Goal: Task Accomplishment & Management: Use online tool/utility

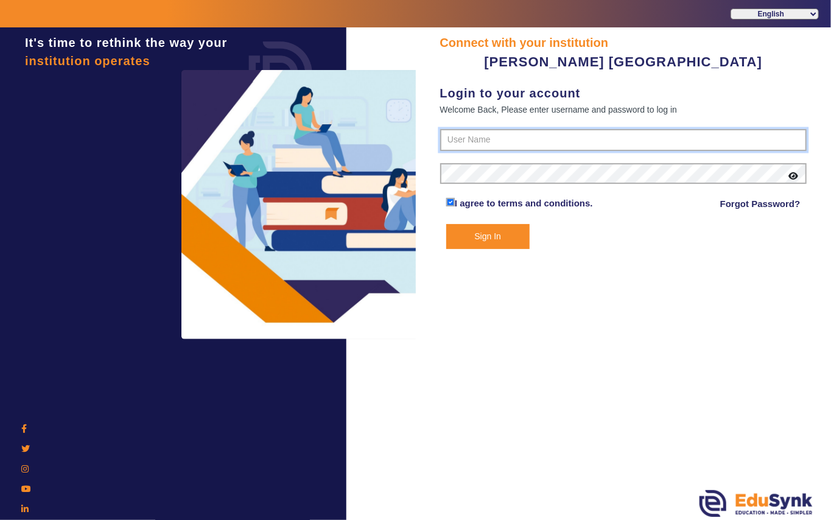
type input "7685859009"
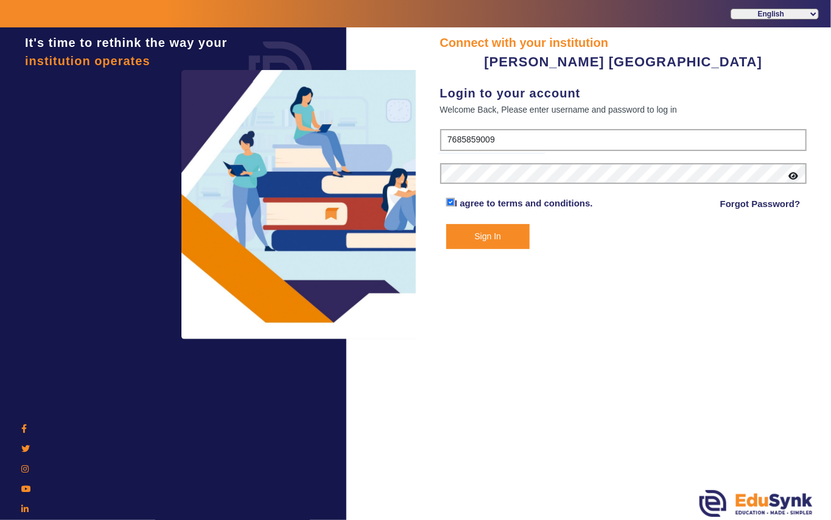
click at [490, 234] on button "Sign In" at bounding box center [487, 236] width 83 height 25
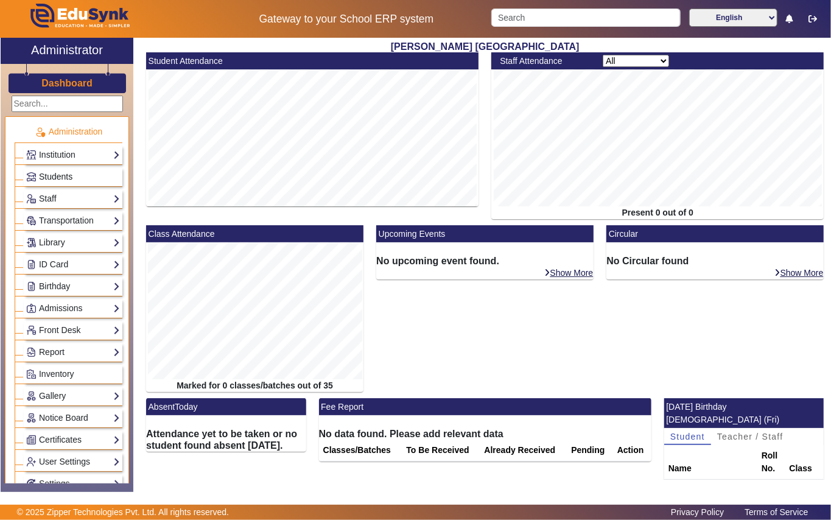
click at [52, 175] on span "Students" at bounding box center [55, 177] width 33 height 10
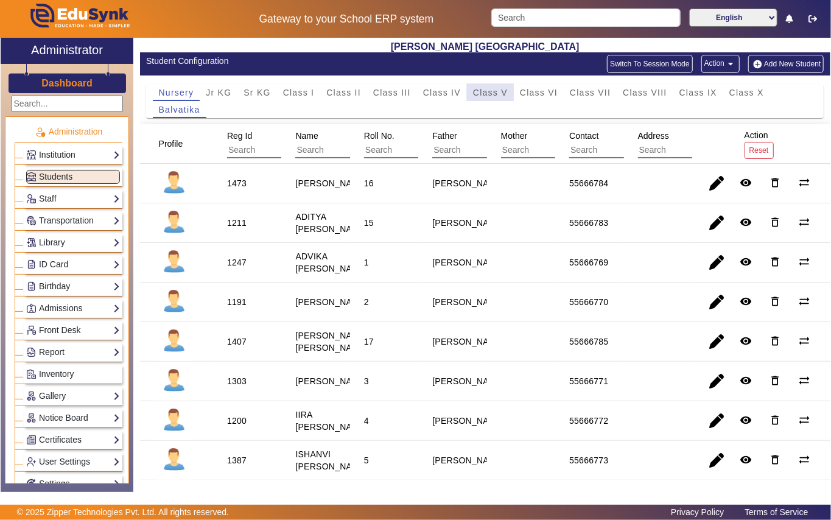
click at [490, 93] on span "Class V" at bounding box center [490, 92] width 35 height 9
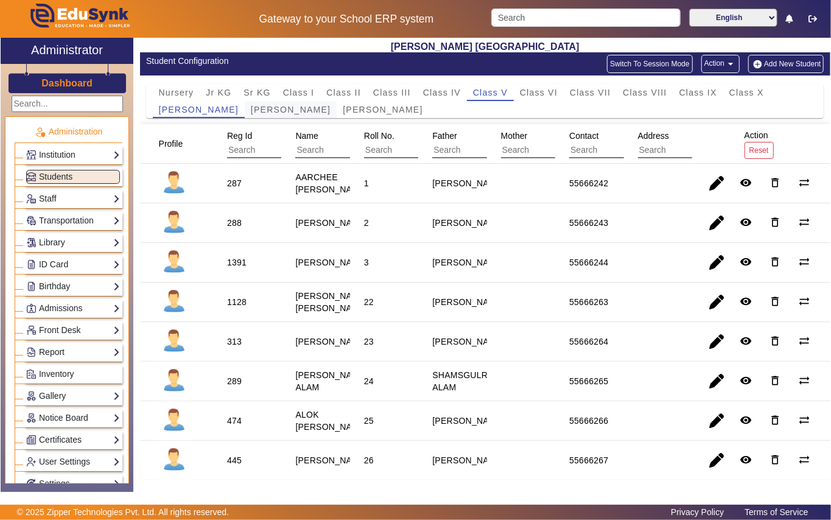
click at [275, 114] on span "[PERSON_NAME]" at bounding box center [291, 109] width 80 height 9
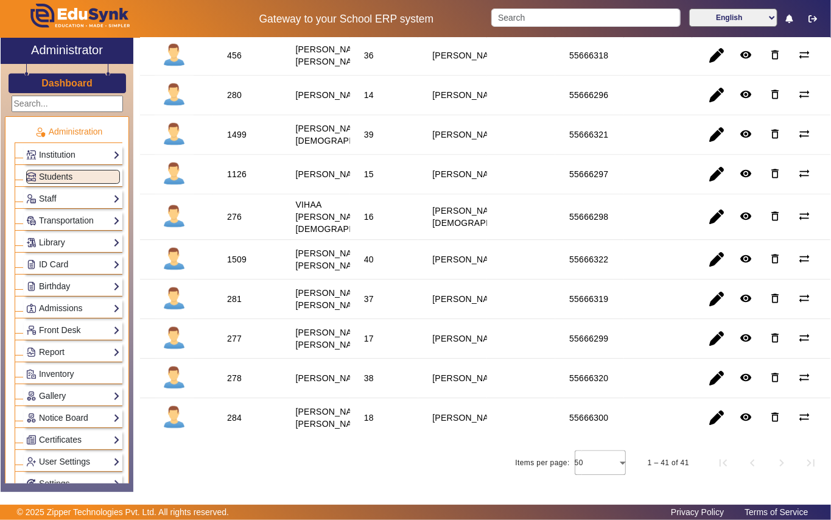
scroll to position [1461, 0]
click at [71, 246] on link "Library" at bounding box center [73, 243] width 94 height 14
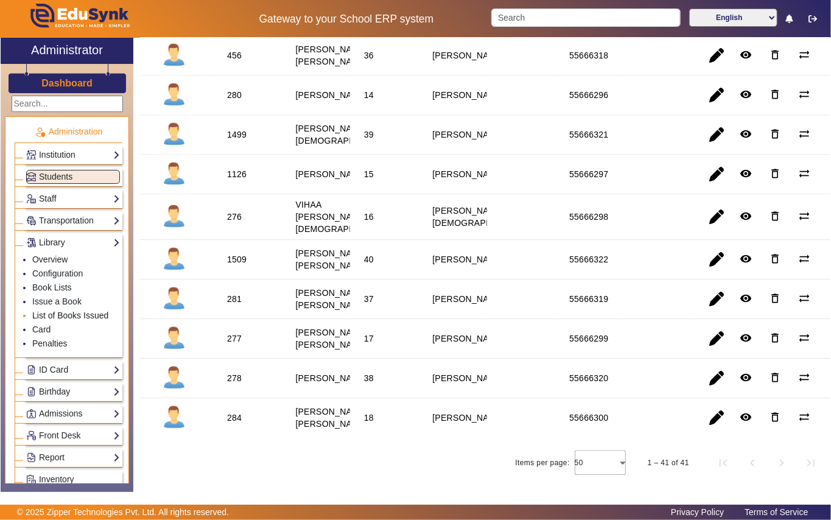
click at [85, 317] on link "List of Books Issued" at bounding box center [70, 316] width 76 height 10
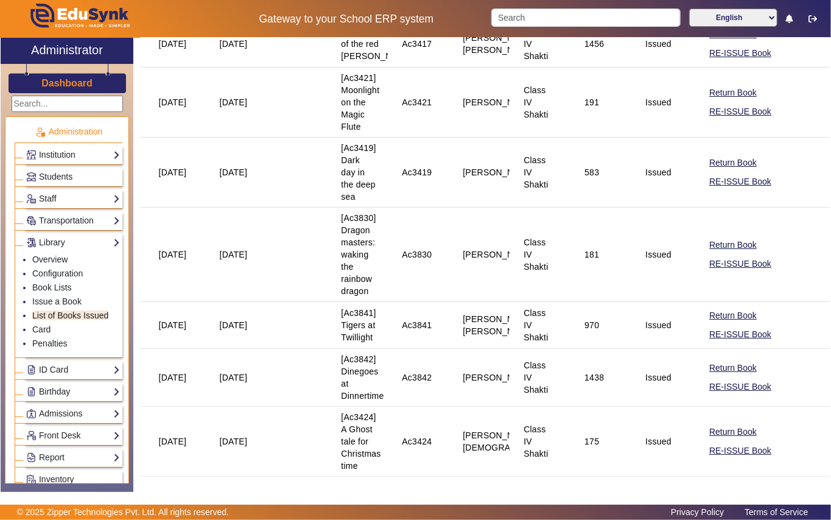
scroll to position [2665, 0]
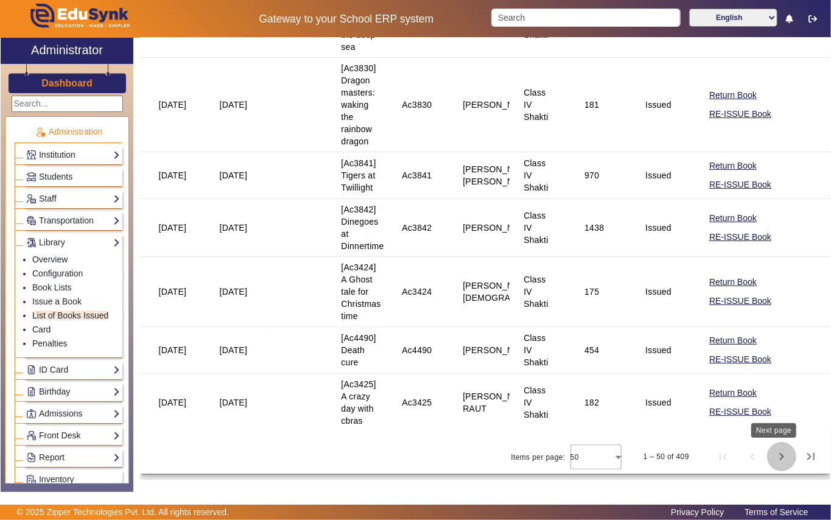
click at [773, 456] on span "Next page" at bounding box center [781, 456] width 29 height 29
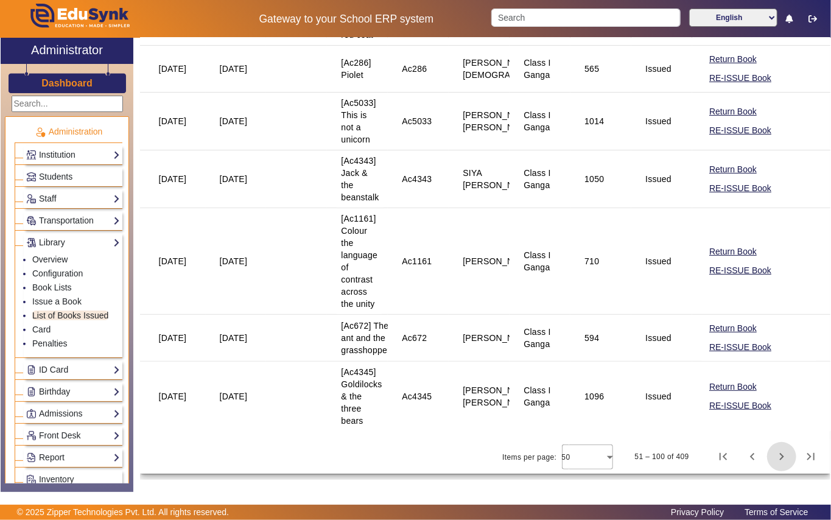
scroll to position [2972, 0]
click at [775, 457] on span "Next page" at bounding box center [781, 456] width 29 height 29
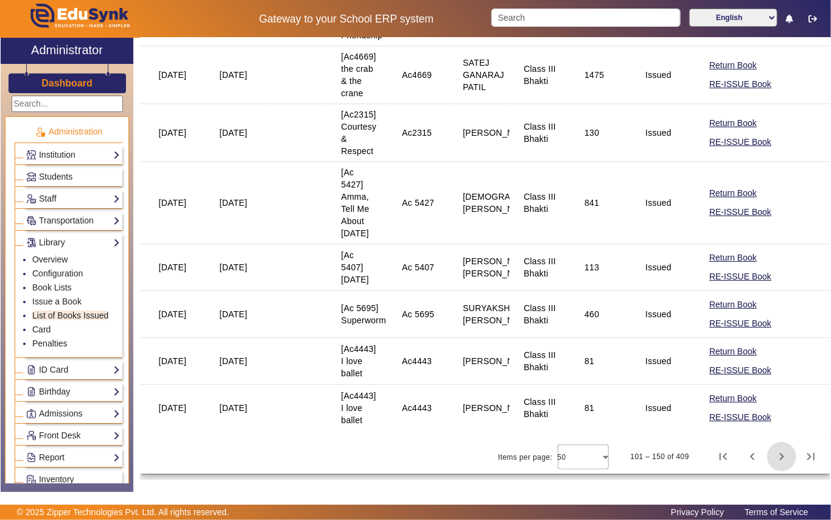
scroll to position [2624, 0]
click at [775, 456] on span "Next page" at bounding box center [781, 456] width 29 height 29
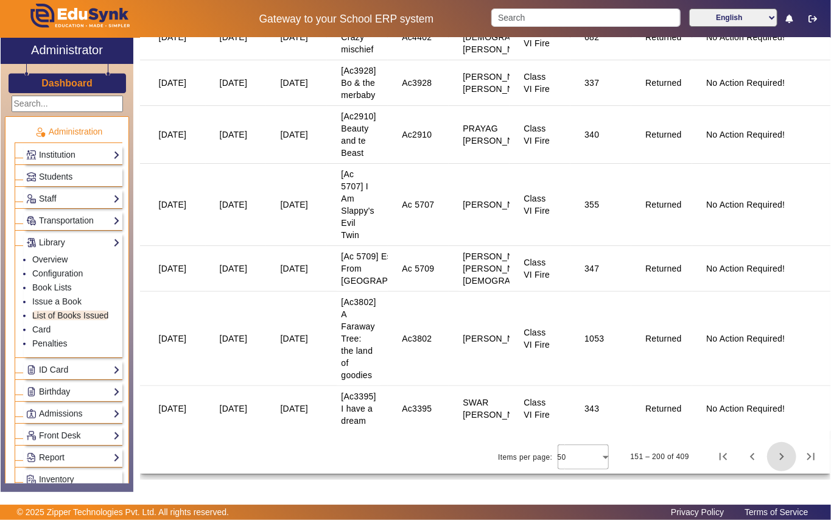
scroll to position [2742, 0]
click at [772, 457] on span "Next page" at bounding box center [781, 456] width 29 height 29
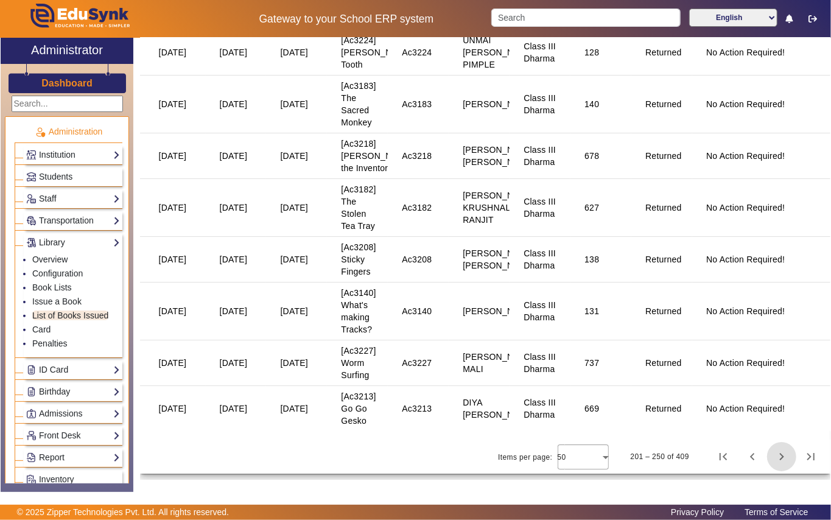
scroll to position [2718, 0]
click at [768, 455] on span "Next page" at bounding box center [781, 456] width 29 height 29
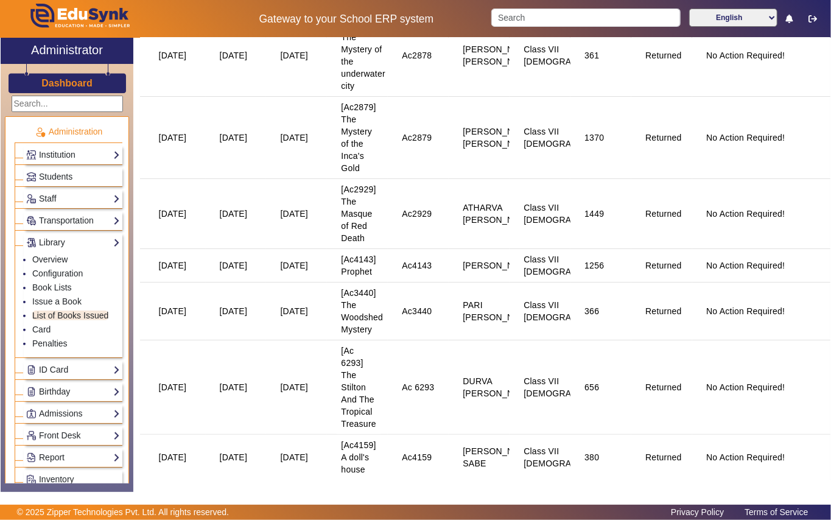
scroll to position [2679, 0]
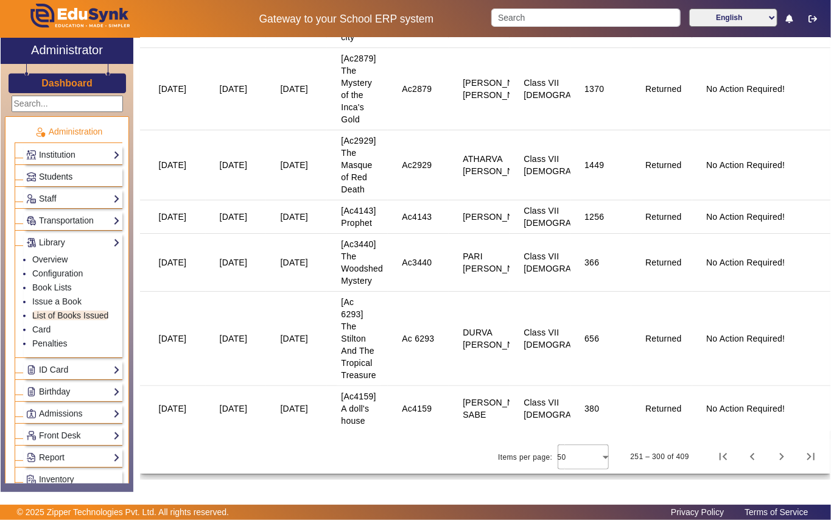
click at [52, 180] on span "Students" at bounding box center [55, 177] width 33 height 10
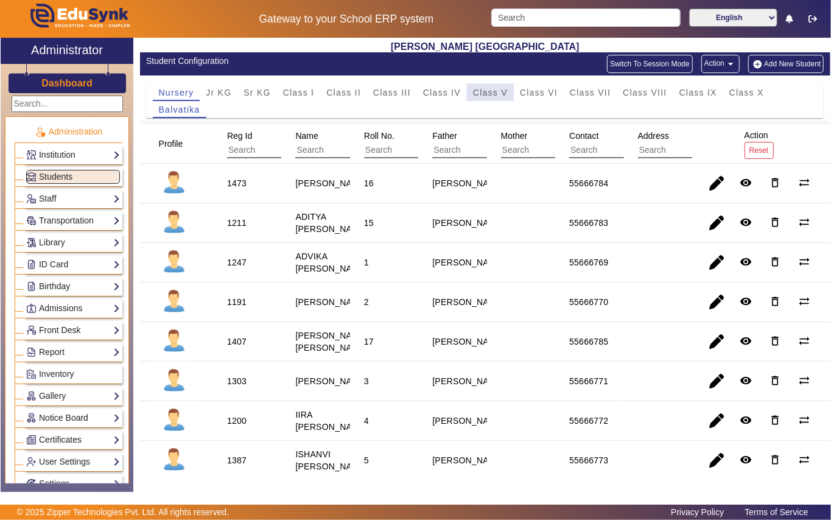
click at [483, 91] on span "Class V" at bounding box center [490, 92] width 35 height 9
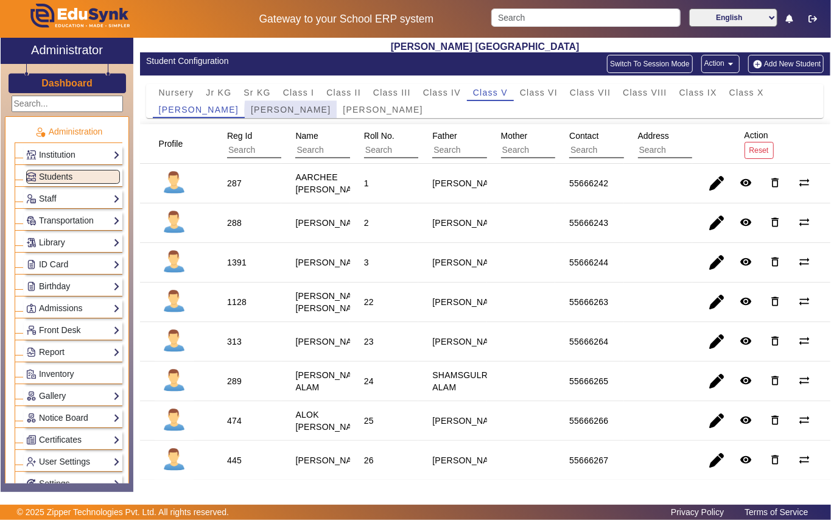
click at [287, 111] on span "Mother Teresa" at bounding box center [291, 109] width 80 height 9
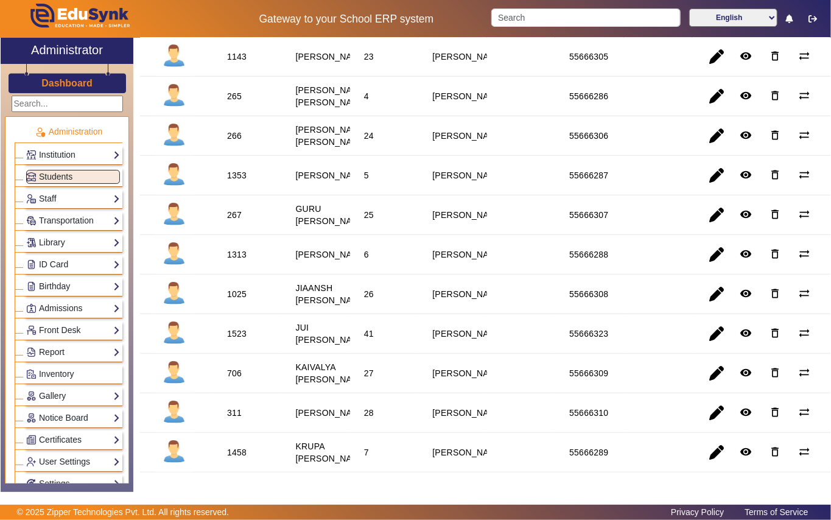
scroll to position [487, 0]
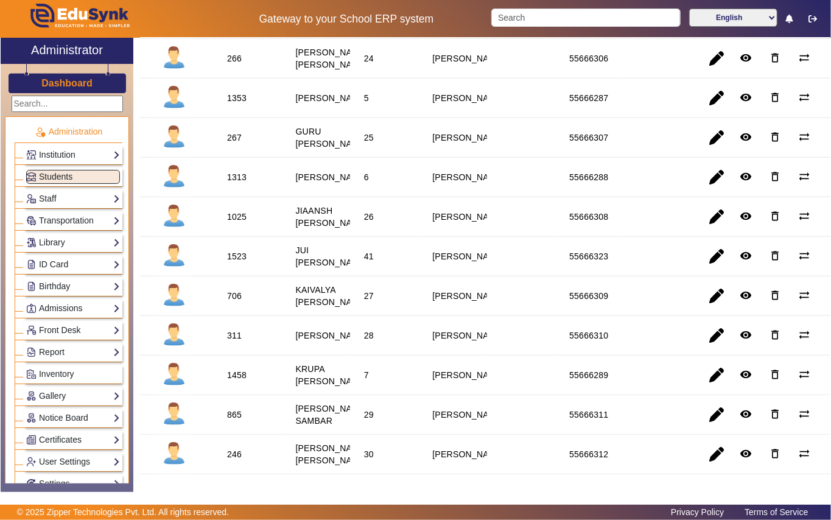
click at [236, 144] on div "267" at bounding box center [234, 138] width 15 height 12
copy div "267"
click at [63, 248] on link "Library" at bounding box center [73, 243] width 94 height 14
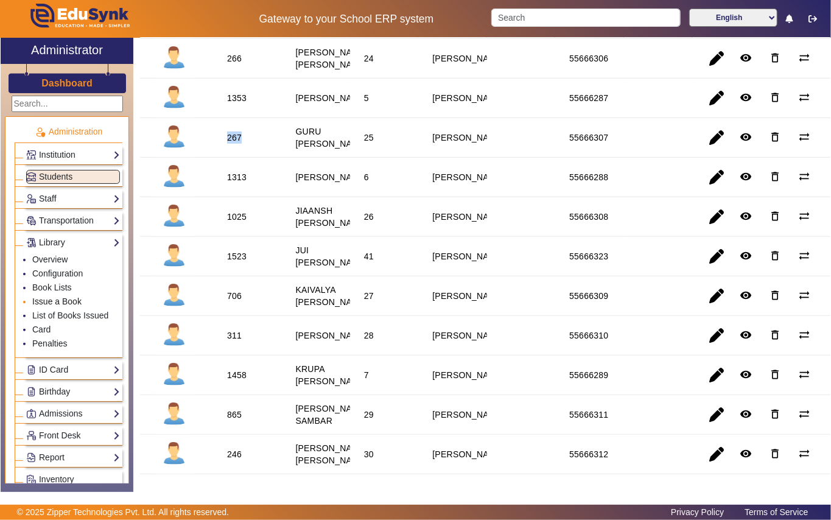
click at [72, 303] on link "Issue a Book" at bounding box center [56, 302] width 49 height 10
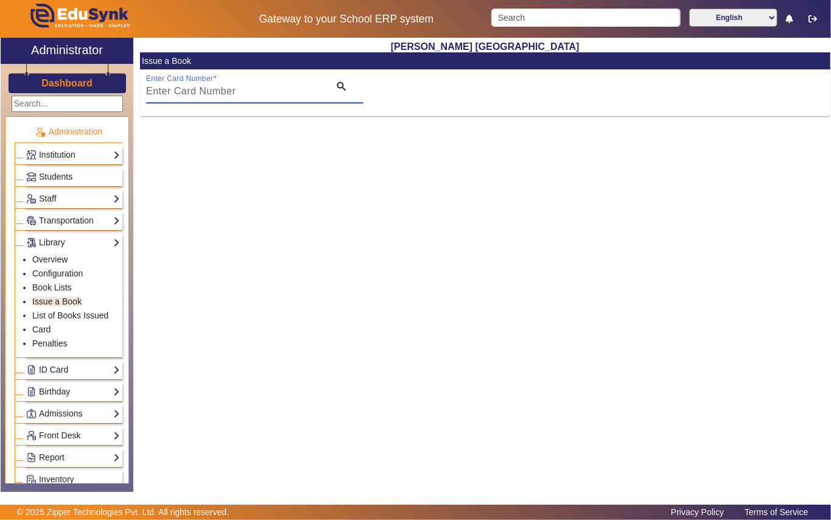
click at [290, 91] on input "Enter Card Number" at bounding box center [234, 91] width 176 height 15
paste input "267"
type input "267"
click at [343, 86] on mat-icon "search" at bounding box center [341, 86] width 12 height 12
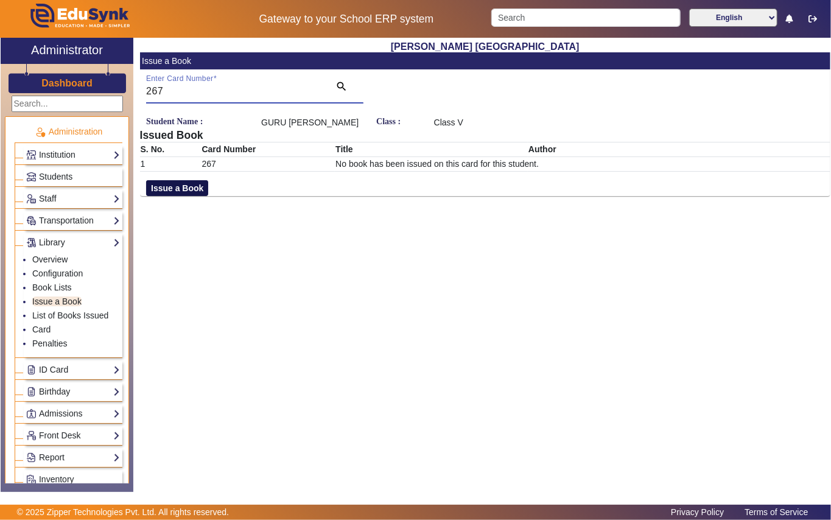
click at [190, 184] on button "Issue a Book" at bounding box center [177, 188] width 62 height 16
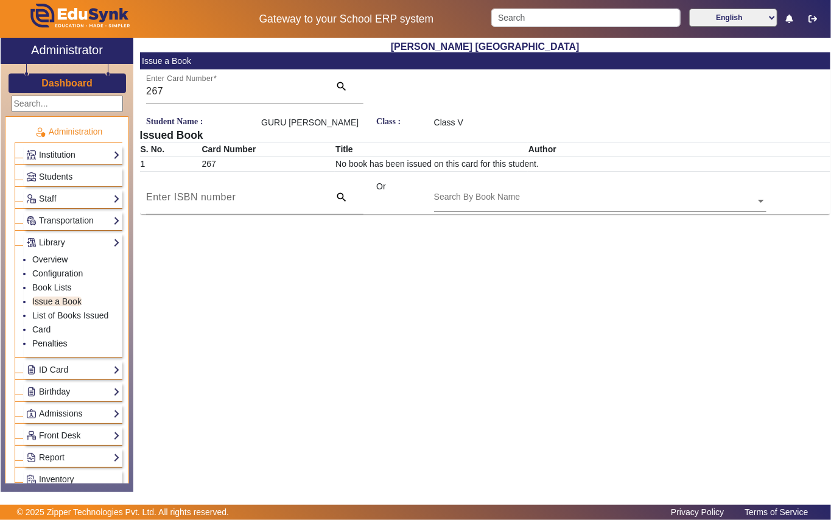
click at [588, 194] on div "Search By Book Name" at bounding box center [594, 187] width 321 height 14
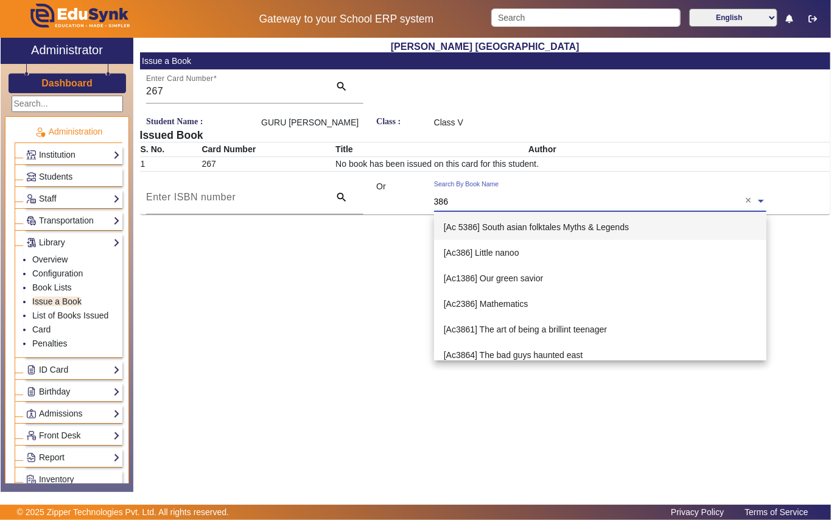
type input "3864"
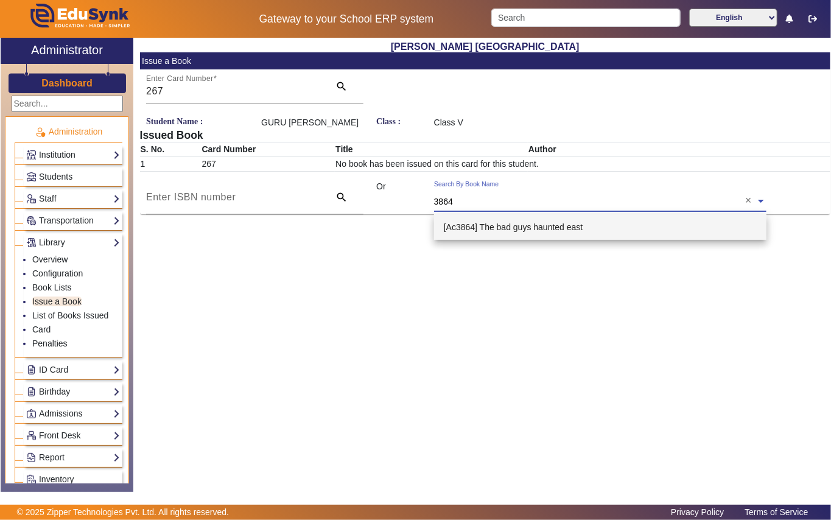
click at [546, 222] on span "[Ac3864] The bad guys haunted east" at bounding box center [513, 227] width 139 height 10
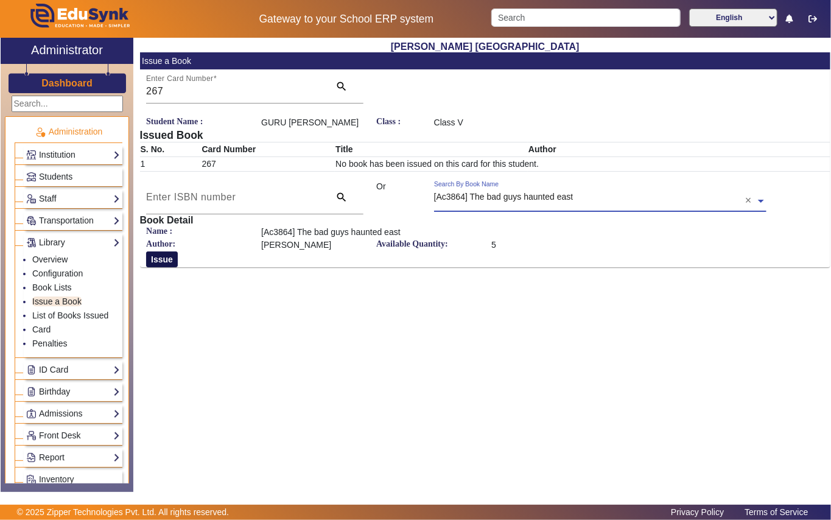
click at [159, 259] on button "Issue" at bounding box center [162, 259] width 32 height 16
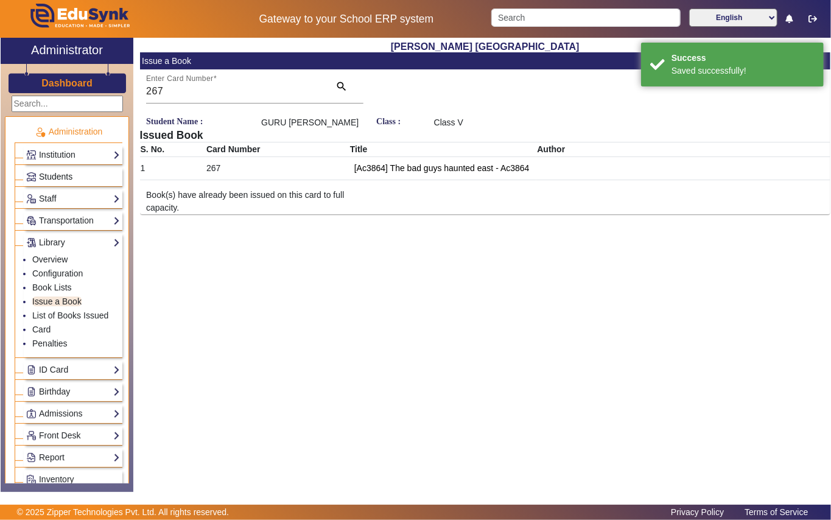
click at [61, 177] on span "Students" at bounding box center [55, 177] width 33 height 10
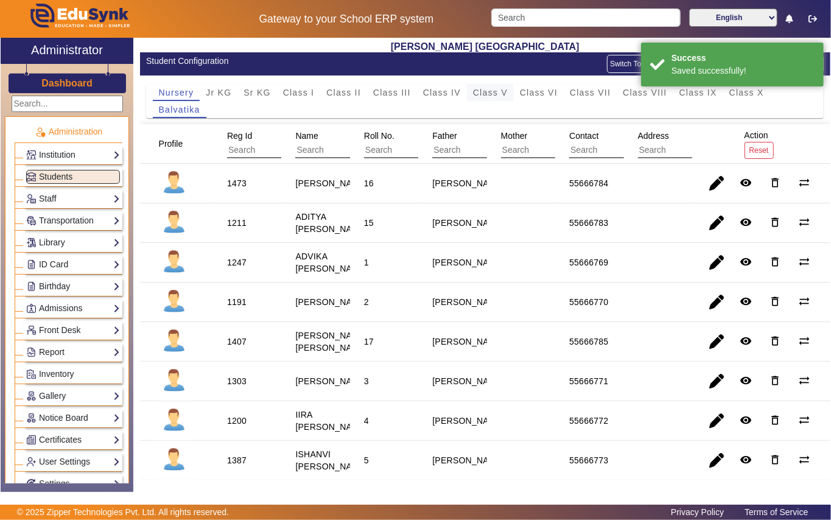
click at [486, 90] on span "Class V" at bounding box center [490, 92] width 35 height 9
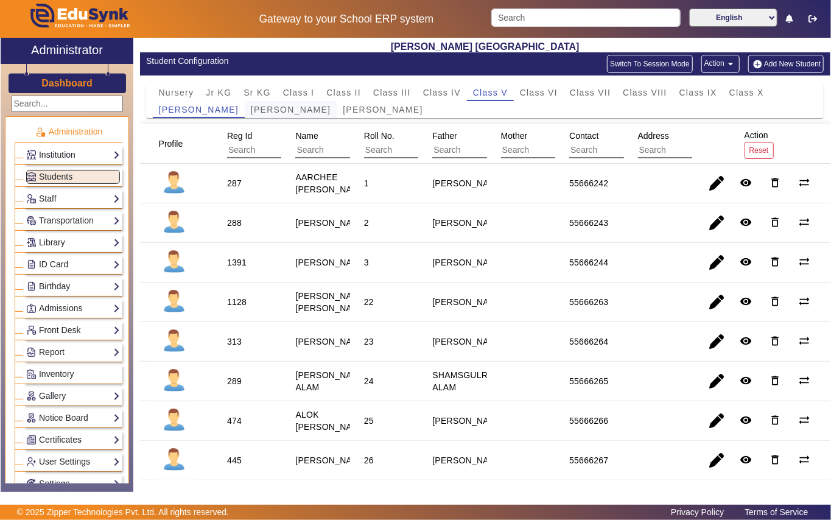
click at [267, 107] on span "Mother Teresa" at bounding box center [291, 109] width 80 height 9
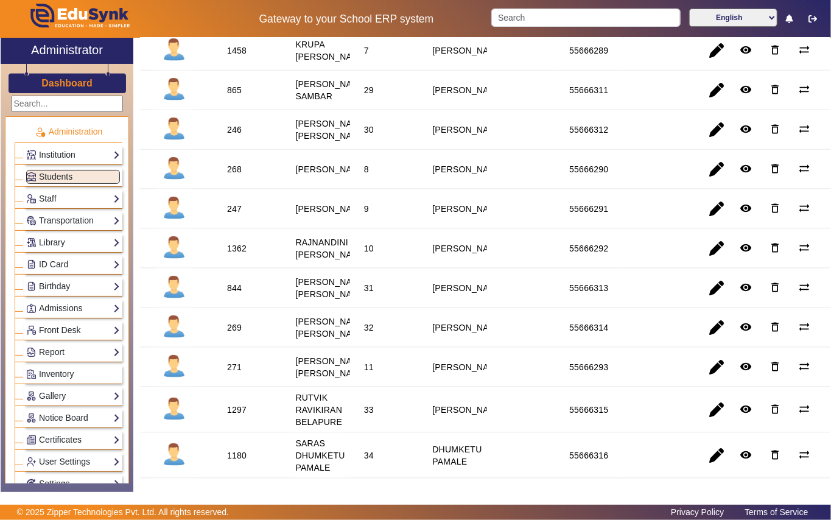
scroll to position [1055, 0]
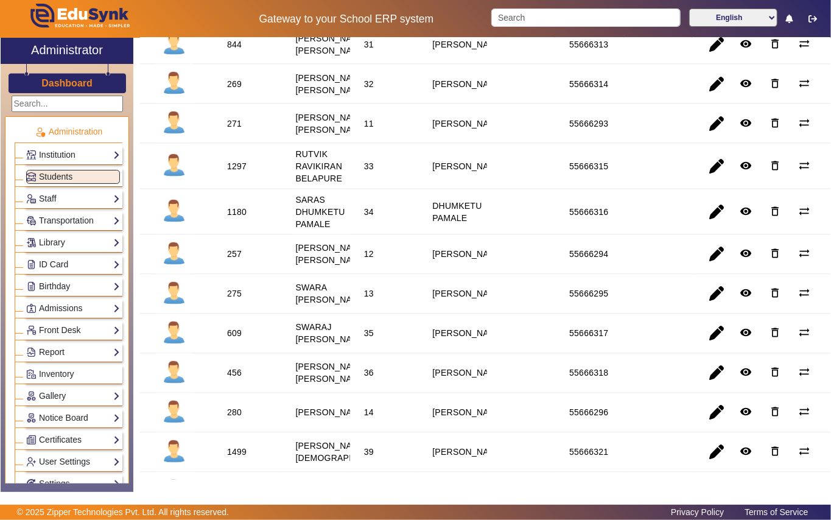
click at [234, 90] on div "269" at bounding box center [234, 84] width 15 height 12
copy div "269"
click at [236, 51] on div "844" at bounding box center [234, 44] width 15 height 12
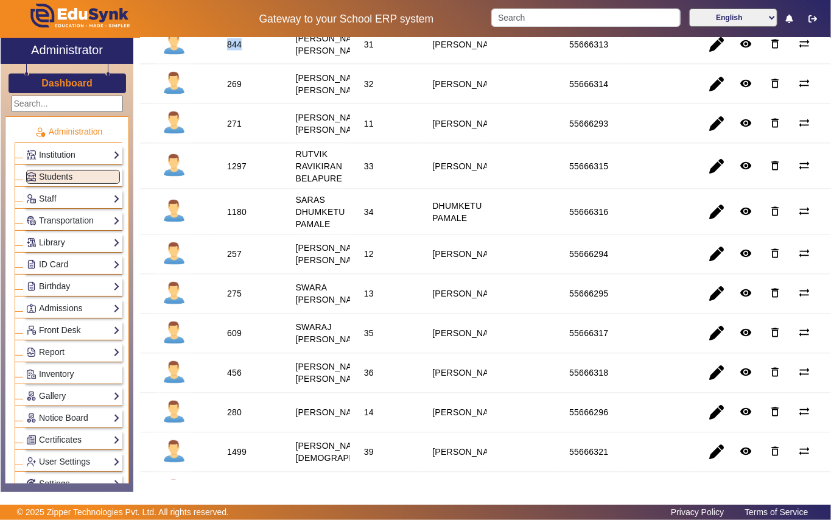
click at [236, 51] on div "844" at bounding box center [234, 44] width 15 height 12
copy div "844"
click at [68, 241] on link "Library" at bounding box center [73, 243] width 94 height 14
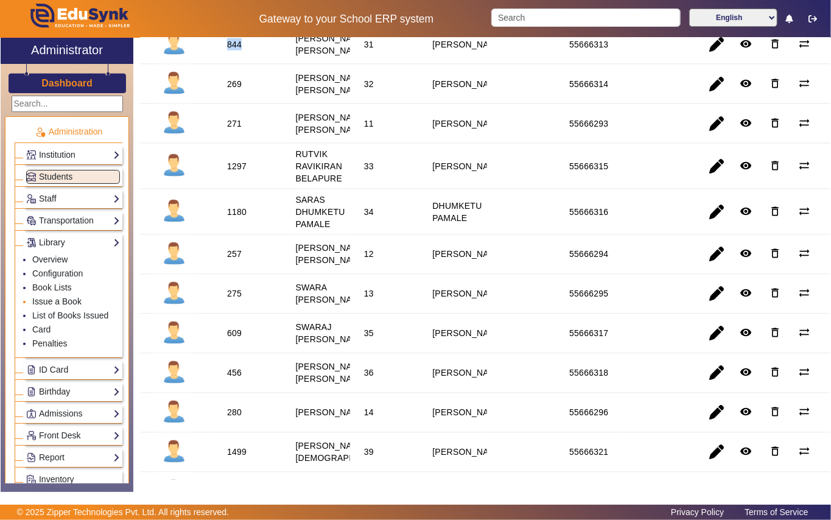
click at [75, 300] on link "Issue a Book" at bounding box center [56, 302] width 49 height 10
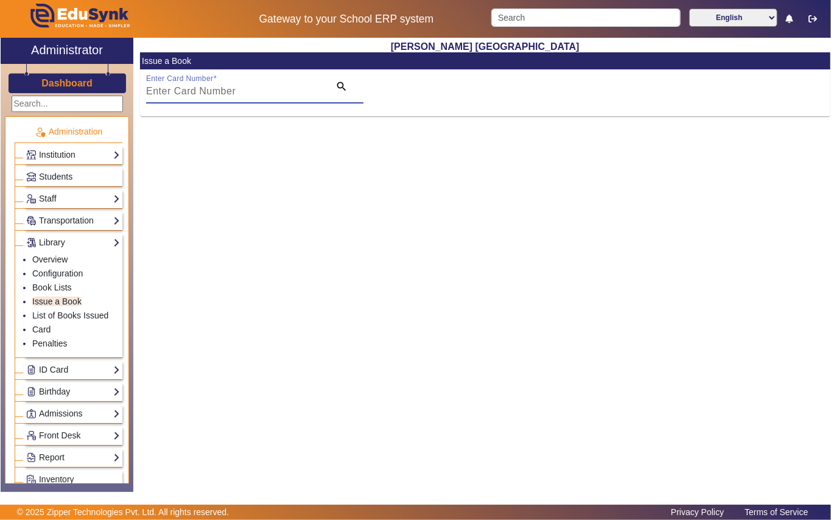
click at [276, 90] on input "Enter Card Number" at bounding box center [234, 91] width 176 height 15
paste input "844"
type input "844"
click at [339, 83] on mat-icon "search" at bounding box center [341, 86] width 12 height 12
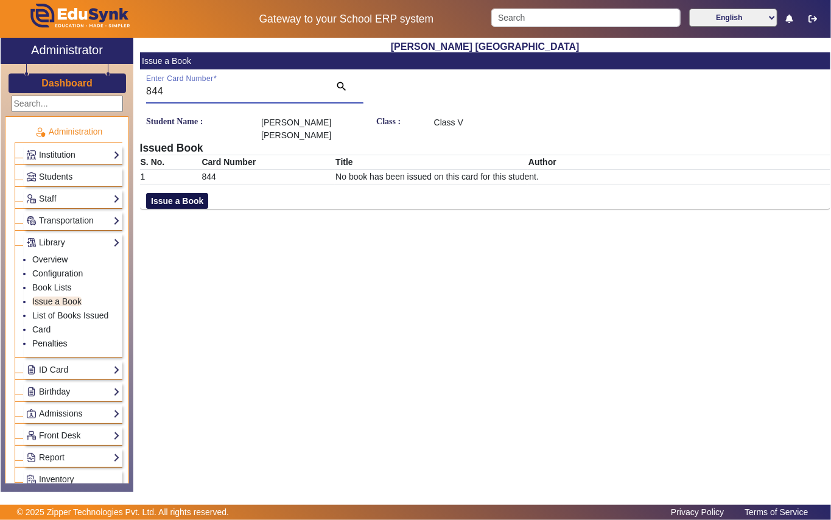
click at [191, 203] on button "Issue a Book" at bounding box center [177, 201] width 62 height 16
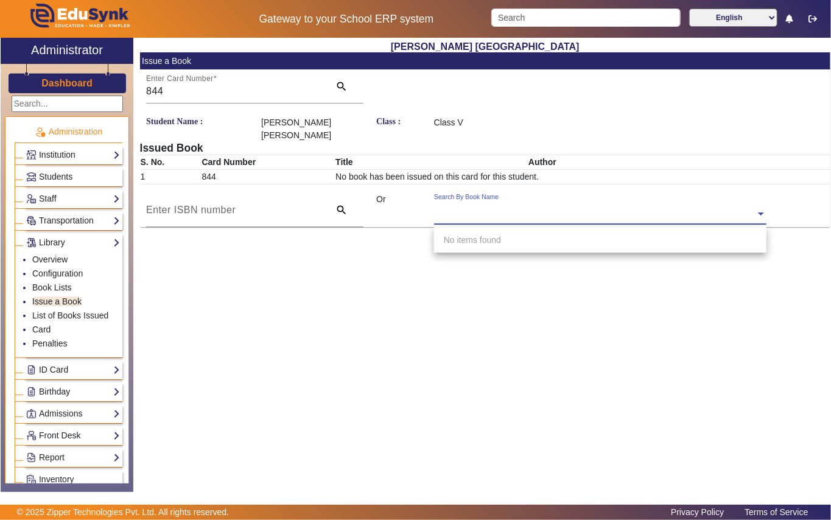
click at [556, 206] on div "Search By Book Name" at bounding box center [594, 200] width 321 height 14
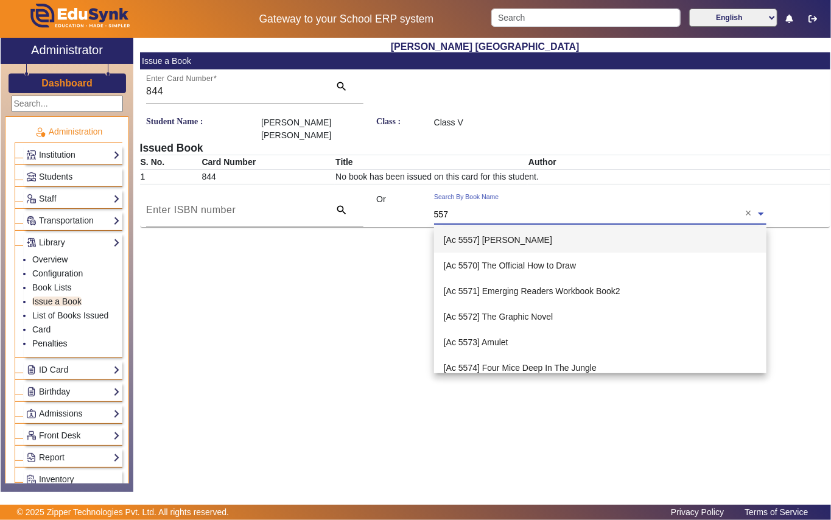
type input "5578"
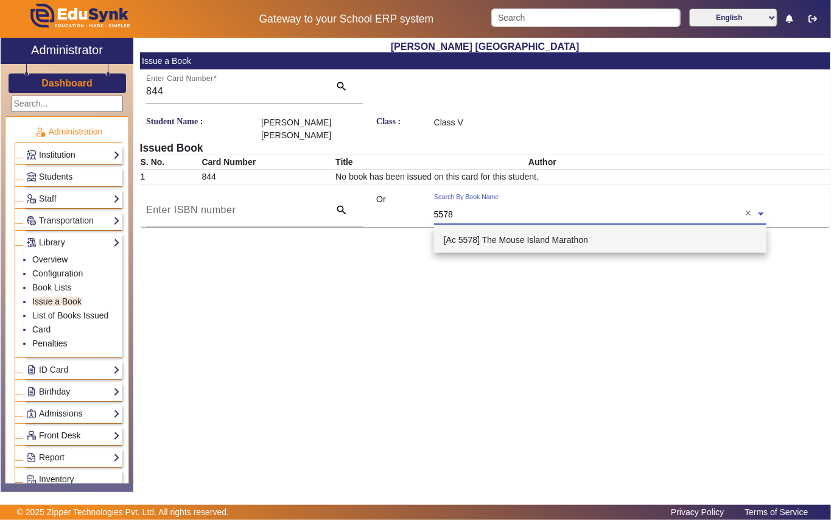
click at [543, 240] on span "[Ac 5578] The Mouse Island Marathon" at bounding box center [516, 240] width 144 height 10
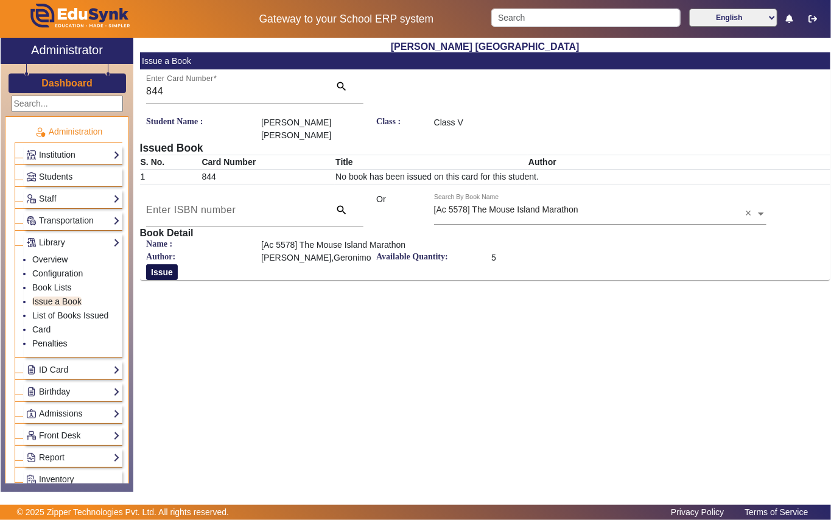
click at [156, 276] on button "Issue" at bounding box center [162, 272] width 32 height 16
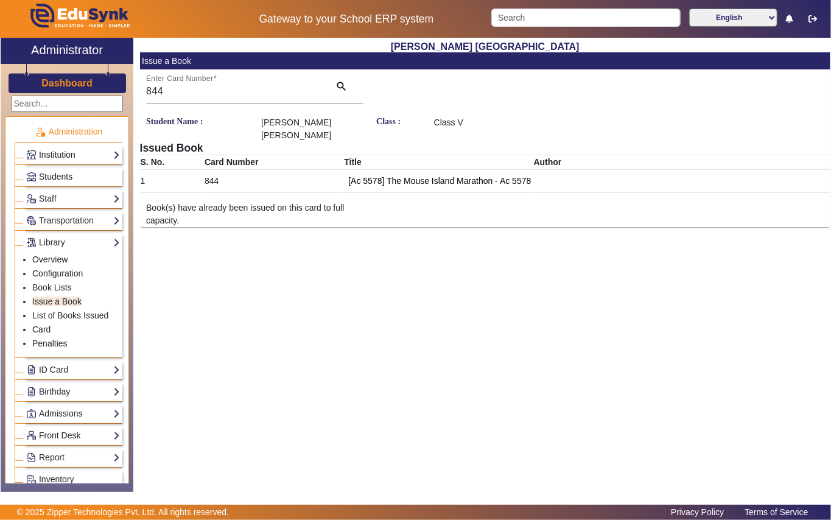
click at [64, 177] on span "Students" at bounding box center [55, 177] width 33 height 10
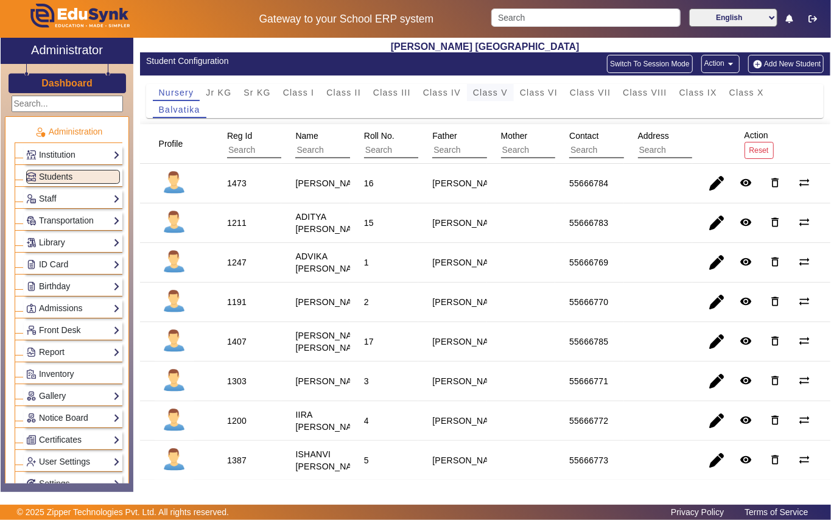
click at [478, 91] on span "Class V" at bounding box center [490, 92] width 35 height 9
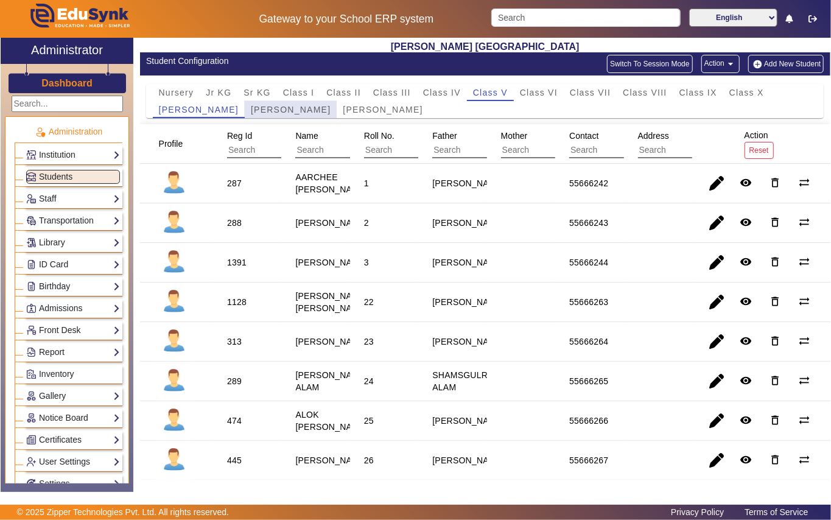
click at [275, 108] on span "Mother Teresa" at bounding box center [291, 109] width 80 height 9
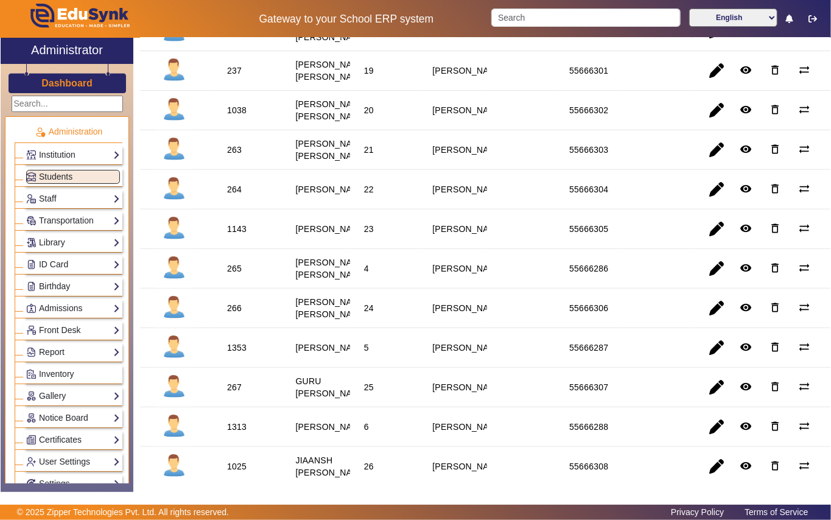
scroll to position [244, 0]
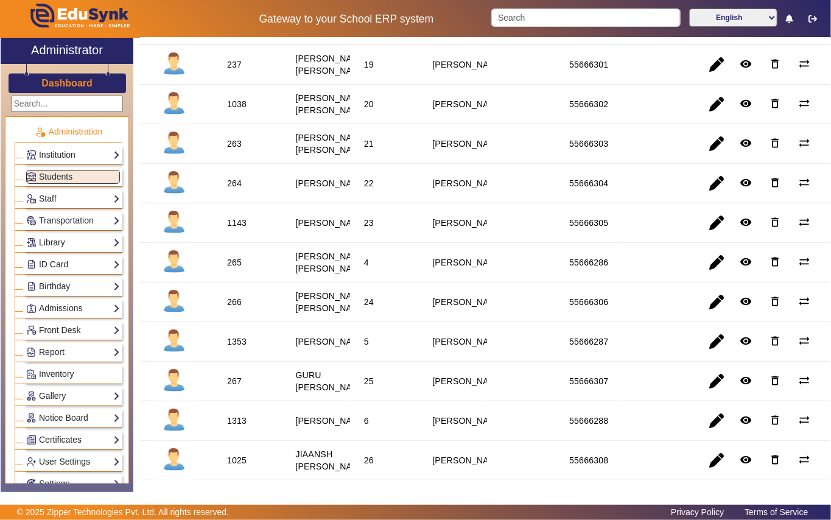
click at [237, 229] on div "1143" at bounding box center [236, 223] width 19 height 12
copy div "1143"
click at [57, 242] on link "Library" at bounding box center [73, 243] width 94 height 14
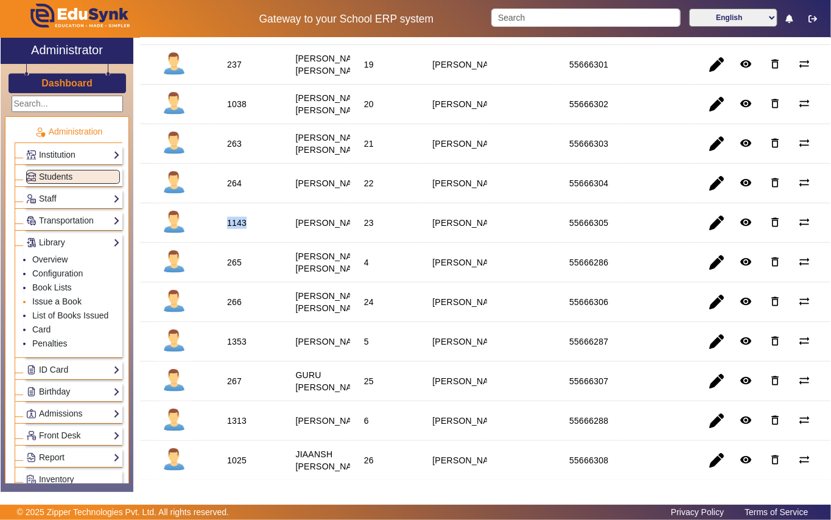
click at [63, 303] on link "Issue a Book" at bounding box center [56, 302] width 49 height 10
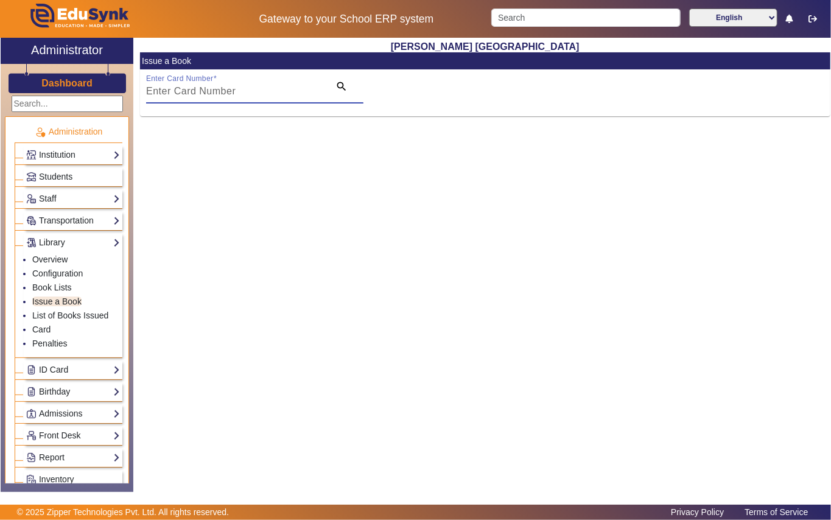
click at [267, 91] on input "Enter Card Number" at bounding box center [234, 91] width 176 height 15
paste input "1143"
type input "1143"
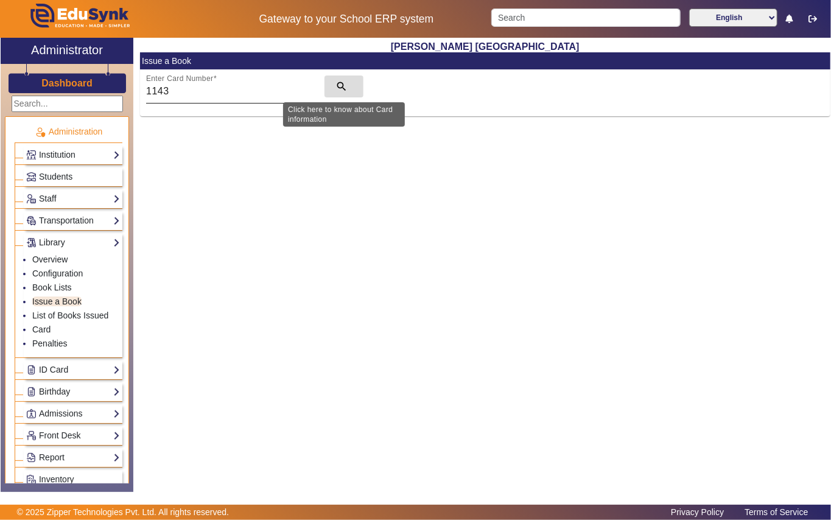
click at [341, 84] on mat-icon "search" at bounding box center [341, 86] width 12 height 12
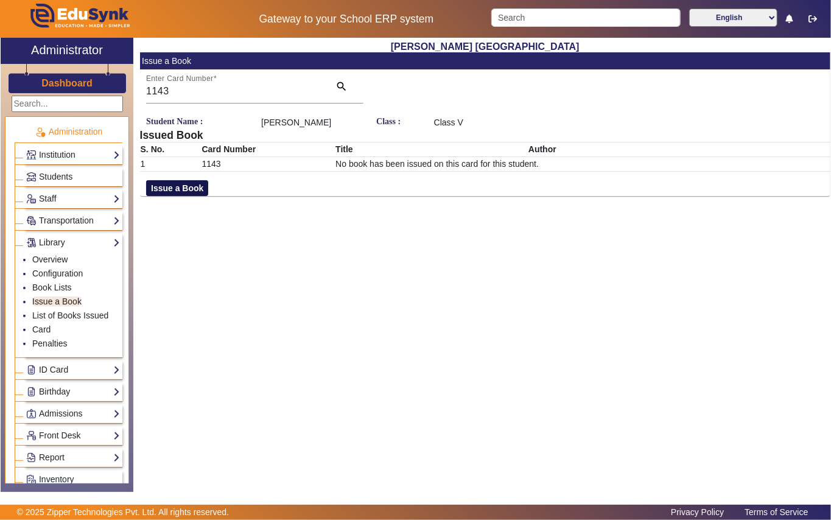
click at [195, 196] on button "Issue a Book" at bounding box center [177, 188] width 62 height 16
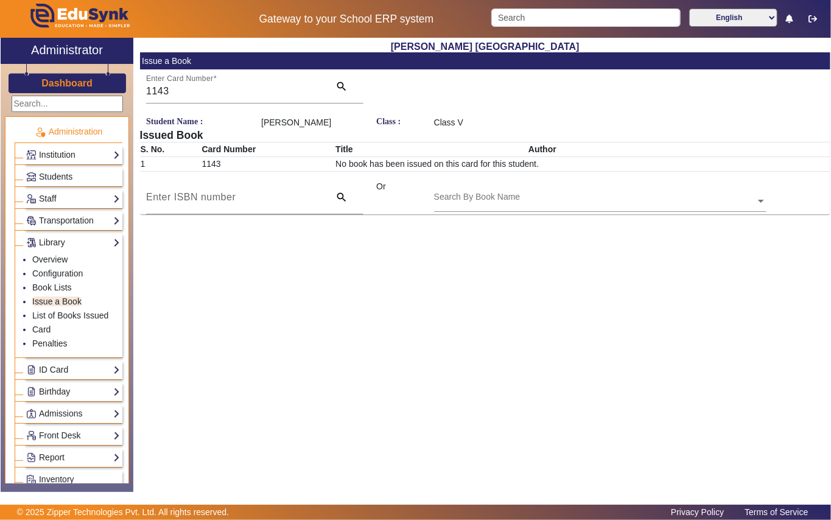
click at [559, 208] on input "text" at bounding box center [600, 201] width 332 height 13
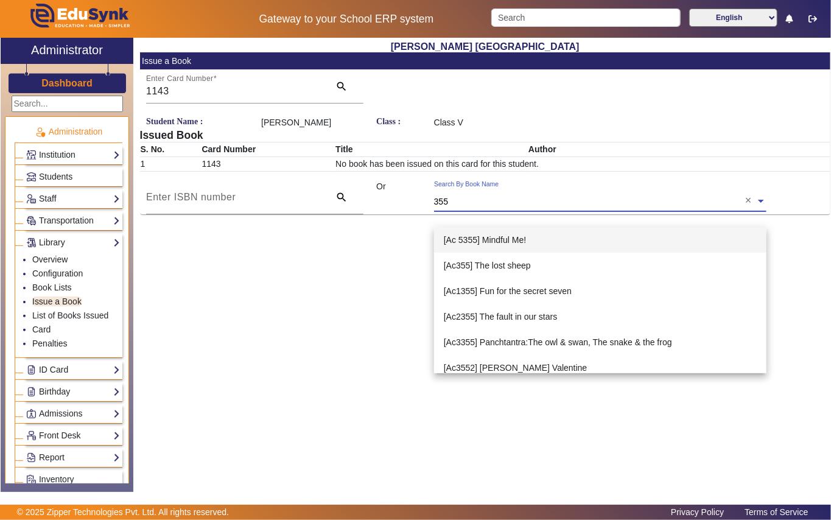
type input "3557"
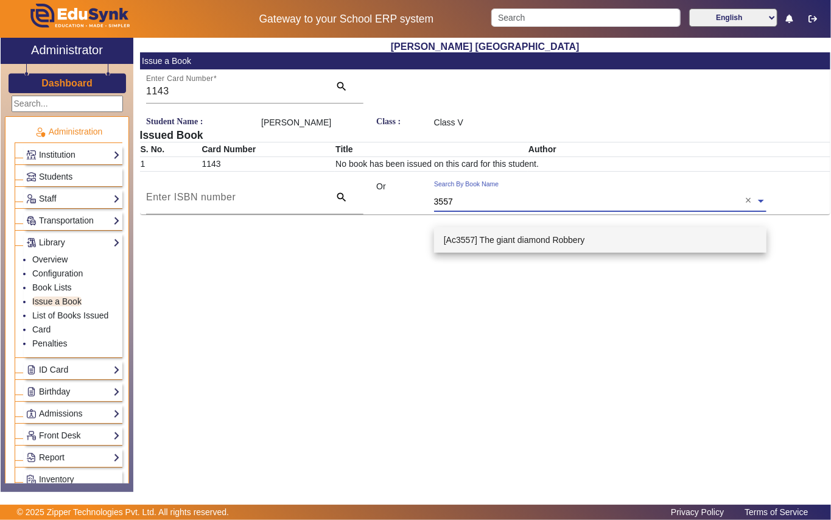
click at [535, 235] on span "[Ac3557] The giant diamond Robbery" at bounding box center [514, 240] width 141 height 10
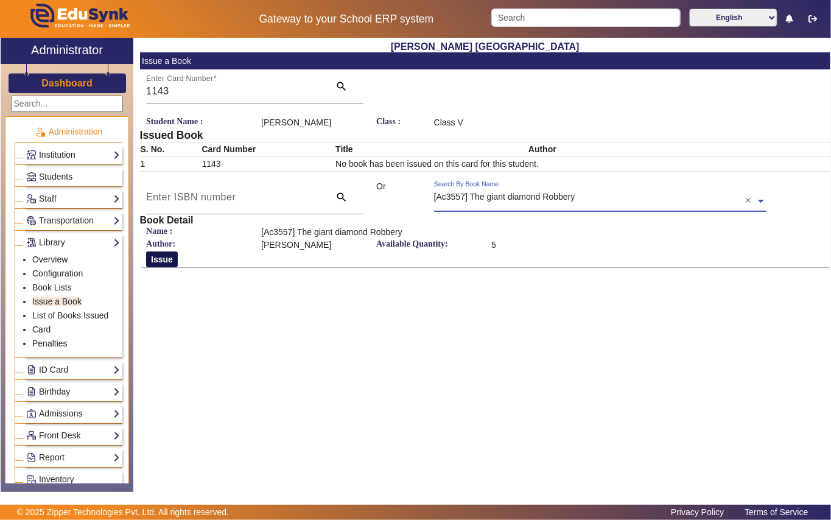
click at [157, 266] on button "Issue" at bounding box center [162, 259] width 32 height 16
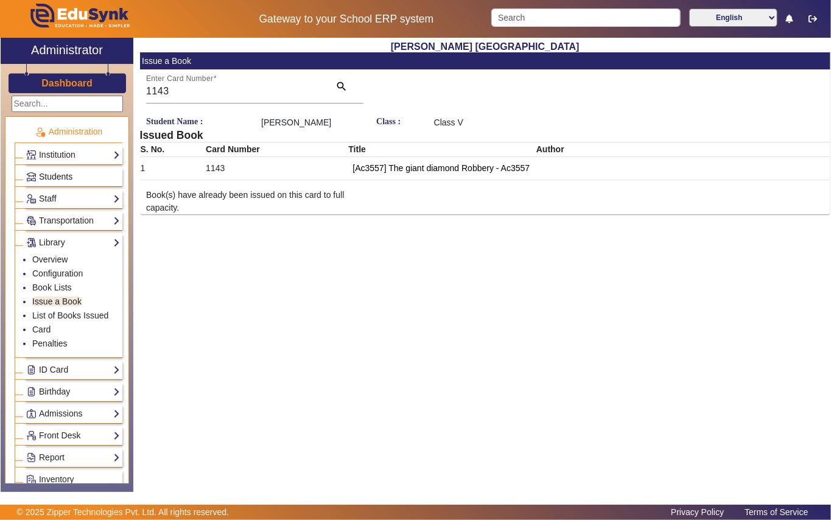
click at [79, 173] on link "Students" at bounding box center [73, 177] width 94 height 14
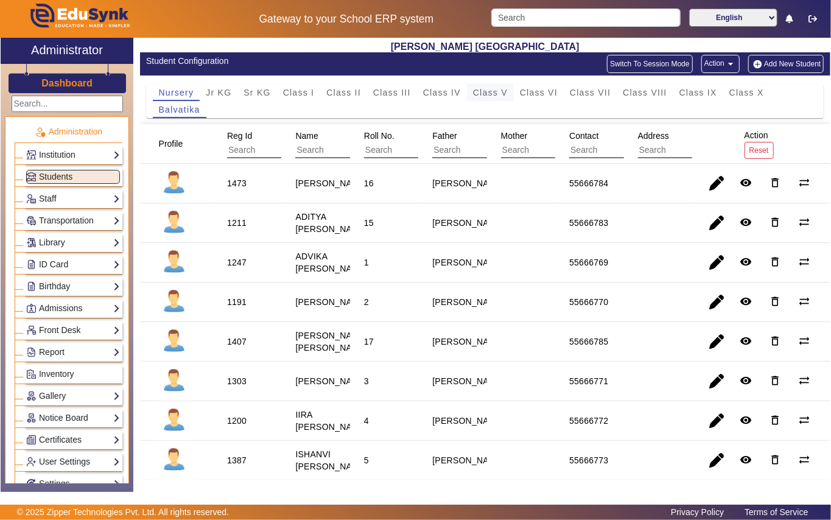
click at [502, 96] on span "Class V" at bounding box center [490, 92] width 35 height 9
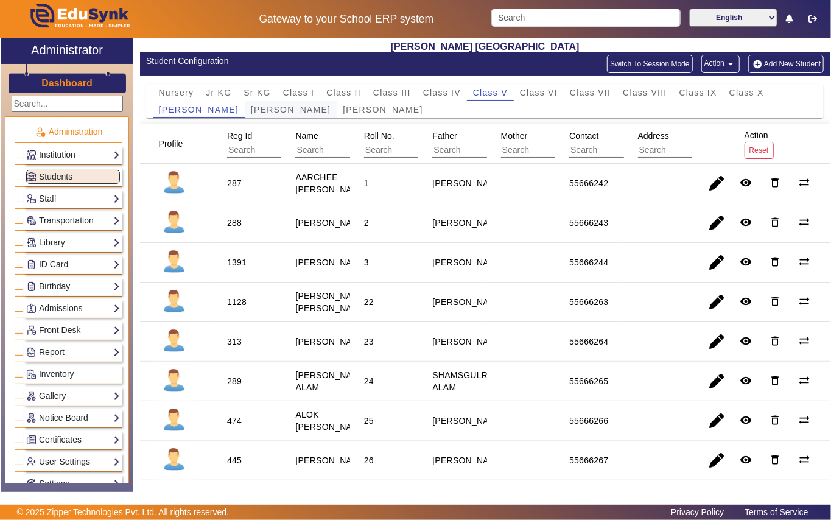
click at [261, 111] on span "Mother Teresa" at bounding box center [291, 109] width 80 height 9
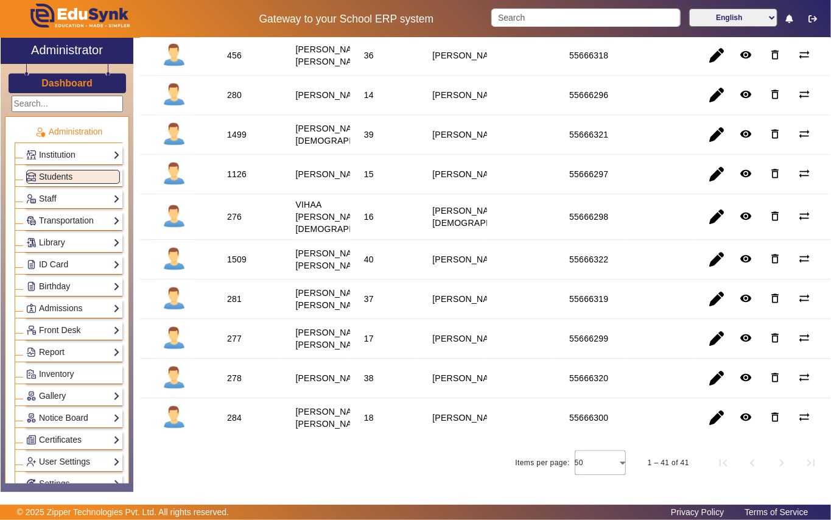
scroll to position [1542, 0]
click at [235, 265] on div "1509" at bounding box center [236, 259] width 19 height 12
copy div "1509"
click at [52, 242] on link "Library" at bounding box center [73, 243] width 94 height 14
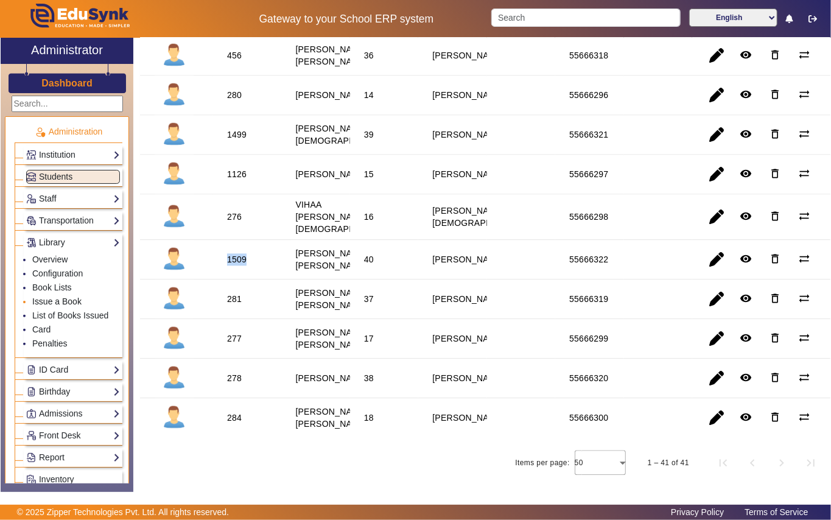
click at [61, 302] on link "Issue a Book" at bounding box center [56, 302] width 49 height 10
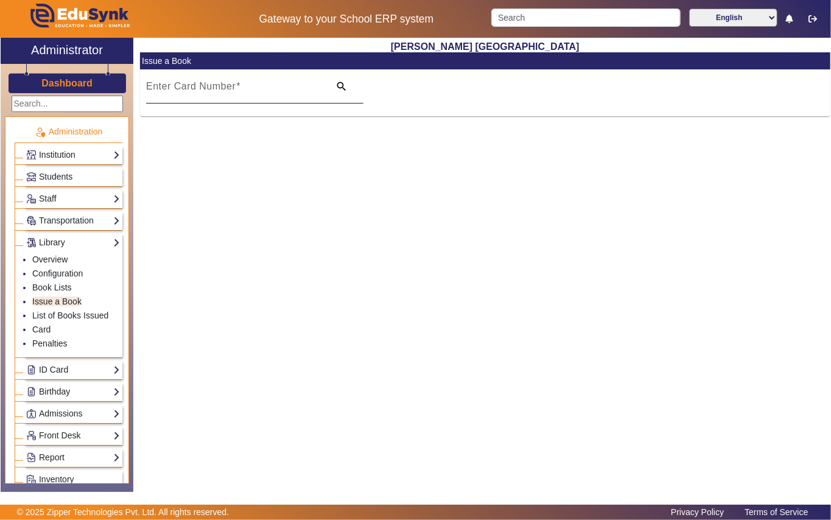
click at [292, 86] on input "Enter Card Number" at bounding box center [234, 91] width 176 height 15
paste input "1509"
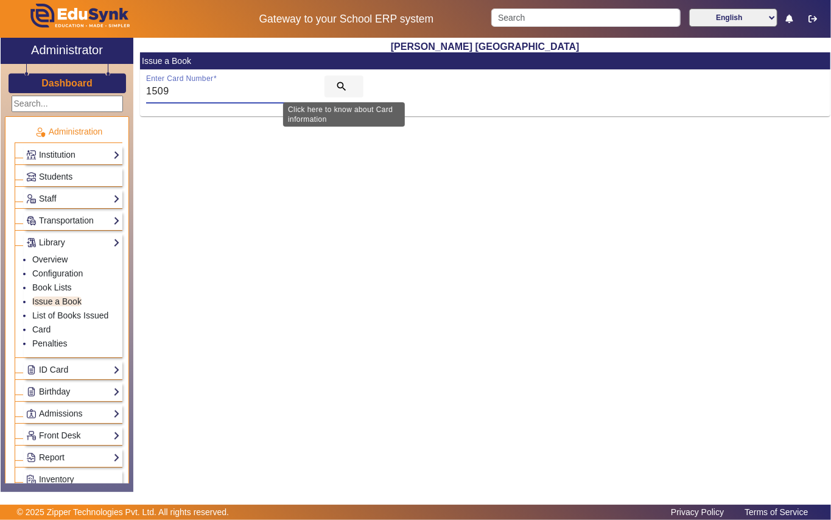
type input "1509"
click at [339, 86] on mat-icon "search" at bounding box center [341, 86] width 12 height 12
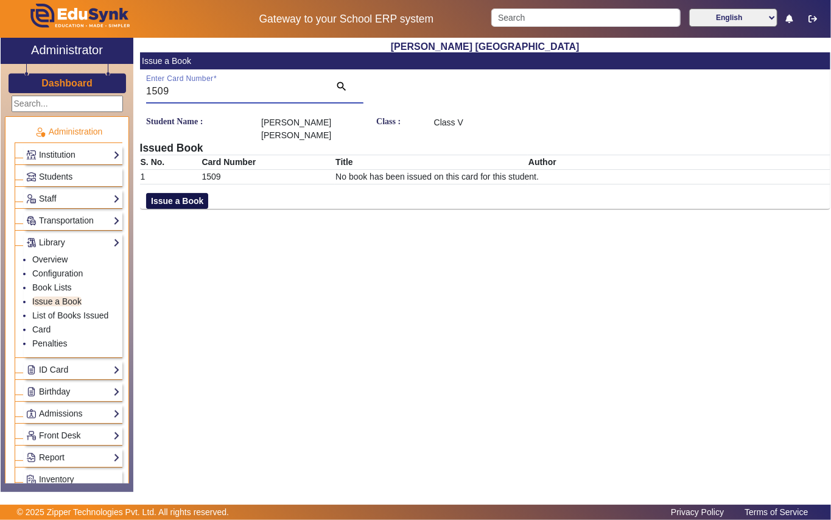
click at [194, 193] on button "Issue a Book" at bounding box center [177, 201] width 62 height 16
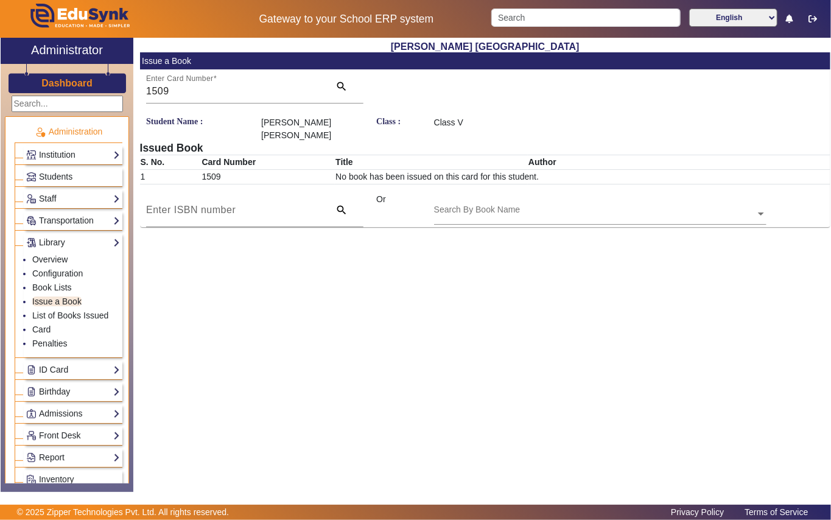
click at [584, 208] on input "text" at bounding box center [600, 214] width 332 height 13
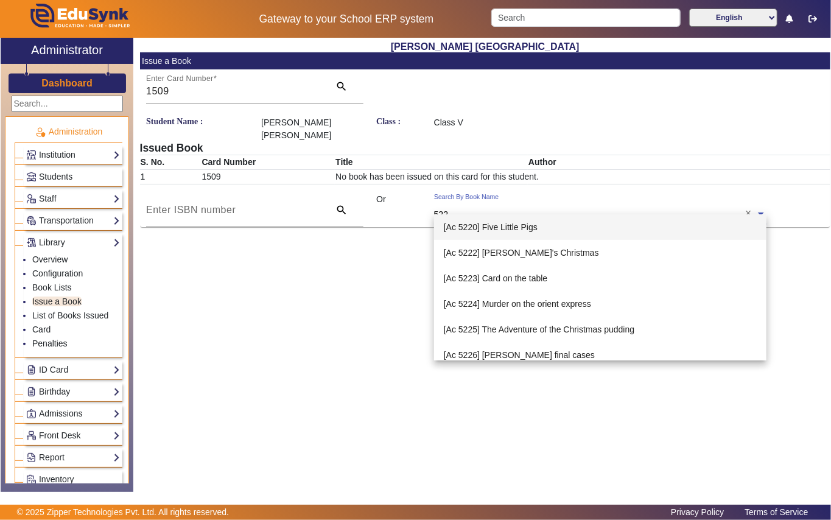
type input "5224"
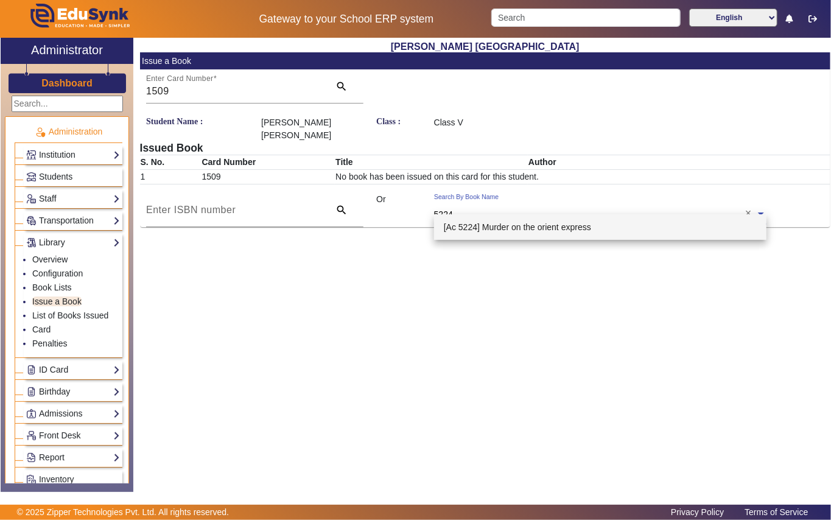
click at [560, 226] on span "[Ac 5224] Murder on the orient express" at bounding box center [517, 227] width 147 height 10
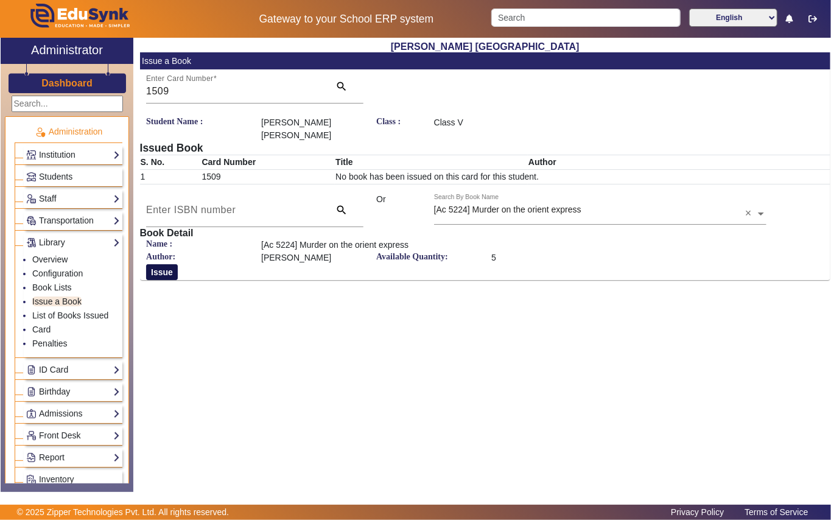
click at [169, 264] on button "Issue" at bounding box center [162, 272] width 32 height 16
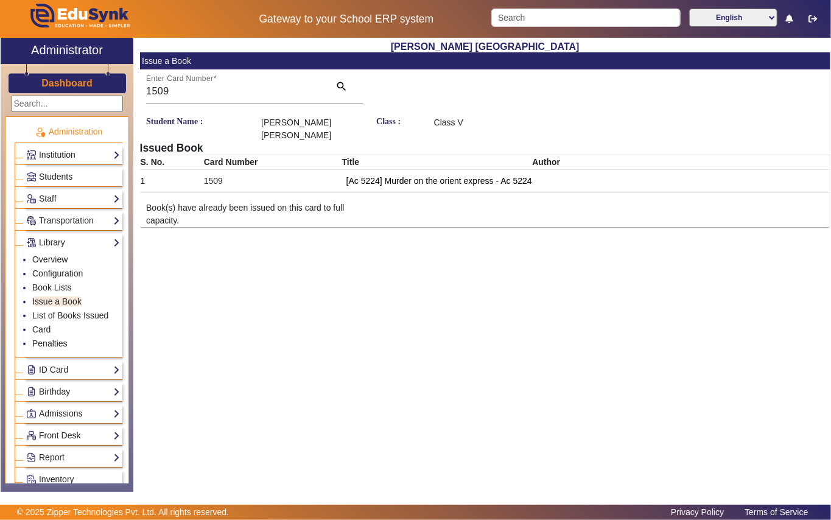
click at [66, 172] on span "Students" at bounding box center [55, 177] width 33 height 10
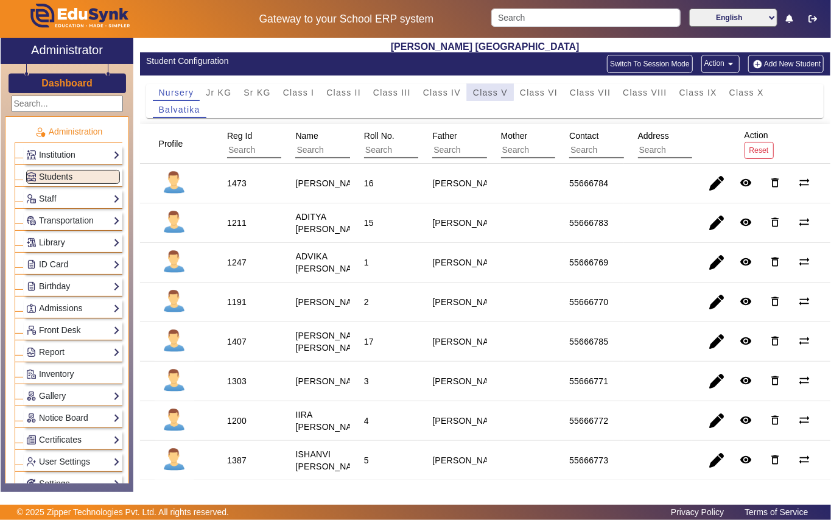
click at [476, 91] on span "Class V" at bounding box center [490, 92] width 35 height 9
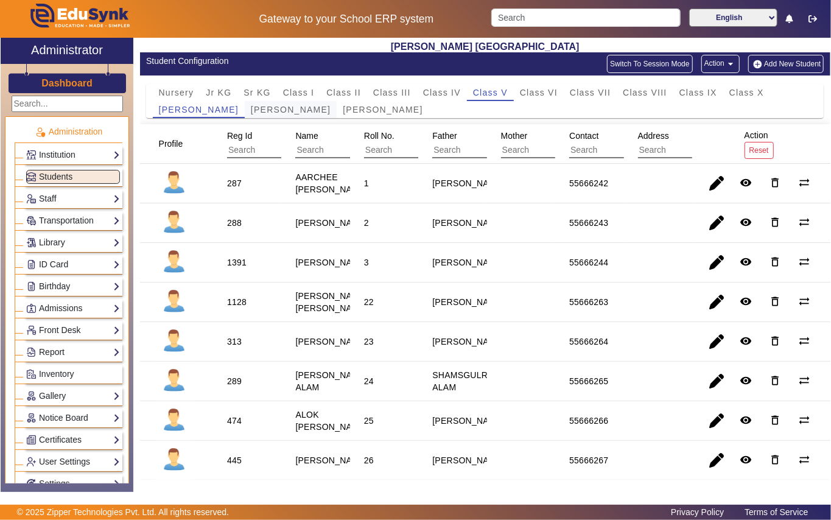
click at [261, 110] on span "Mother Teresa" at bounding box center [291, 109] width 80 height 9
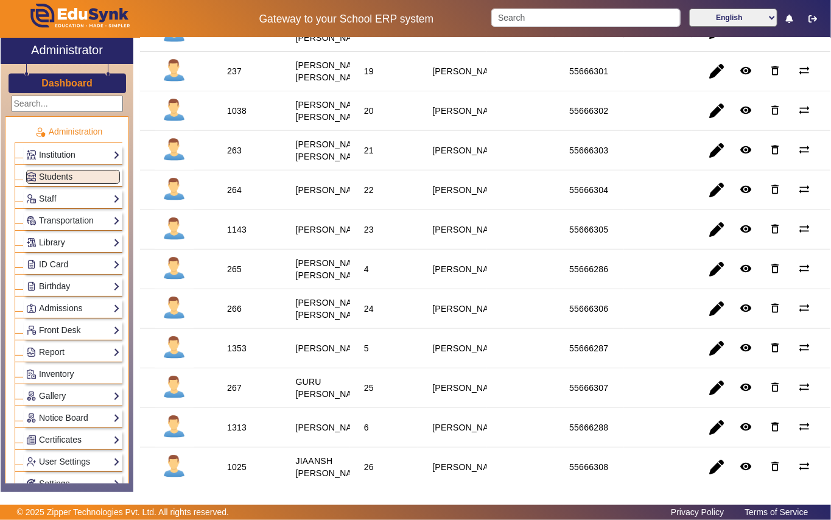
scroll to position [325, 0]
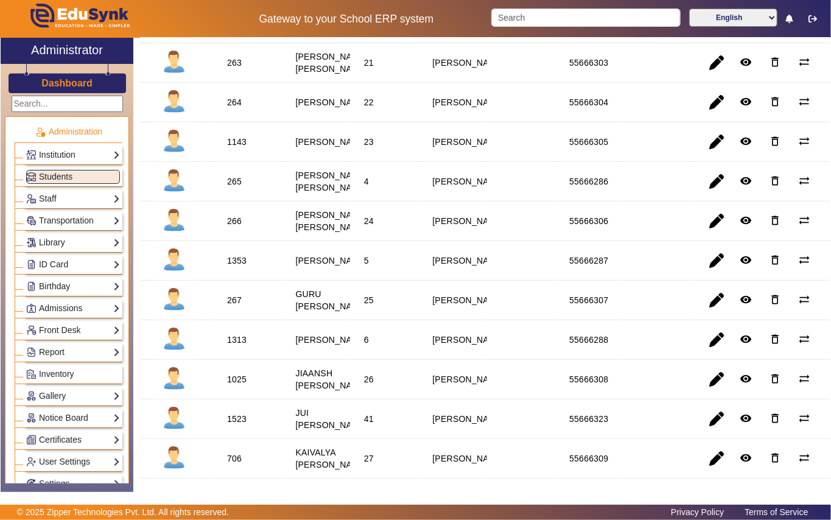
click at [231, 227] on div "266" at bounding box center [234, 221] width 15 height 12
copy div "266"
click at [61, 240] on link "Library" at bounding box center [73, 243] width 94 height 14
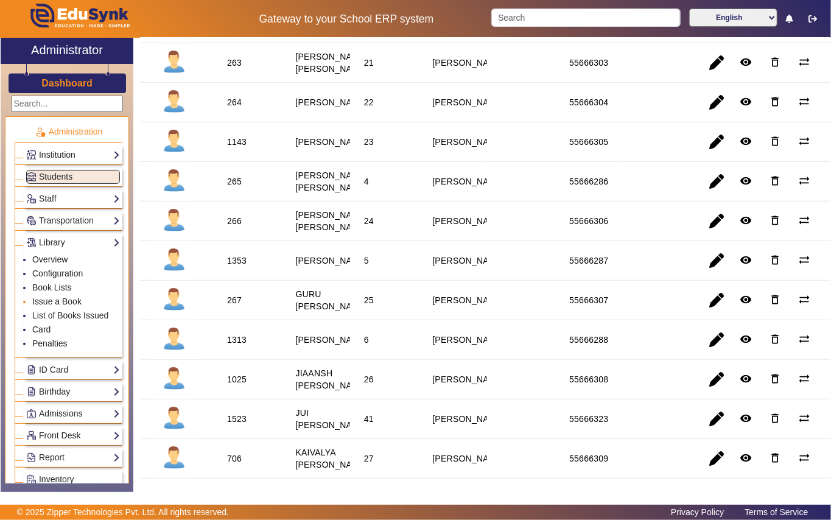
click at [61, 307] on li "Issue a Book" at bounding box center [76, 302] width 88 height 14
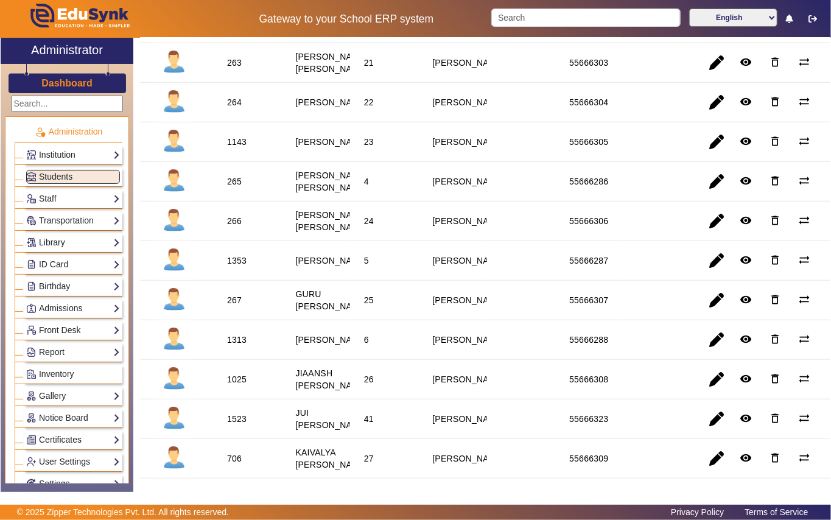
click at [60, 244] on link "Library" at bounding box center [73, 243] width 94 height 14
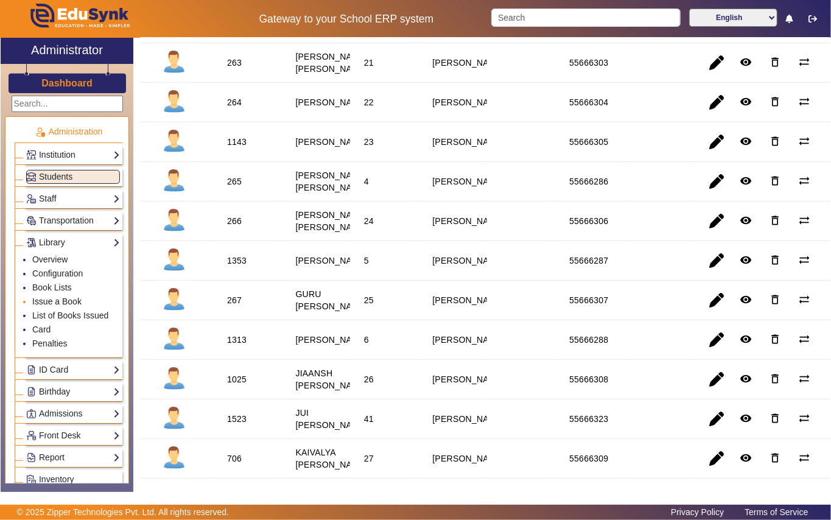
click at [62, 303] on link "Issue a Book" at bounding box center [56, 302] width 49 height 10
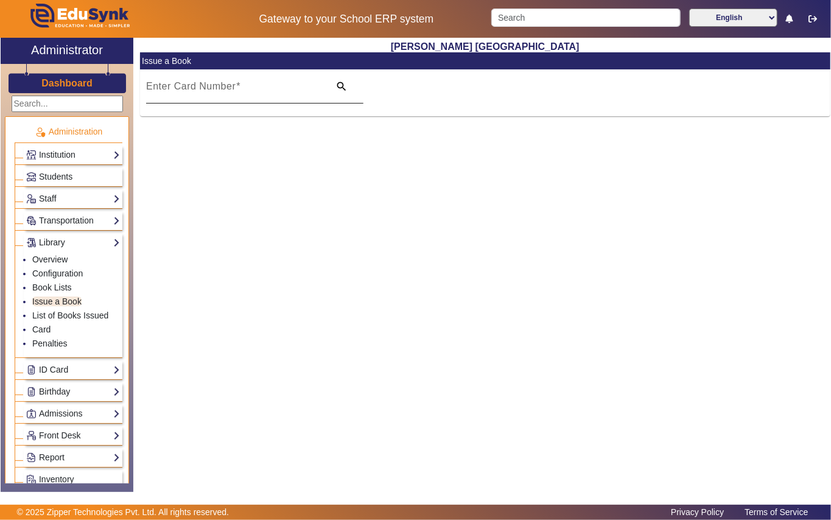
click at [259, 89] on input "Enter Card Number" at bounding box center [234, 91] width 176 height 15
paste input "266"
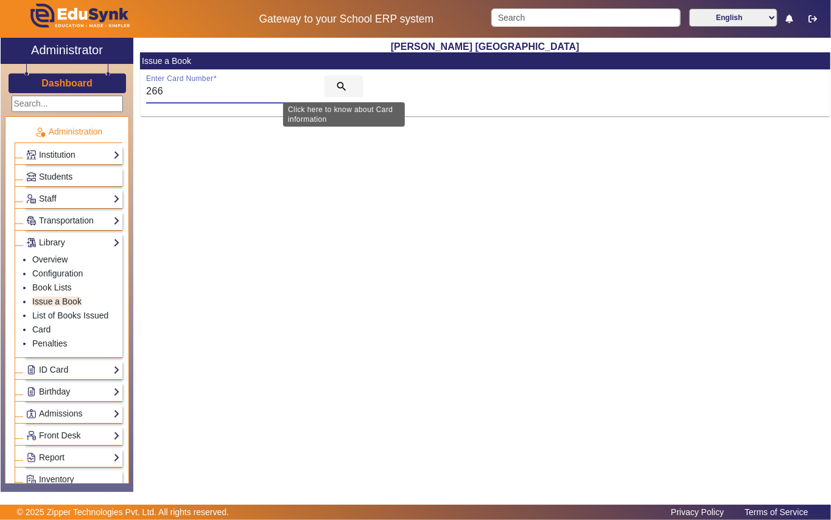
type input "266"
click at [340, 83] on mat-icon "search" at bounding box center [341, 86] width 12 height 12
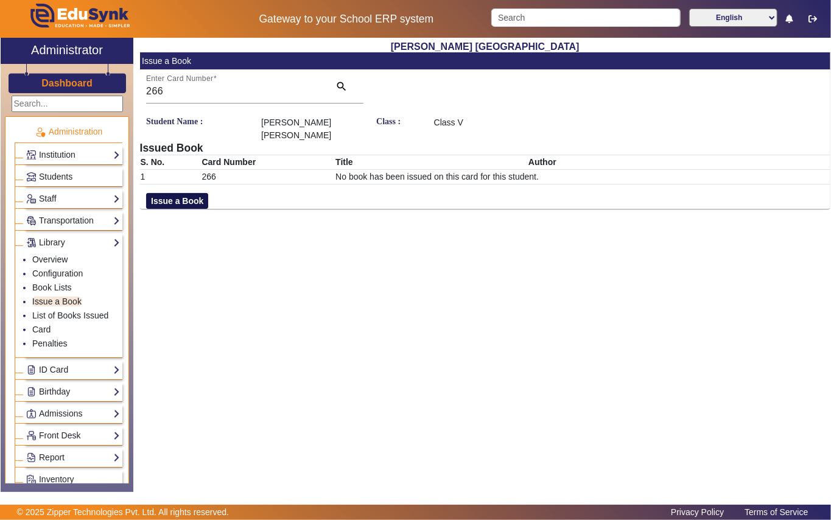
click at [192, 203] on button "Issue a Book" at bounding box center [177, 201] width 62 height 16
click at [548, 209] on input "text" at bounding box center [600, 214] width 332 height 13
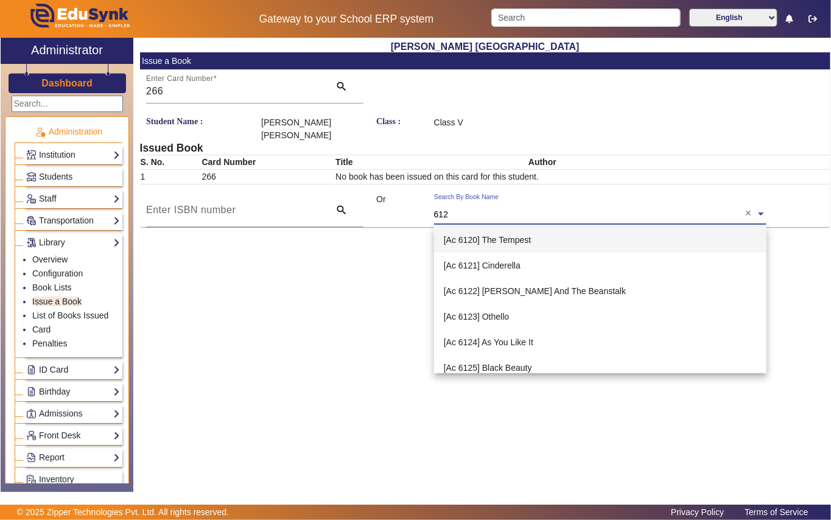
type input "6127"
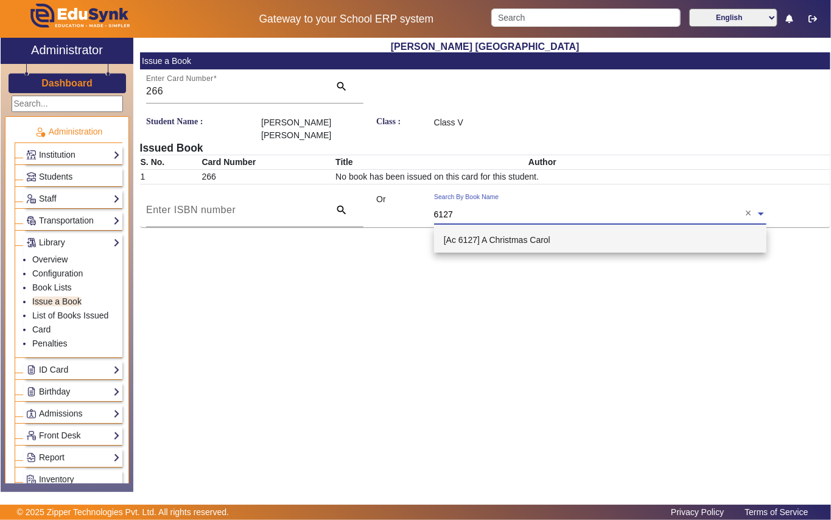
click at [537, 242] on span "[Ac 6127] A Christmas Carol" at bounding box center [497, 240] width 107 height 10
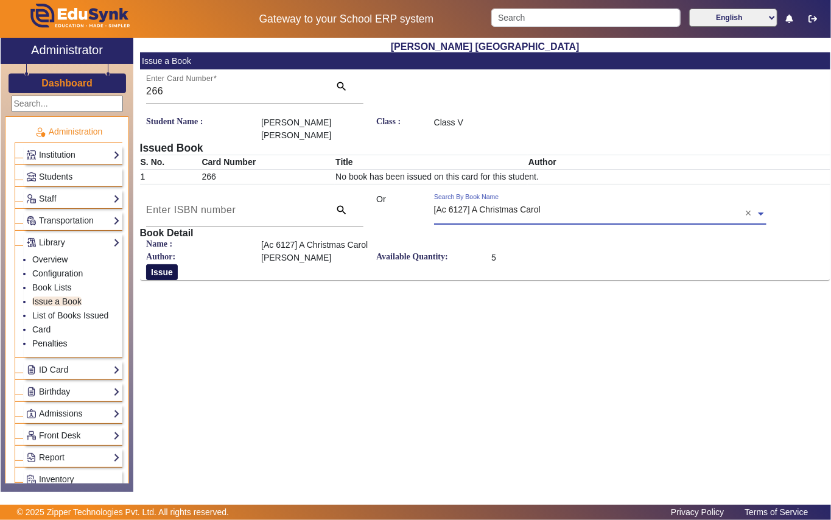
click at [157, 274] on button "Issue" at bounding box center [162, 272] width 32 height 16
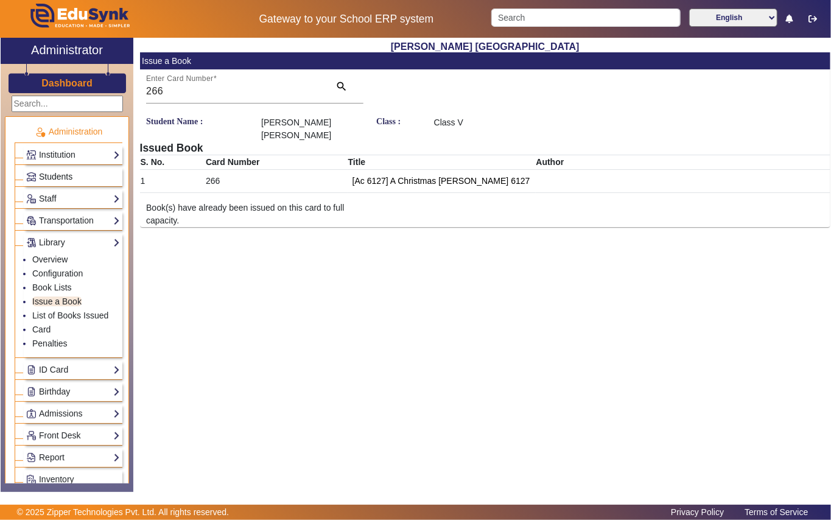
click at [60, 174] on span "Students" at bounding box center [55, 177] width 33 height 10
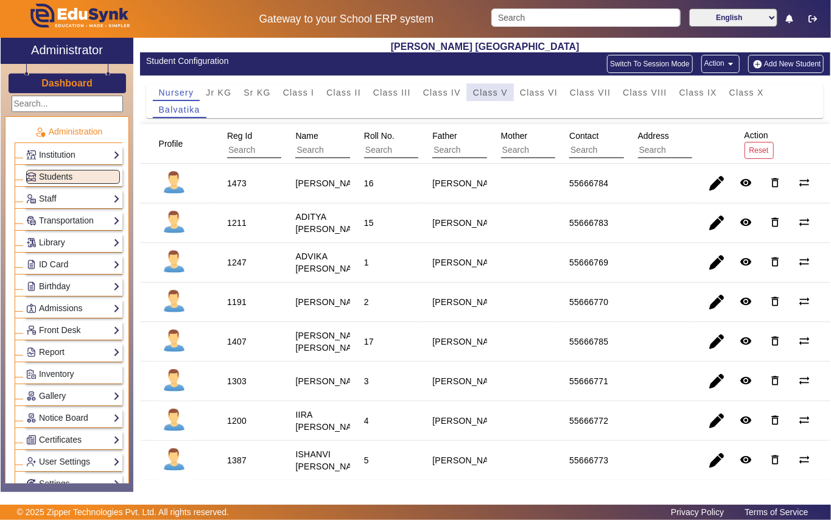
click at [485, 91] on span "Class V" at bounding box center [490, 92] width 35 height 9
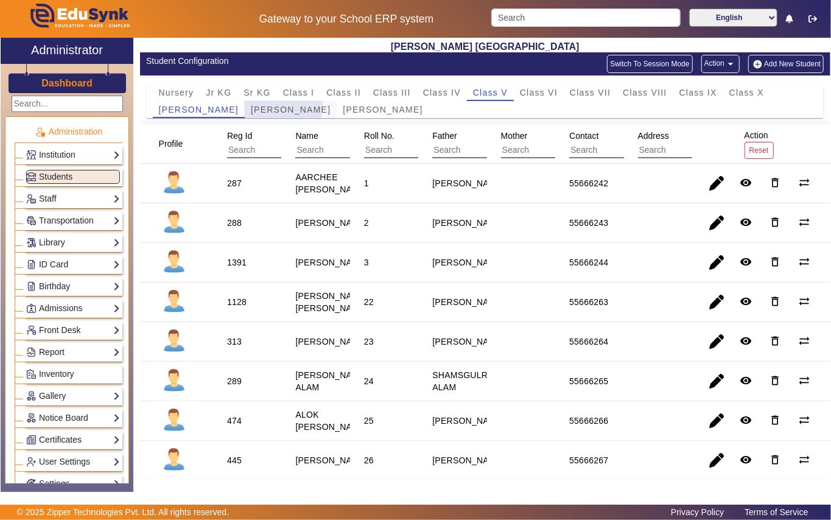
click at [251, 106] on span "Mother Teresa" at bounding box center [291, 109] width 80 height 9
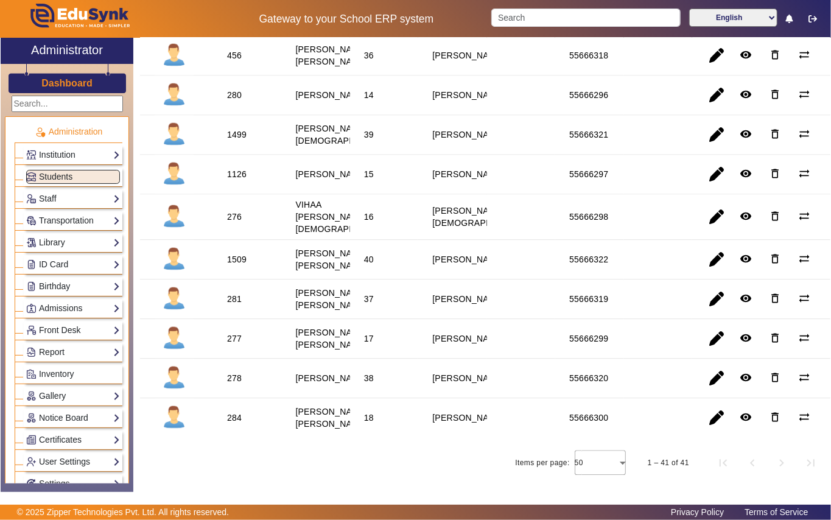
scroll to position [1461, 0]
click at [234, 223] on div "276" at bounding box center [234, 217] width 15 height 12
copy div "276"
click at [56, 242] on link "Library" at bounding box center [73, 243] width 94 height 14
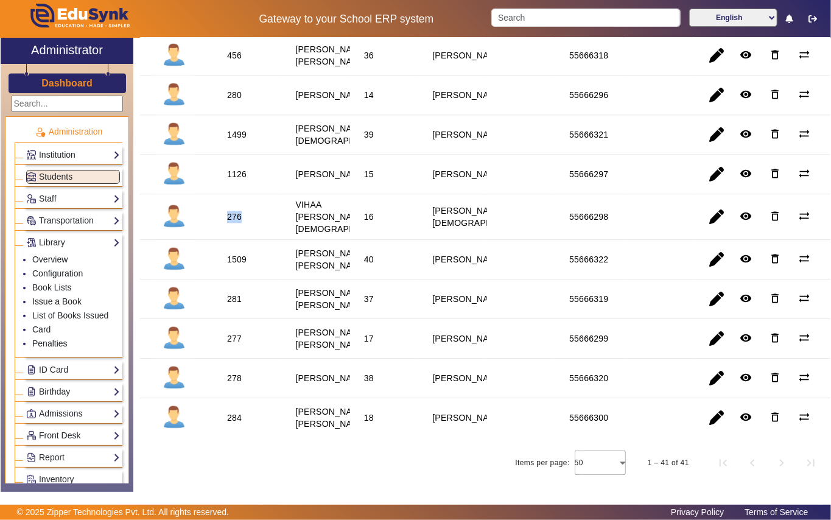
drag, startPoint x: 54, startPoint y: 300, endPoint x: 117, endPoint y: 286, distance: 64.1
click at [55, 300] on link "Issue a Book" at bounding box center [56, 302] width 49 height 10
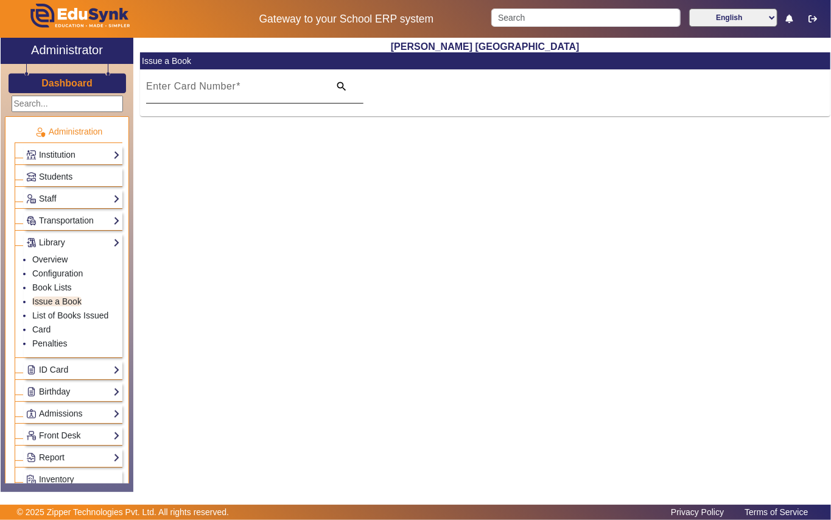
click at [269, 97] on input "Enter Card Number" at bounding box center [234, 91] width 176 height 15
paste input "276"
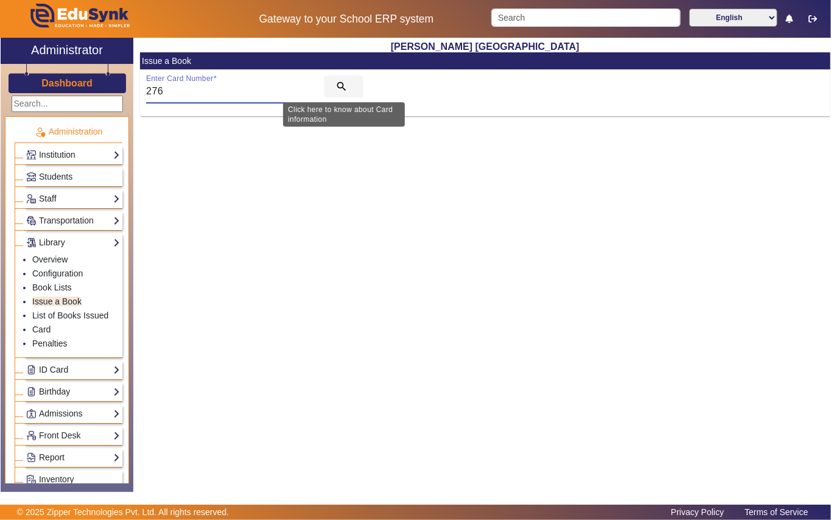
type input "276"
click at [336, 86] on mat-icon "search" at bounding box center [341, 86] width 12 height 12
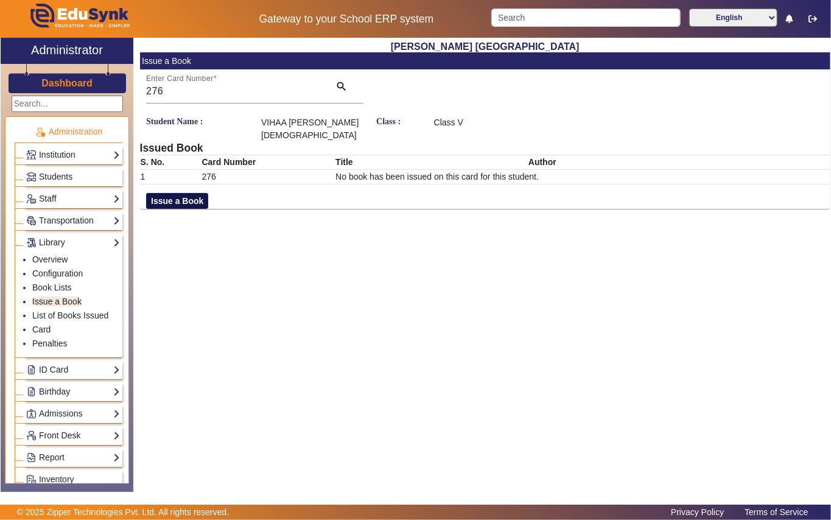
click at [186, 193] on button "Issue a Book" at bounding box center [177, 201] width 62 height 16
click at [552, 208] on input "text" at bounding box center [600, 214] width 332 height 13
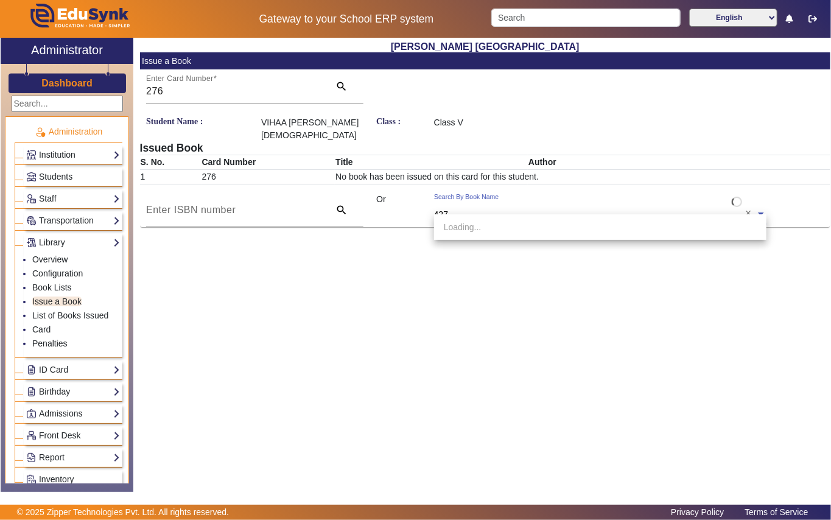
type input "4275"
drag, startPoint x: 537, startPoint y: 230, endPoint x: 527, endPoint y: 229, distance: 9.8
click at [536, 230] on span "[Ac4275] The story of my life" at bounding box center [498, 227] width 108 height 10
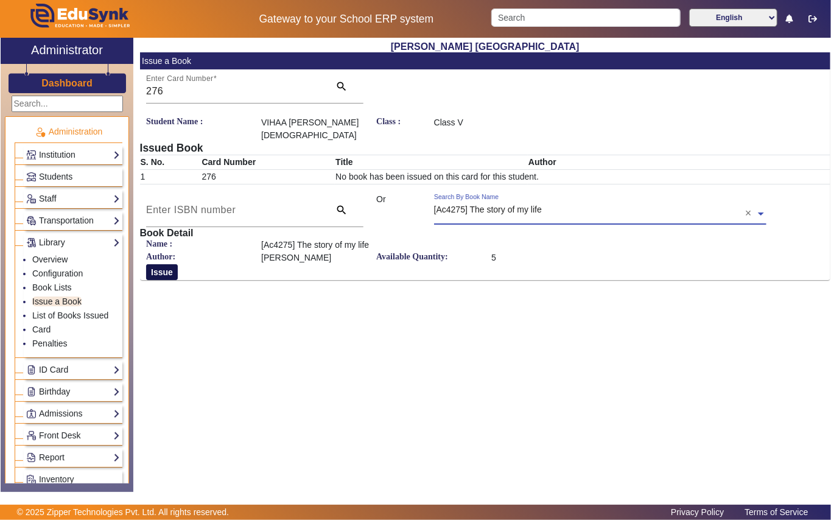
click at [166, 264] on button "Issue" at bounding box center [162, 272] width 32 height 16
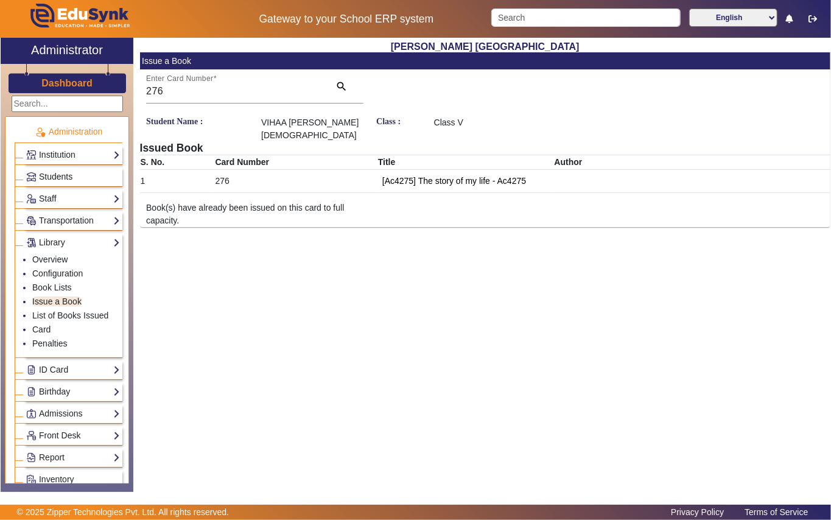
drag, startPoint x: 69, startPoint y: 178, endPoint x: 89, endPoint y: 163, distance: 24.7
click at [71, 177] on span "Students" at bounding box center [55, 177] width 33 height 10
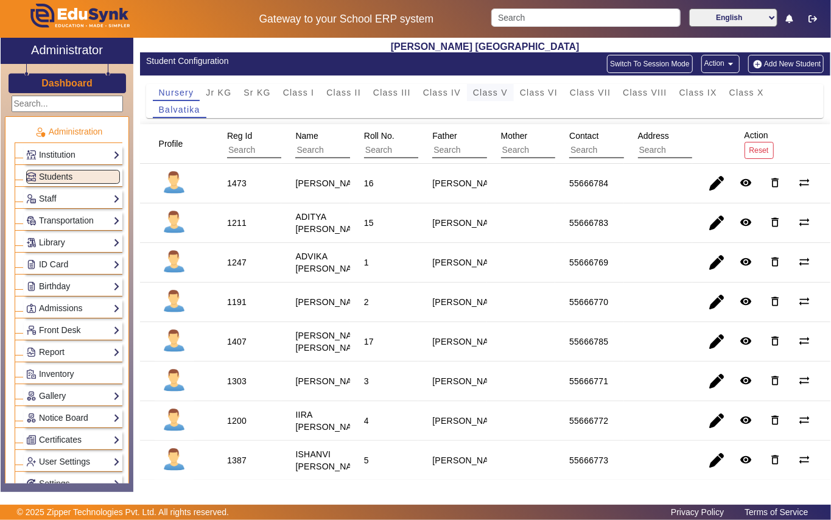
click at [495, 93] on span "Class V" at bounding box center [490, 92] width 35 height 9
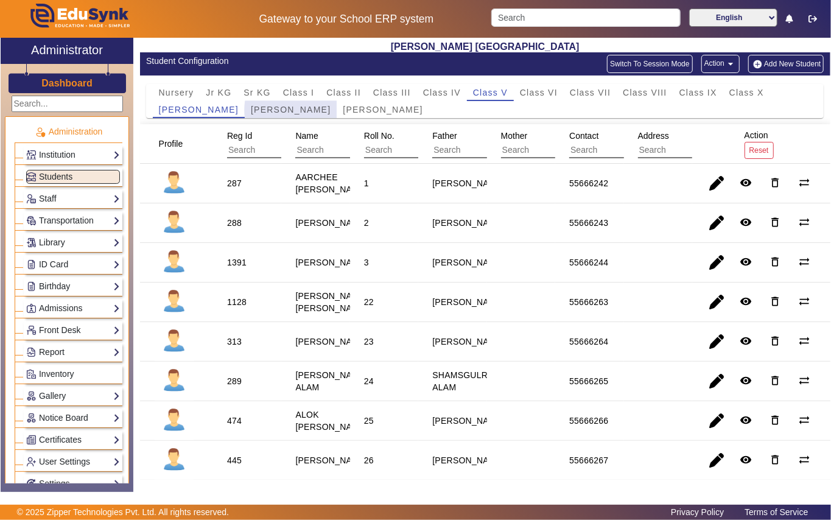
click at [273, 110] on span "Mother Teresa" at bounding box center [291, 109] width 80 height 9
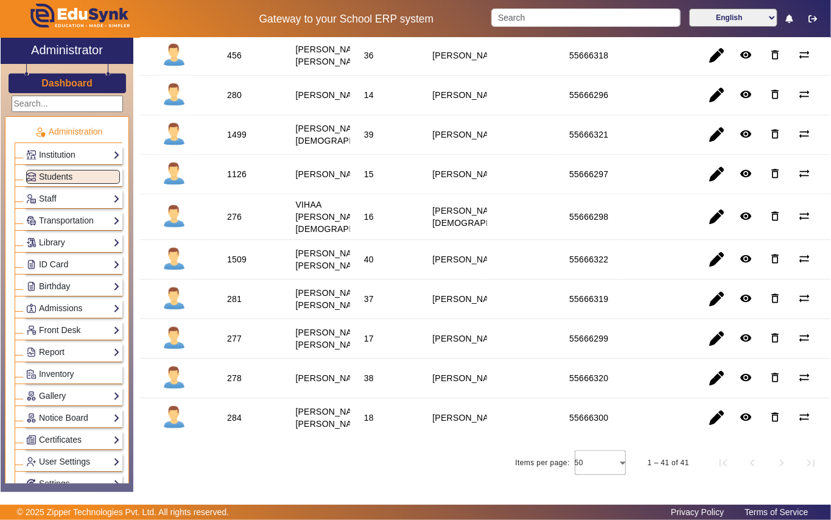
scroll to position [1542, 0]
click at [240, 180] on div "1126" at bounding box center [236, 174] width 19 height 12
copy div "1126"
click at [54, 244] on link "Library" at bounding box center [73, 243] width 94 height 14
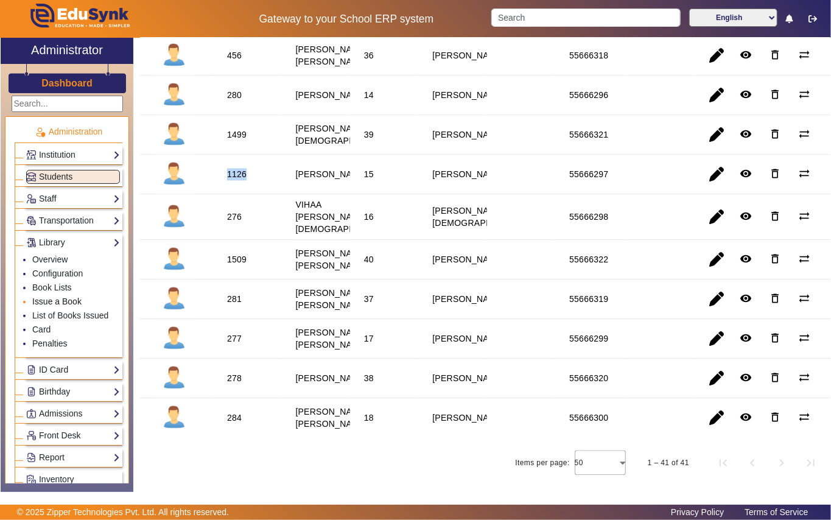
click at [47, 305] on link "Issue a Book" at bounding box center [56, 302] width 49 height 10
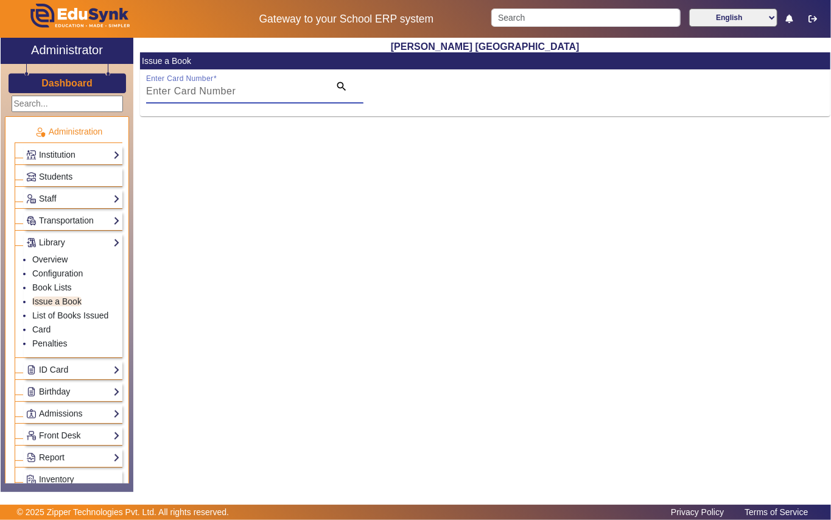
click at [264, 84] on input "Enter Card Number" at bounding box center [234, 91] width 176 height 15
paste input "1126"
type input "1126"
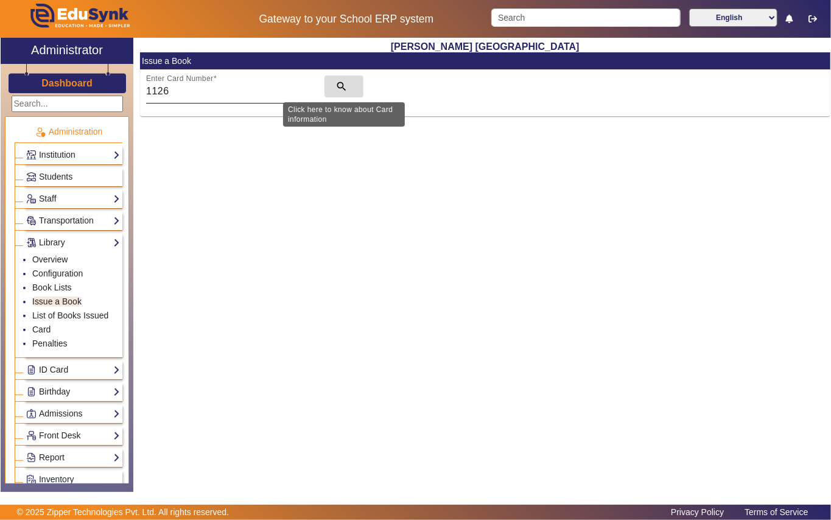
click at [342, 86] on mat-icon "search" at bounding box center [341, 86] width 12 height 12
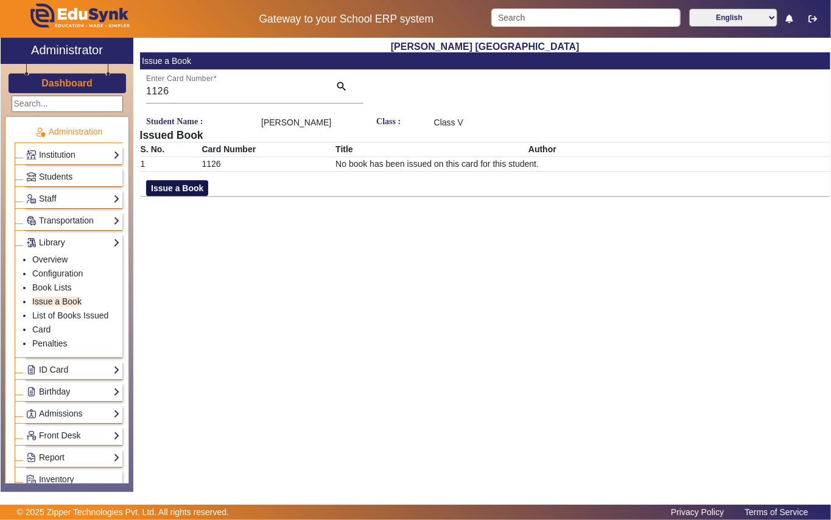
click at [184, 196] on button "Issue a Book" at bounding box center [177, 188] width 62 height 16
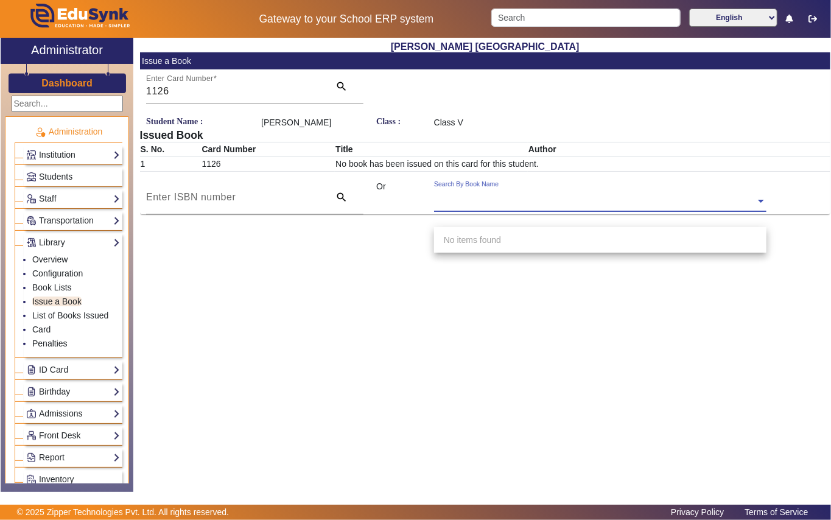
click at [566, 194] on div "Search By Book Name" at bounding box center [594, 187] width 321 height 14
type input "3361"
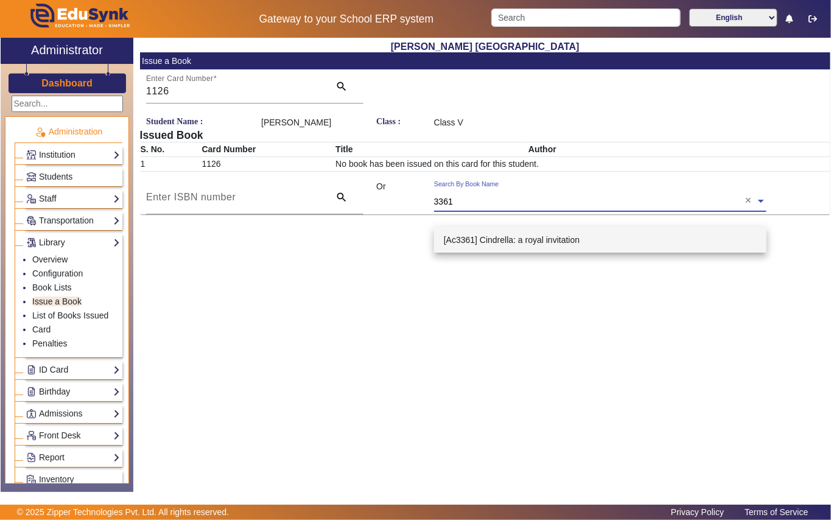
click at [521, 235] on span "[Ac3361] Cindrella: a royal invitation" at bounding box center [512, 240] width 136 height 10
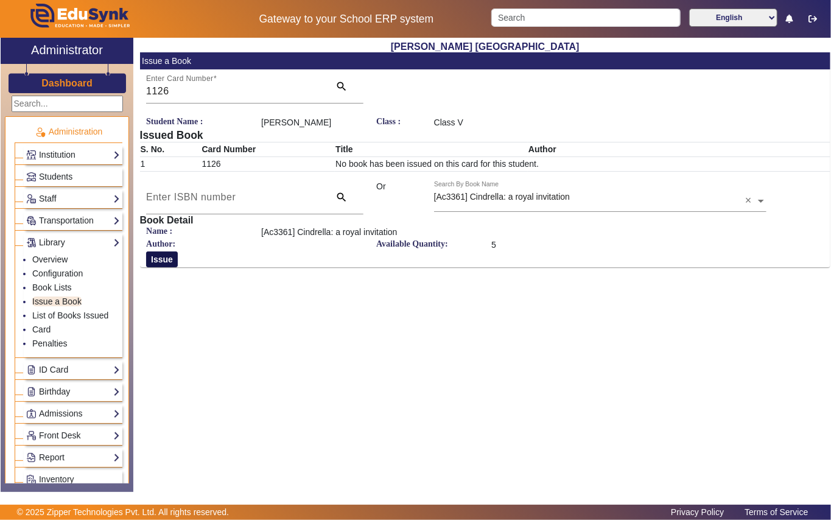
click at [156, 267] on button "Issue" at bounding box center [162, 259] width 32 height 16
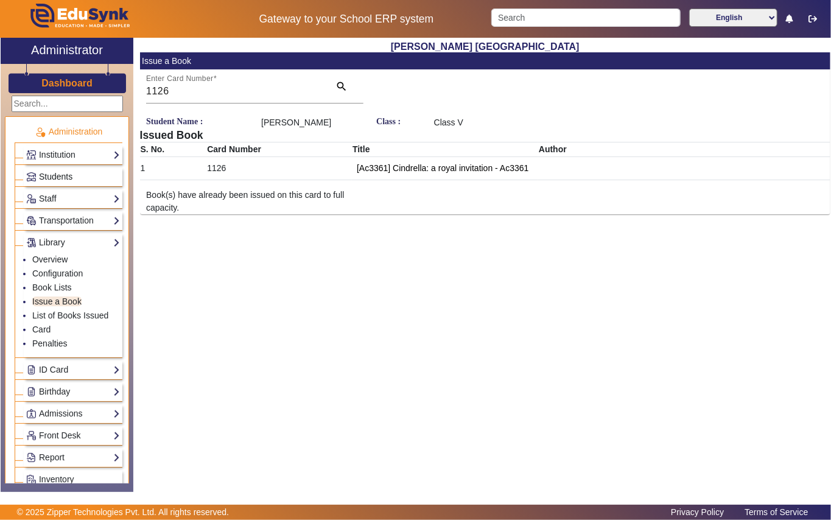
click at [52, 179] on span "Students" at bounding box center [55, 177] width 33 height 10
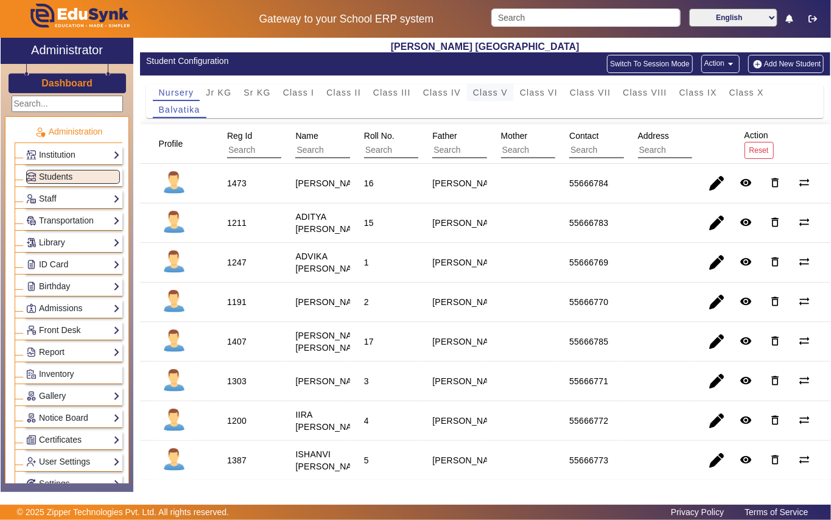
click at [490, 91] on span "Class V" at bounding box center [490, 92] width 35 height 9
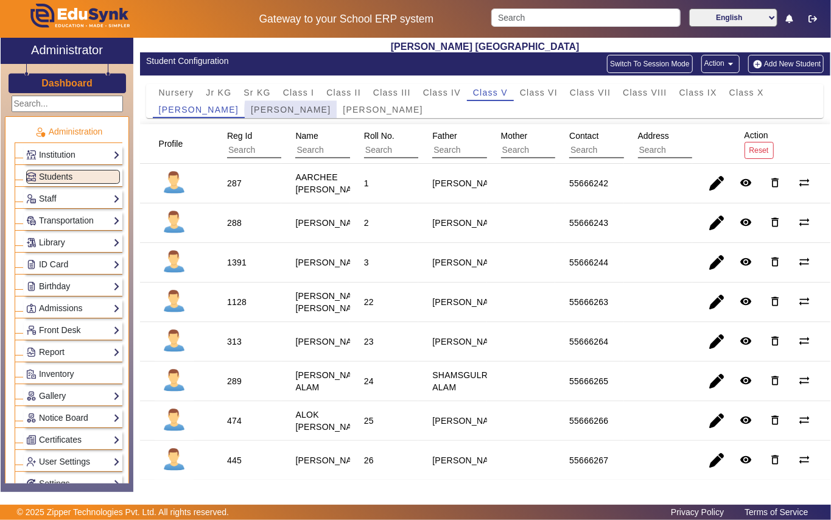
click at [276, 110] on span "Mother Teresa" at bounding box center [291, 109] width 80 height 9
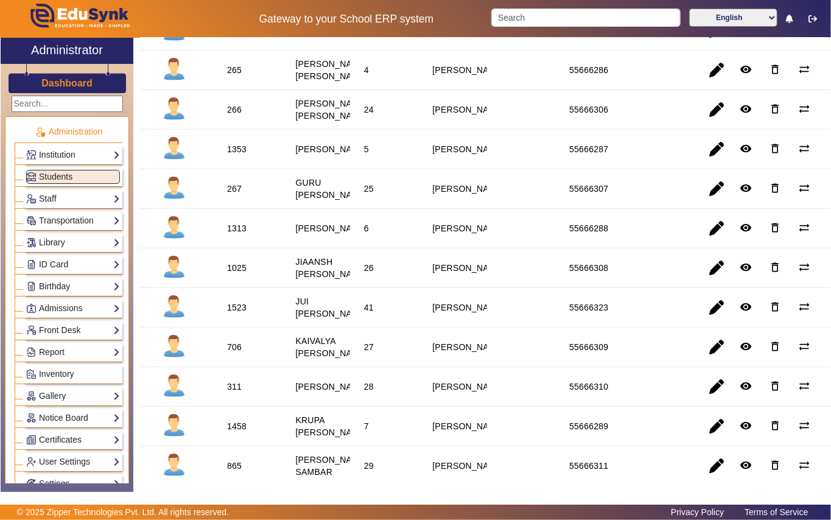
scroll to position [487, 0]
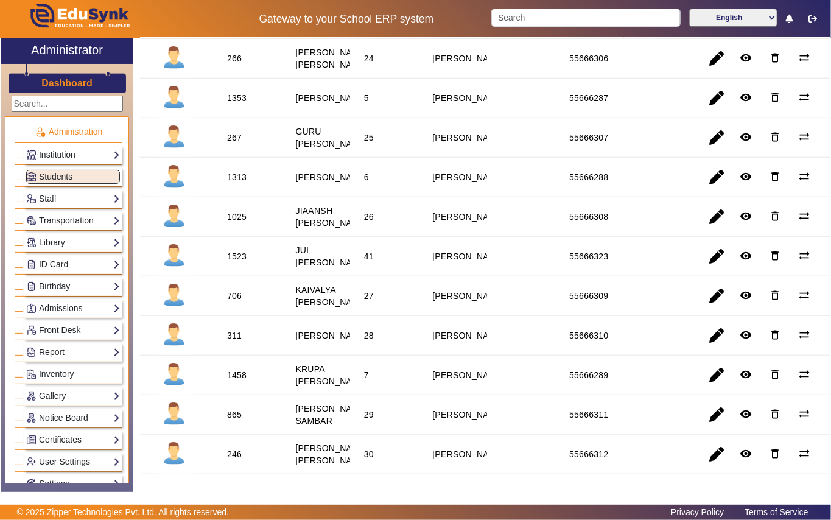
click at [241, 183] on div "1313" at bounding box center [236, 177] width 19 height 12
copy div "1313"
click at [77, 240] on link "Library" at bounding box center [73, 243] width 94 height 14
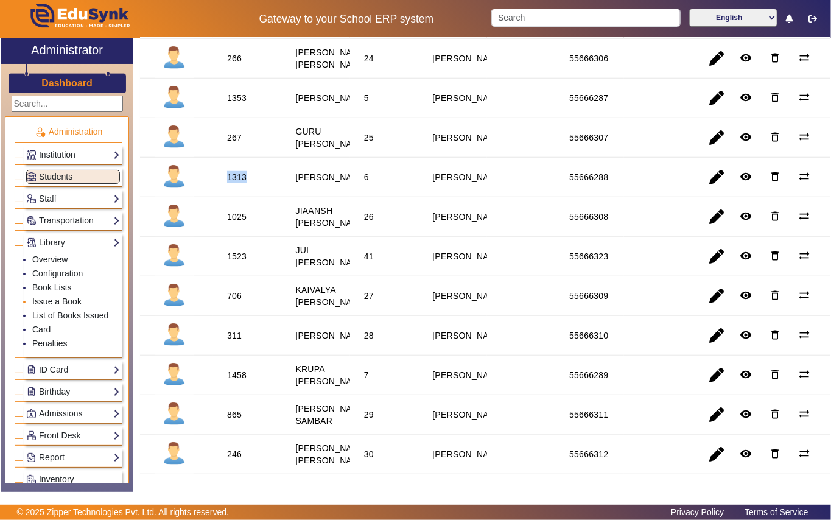
click at [61, 302] on link "Issue a Book" at bounding box center [56, 302] width 49 height 10
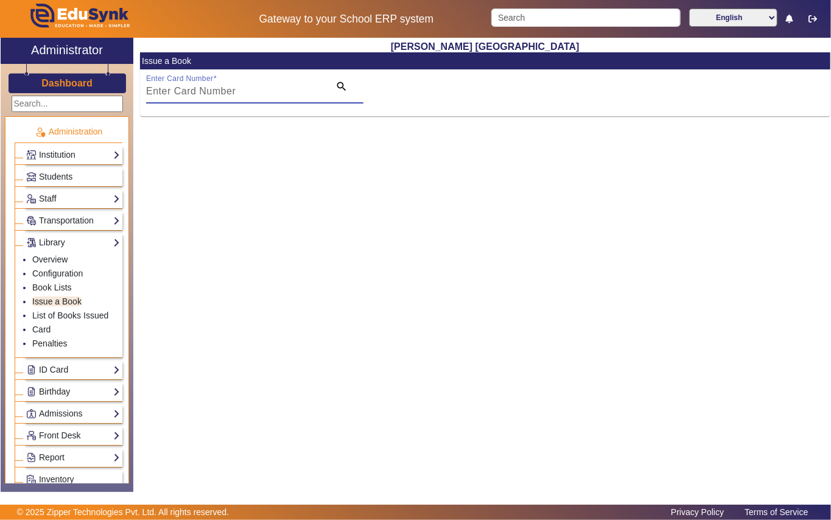
click at [264, 93] on input "Enter Card Number" at bounding box center [234, 91] width 176 height 15
paste input "1313"
type input "1313"
click at [342, 83] on mat-icon "search" at bounding box center [341, 86] width 12 height 12
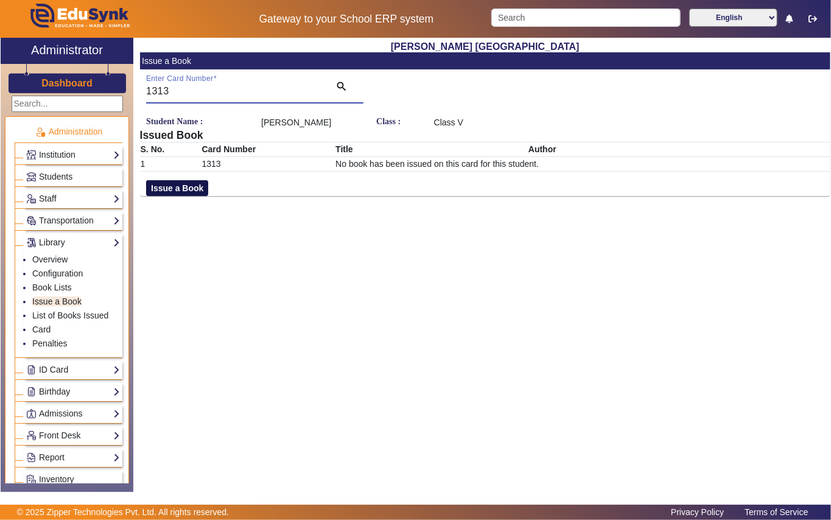
click at [184, 195] on button "Issue a Book" at bounding box center [177, 188] width 62 height 16
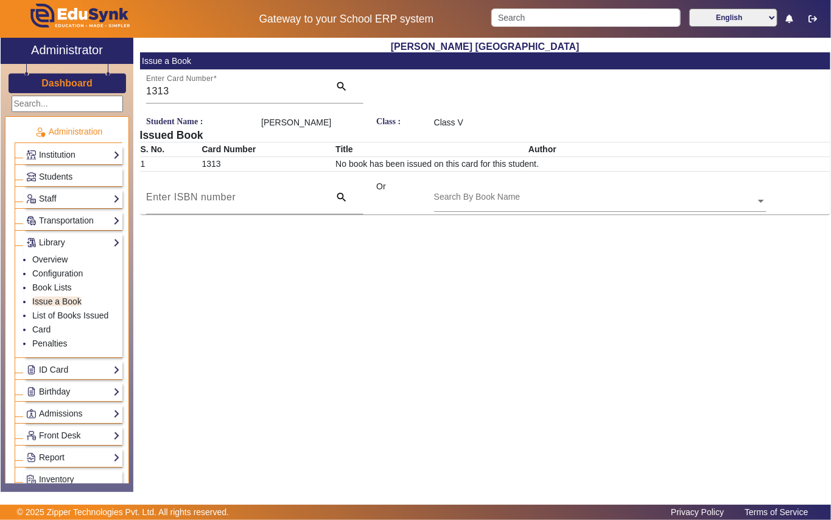
click at [539, 208] on input "text" at bounding box center [600, 201] width 332 height 13
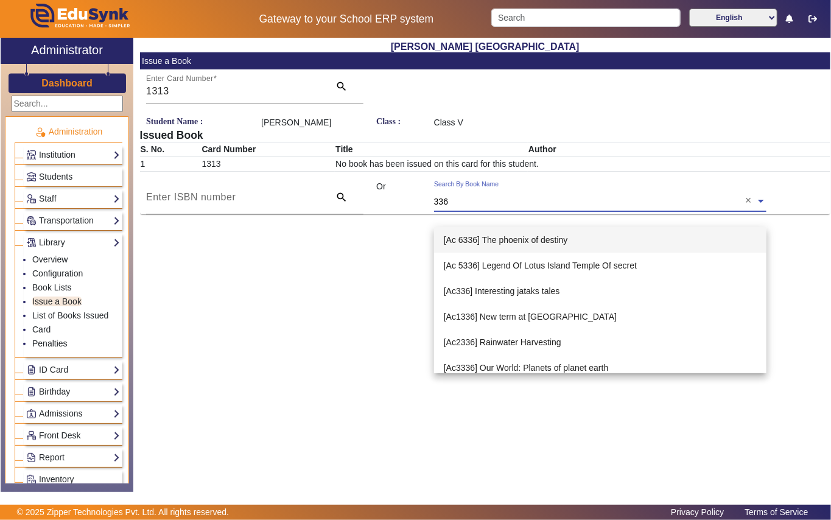
type input "3363"
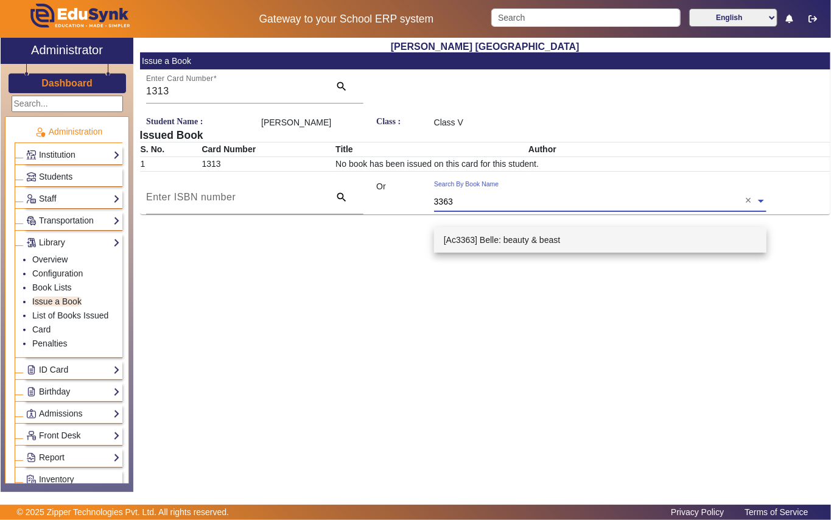
click at [502, 242] on span "[Ac3363] Belle: beauty & beast" at bounding box center [502, 240] width 116 height 10
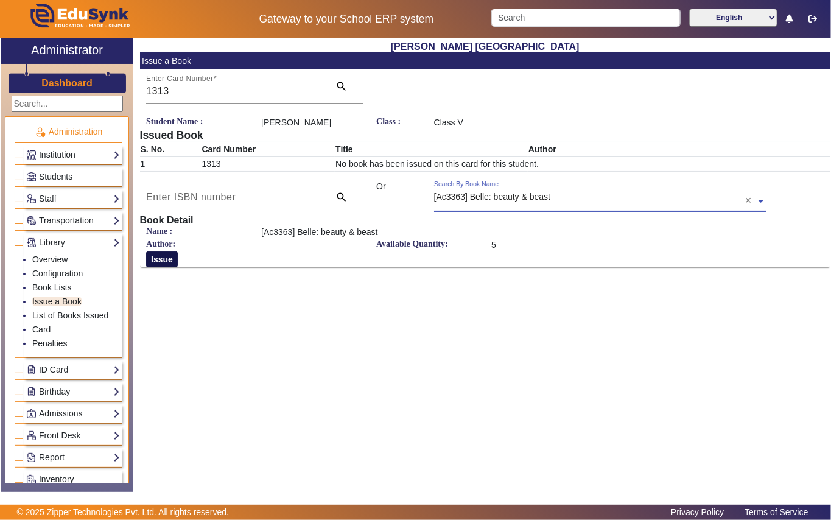
click at [156, 267] on button "Issue" at bounding box center [162, 259] width 32 height 16
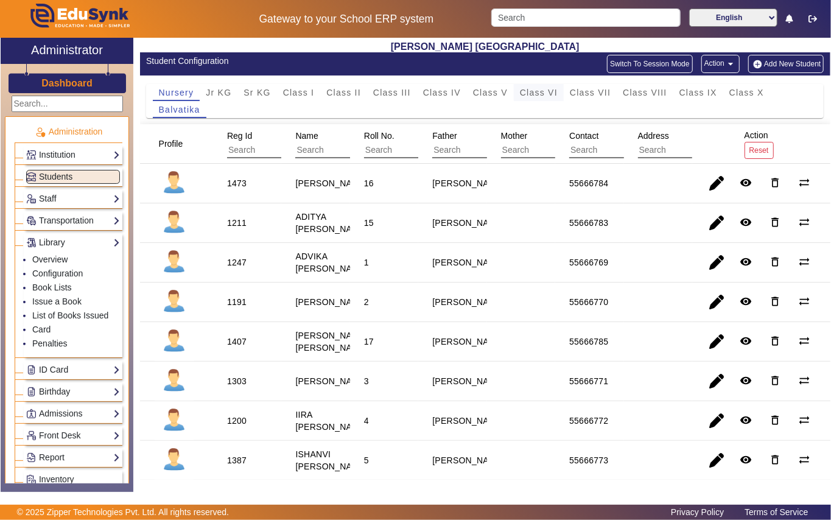
click at [532, 94] on span "Class VI" at bounding box center [539, 92] width 38 height 9
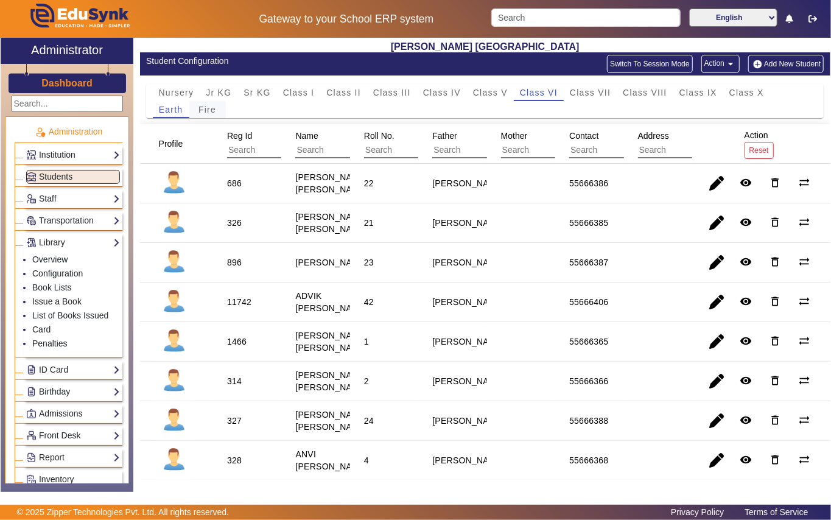
click at [212, 108] on span "Fire" at bounding box center [207, 109] width 18 height 9
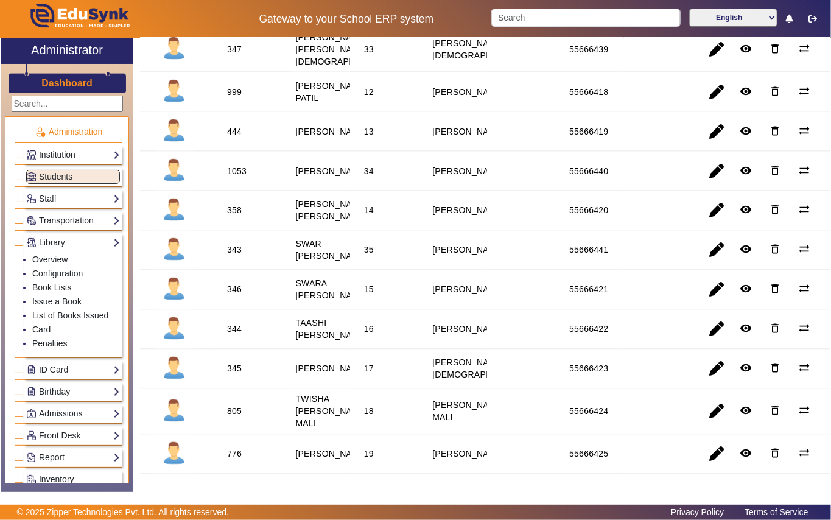
scroll to position [1136, 0]
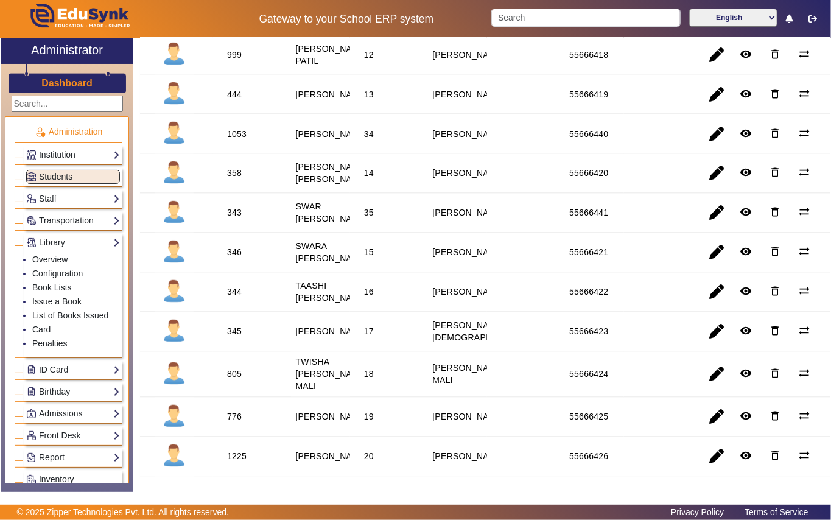
click at [236, 100] on div "444" at bounding box center [234, 94] width 15 height 12
copy div "444"
click at [60, 302] on link "Issue a Book" at bounding box center [56, 302] width 49 height 10
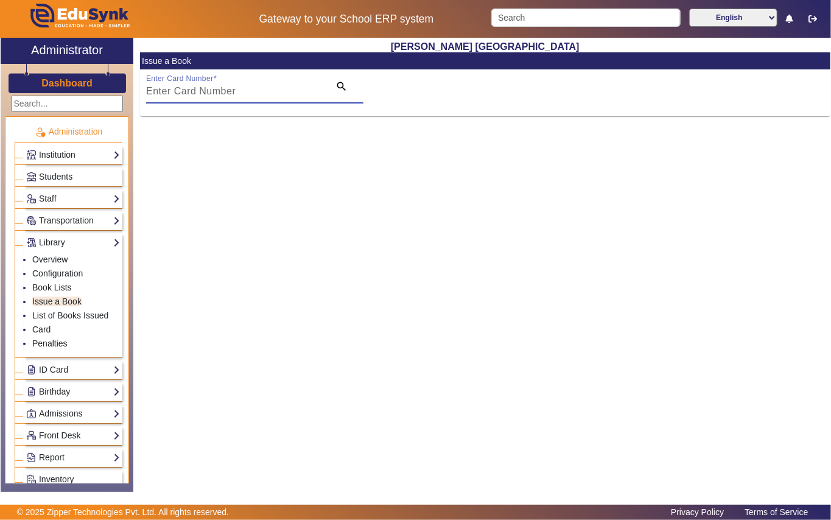
click at [230, 94] on input "Enter Card Number" at bounding box center [234, 91] width 176 height 15
paste input "444"
type input "444"
click at [339, 84] on mat-icon "search" at bounding box center [341, 86] width 12 height 12
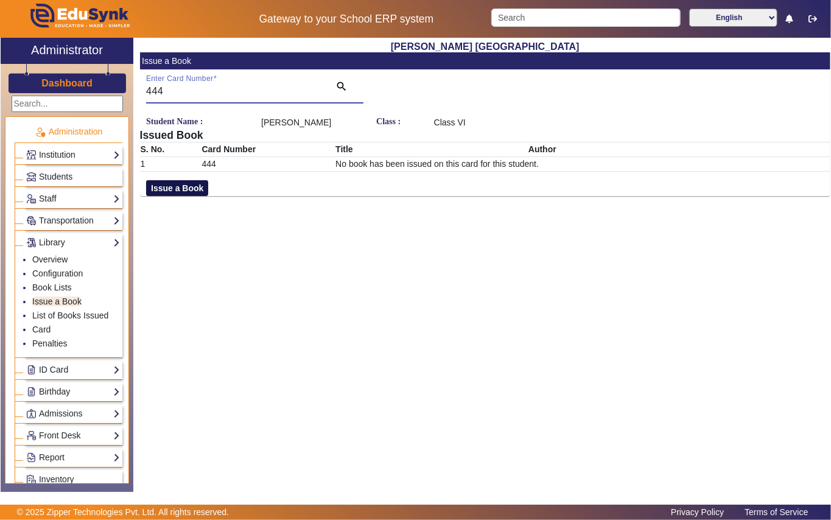
click at [194, 193] on button "Issue a Book" at bounding box center [177, 188] width 62 height 16
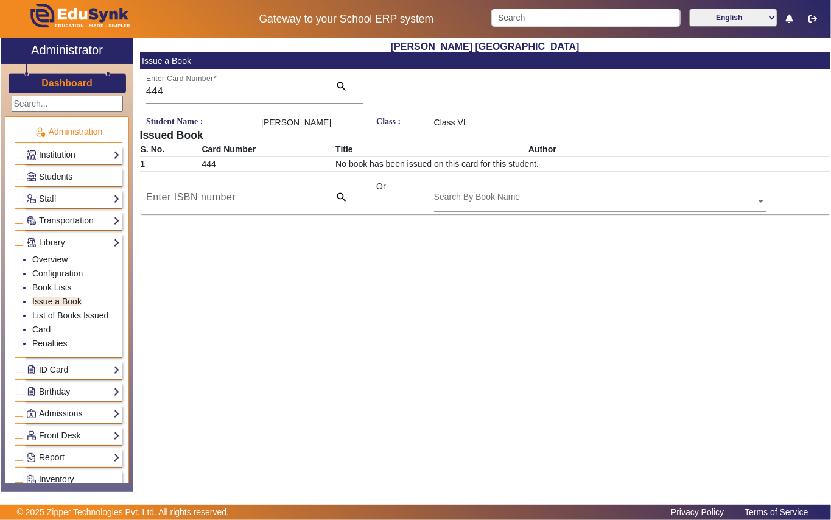
click at [535, 201] on input "text" at bounding box center [600, 201] width 332 height 13
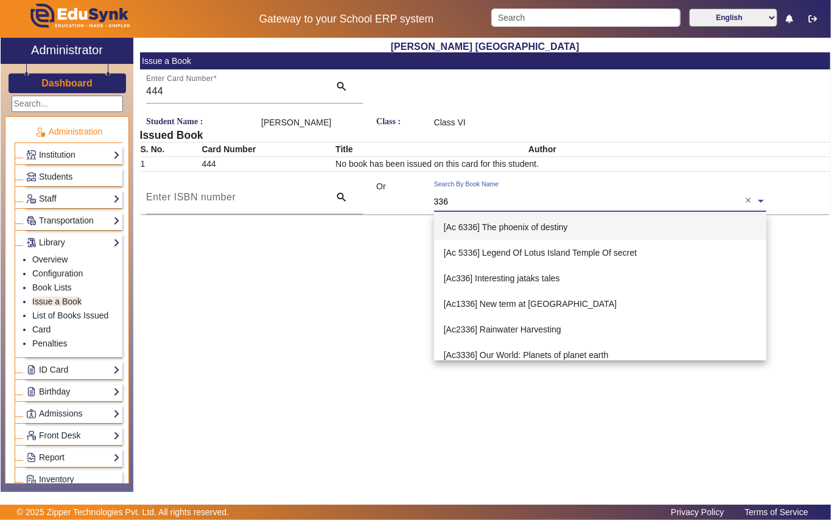
type input "3364"
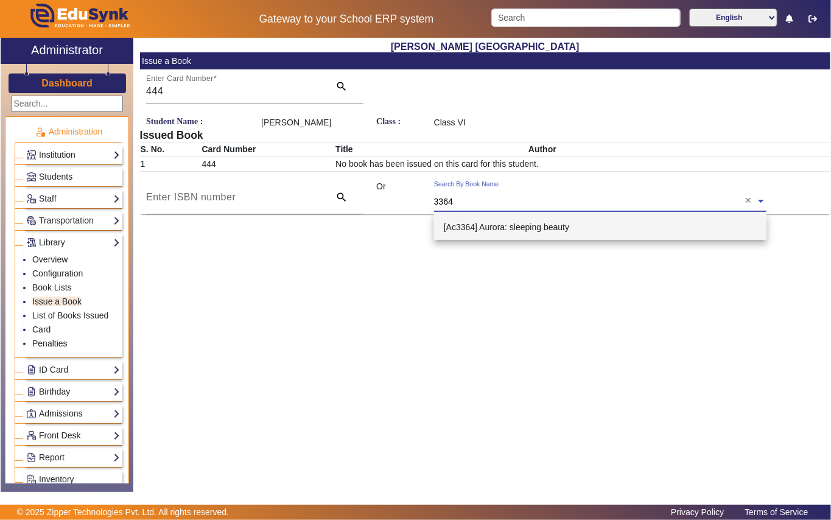
click at [524, 225] on span "[Ac3364] Aurora: sleeping beauty" at bounding box center [506, 227] width 125 height 10
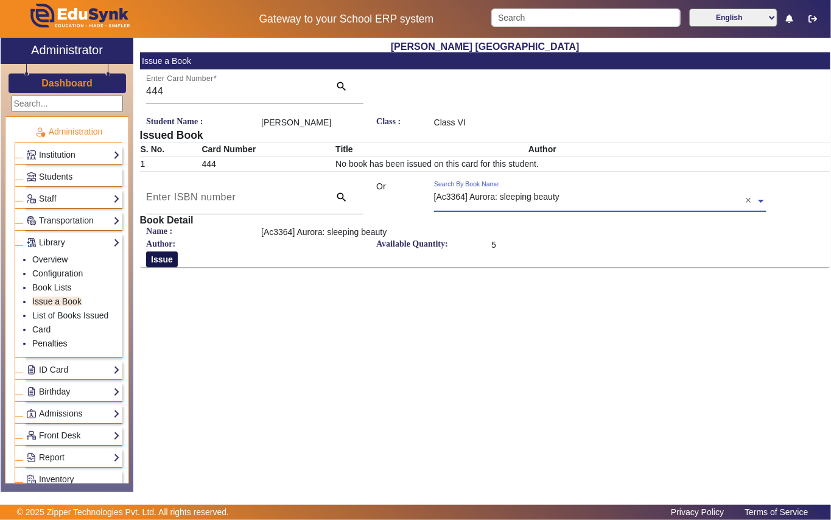
click at [166, 261] on button "Issue" at bounding box center [162, 259] width 32 height 16
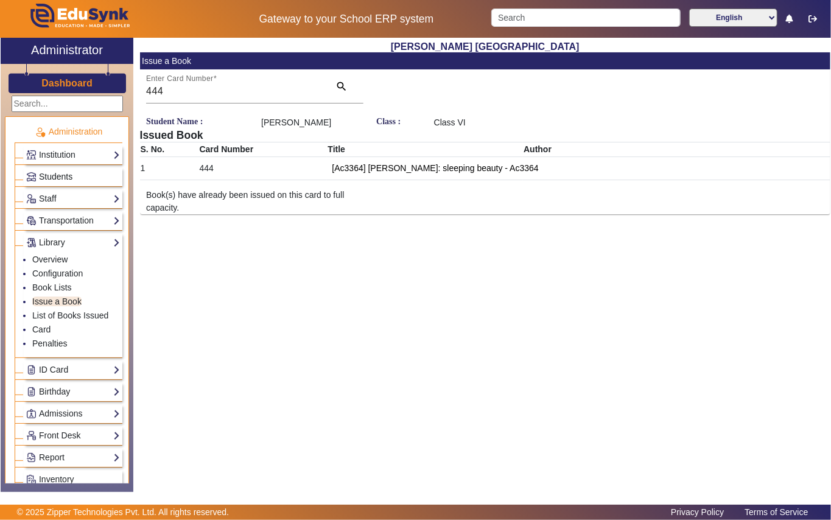
drag, startPoint x: 68, startPoint y: 172, endPoint x: 78, endPoint y: 170, distance: 9.8
click at [68, 172] on span "Students" at bounding box center [55, 177] width 33 height 10
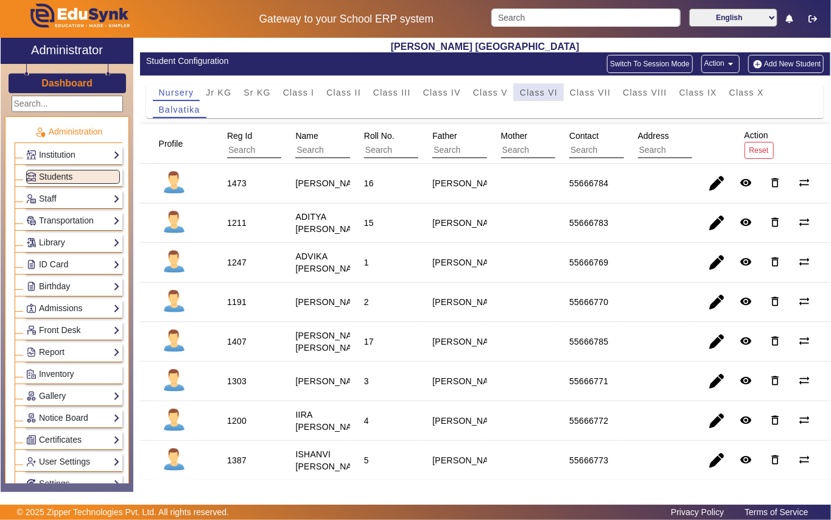
click at [516, 91] on div "Class VI" at bounding box center [539, 92] width 50 height 17
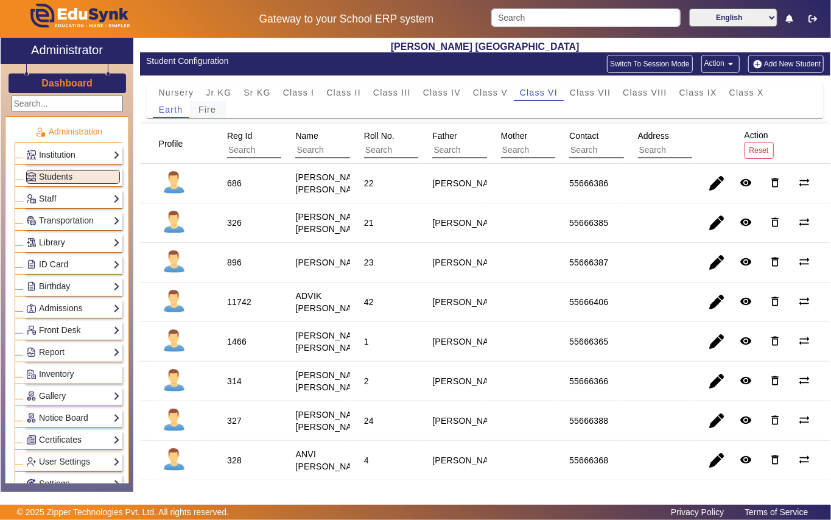
click at [205, 112] on span "Fire" at bounding box center [207, 109] width 18 height 9
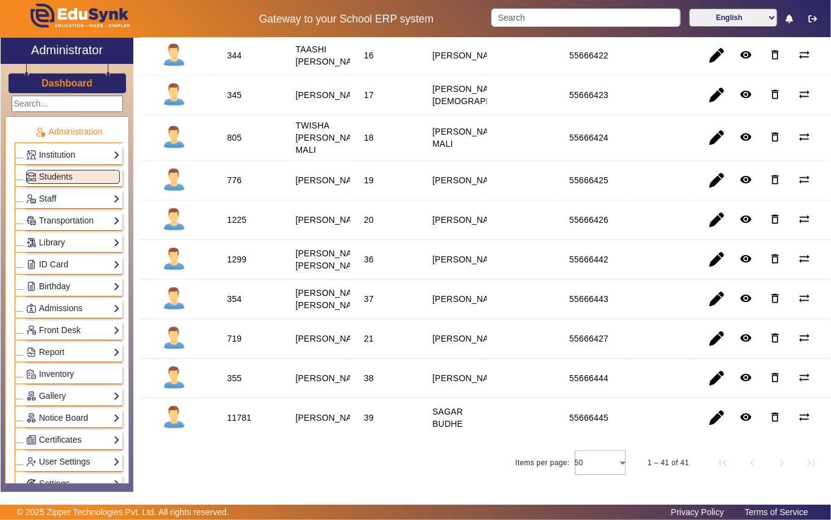
scroll to position [1461, 0]
click at [233, 186] on div "776" at bounding box center [234, 180] width 15 height 12
click at [57, 244] on link "Library" at bounding box center [73, 243] width 94 height 14
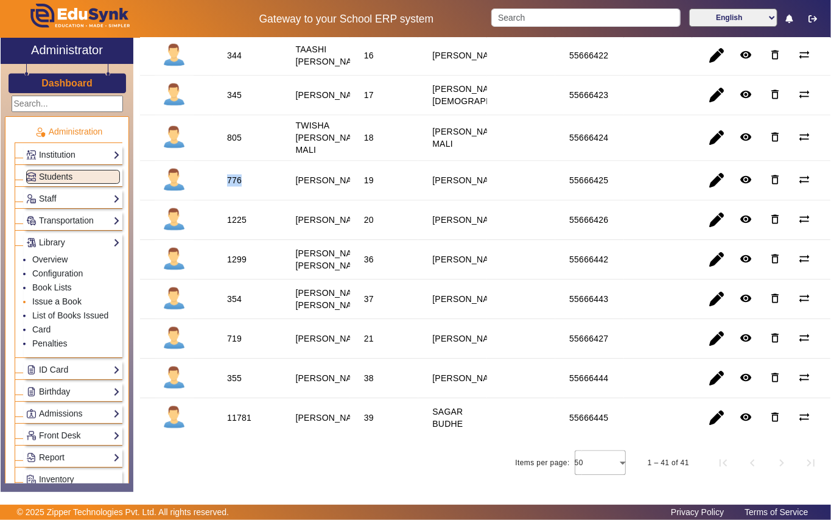
click at [54, 300] on link "Issue a Book" at bounding box center [56, 302] width 49 height 10
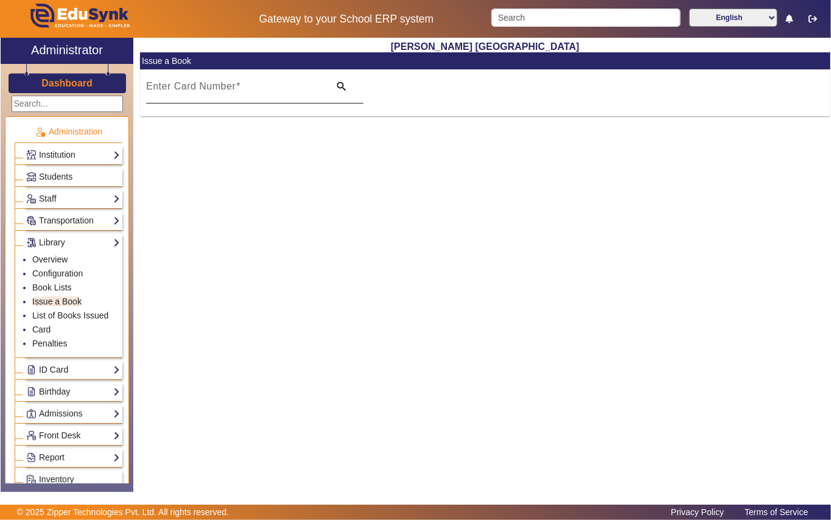
click at [223, 88] on mat-label "Enter Card Number" at bounding box center [191, 86] width 90 height 10
click at [223, 88] on input "Enter Card Number" at bounding box center [234, 91] width 176 height 15
paste input "776"
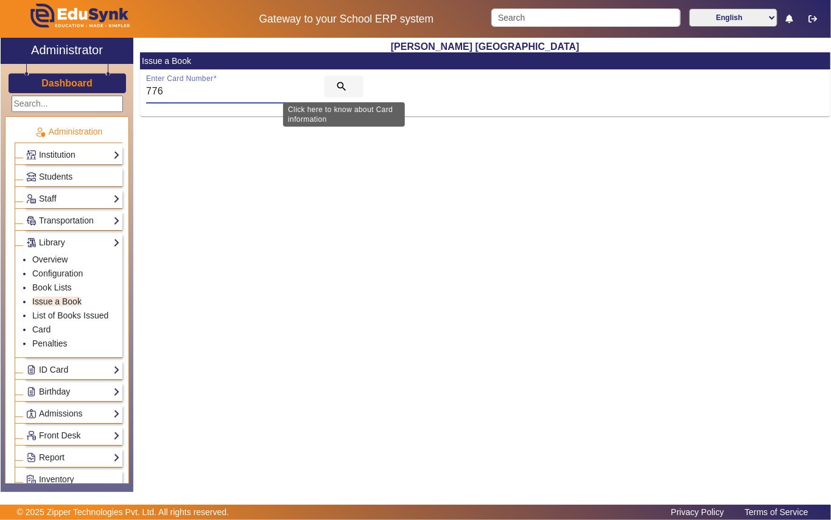
type input "776"
click at [340, 88] on mat-icon "search" at bounding box center [341, 86] width 12 height 12
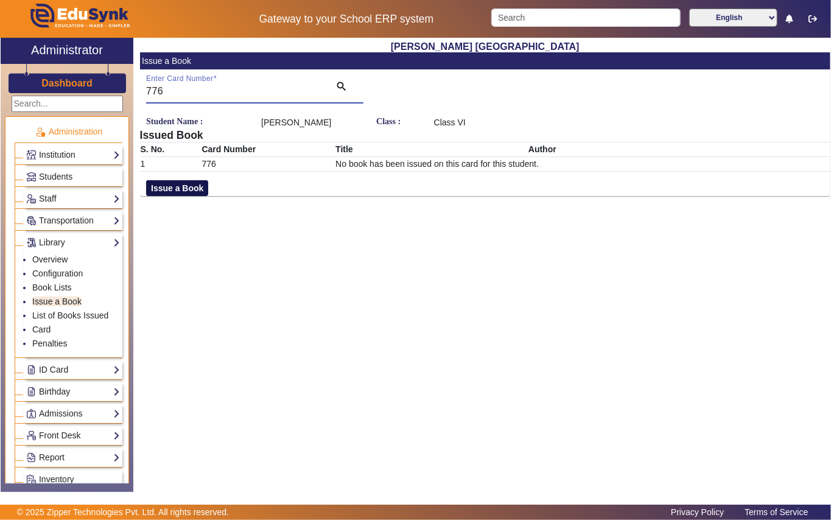
click at [194, 196] on button "Issue a Book" at bounding box center [177, 188] width 62 height 16
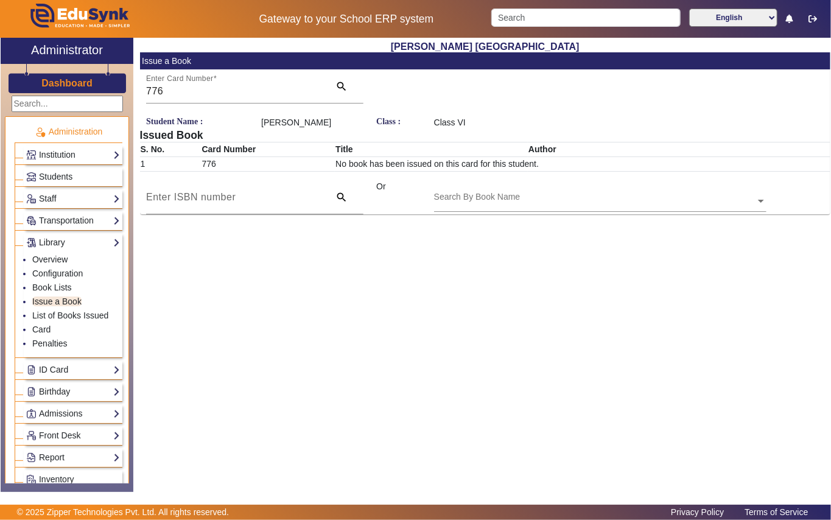
click at [595, 212] on div "Search By Book Name" at bounding box center [600, 196] width 332 height 32
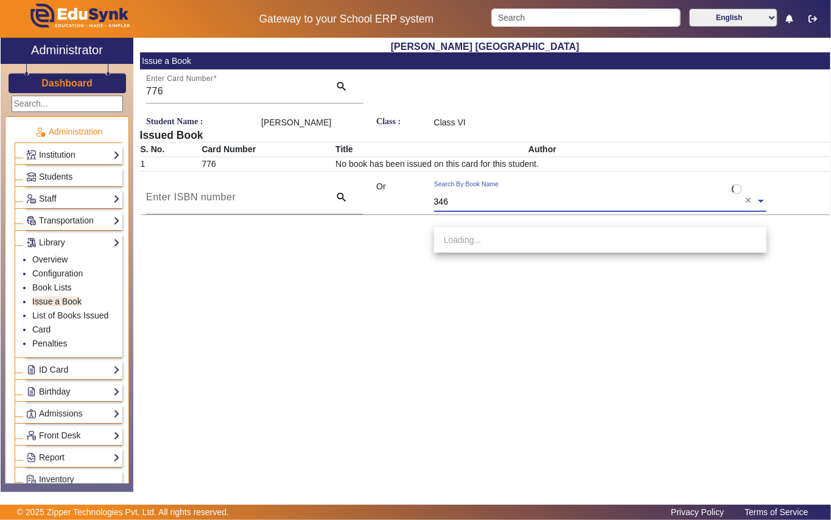
type input "3462"
click at [532, 235] on div "[Ac3462] Little Woman" at bounding box center [600, 240] width 332 height 26
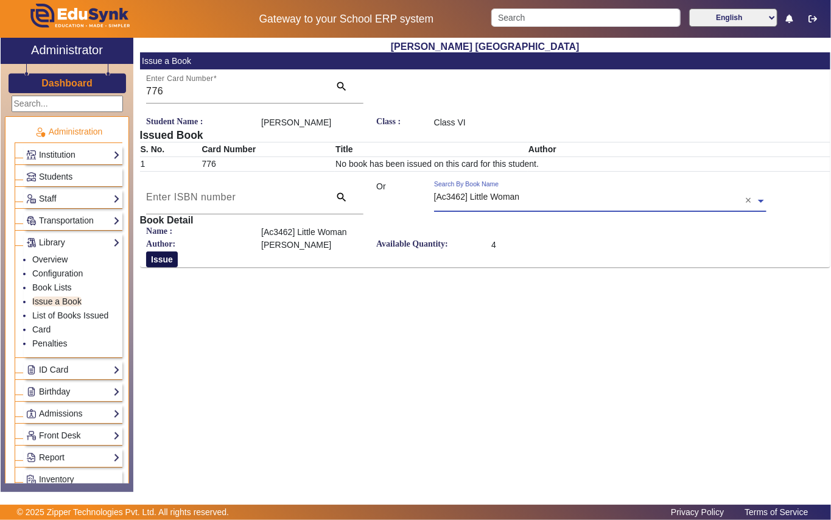
click at [161, 267] on button "Issue" at bounding box center [162, 259] width 32 height 16
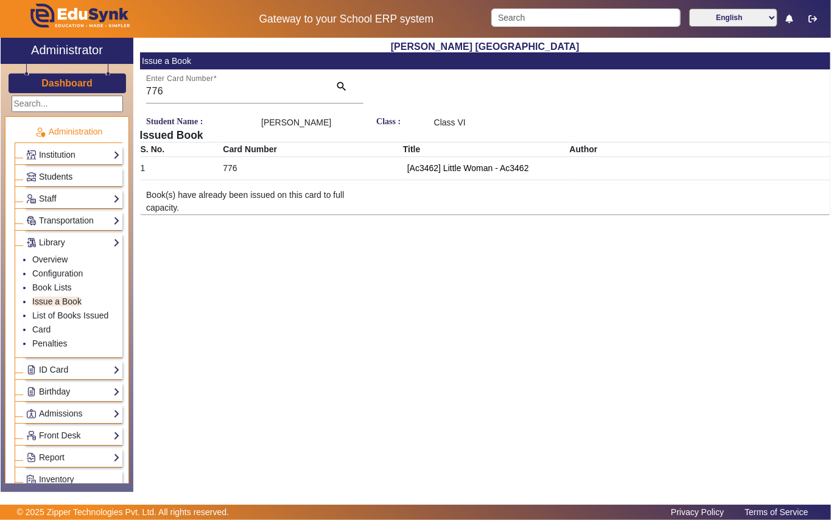
drag, startPoint x: 64, startPoint y: 173, endPoint x: 64, endPoint y: 156, distance: 17.0
click at [64, 172] on span "Students" at bounding box center [55, 177] width 33 height 10
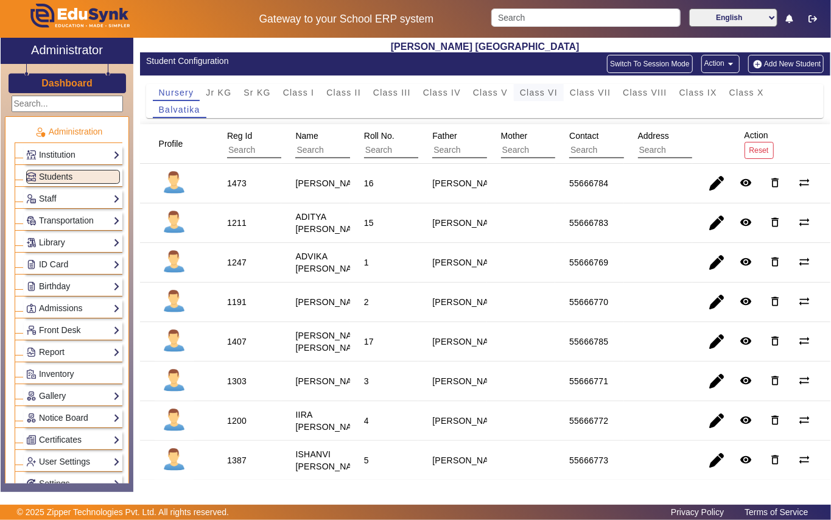
click at [527, 91] on span "Class VI" at bounding box center [539, 92] width 38 height 9
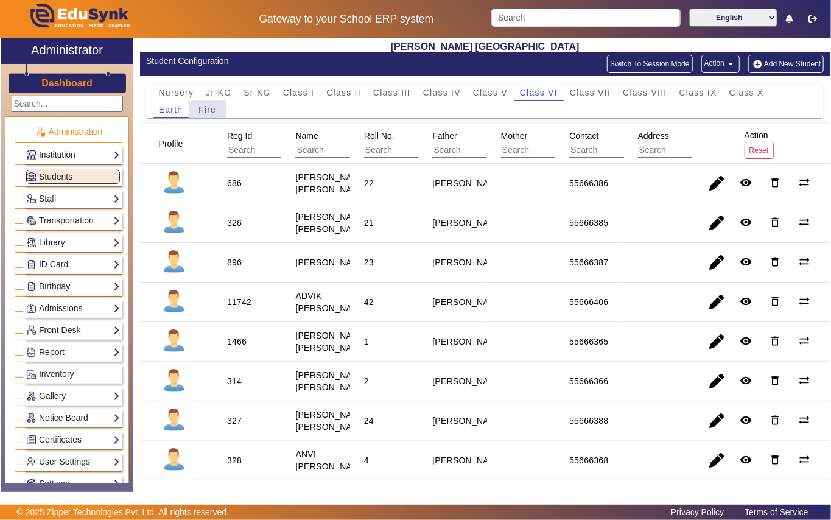
click at [208, 110] on span "Fire" at bounding box center [207, 109] width 18 height 9
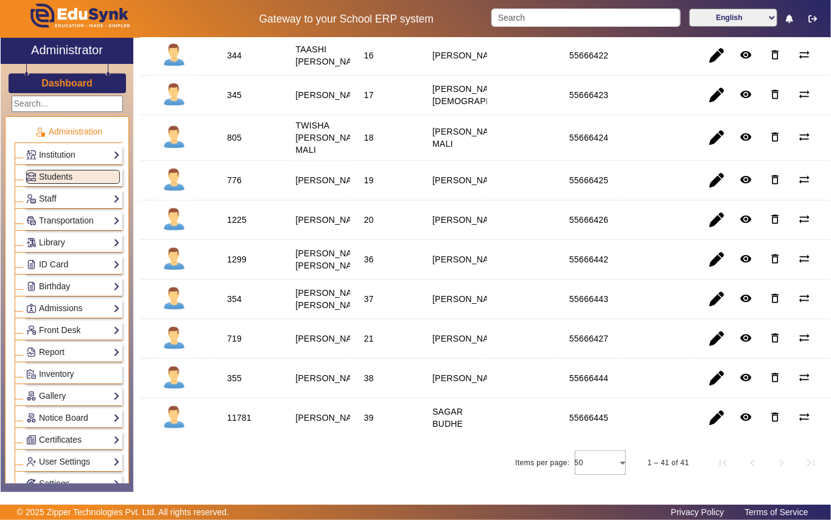
scroll to position [1299, 0]
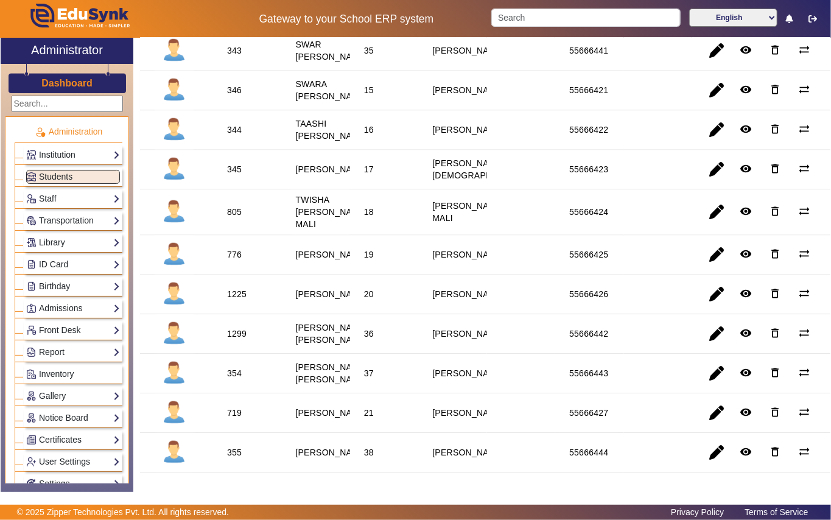
click at [239, 17] on div "358" at bounding box center [234, 11] width 15 height 12
click at [237, 17] on div "358" at bounding box center [234, 11] width 15 height 12
click at [236, 17] on div "358" at bounding box center [234, 11] width 15 height 12
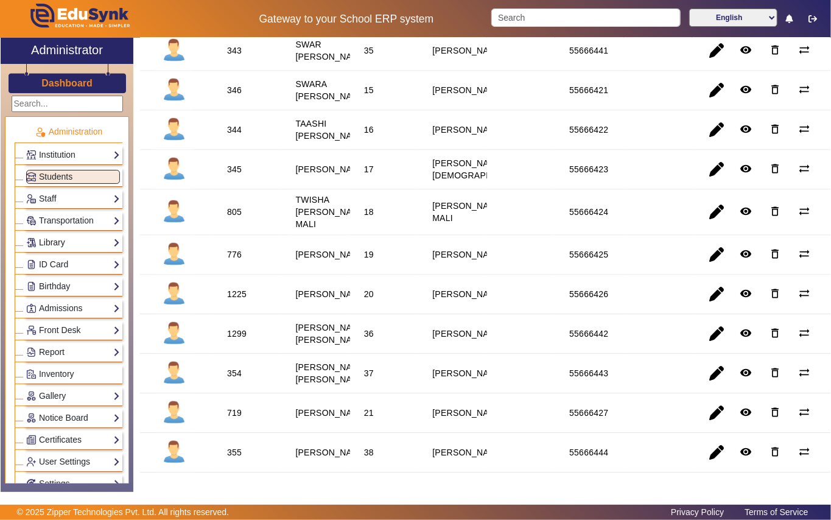
click at [52, 242] on link "Library" at bounding box center [73, 243] width 94 height 14
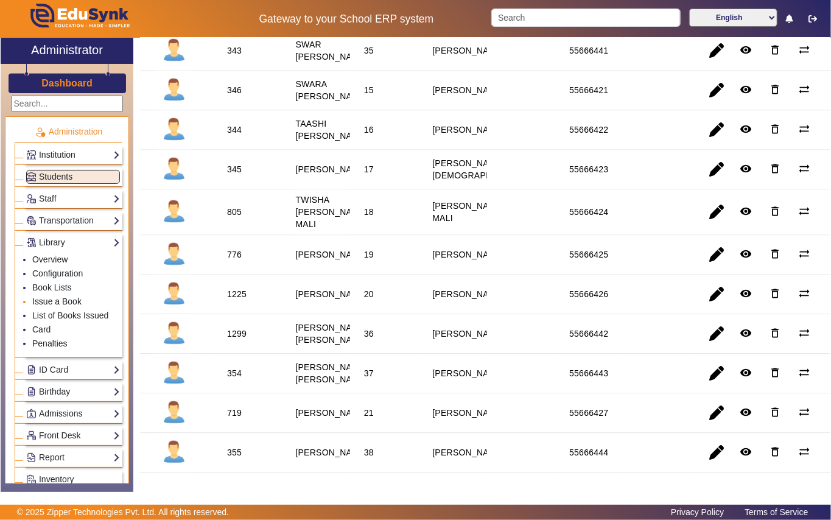
click at [49, 303] on link "Issue a Book" at bounding box center [56, 302] width 49 height 10
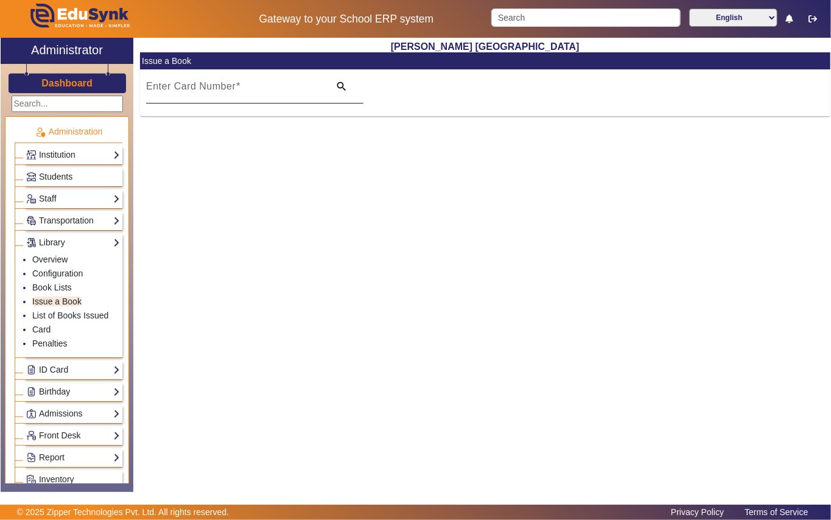
click at [258, 96] on input "Enter Card Number" at bounding box center [234, 91] width 176 height 15
paste input "358"
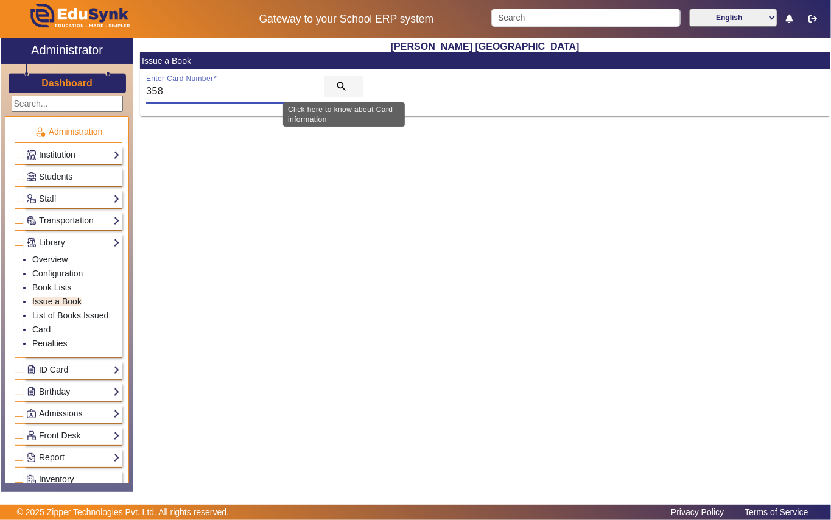
type input "358"
click at [340, 84] on mat-icon "search" at bounding box center [341, 86] width 12 height 12
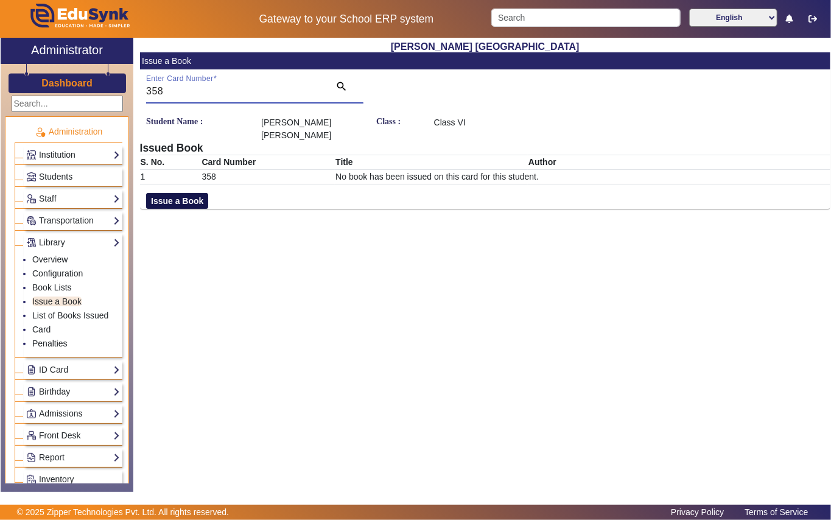
click at [191, 197] on button "Issue a Book" at bounding box center [177, 201] width 62 height 16
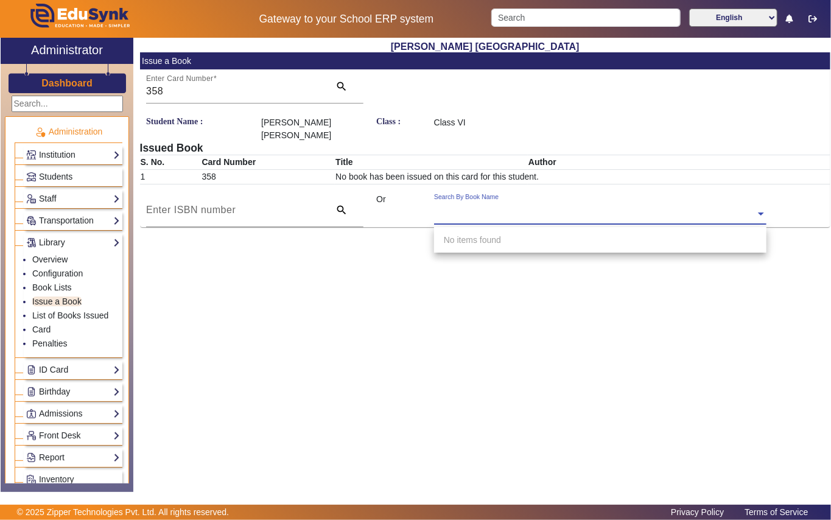
click at [564, 203] on div "Search By Book Name" at bounding box center [594, 200] width 321 height 14
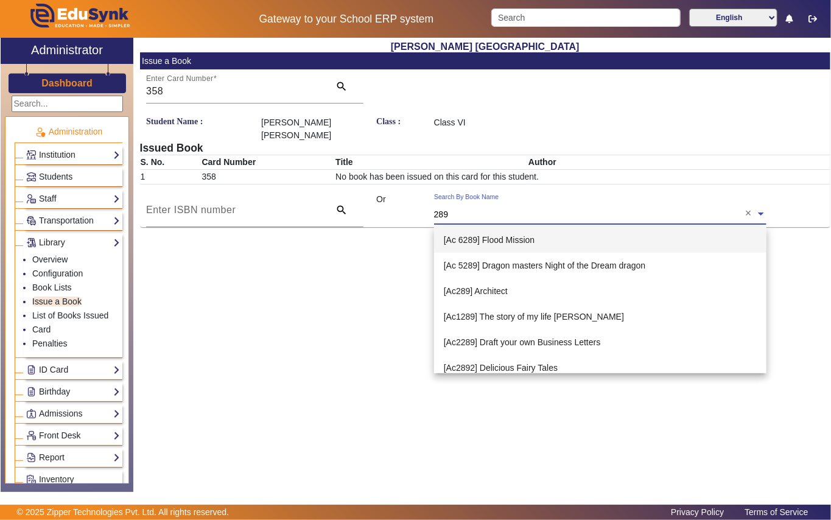
type input "2890"
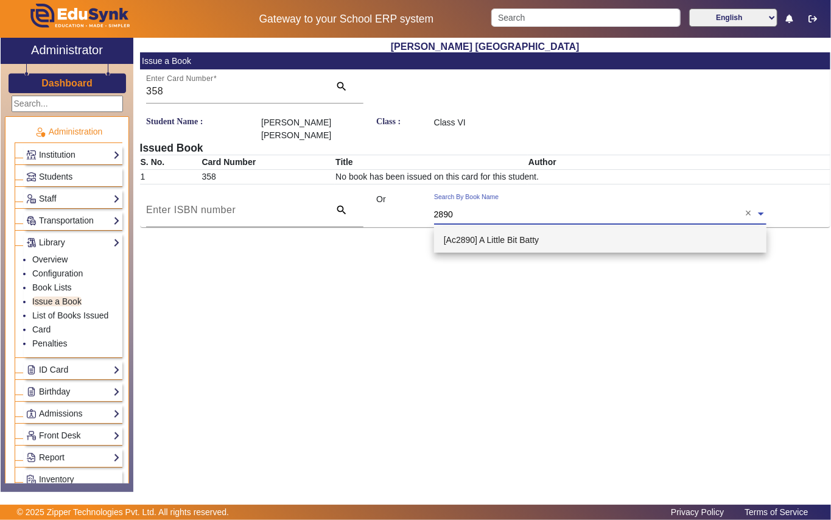
click at [513, 240] on span "[Ac2890] A Little Bit Batty" at bounding box center [491, 240] width 95 height 10
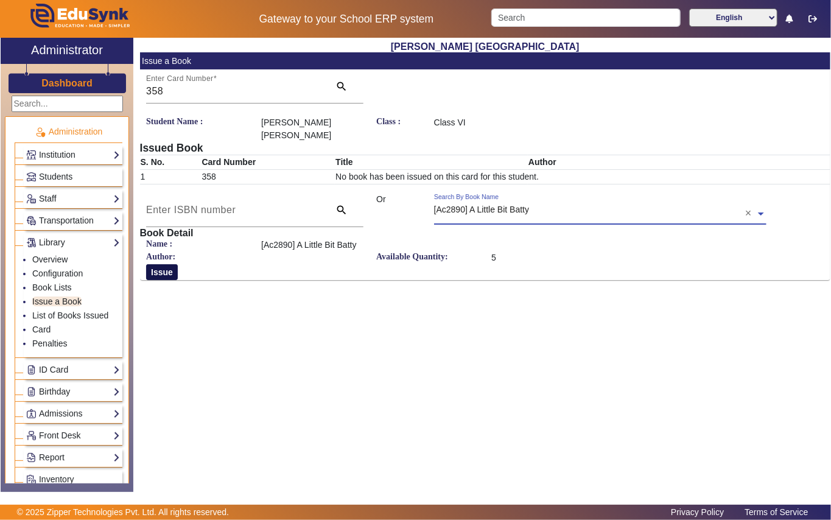
click at [156, 275] on button "Issue" at bounding box center [162, 272] width 32 height 16
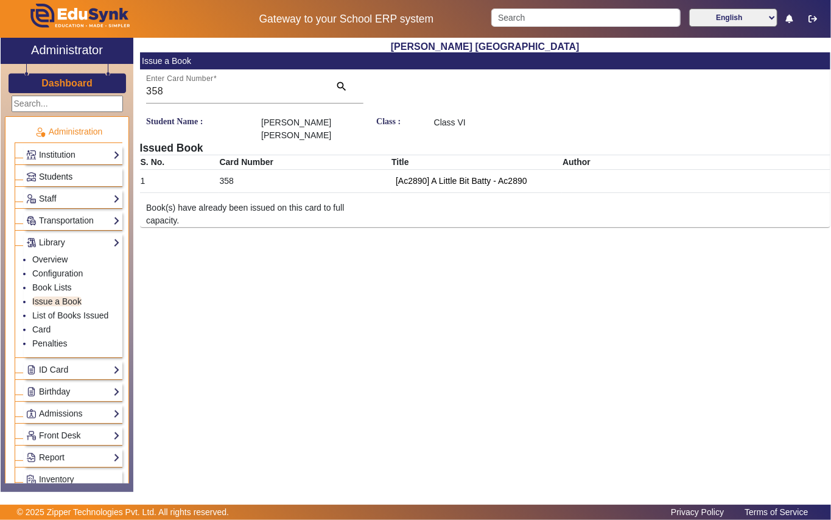
click at [77, 176] on link "Students" at bounding box center [73, 177] width 94 height 14
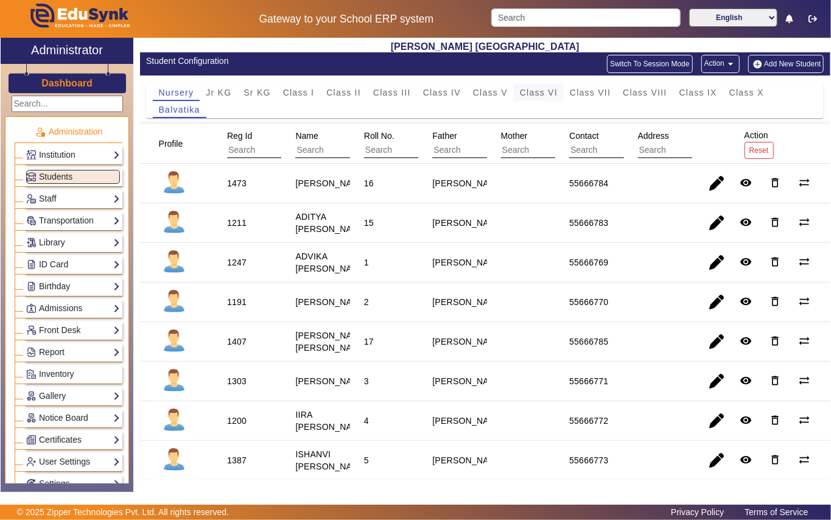
click at [546, 97] on span "Class VI" at bounding box center [539, 92] width 38 height 9
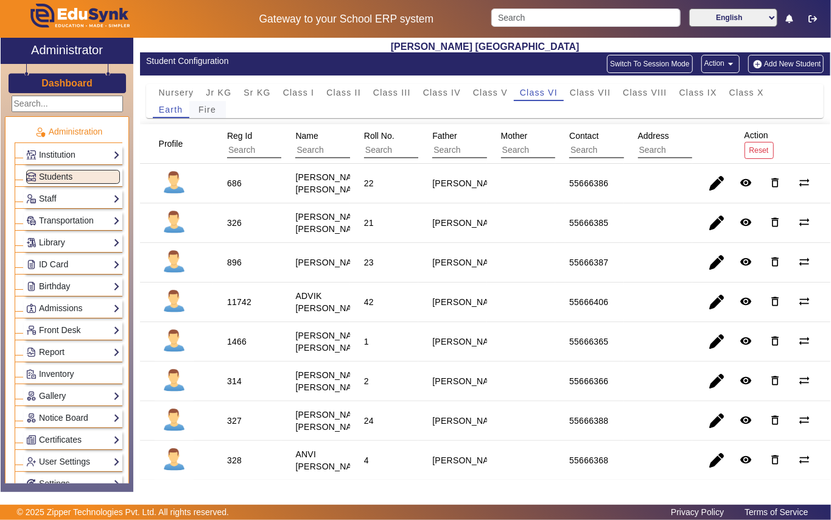
click at [207, 108] on span "Fire" at bounding box center [207, 109] width 18 height 9
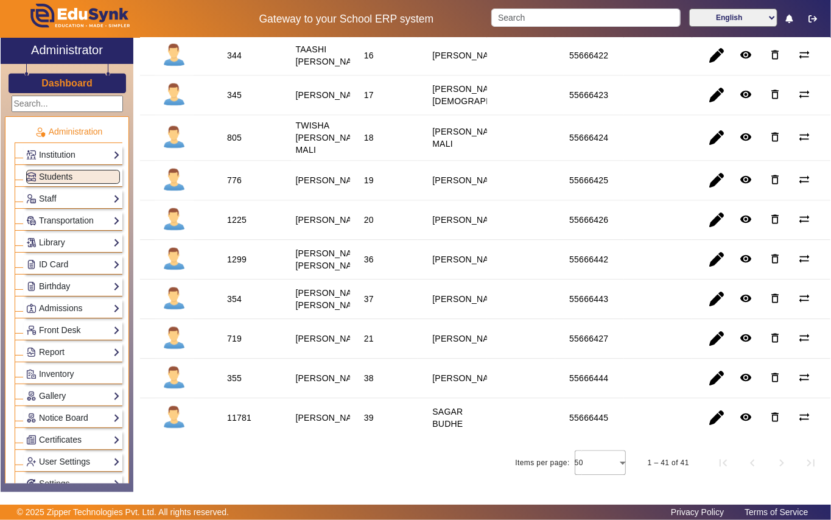
scroll to position [1618, 0]
click at [240, 253] on div "1299" at bounding box center [236, 259] width 19 height 12
drag, startPoint x: 54, startPoint y: 248, endPoint x: 65, endPoint y: 239, distance: 13.8
click at [55, 247] on link "Library" at bounding box center [73, 243] width 94 height 14
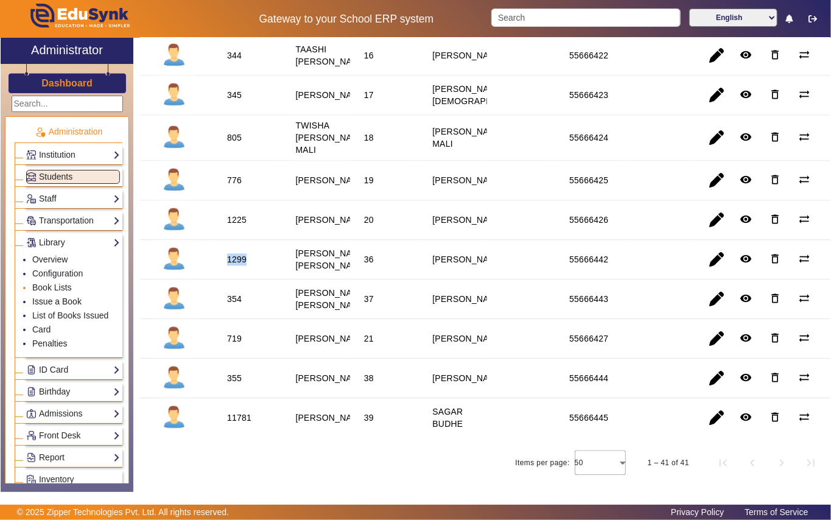
drag, startPoint x: 52, startPoint y: 304, endPoint x: 62, endPoint y: 295, distance: 13.8
click at [54, 304] on link "Issue a Book" at bounding box center [56, 302] width 49 height 10
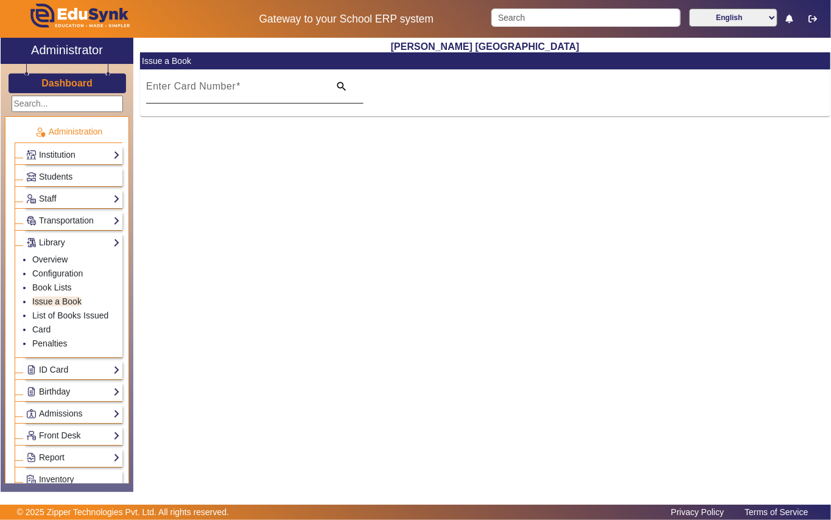
click at [261, 86] on input "Enter Card Number" at bounding box center [234, 91] width 176 height 15
paste input "1299"
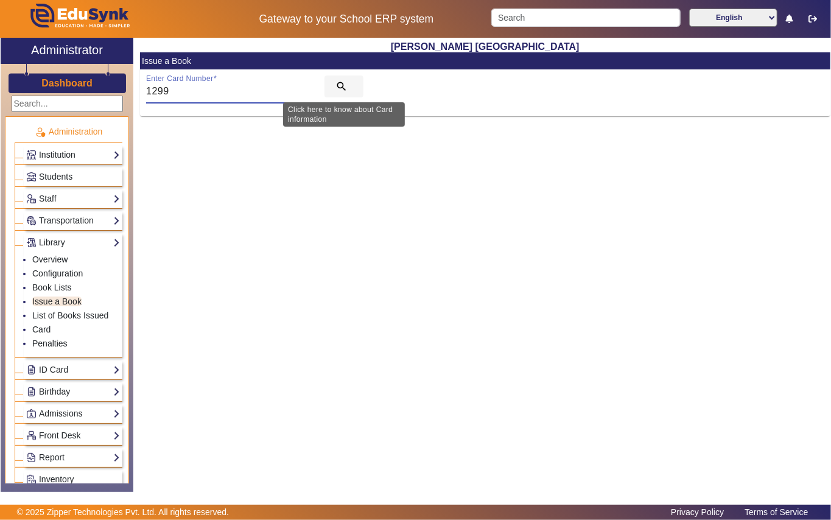
type input "1299"
click at [342, 85] on mat-icon "search" at bounding box center [341, 86] width 12 height 12
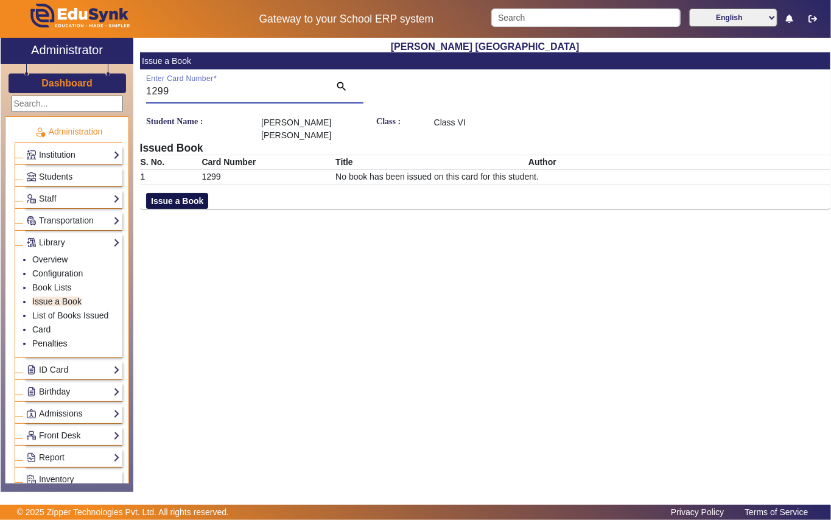
click at [196, 193] on button "Issue a Book" at bounding box center [177, 201] width 62 height 16
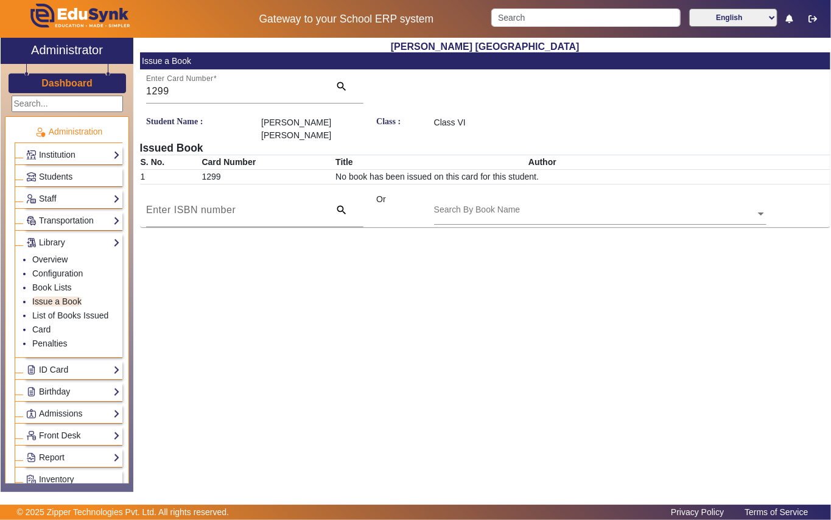
click at [570, 195] on div "Search By Book Name" at bounding box center [594, 200] width 321 height 14
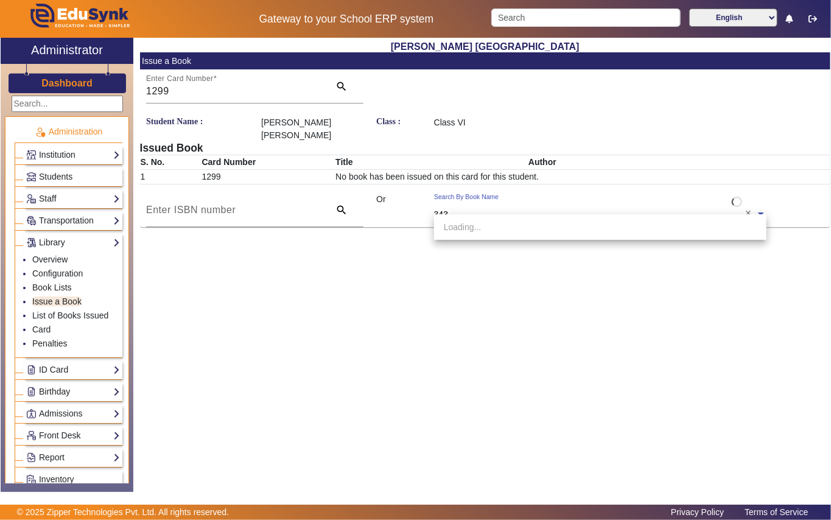
type input "3431"
click at [551, 222] on span "[Ac3431] Hifh time for heroes" at bounding box center [499, 227] width 110 height 10
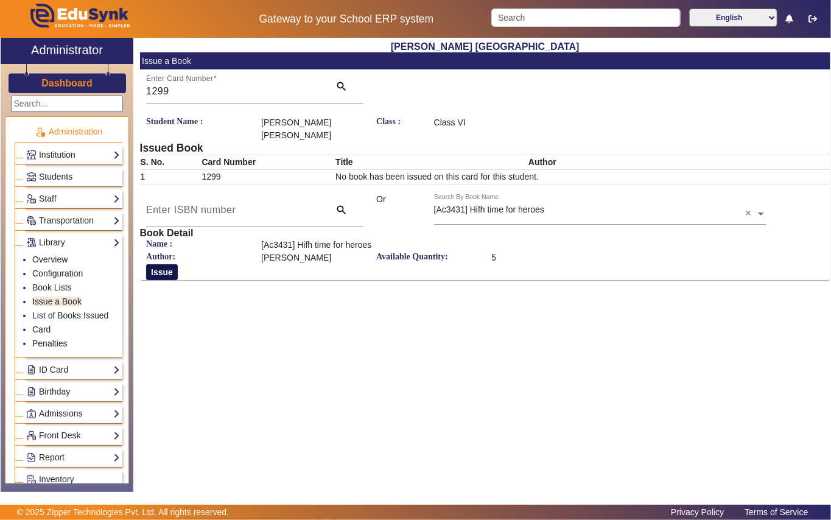
click at [157, 264] on button "Issue" at bounding box center [162, 272] width 32 height 16
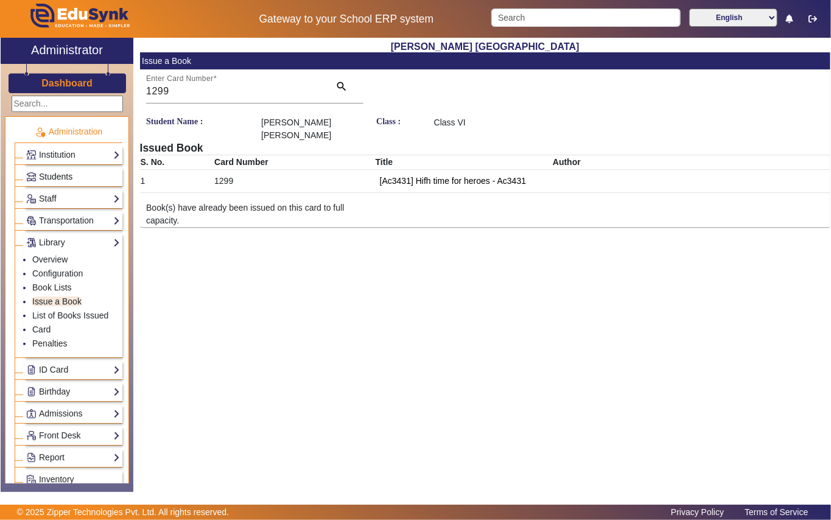
click at [51, 170] on link "Students" at bounding box center [73, 177] width 94 height 14
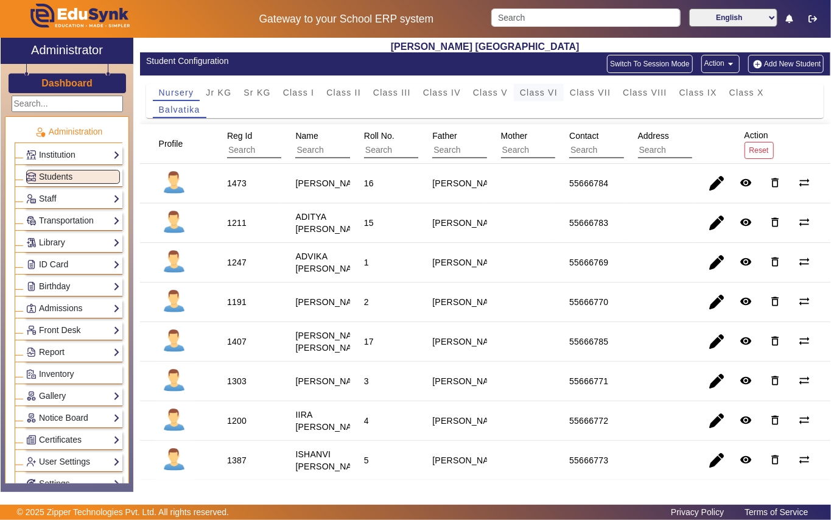
click at [526, 95] on span "Class VI" at bounding box center [539, 92] width 38 height 9
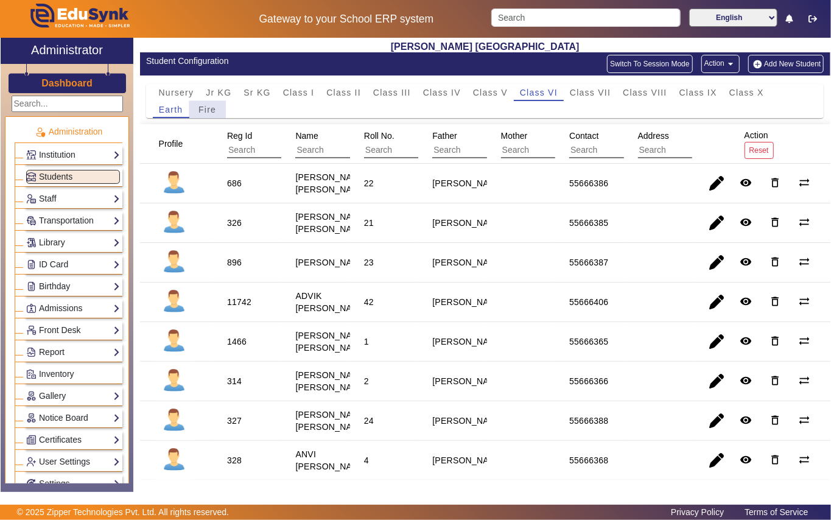
click at [209, 111] on span "Fire" at bounding box center [207, 109] width 18 height 9
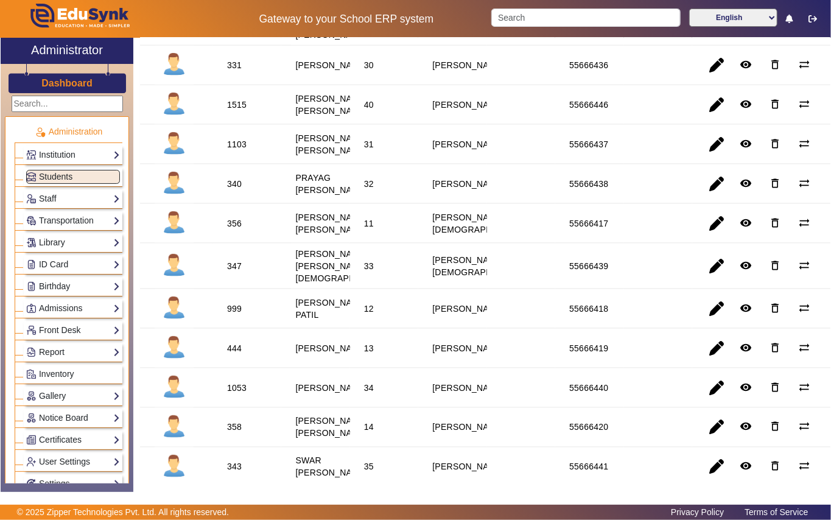
scroll to position [974, 0]
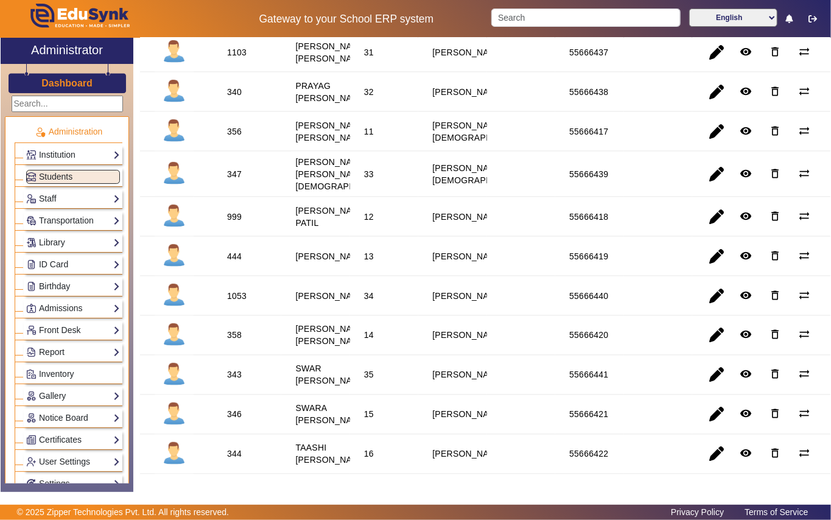
drag, startPoint x: 236, startPoint y: 327, endPoint x: 230, endPoint y: 323, distance: 7.4
click at [234, 180] on div "347" at bounding box center [234, 174] width 15 height 12
click at [230, 180] on div "347" at bounding box center [234, 174] width 15 height 12
click at [233, 180] on div "347" at bounding box center [234, 174] width 15 height 12
click at [234, 184] on div "347" at bounding box center [234, 174] width 23 height 21
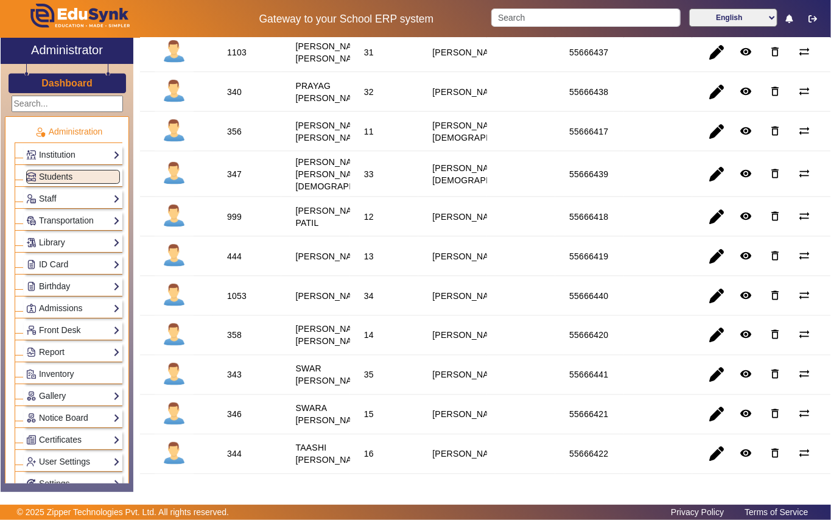
click at [233, 180] on div "347" at bounding box center [234, 174] width 15 height 12
click at [234, 180] on div "347" at bounding box center [234, 174] width 15 height 12
click at [71, 244] on link "Library" at bounding box center [73, 243] width 94 height 14
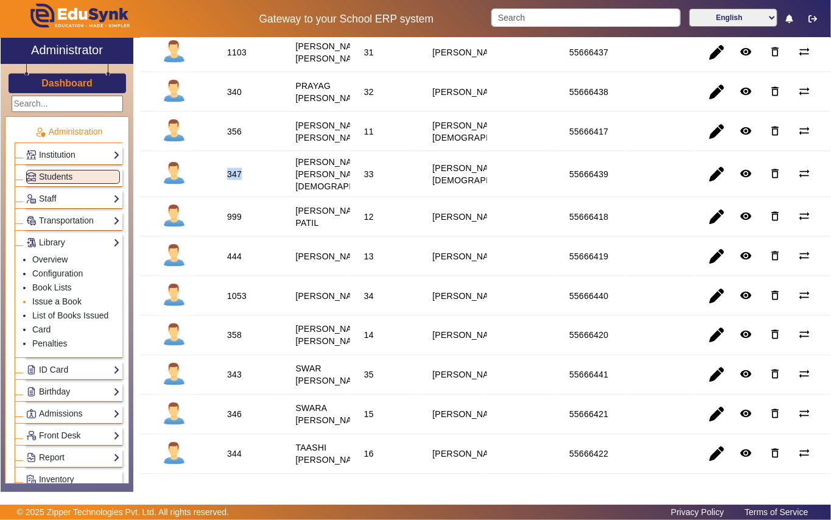
click at [63, 300] on link "Issue a Book" at bounding box center [56, 302] width 49 height 10
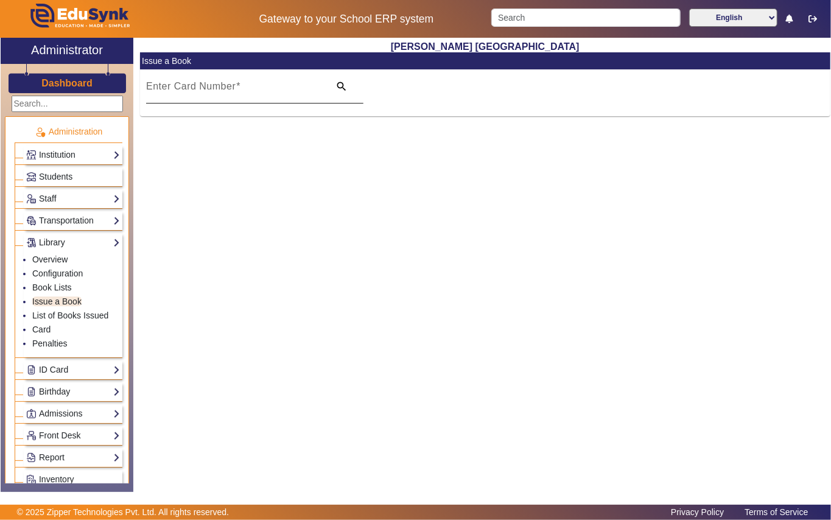
click at [265, 96] on input "Enter Card Number" at bounding box center [234, 91] width 176 height 15
paste input "347"
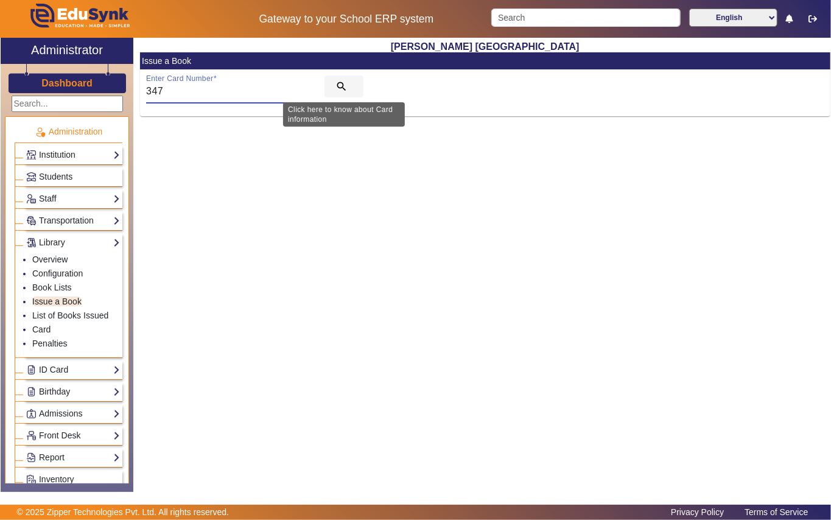
type input "347"
click at [340, 86] on mat-icon "search" at bounding box center [341, 86] width 12 height 12
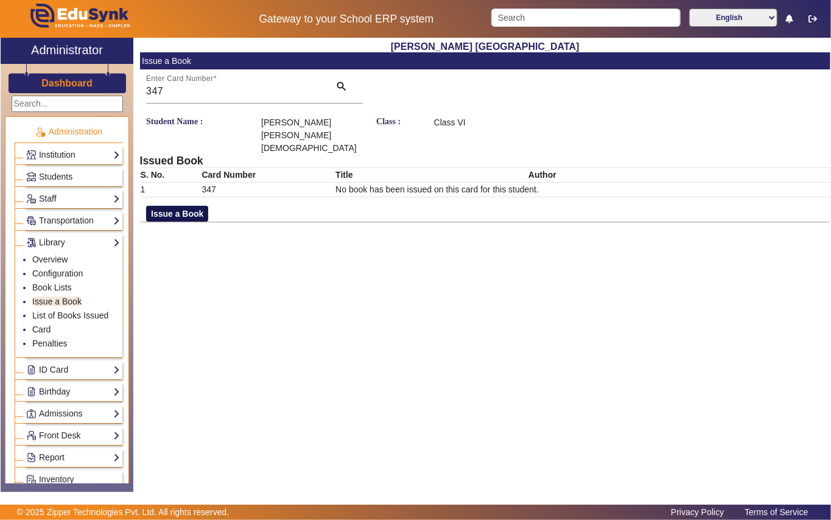
click at [178, 206] on button "Issue a Book" at bounding box center [177, 214] width 62 height 16
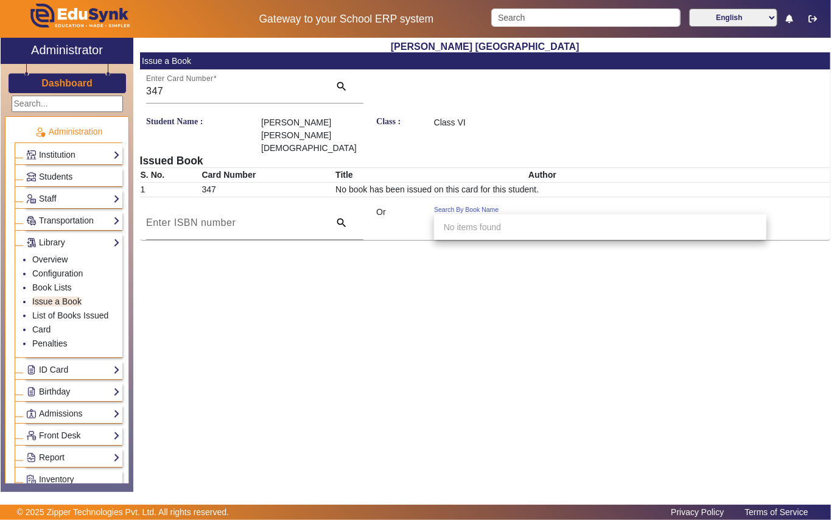
click at [544, 206] on div "Search By Book Name" at bounding box center [594, 213] width 321 height 14
type input "3704"
click at [556, 230] on span "[Ac3704] Nancy Drew Girl Detective: action" at bounding box center [537, 227] width 187 height 10
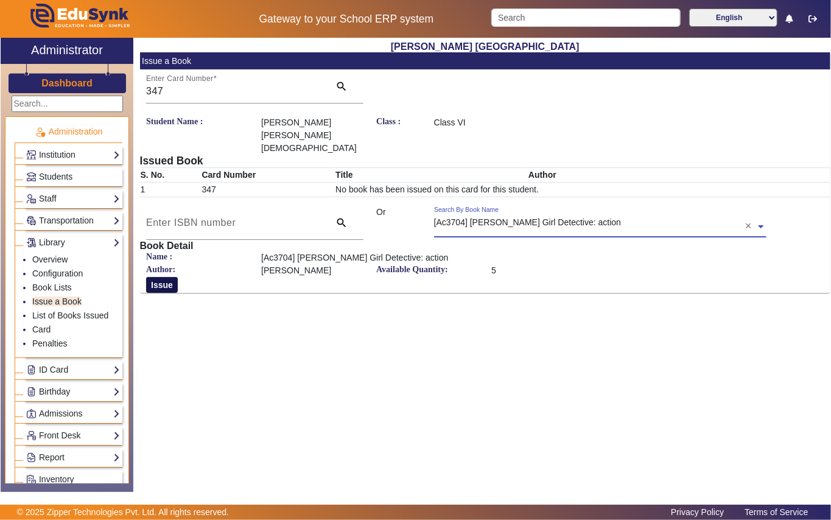
click at [169, 277] on button "Issue" at bounding box center [162, 285] width 32 height 16
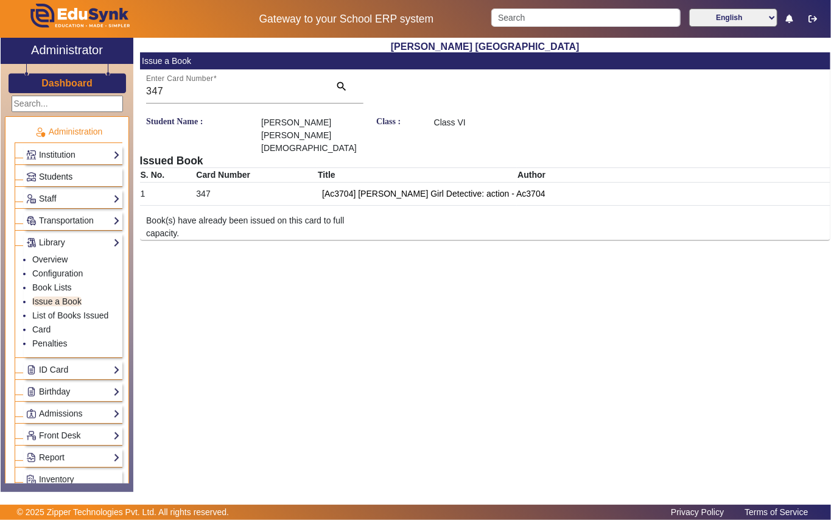
click at [41, 179] on span "Students" at bounding box center [55, 177] width 33 height 10
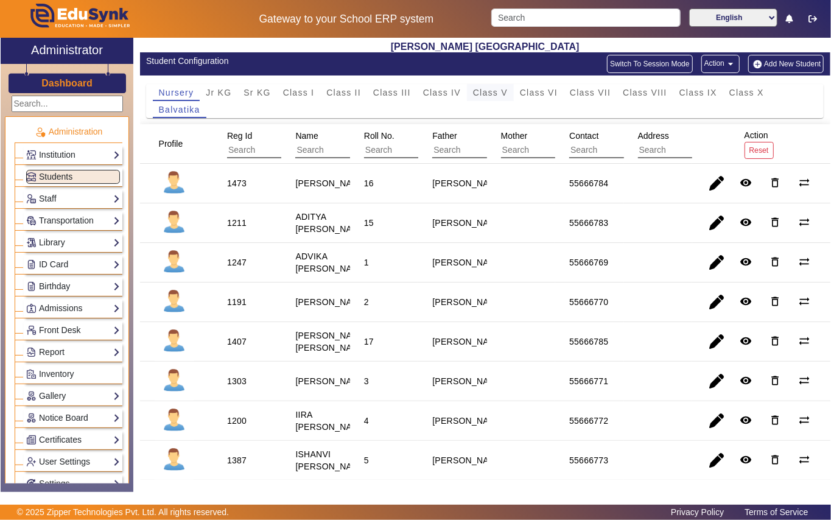
click at [495, 93] on span "Class V" at bounding box center [490, 92] width 35 height 9
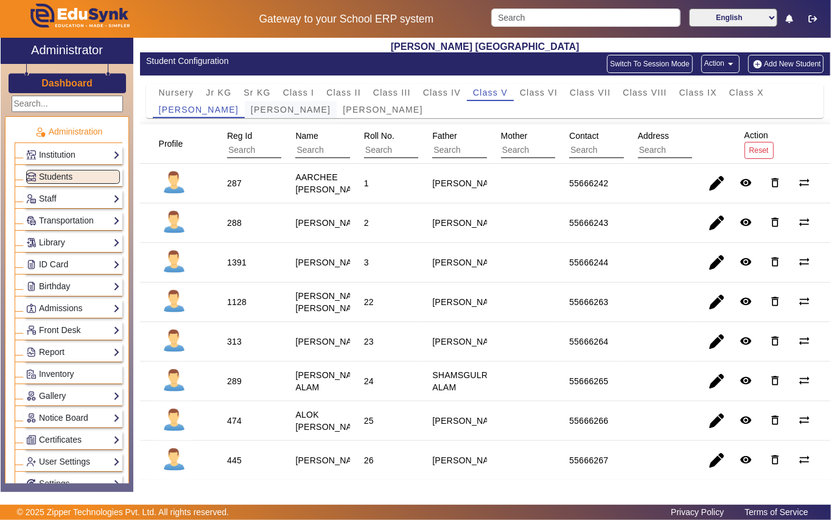
click at [251, 111] on span "Mother Teresa" at bounding box center [291, 109] width 80 height 9
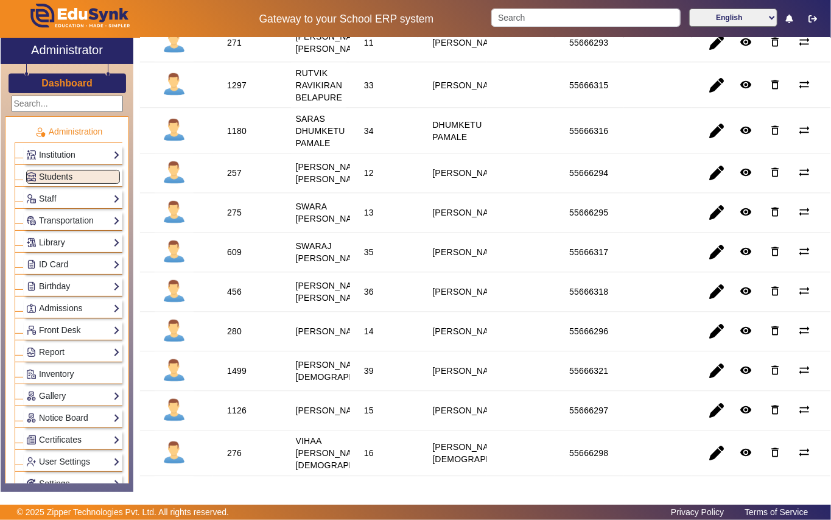
scroll to position [1218, 0]
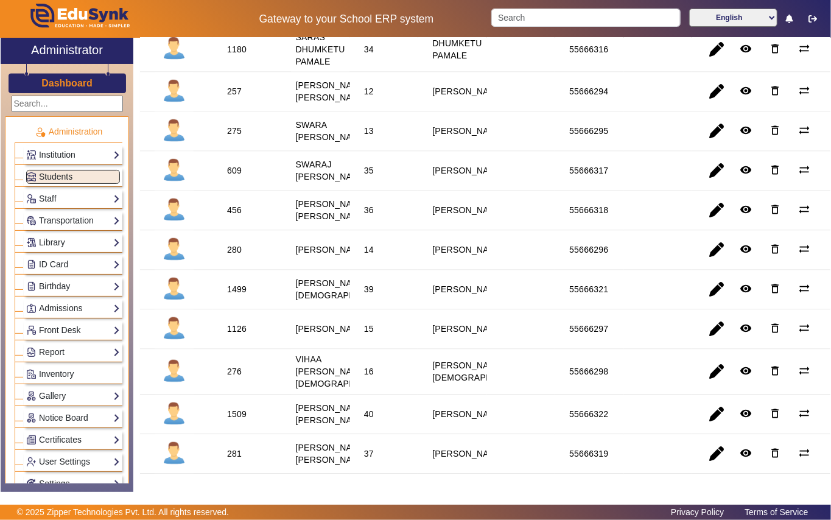
click at [234, 98] on div "257" at bounding box center [234, 92] width 15 height 12
click at [76, 245] on link "Library" at bounding box center [73, 243] width 94 height 14
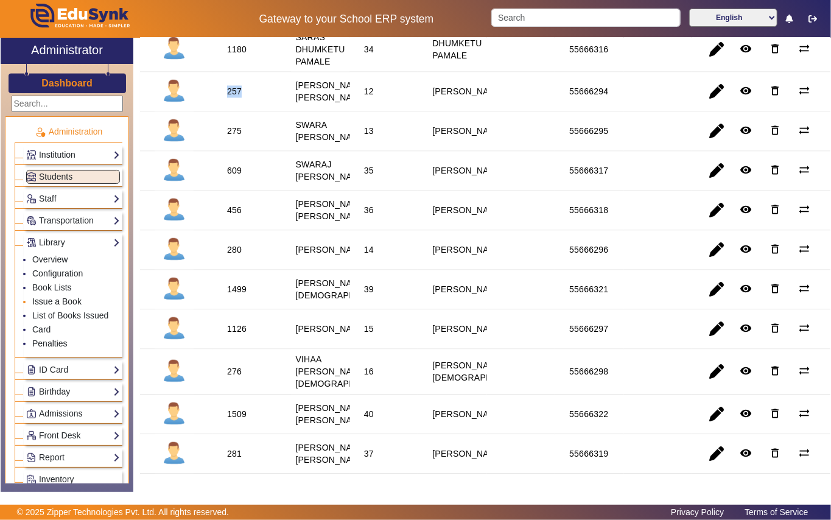
click at [59, 306] on link "Issue a Book" at bounding box center [56, 302] width 49 height 10
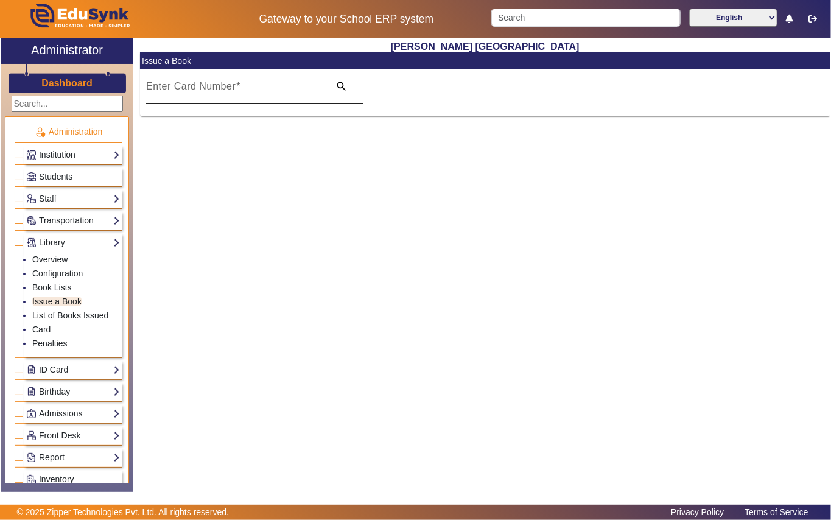
click at [220, 100] on div "Enter Card Number" at bounding box center [234, 86] width 176 height 34
paste input "257"
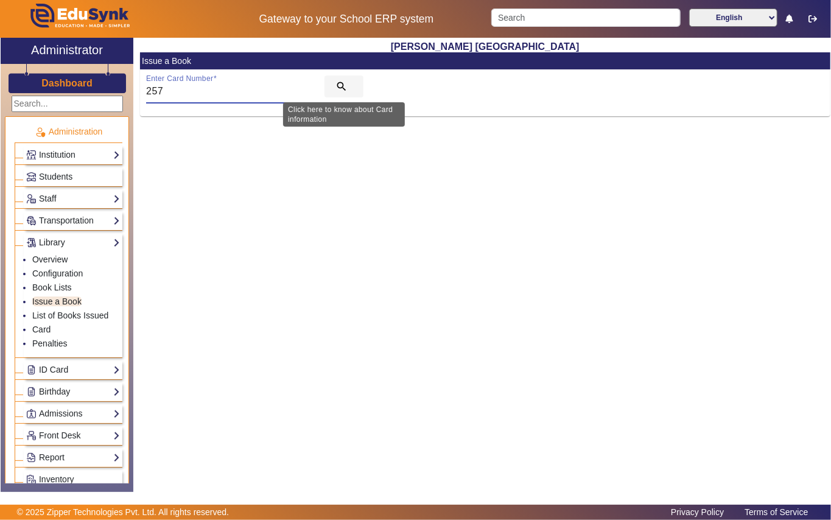
type input "257"
click at [337, 86] on mat-icon "search" at bounding box center [341, 86] width 12 height 12
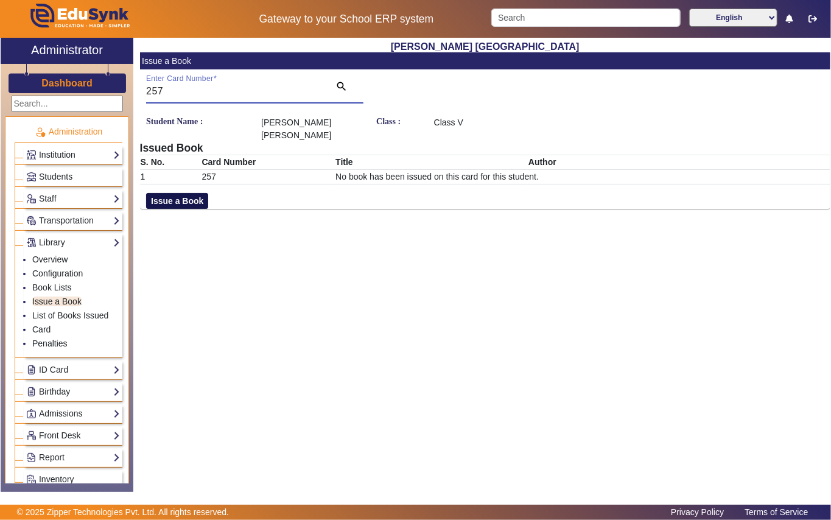
click at [170, 205] on button "Issue a Book" at bounding box center [177, 201] width 62 height 16
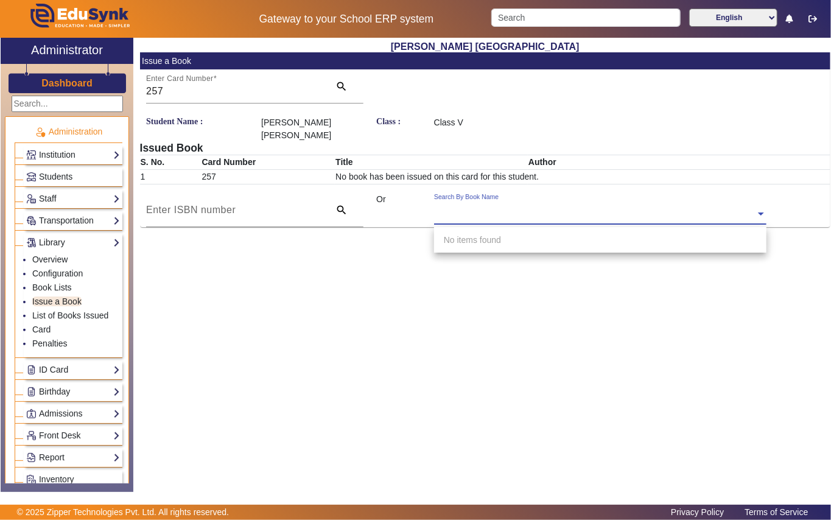
click at [644, 211] on input "text" at bounding box center [600, 214] width 332 height 13
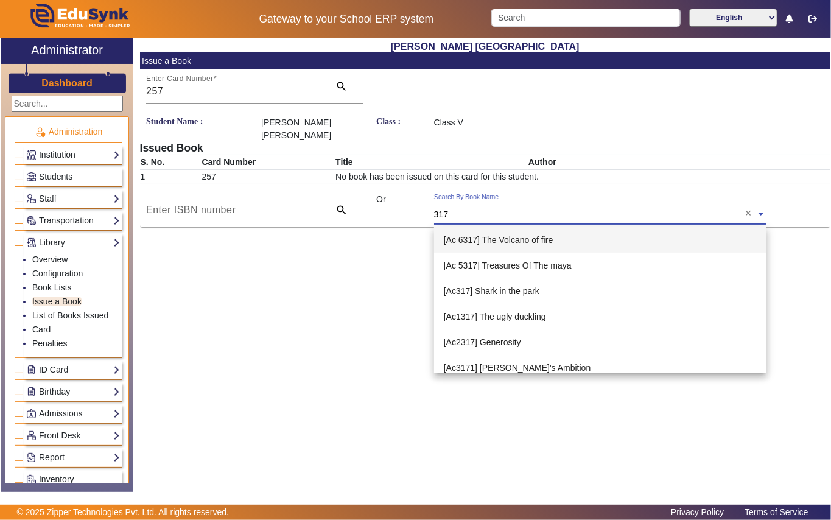
type input "3176"
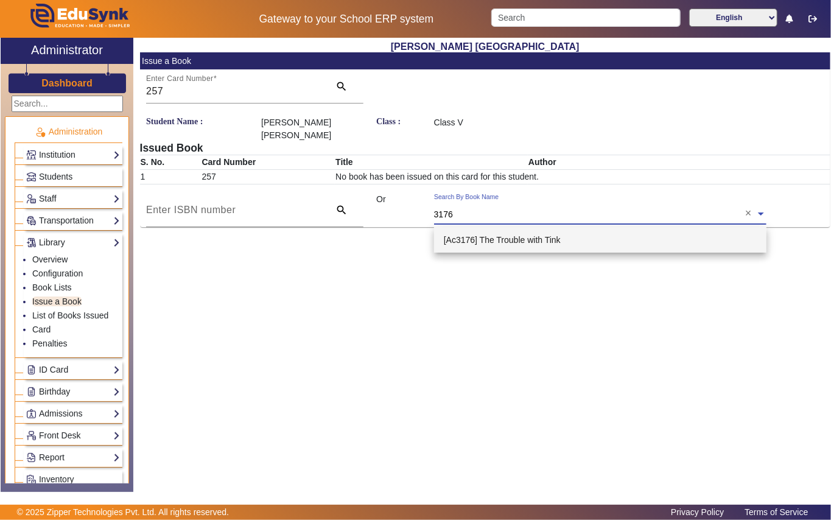
click at [544, 236] on span "[Ac3176] The Trouble with Tink" at bounding box center [502, 240] width 117 height 10
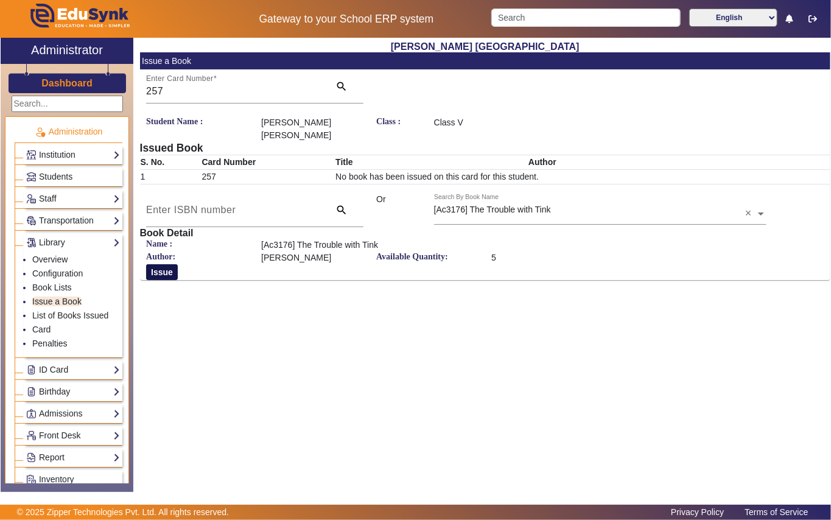
click at [163, 273] on button "Issue" at bounding box center [162, 272] width 32 height 16
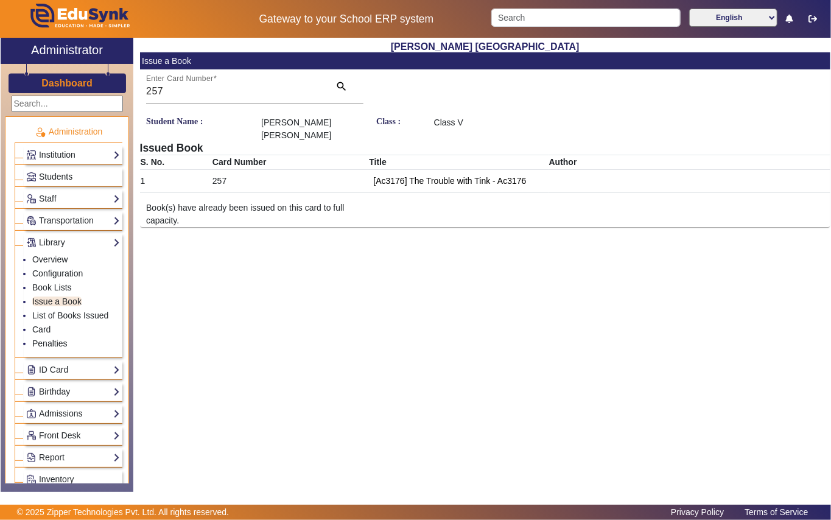
click at [76, 179] on link "Students" at bounding box center [73, 177] width 94 height 14
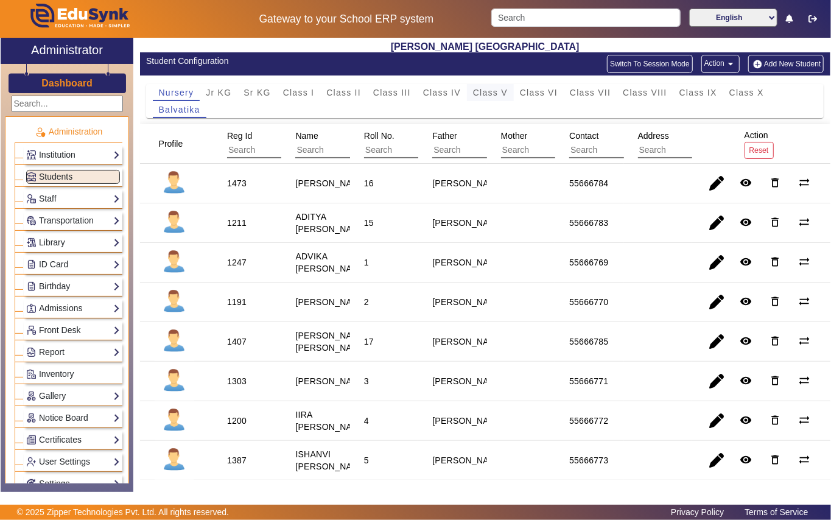
click at [497, 93] on span "Class V" at bounding box center [490, 92] width 35 height 9
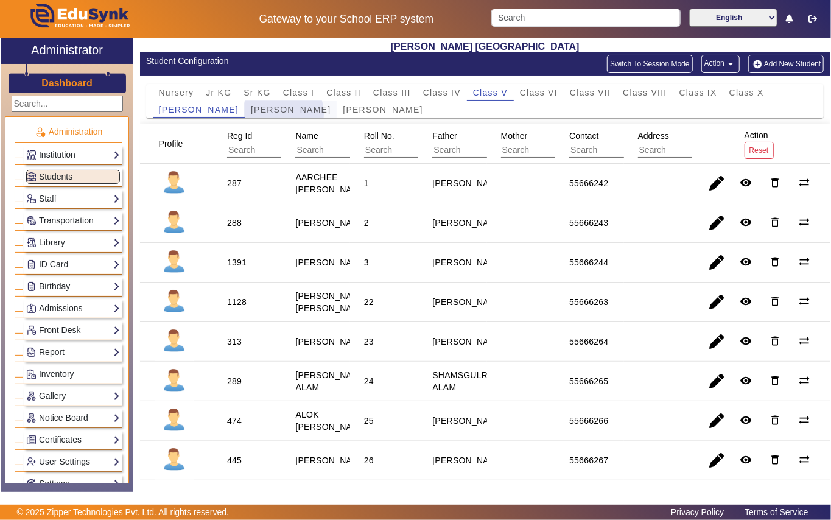
click at [264, 113] on span "Mother Teresa" at bounding box center [291, 109] width 80 height 9
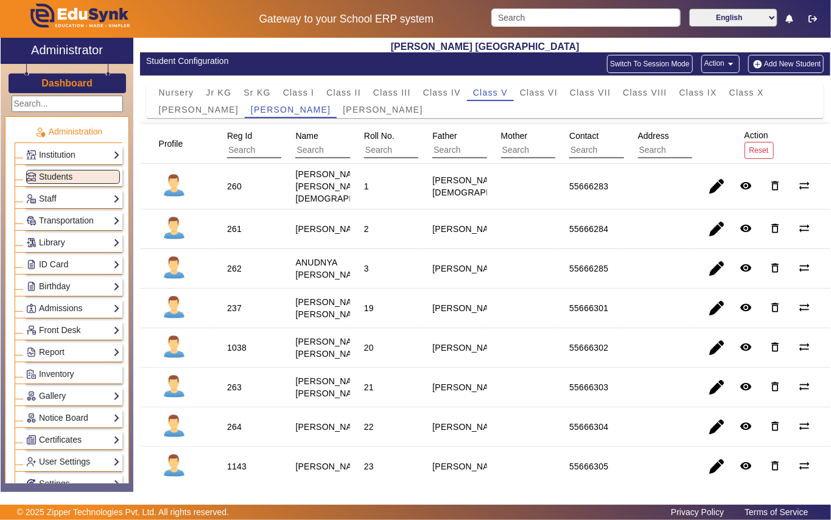
click at [230, 186] on div "260" at bounding box center [234, 186] width 15 height 12
click at [76, 239] on link "Library" at bounding box center [73, 243] width 94 height 14
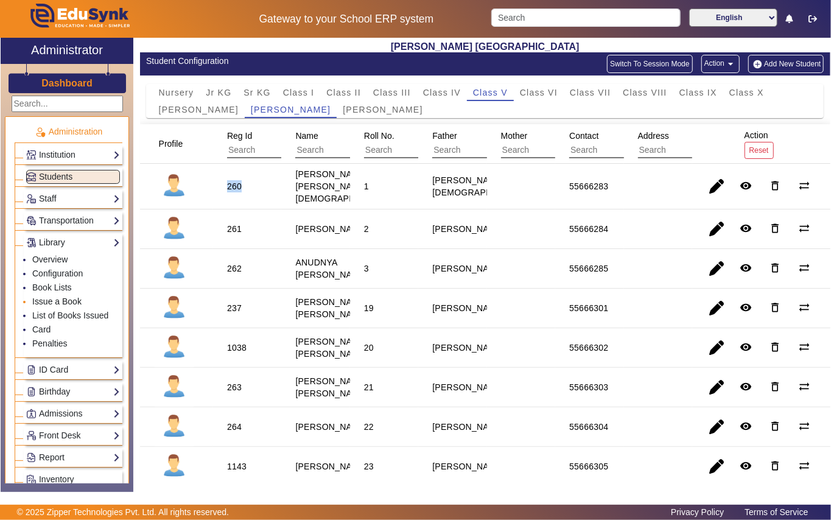
click at [68, 303] on link "Issue a Book" at bounding box center [56, 302] width 49 height 10
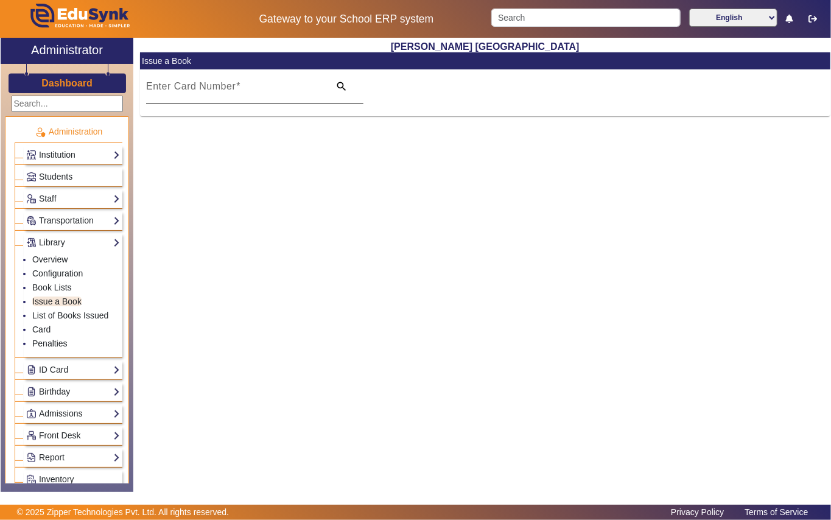
click at [320, 93] on input "Enter Card Number" at bounding box center [234, 91] width 176 height 15
paste input "260"
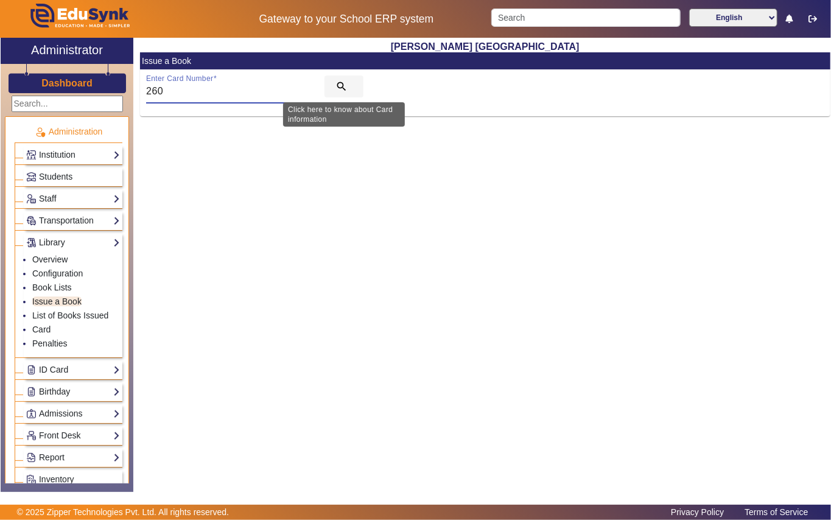
type input "260"
click at [336, 84] on mat-icon "search" at bounding box center [341, 86] width 12 height 12
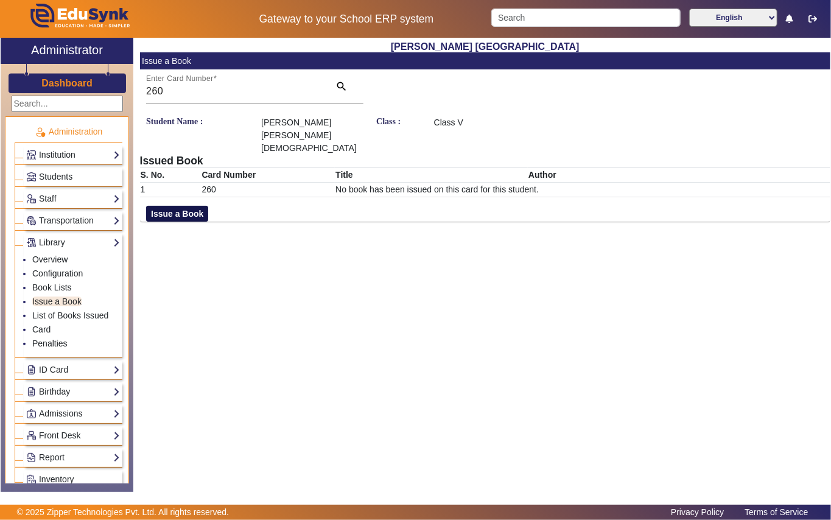
click at [169, 206] on button "Issue a Book" at bounding box center [177, 214] width 62 height 16
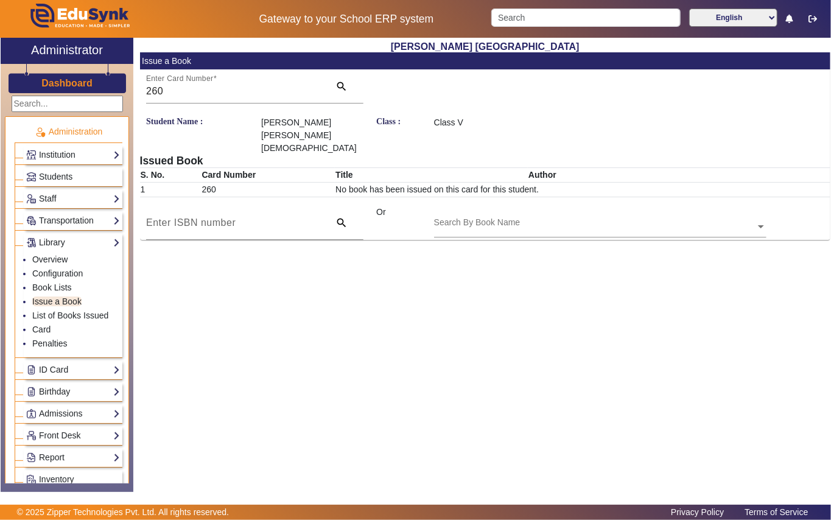
click at [553, 221] on input "text" at bounding box center [600, 227] width 332 height 13
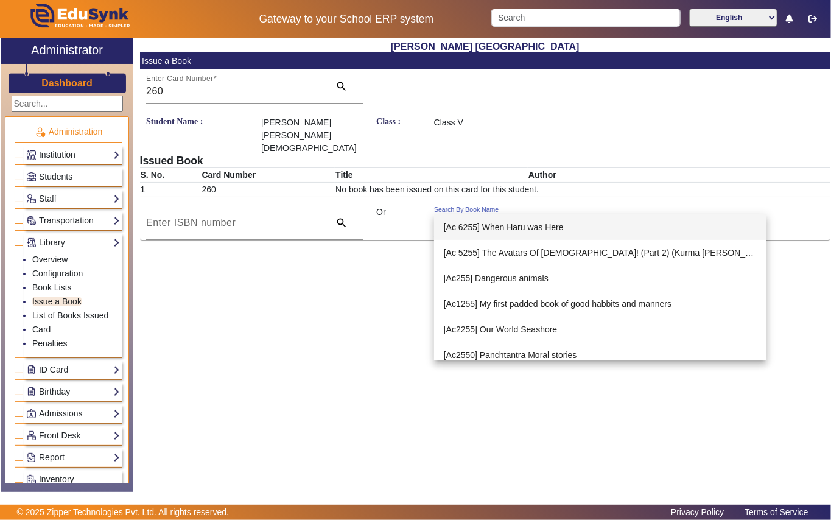
type input "2553"
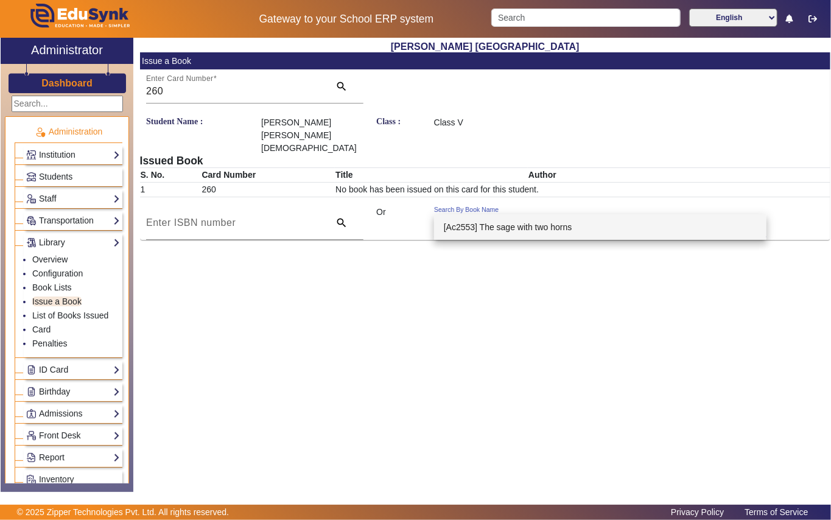
click at [531, 225] on span "[Ac2553] The sage with two horns" at bounding box center [508, 227] width 128 height 10
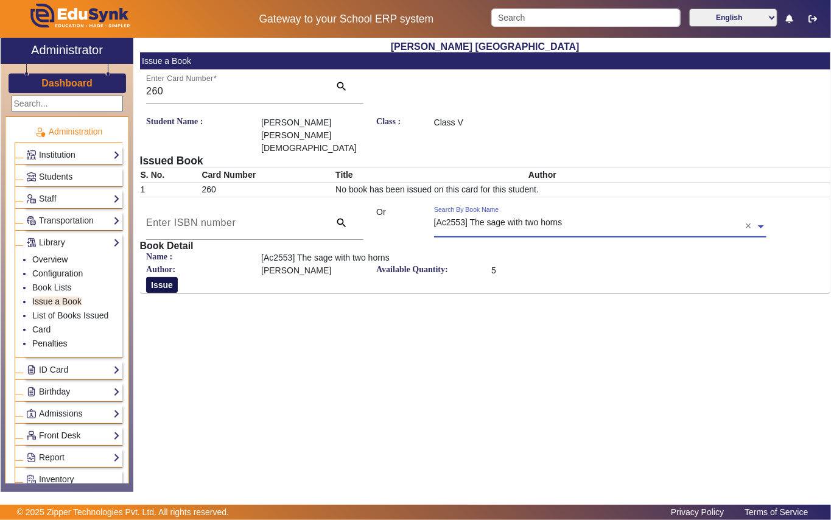
click at [160, 277] on button "Issue" at bounding box center [162, 285] width 32 height 16
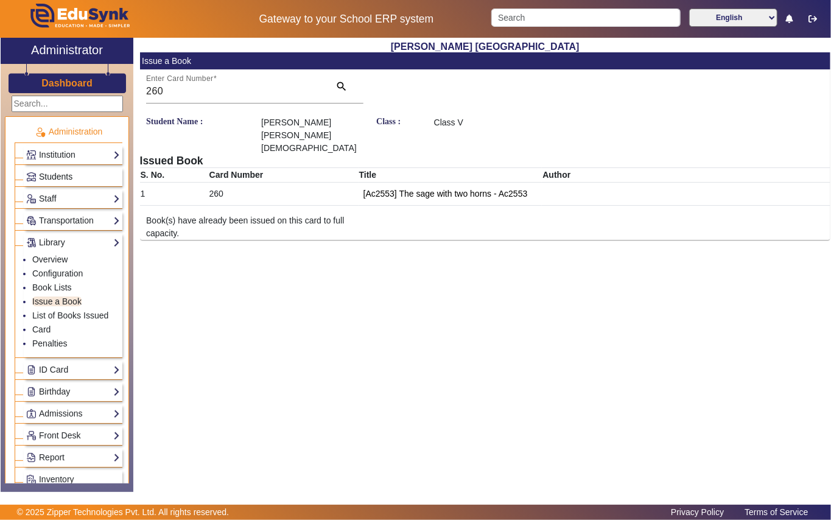
click at [44, 173] on span "Students" at bounding box center [55, 177] width 33 height 10
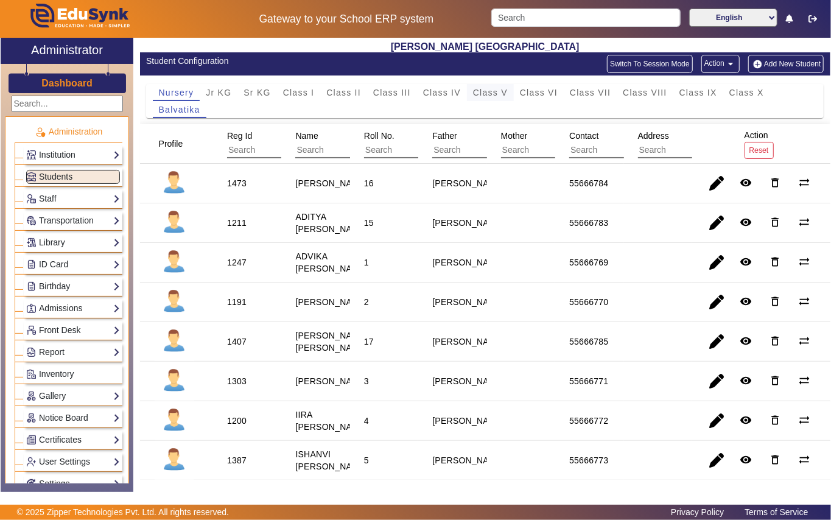
click at [478, 93] on span "Class V" at bounding box center [490, 92] width 35 height 9
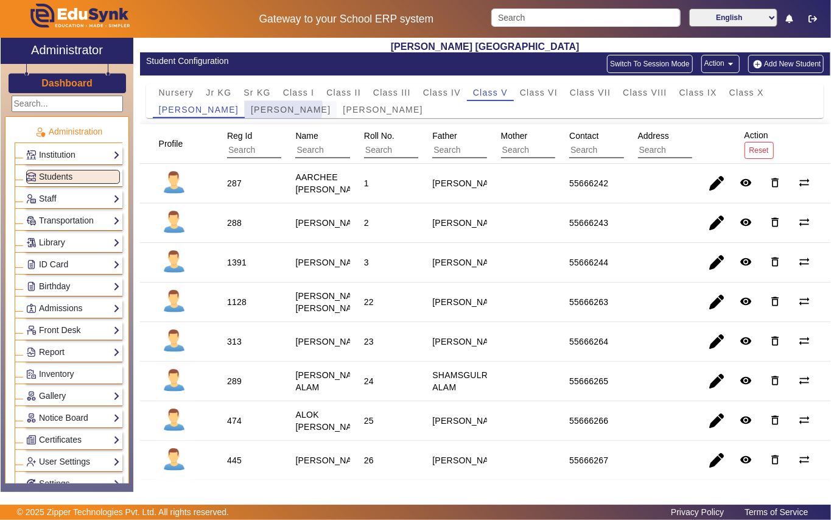
click at [263, 108] on span "Mother Teresa" at bounding box center [291, 109] width 80 height 9
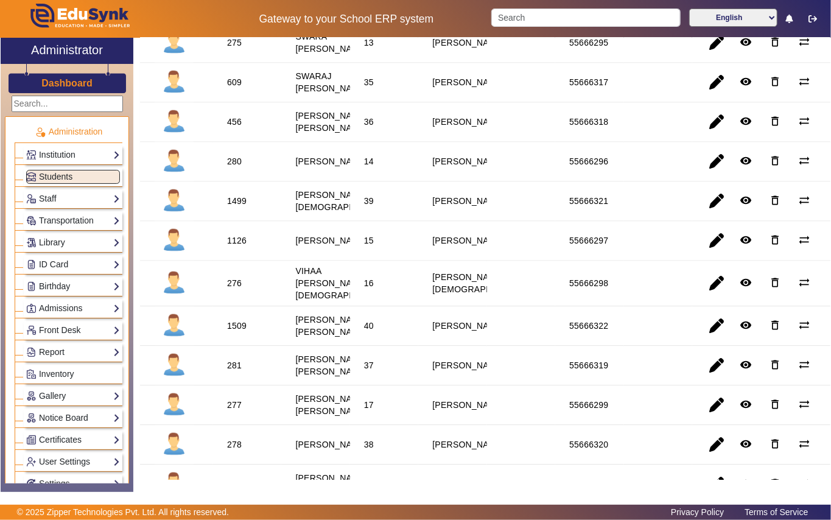
scroll to position [1380, 0]
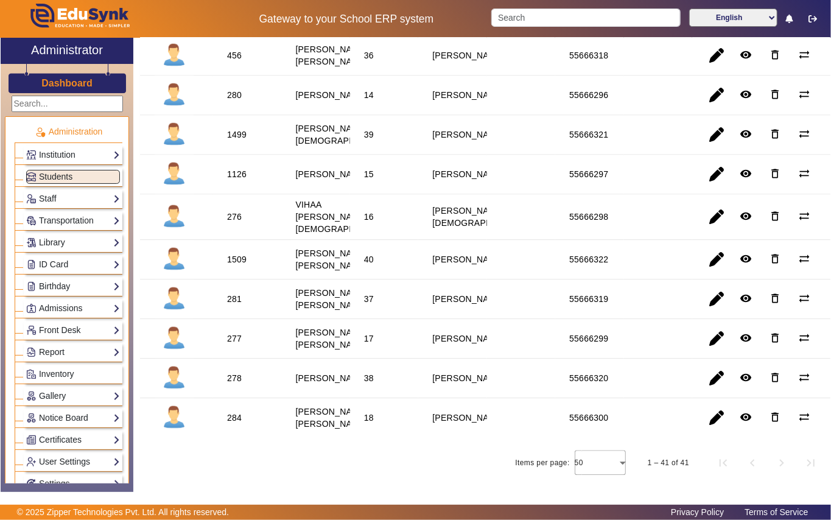
click at [235, 22] on div "609" at bounding box center [234, 16] width 15 height 12
click at [65, 242] on link "Library" at bounding box center [73, 243] width 94 height 14
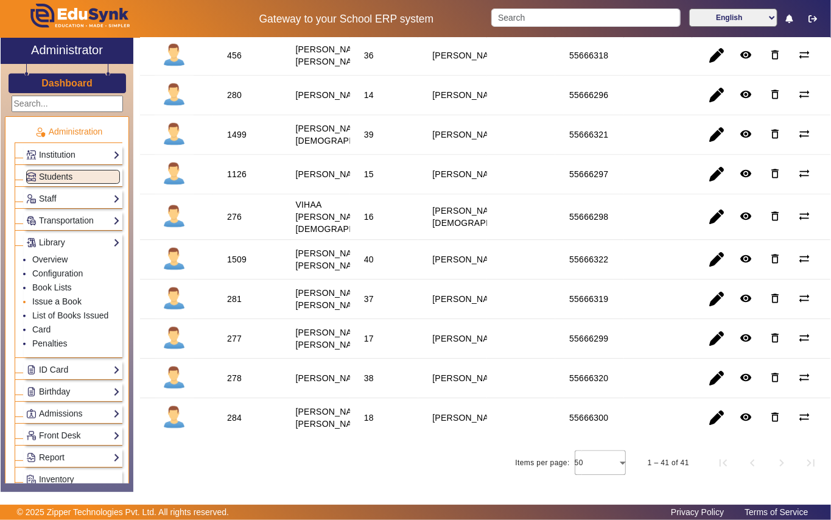
click at [57, 300] on link "Issue a Book" at bounding box center [56, 302] width 49 height 10
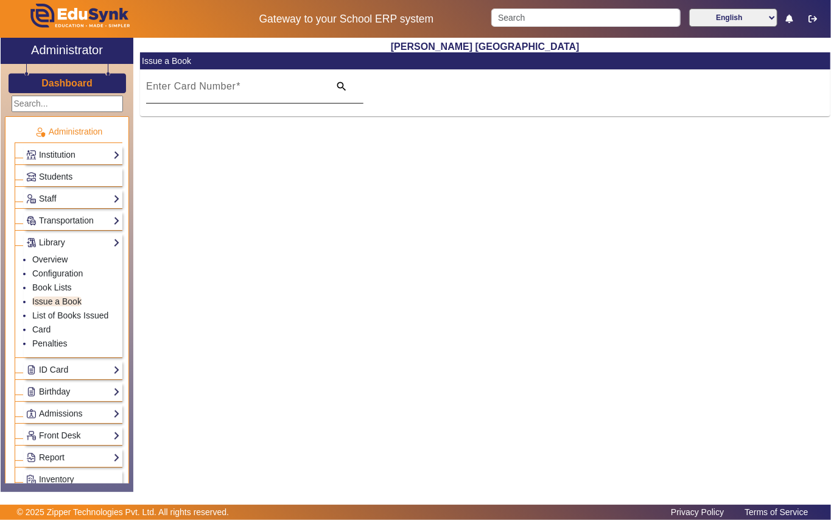
click at [237, 91] on span at bounding box center [238, 86] width 5 height 10
click at [237, 91] on input "Enter Card Number" at bounding box center [234, 91] width 176 height 15
paste input "609"
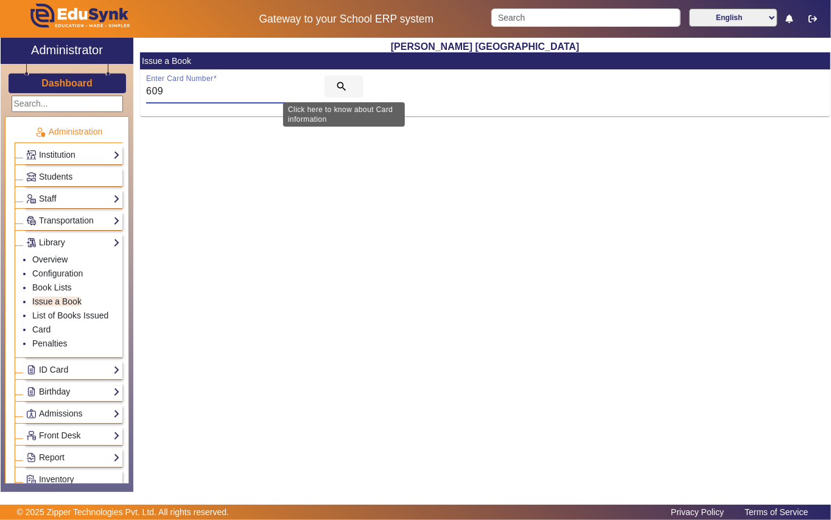
type input "609"
click at [339, 86] on mat-icon "search" at bounding box center [341, 86] width 12 height 12
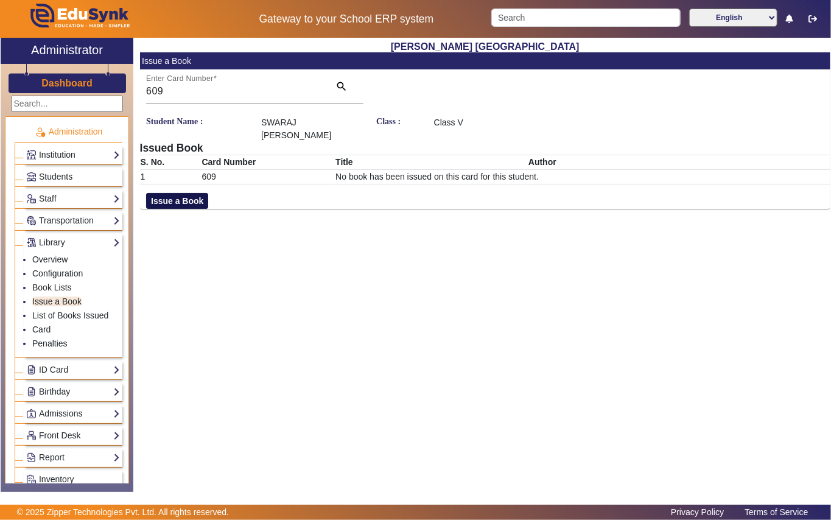
click at [186, 193] on button "Issue a Book" at bounding box center [177, 201] width 62 height 16
click at [566, 208] on input "text" at bounding box center [600, 214] width 332 height 13
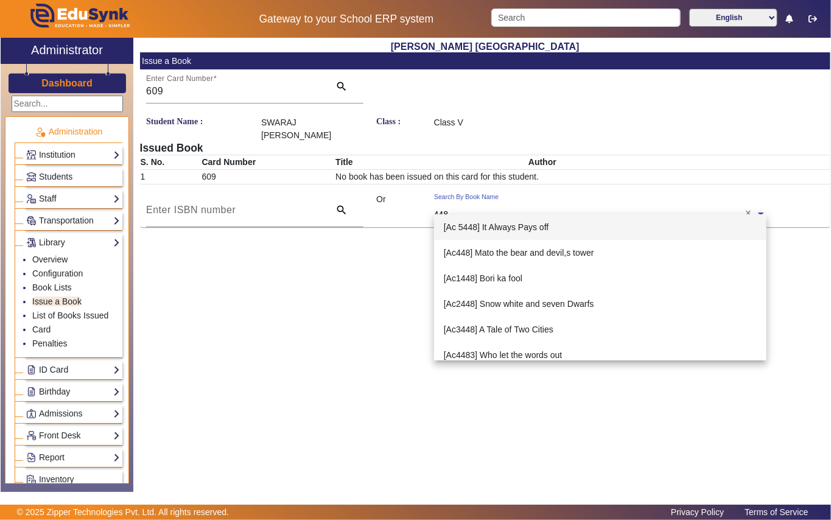
type input "4487"
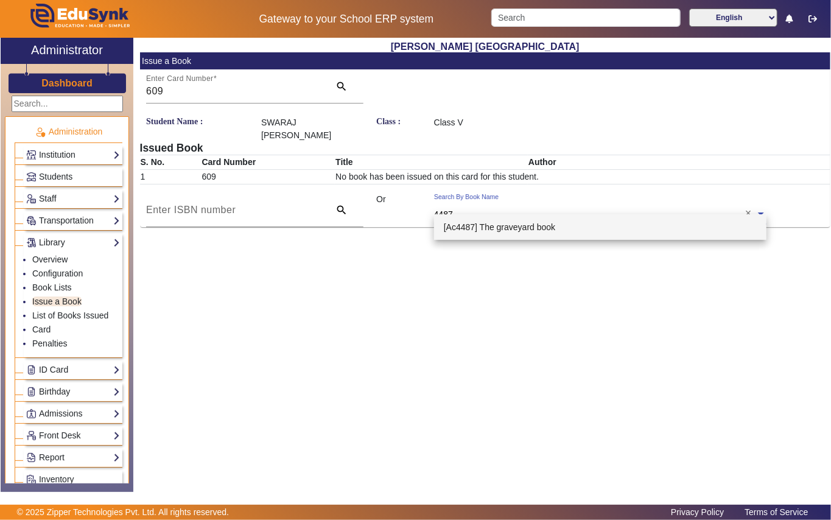
click at [522, 225] on span "[Ac4487] The graveyard book" at bounding box center [499, 227] width 111 height 10
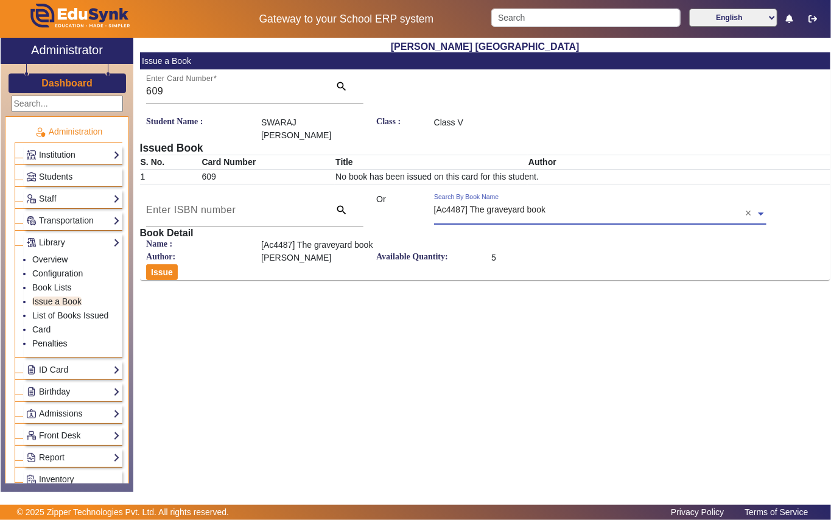
drag, startPoint x: 164, startPoint y: 254, endPoint x: 150, endPoint y: 242, distance: 18.2
click at [162, 264] on button "Issue" at bounding box center [162, 272] width 32 height 16
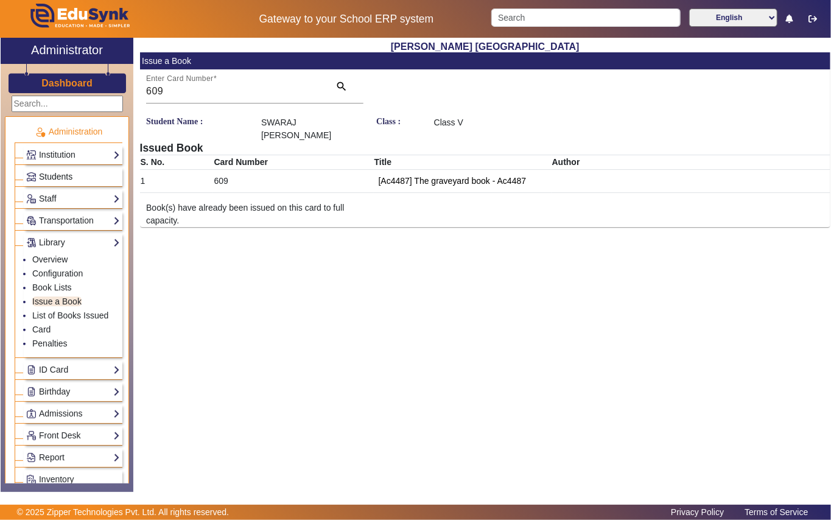
click at [64, 178] on span "Students" at bounding box center [55, 177] width 33 height 10
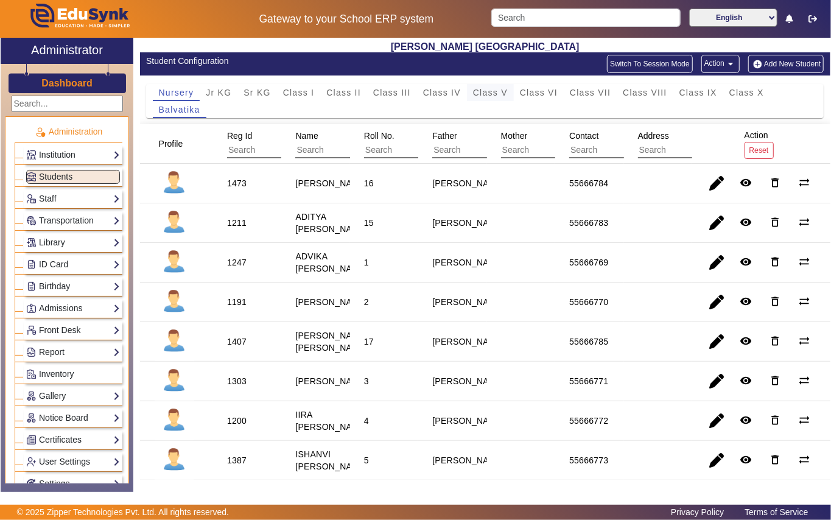
click at [492, 93] on span "Class V" at bounding box center [490, 92] width 35 height 9
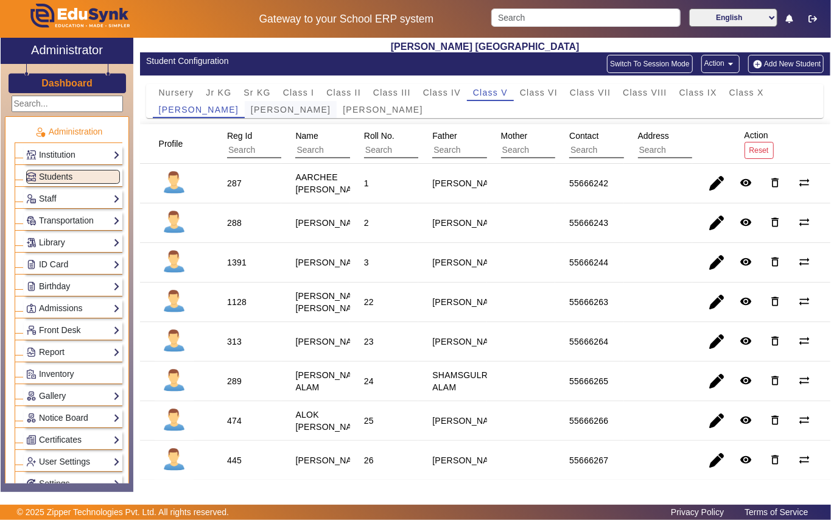
click at [251, 111] on span "Mother Teresa" at bounding box center [291, 109] width 80 height 9
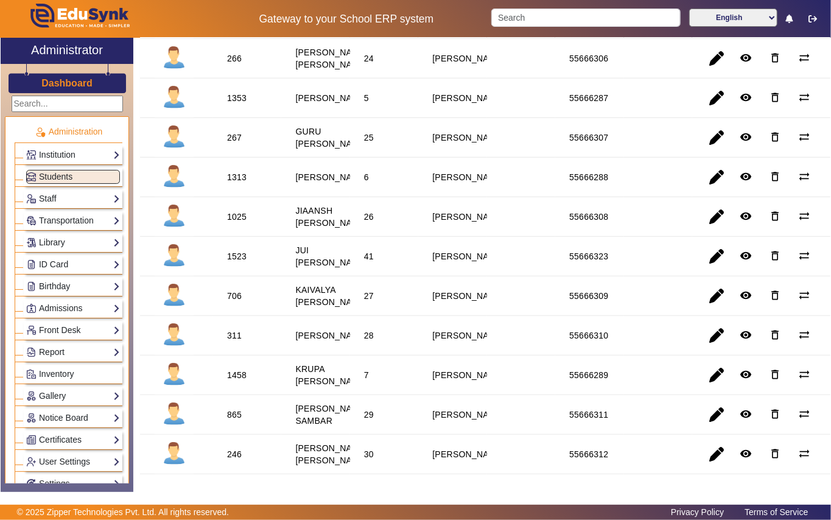
scroll to position [568, 0]
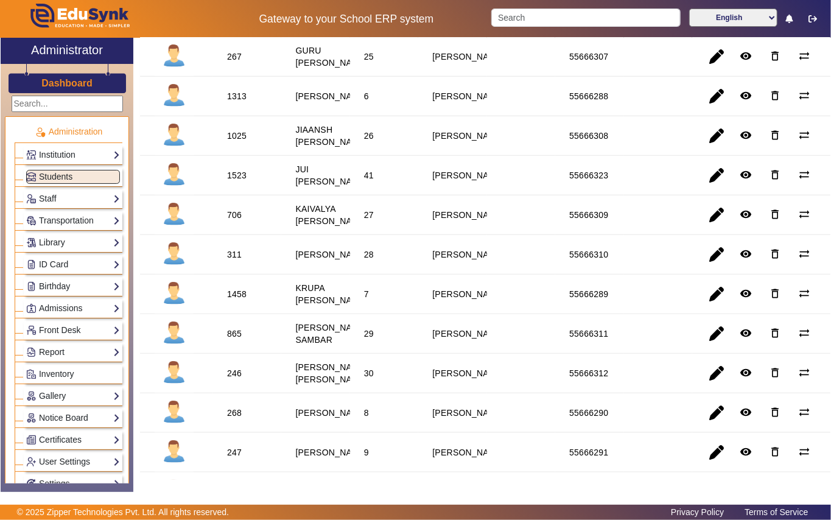
click at [230, 142] on div "1025" at bounding box center [236, 136] width 19 height 12
click at [79, 244] on link "Library" at bounding box center [73, 243] width 94 height 14
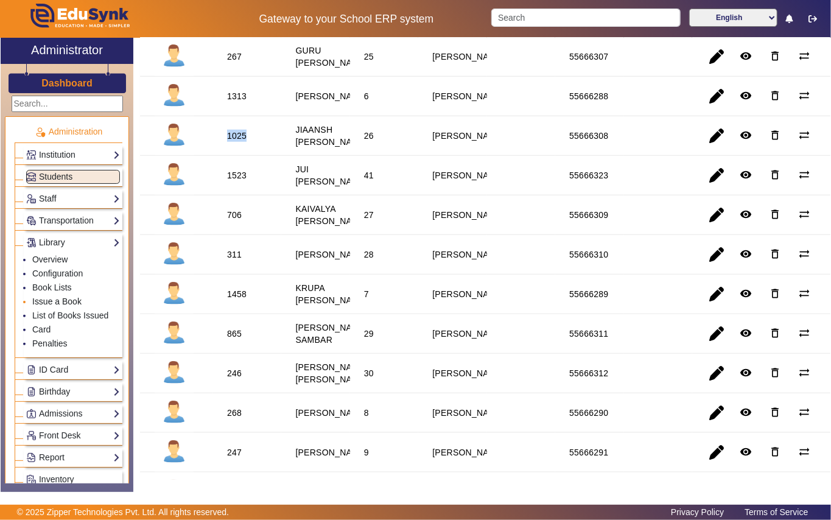
click at [67, 306] on link "Issue a Book" at bounding box center [56, 302] width 49 height 10
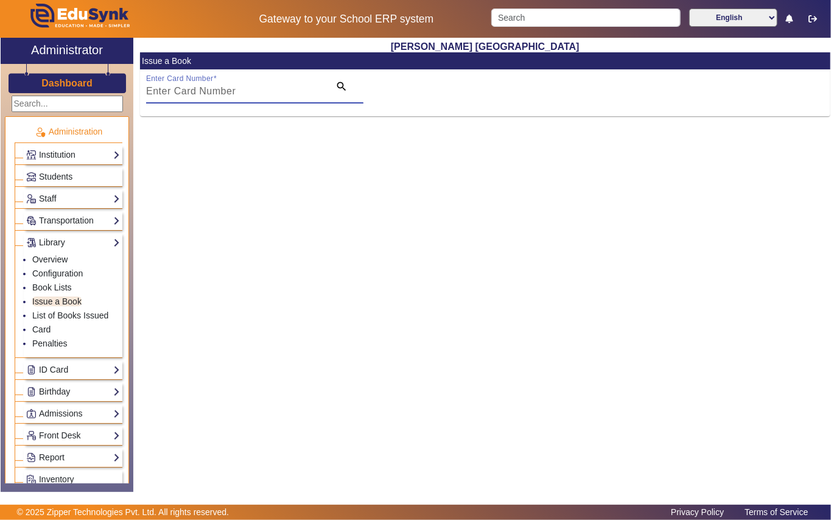
click at [281, 93] on input "Enter Card Number" at bounding box center [234, 91] width 176 height 15
paste input "1025"
type input "1025"
click at [339, 83] on mat-icon "search" at bounding box center [341, 86] width 12 height 12
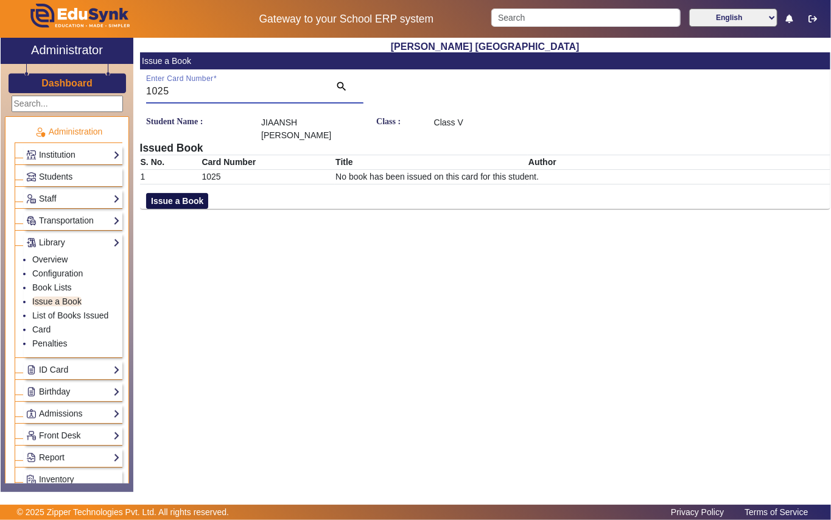
click at [172, 200] on button "Issue a Book" at bounding box center [177, 201] width 62 height 16
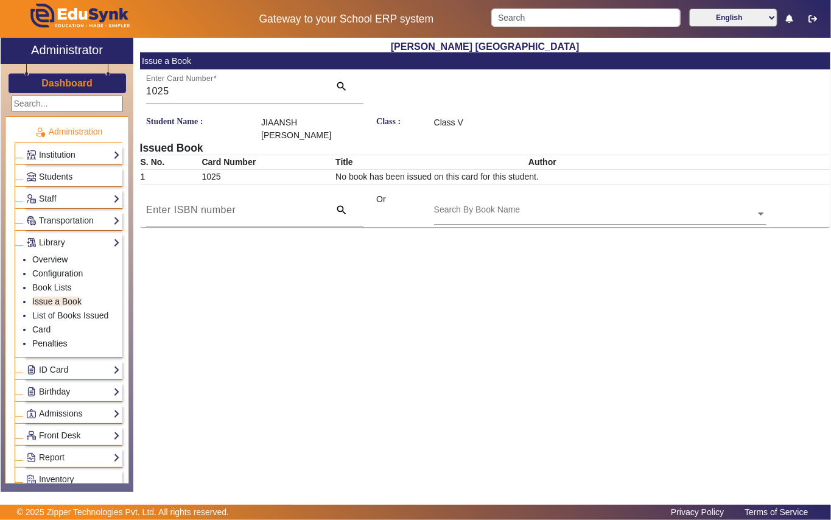
click at [529, 206] on div "Search By Book Name" at bounding box center [594, 200] width 321 height 14
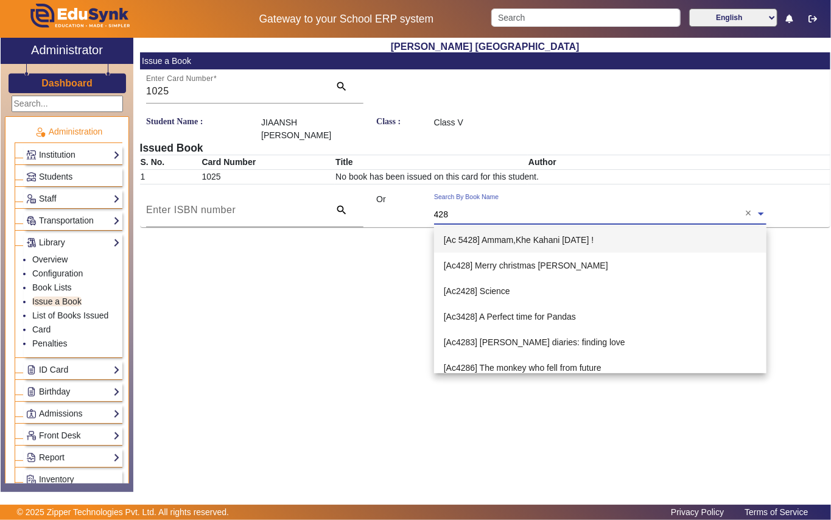
type input "4280"
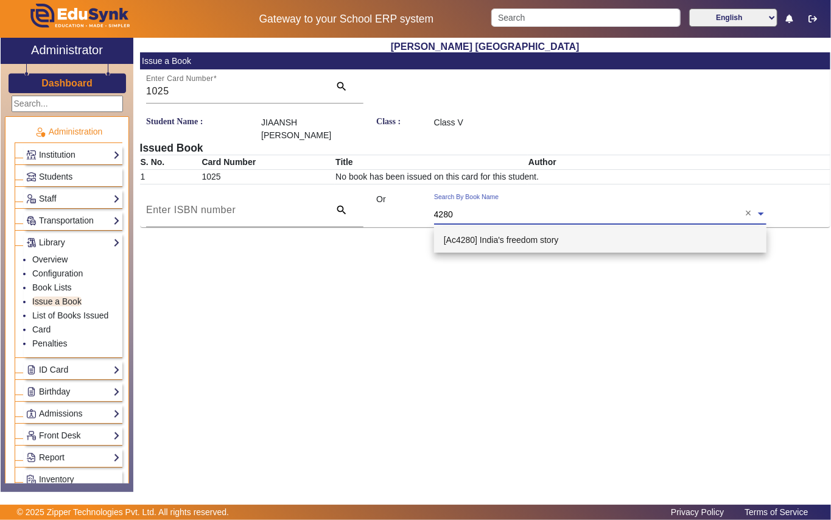
click at [522, 242] on span "[Ac4280] India's freedom story" at bounding box center [501, 240] width 115 height 10
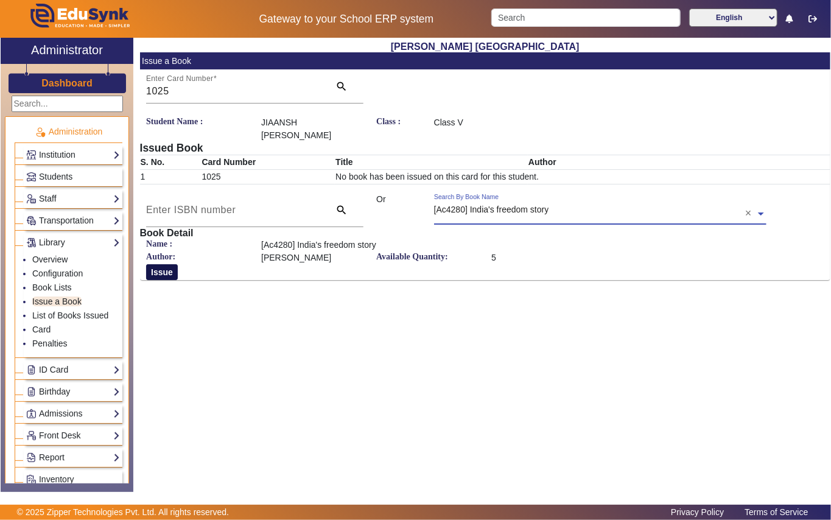
click at [164, 270] on button "Issue" at bounding box center [162, 272] width 32 height 16
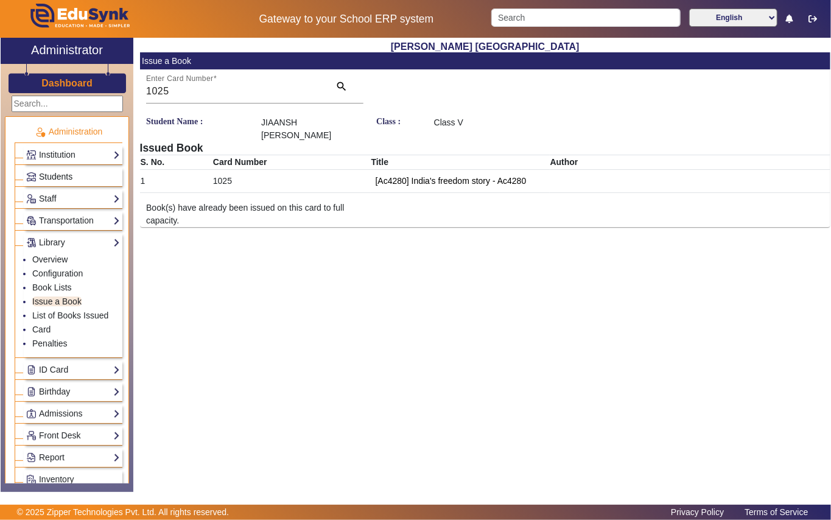
click at [69, 172] on span "Students" at bounding box center [55, 177] width 33 height 10
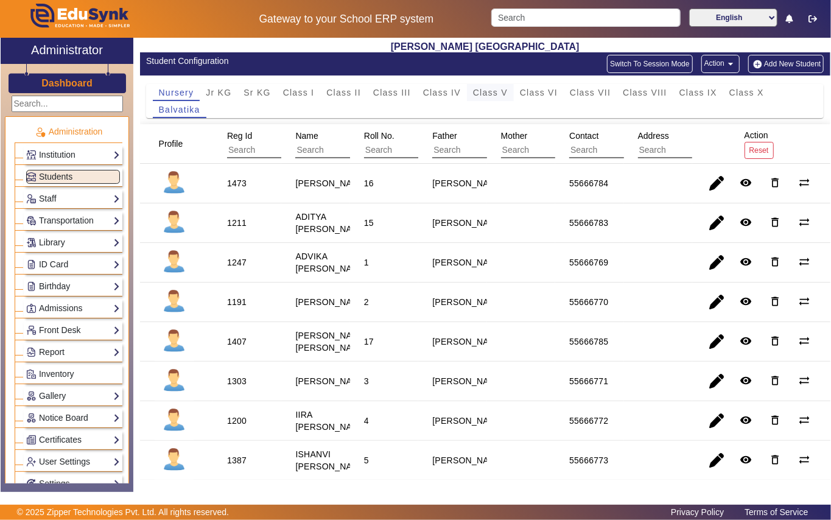
click at [502, 93] on span "Class V" at bounding box center [490, 92] width 35 height 9
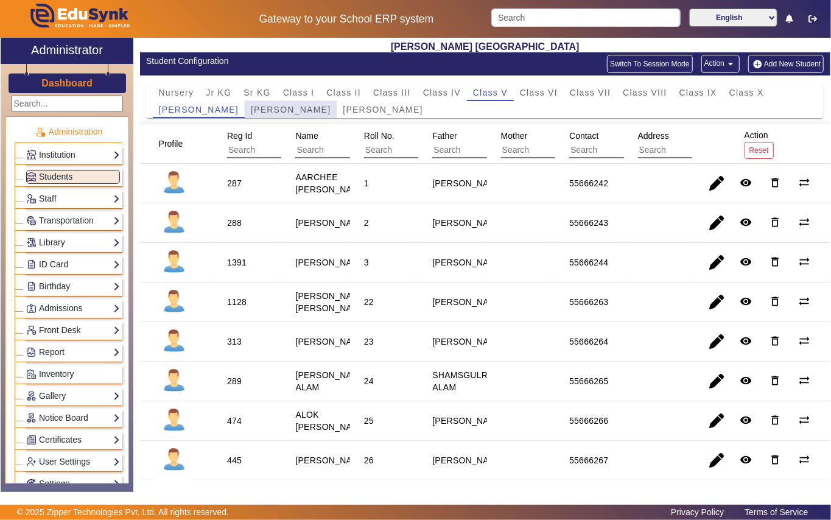
click at [284, 110] on span "Mother Teresa" at bounding box center [291, 109] width 80 height 9
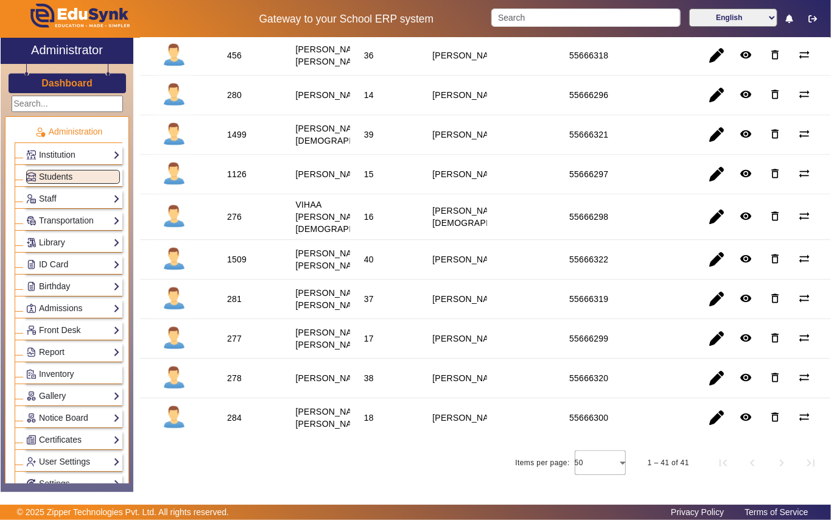
scroll to position [1461, 0]
click at [232, 61] on div "456" at bounding box center [234, 55] width 15 height 12
click at [76, 239] on link "Library" at bounding box center [73, 243] width 94 height 14
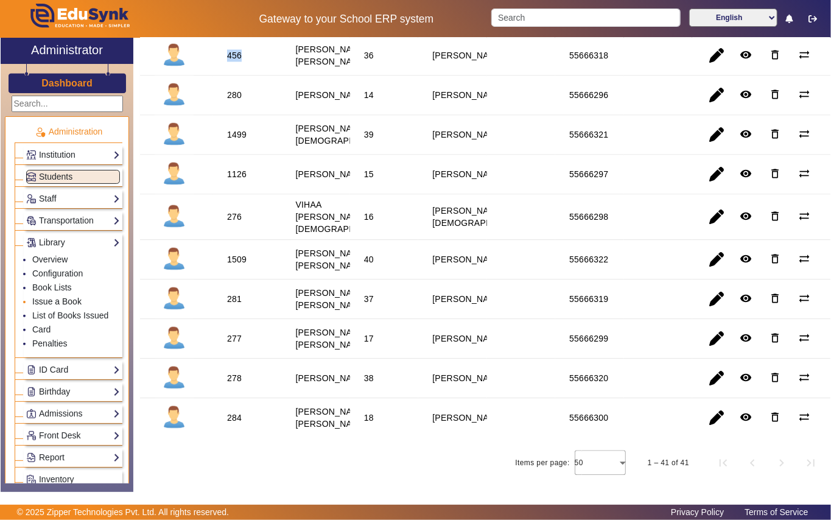
click at [69, 306] on link "Issue a Book" at bounding box center [56, 302] width 49 height 10
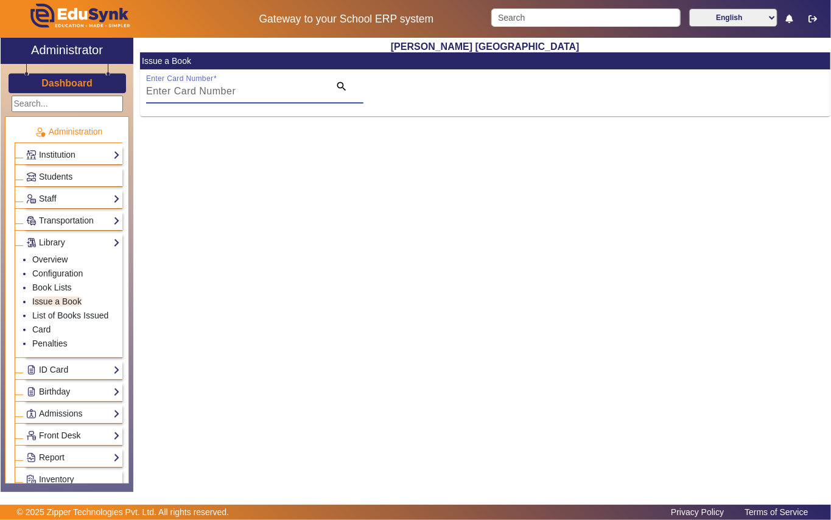
click at [283, 94] on input "Enter Card Number" at bounding box center [234, 91] width 176 height 15
paste input "456"
type input "456"
click at [340, 83] on mat-icon "search" at bounding box center [341, 86] width 12 height 12
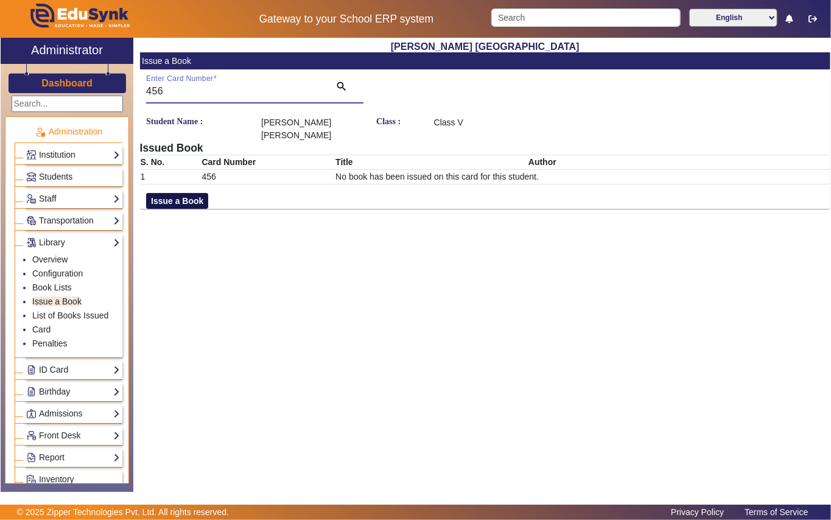
click at [177, 193] on button "Issue a Book" at bounding box center [177, 201] width 62 height 16
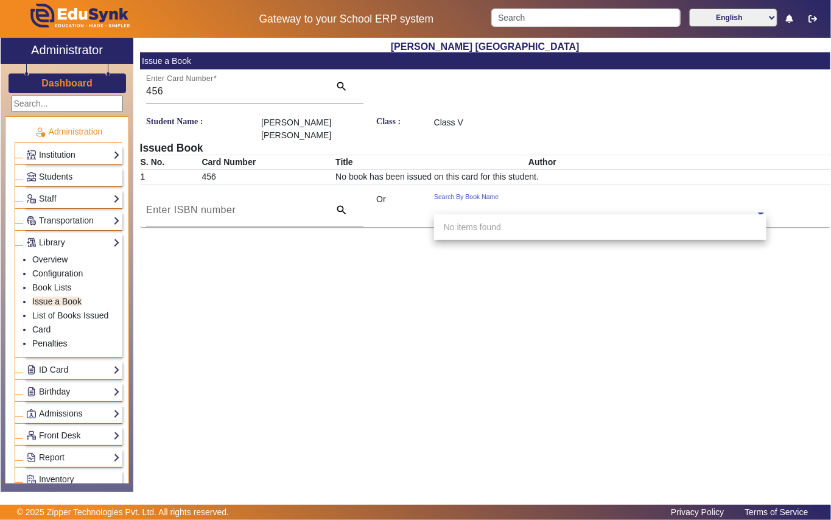
click at [589, 195] on div "Search By Book Name" at bounding box center [594, 200] width 321 height 14
type input "2188"
click at [587, 228] on span "[Ac2188] Pictorial biography of Chatrapati Shivaji" at bounding box center [538, 227] width 188 height 10
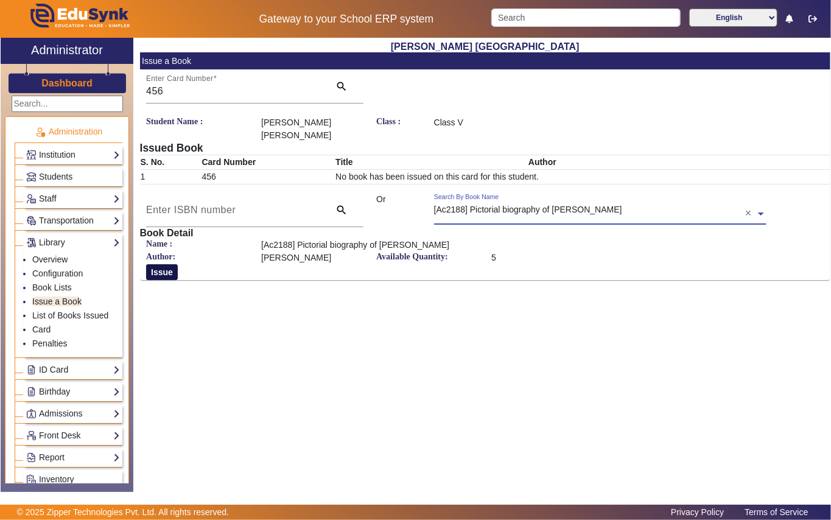
click at [164, 264] on button "Issue" at bounding box center [162, 272] width 32 height 16
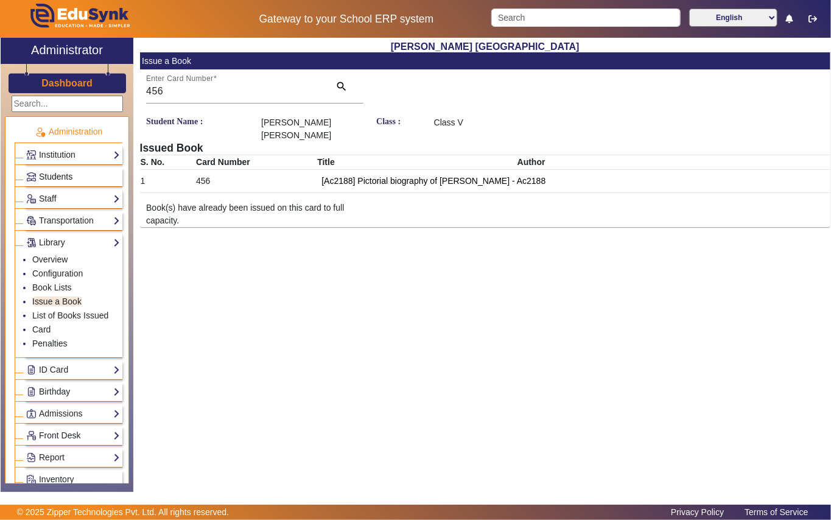
click at [78, 178] on link "Students" at bounding box center [73, 177] width 94 height 14
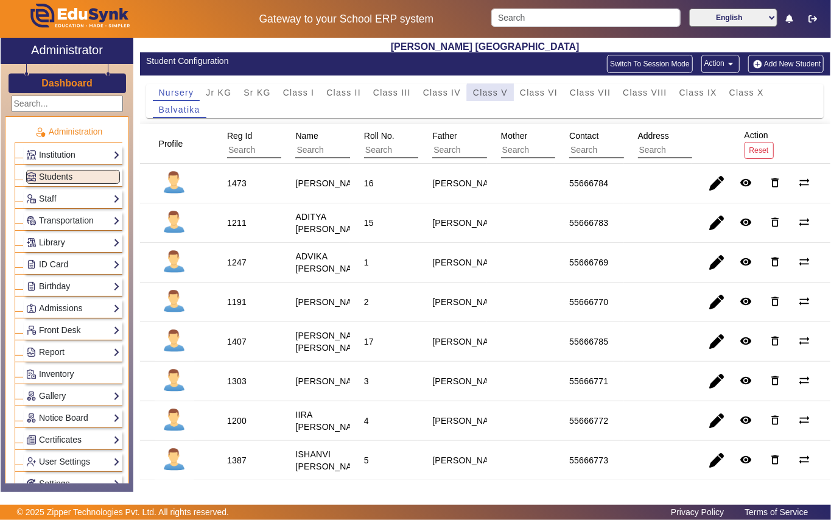
click at [493, 97] on span "Class V" at bounding box center [490, 92] width 35 height 9
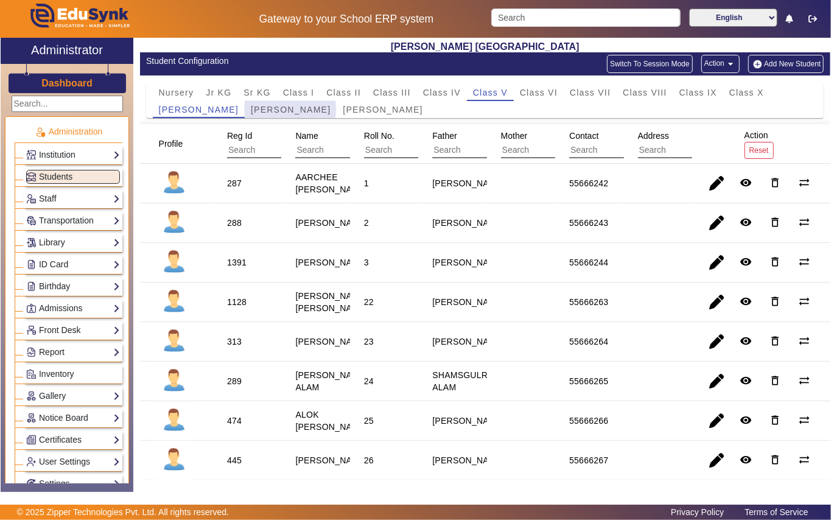
click at [271, 110] on span "Mother Teresa" at bounding box center [291, 109] width 80 height 9
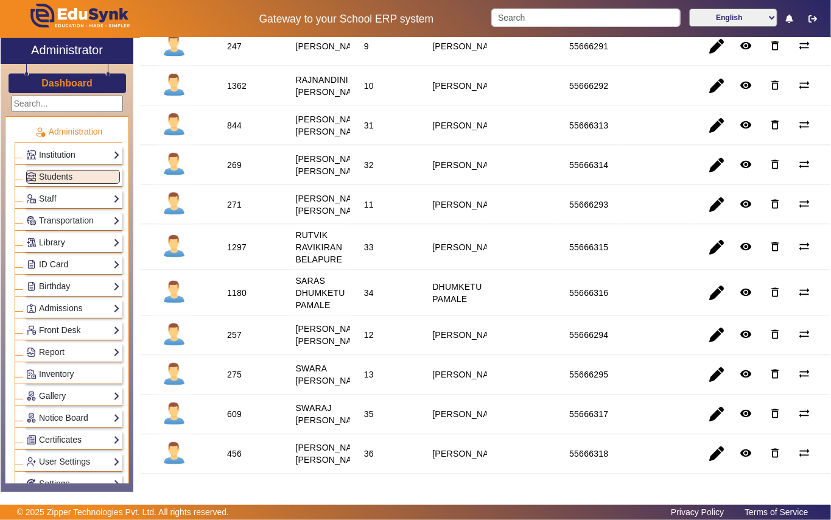
scroll to position [1055, 0]
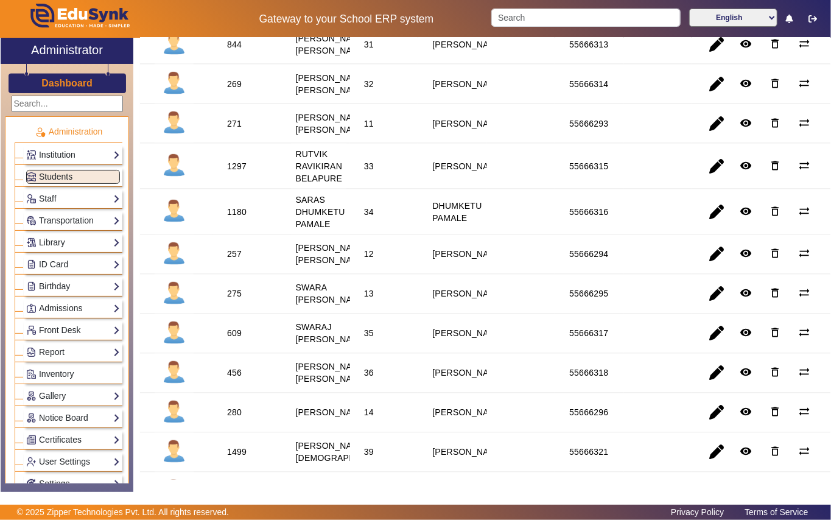
click at [237, 172] on div "1297" at bounding box center [236, 166] width 19 height 12
click at [66, 241] on link "Library" at bounding box center [73, 243] width 94 height 14
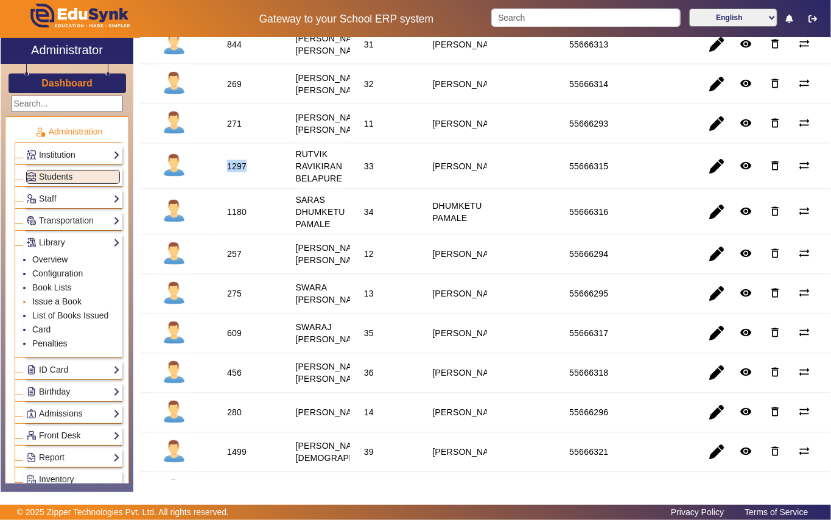
click at [69, 302] on link "Issue a Book" at bounding box center [56, 302] width 49 height 10
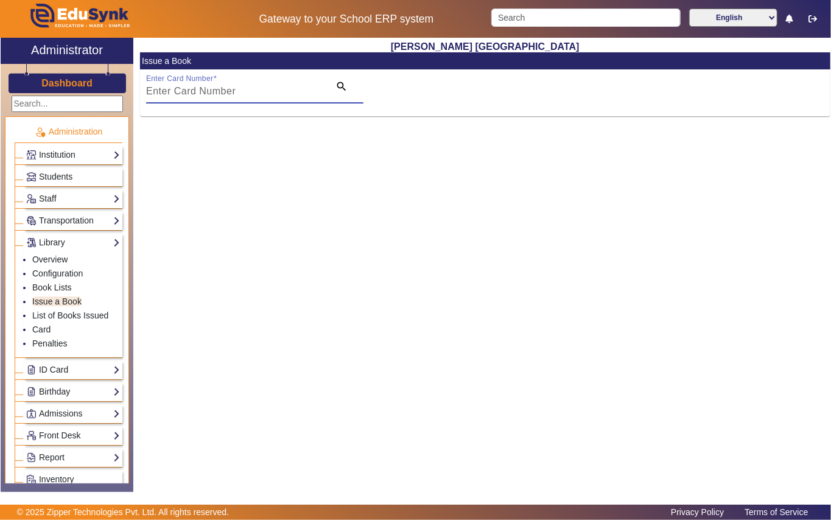
click at [293, 91] on input "Enter Card Number" at bounding box center [234, 91] width 176 height 15
paste input "1297"
type input "1297"
click at [342, 85] on mat-icon "search" at bounding box center [341, 86] width 12 height 12
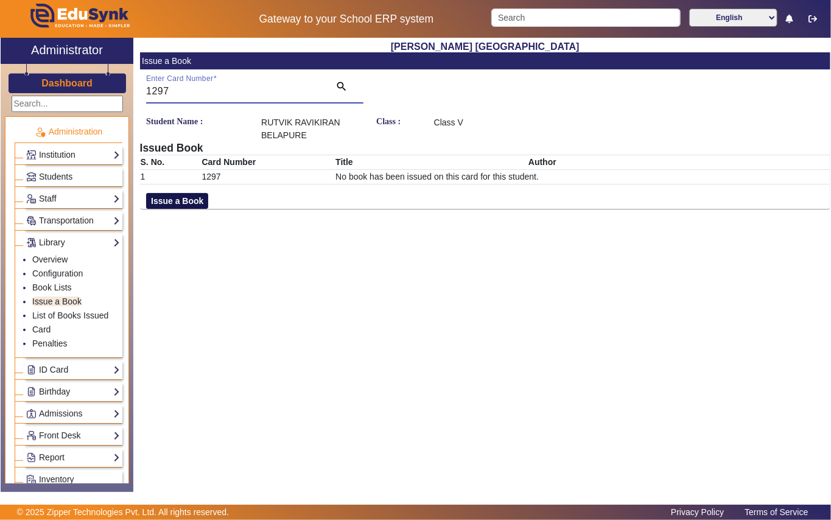
click at [152, 201] on button "Issue a Book" at bounding box center [177, 201] width 62 height 16
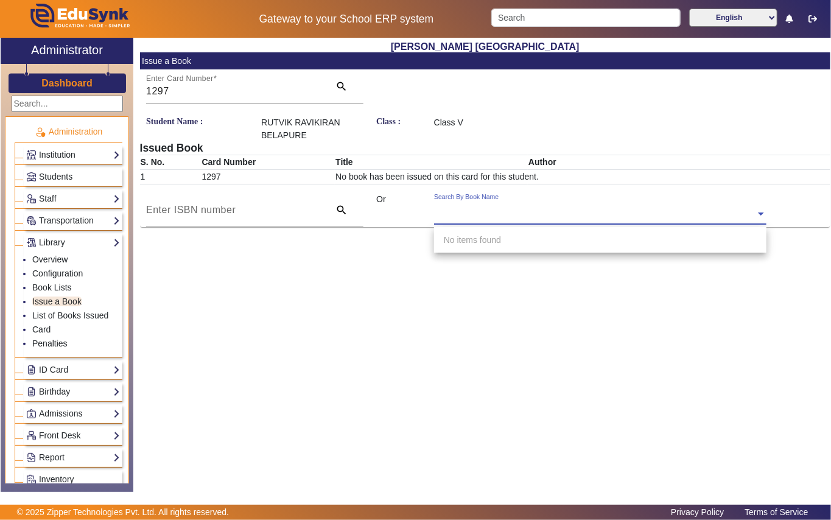
click at [583, 215] on input "text" at bounding box center [600, 214] width 332 height 13
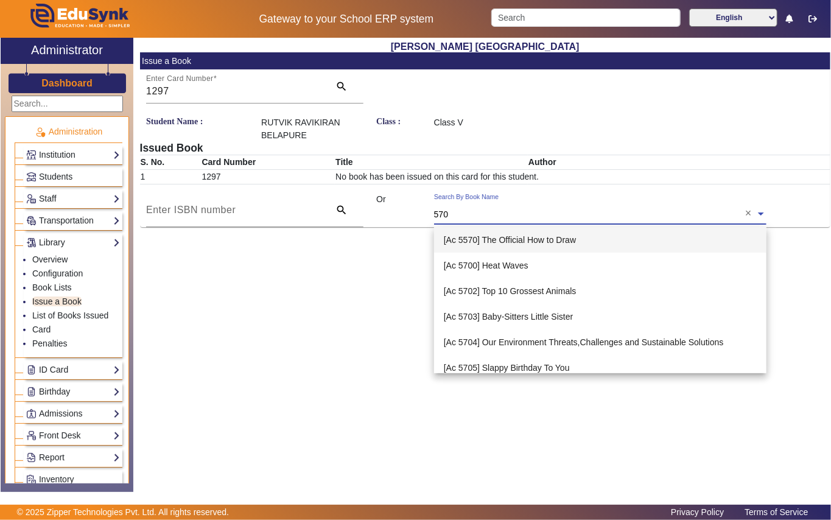
type input "5707"
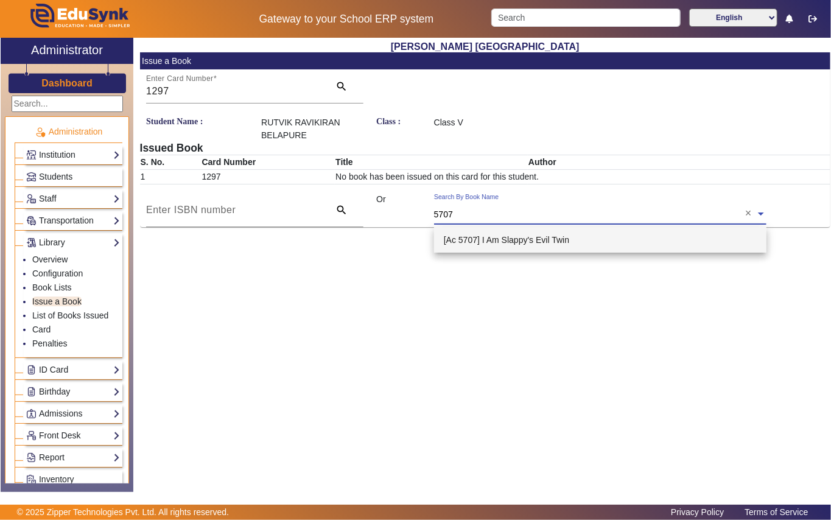
click at [558, 235] on span "[Ac 5707] I Am Slappy's Evil Twin" at bounding box center [506, 240] width 125 height 10
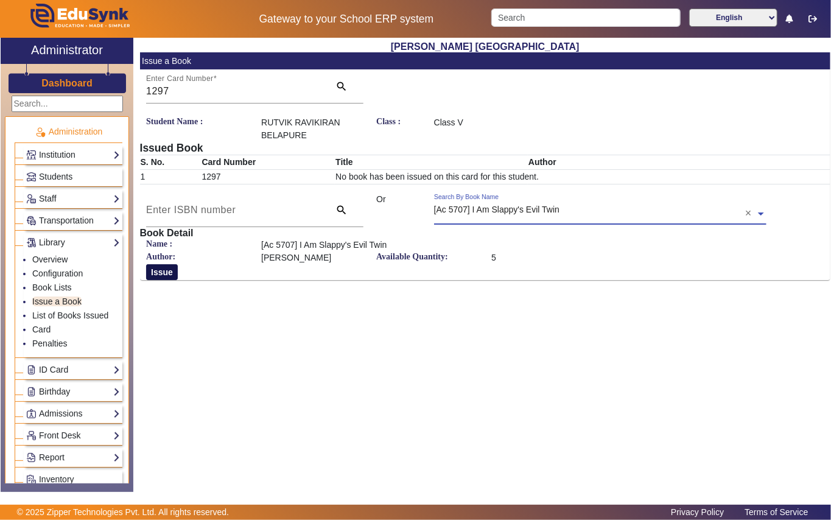
click at [154, 274] on button "Issue" at bounding box center [162, 272] width 32 height 16
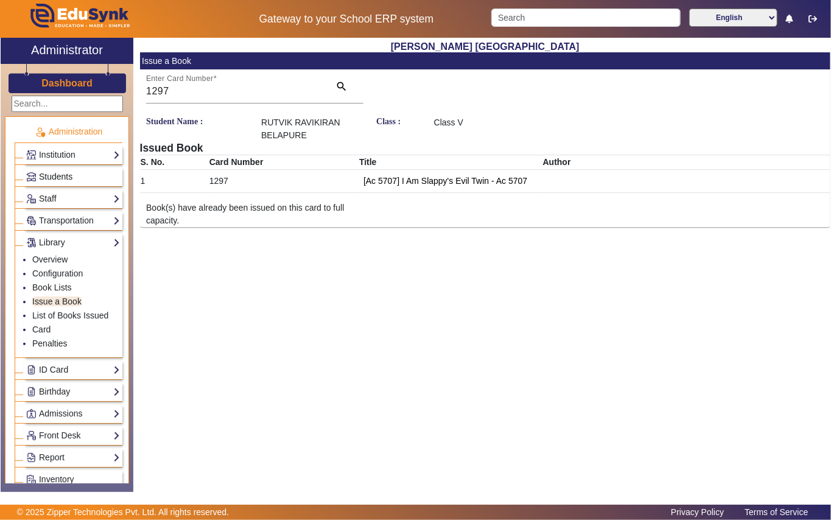
click at [61, 180] on span "Students" at bounding box center [55, 177] width 33 height 10
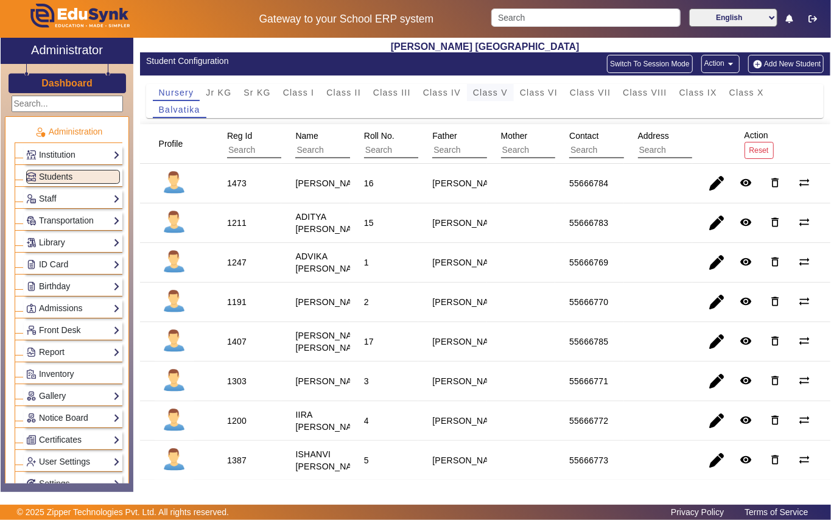
click at [495, 93] on span "Class V" at bounding box center [490, 92] width 35 height 9
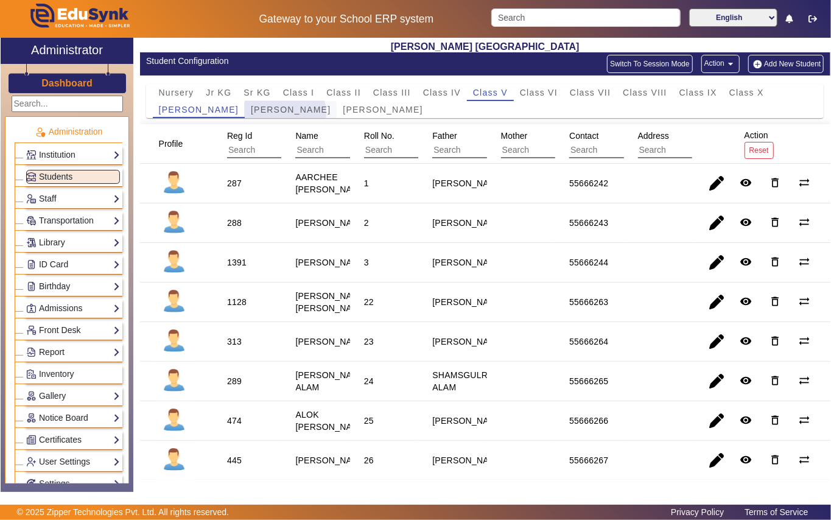
click at [265, 113] on span "Mother Teresa" at bounding box center [291, 109] width 80 height 9
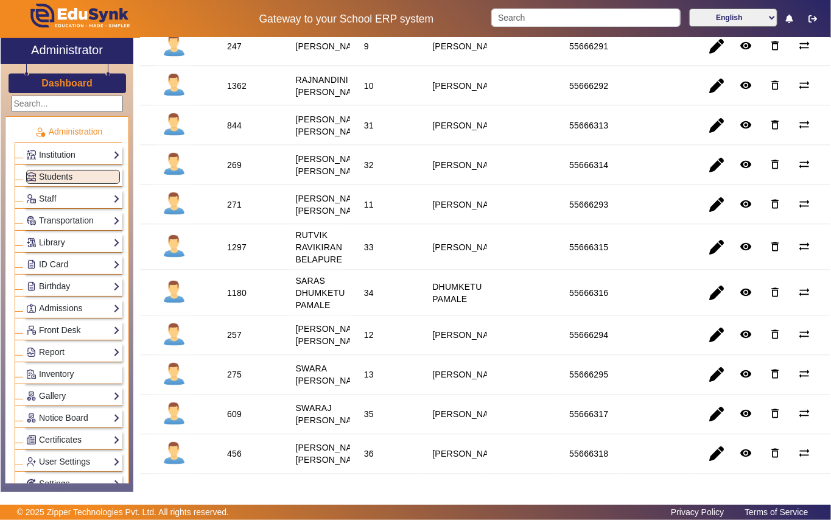
scroll to position [1055, 0]
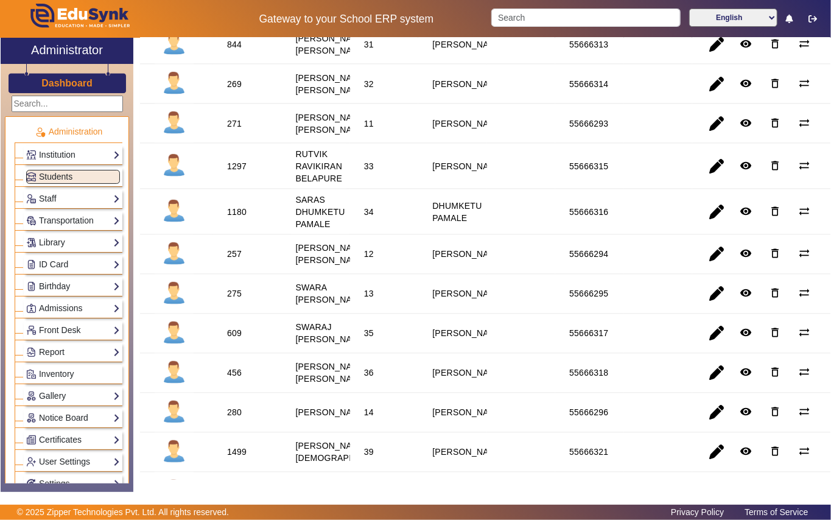
click at [231, 130] on div "271" at bounding box center [234, 124] width 15 height 12
click at [58, 240] on link "Library" at bounding box center [73, 243] width 94 height 14
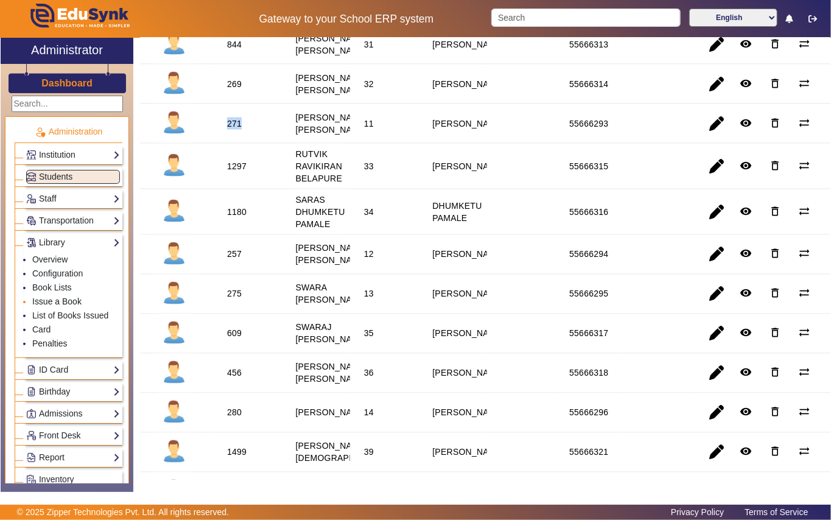
click at [59, 301] on link "Issue a Book" at bounding box center [56, 302] width 49 height 10
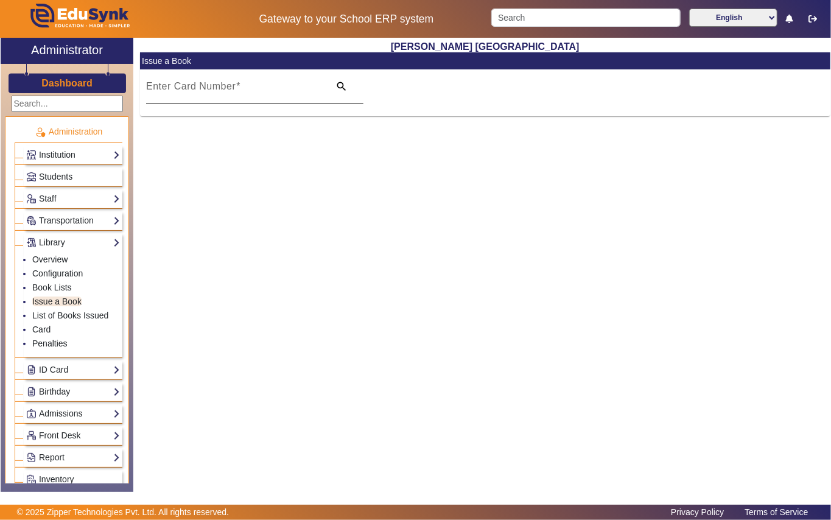
click at [280, 86] on input "Enter Card Number" at bounding box center [234, 91] width 176 height 15
paste input "271"
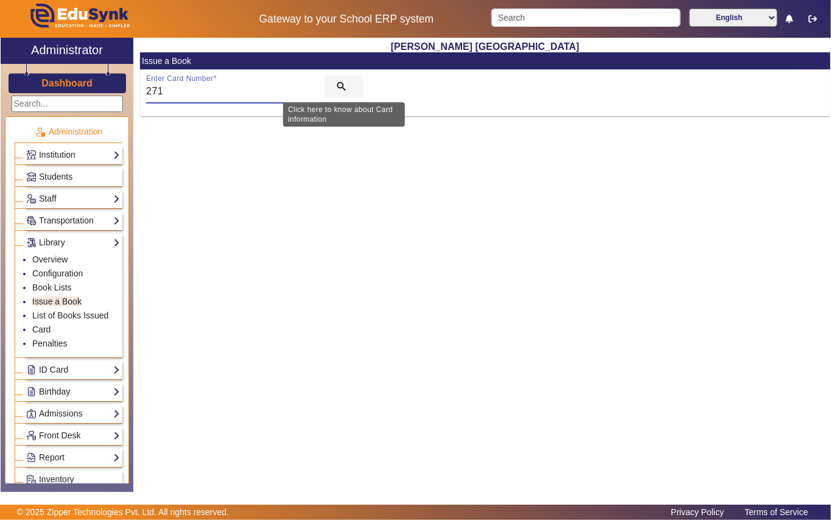
type input "271"
click at [343, 86] on mat-icon "search" at bounding box center [341, 86] width 12 height 12
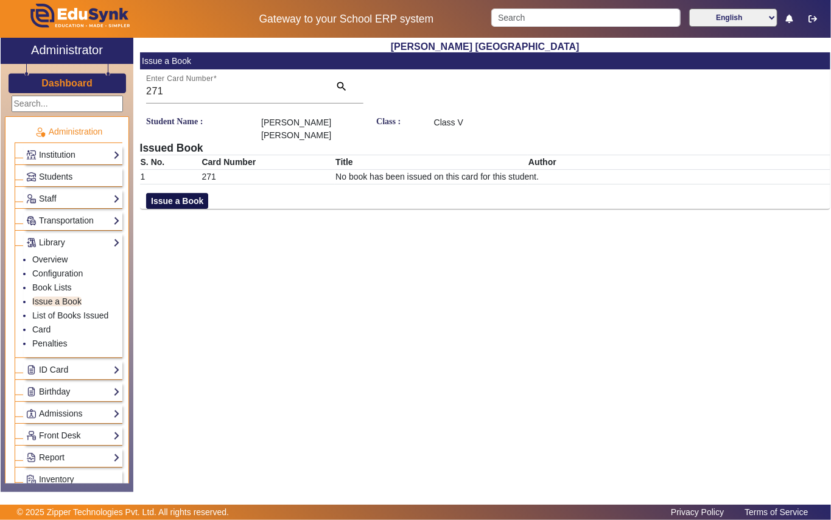
click at [166, 195] on button "Issue a Book" at bounding box center [177, 201] width 62 height 16
click at [505, 208] on input "text" at bounding box center [600, 214] width 332 height 13
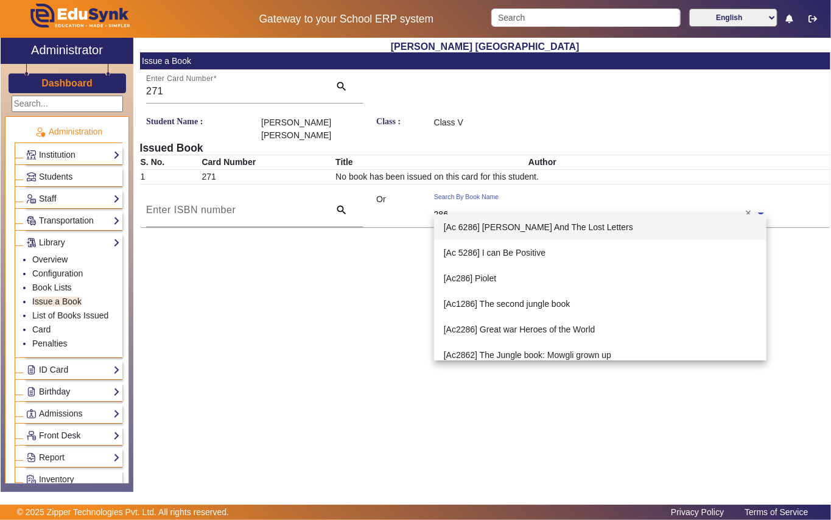
type input "2862"
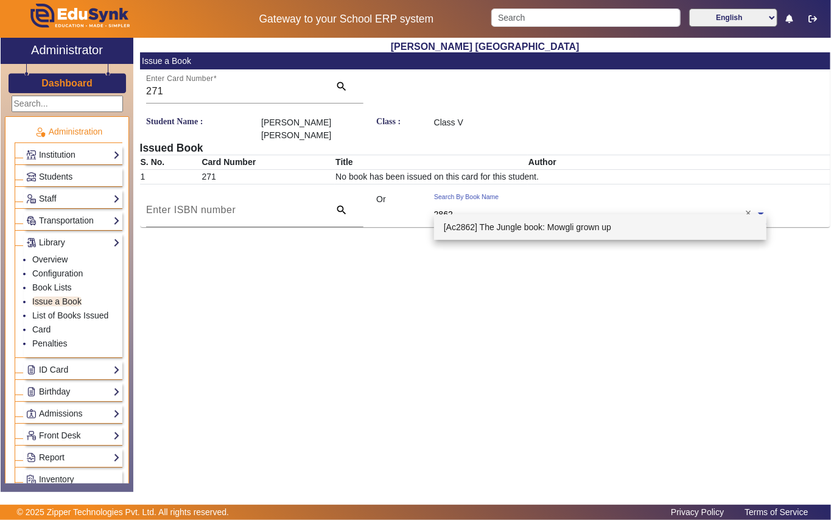
click at [519, 230] on span "[Ac2862] The Jungle book: Mowgli grown up" at bounding box center [527, 227] width 167 height 10
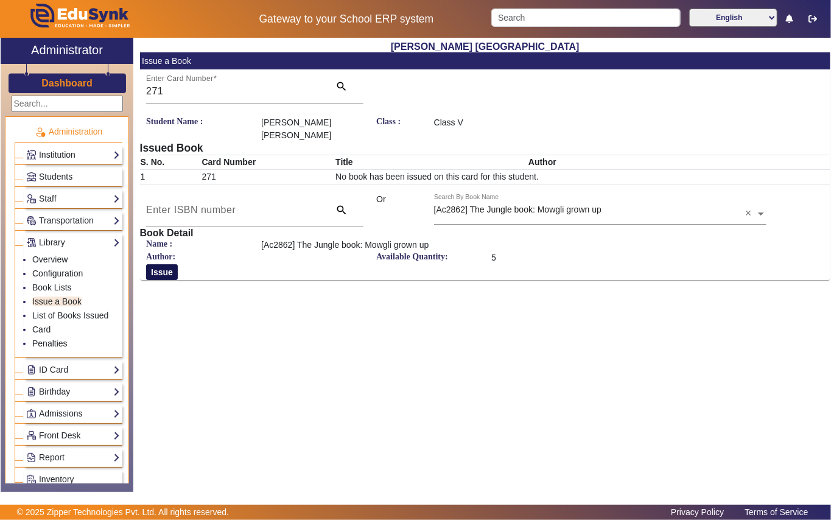
click at [159, 264] on button "Issue" at bounding box center [162, 272] width 32 height 16
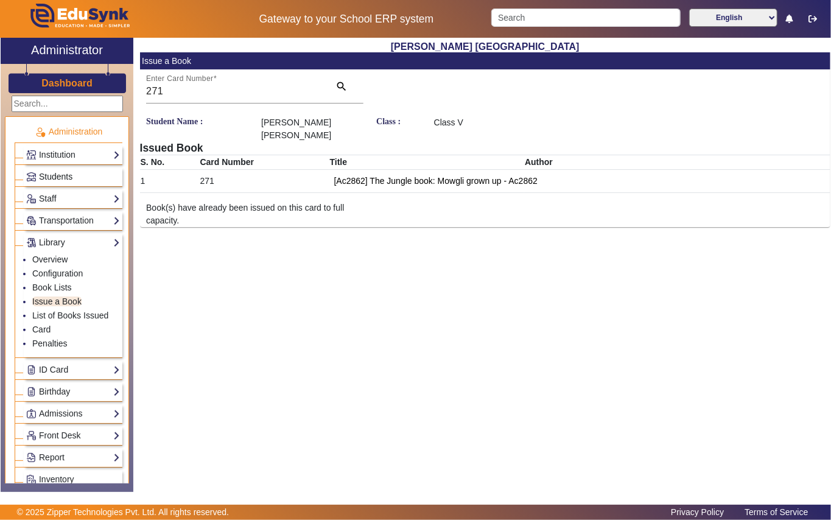
click at [55, 174] on span "Students" at bounding box center [55, 177] width 33 height 10
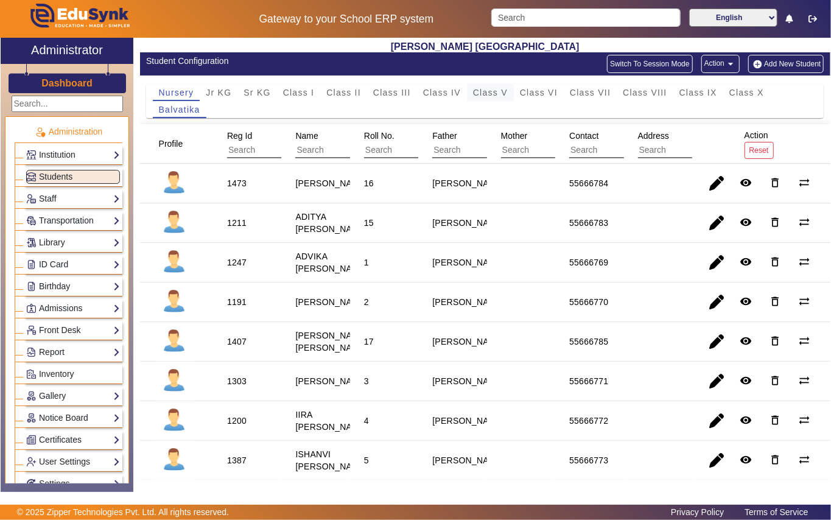
click at [503, 93] on span "Class V" at bounding box center [490, 92] width 35 height 9
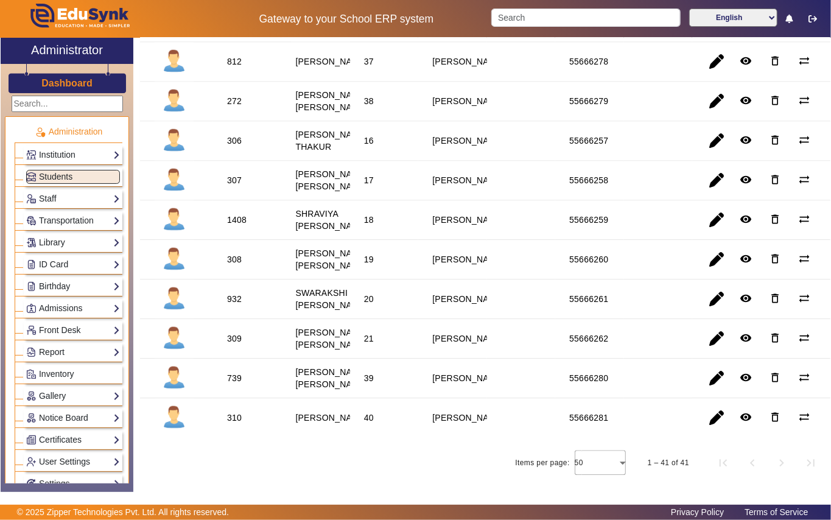
scroll to position [1461, 0]
click at [239, 226] on div "1408" at bounding box center [236, 220] width 19 height 12
click at [65, 246] on link "Library" at bounding box center [73, 243] width 94 height 14
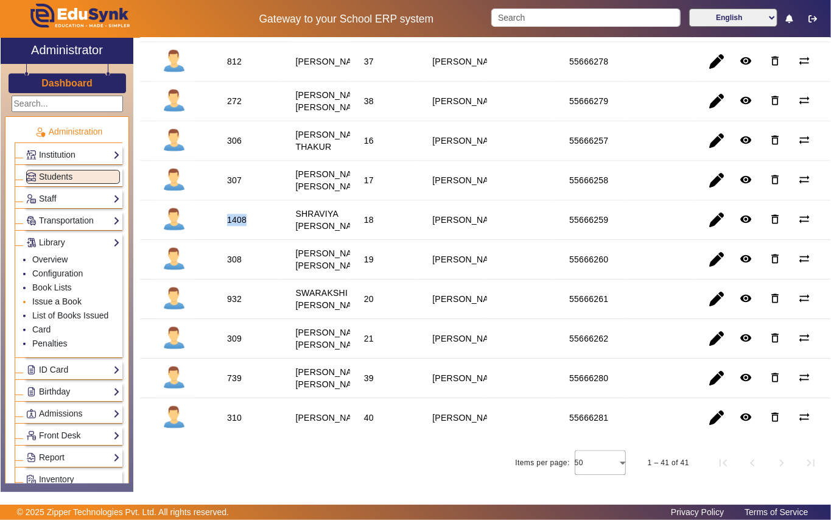
click at [64, 303] on link "Issue a Book" at bounding box center [56, 302] width 49 height 10
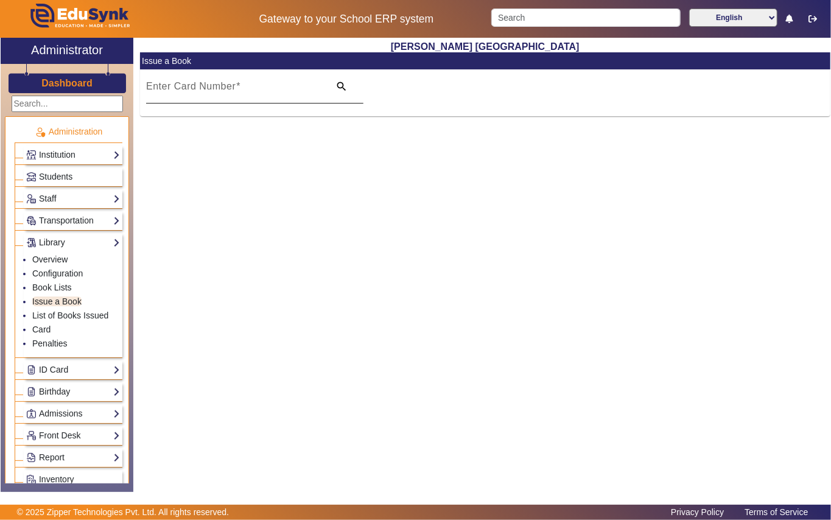
click at [284, 89] on input "Enter Card Number" at bounding box center [234, 91] width 176 height 15
paste input "1408"
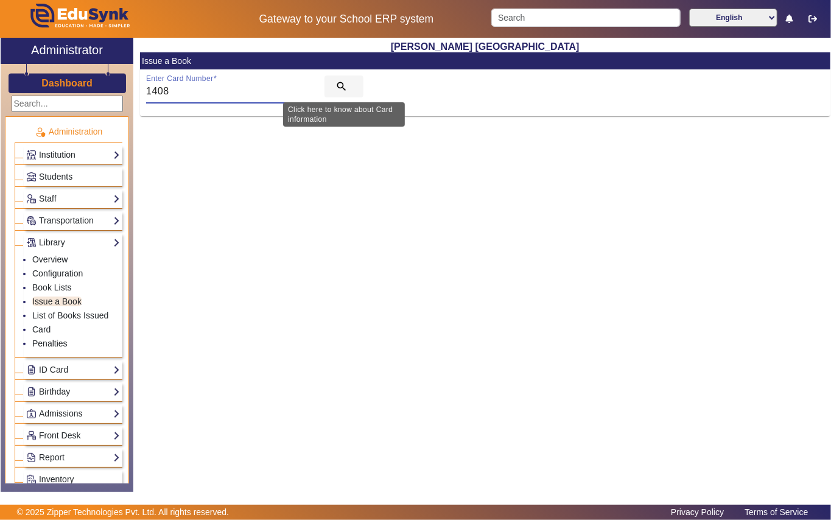
type input "1408"
click at [342, 88] on mat-icon "search" at bounding box center [341, 86] width 12 height 12
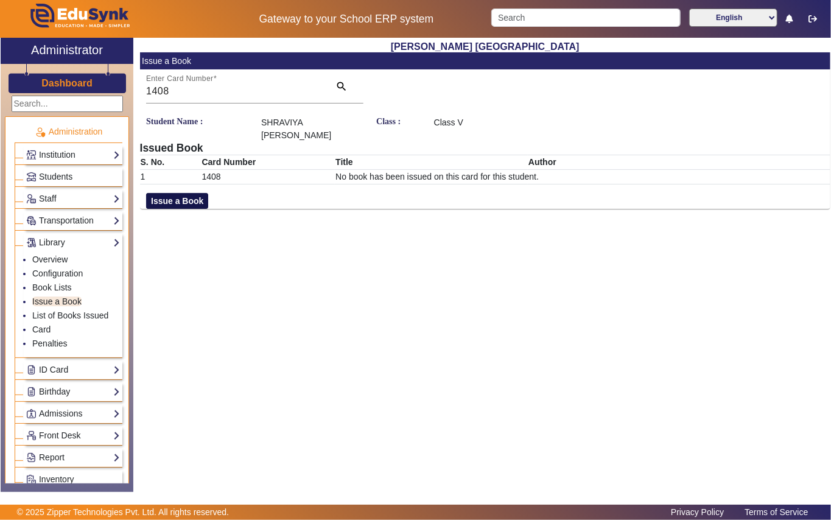
click at [186, 205] on button "Issue a Book" at bounding box center [177, 201] width 62 height 16
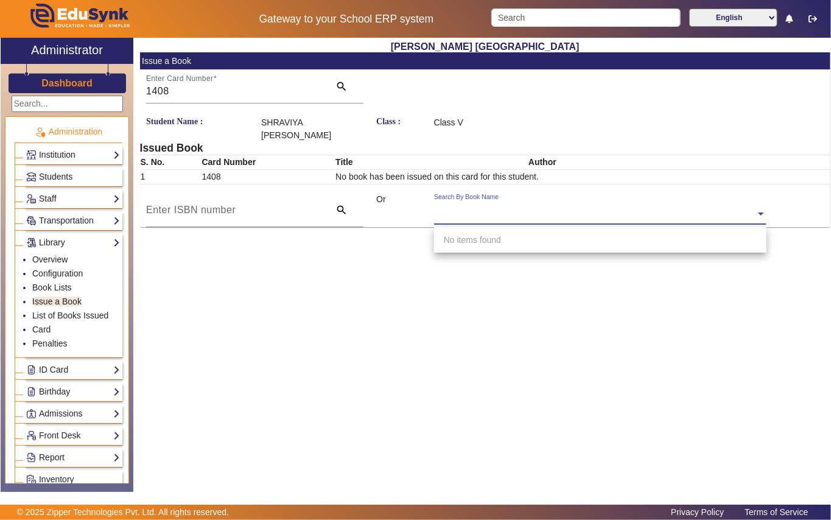
click at [553, 206] on div "Search By Book Name" at bounding box center [594, 200] width 321 height 14
type input "3868"
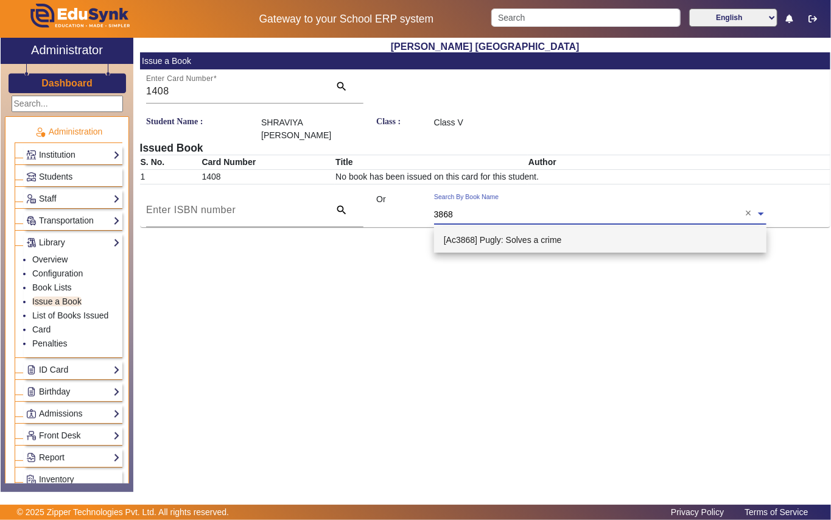
click at [502, 244] on div "[Ac3868] Pugly: Solves a crime" at bounding box center [600, 240] width 332 height 26
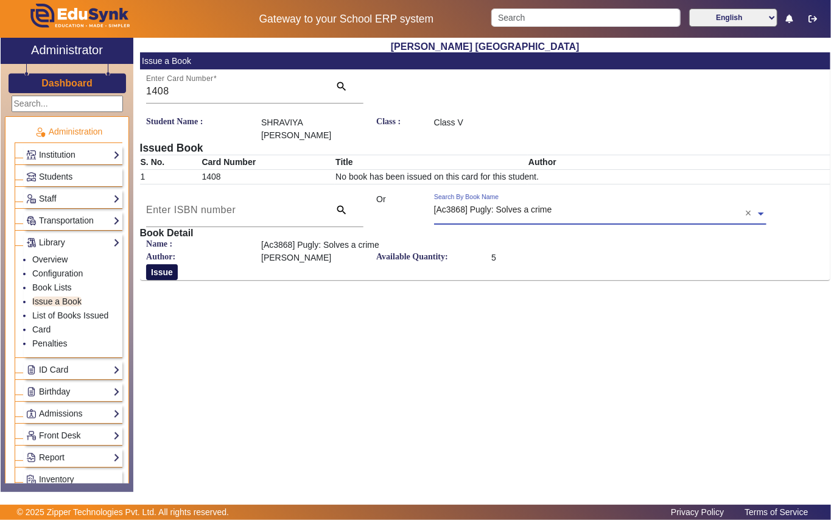
click at [156, 273] on button "Issue" at bounding box center [162, 272] width 32 height 16
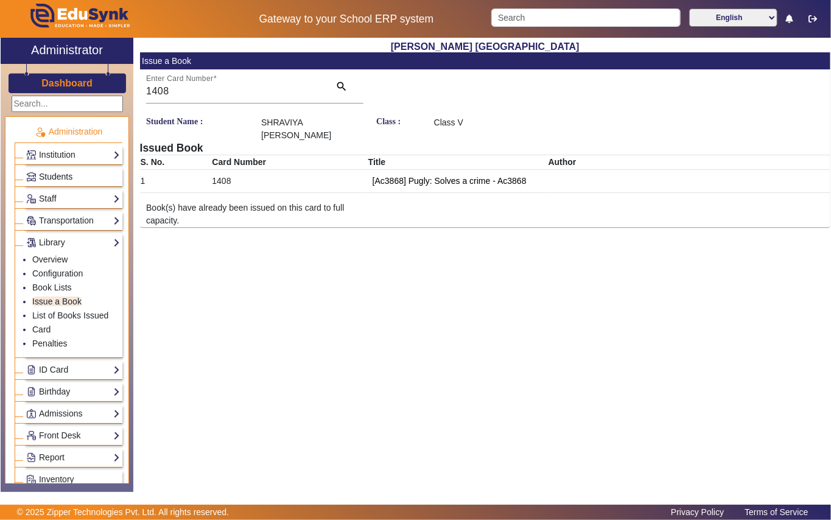
click at [62, 176] on span "Students" at bounding box center [55, 177] width 33 height 10
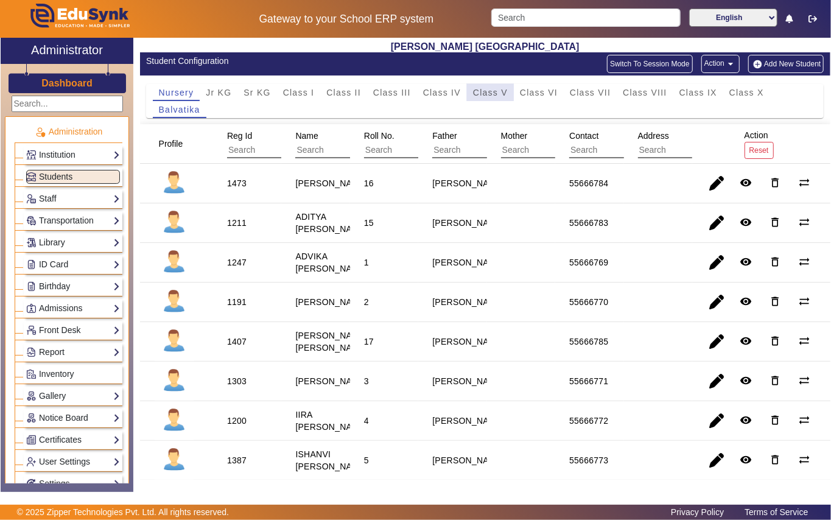
click at [473, 91] on span "Class V" at bounding box center [490, 92] width 35 height 9
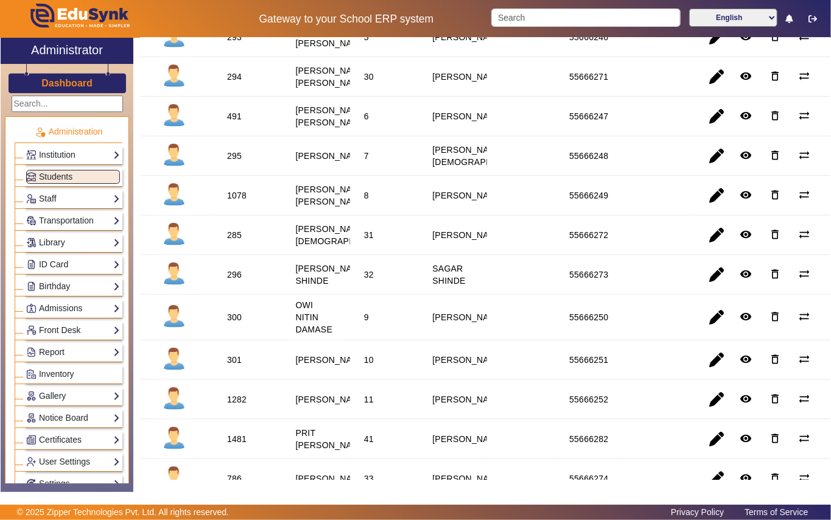
scroll to position [649, 0]
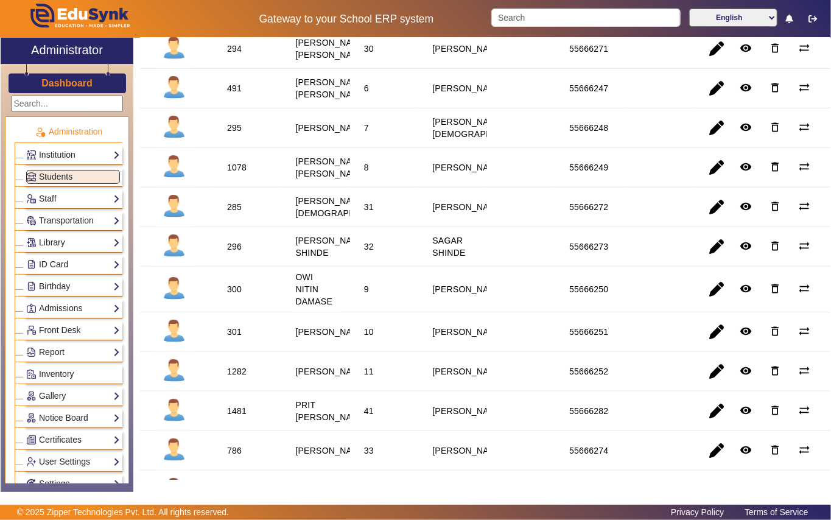
click at [231, 134] on div "295" at bounding box center [234, 128] width 15 height 12
click at [71, 242] on link "Library" at bounding box center [73, 243] width 94 height 14
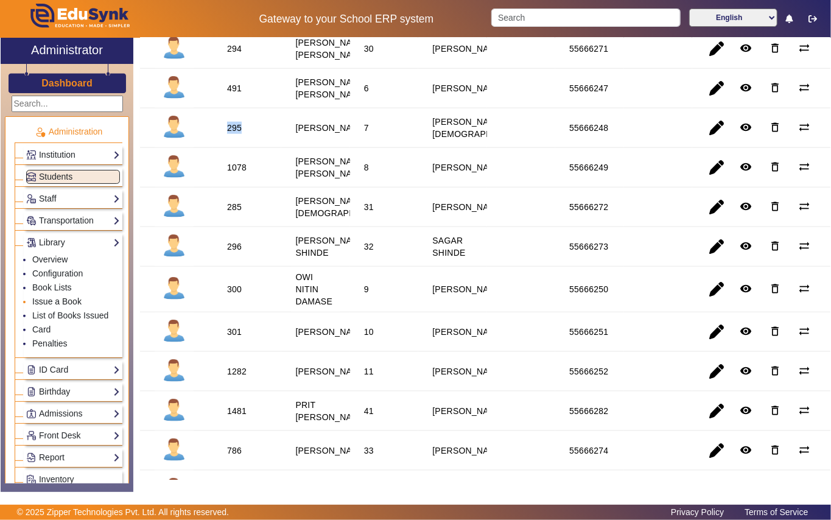
click at [67, 302] on link "Issue a Book" at bounding box center [56, 302] width 49 height 10
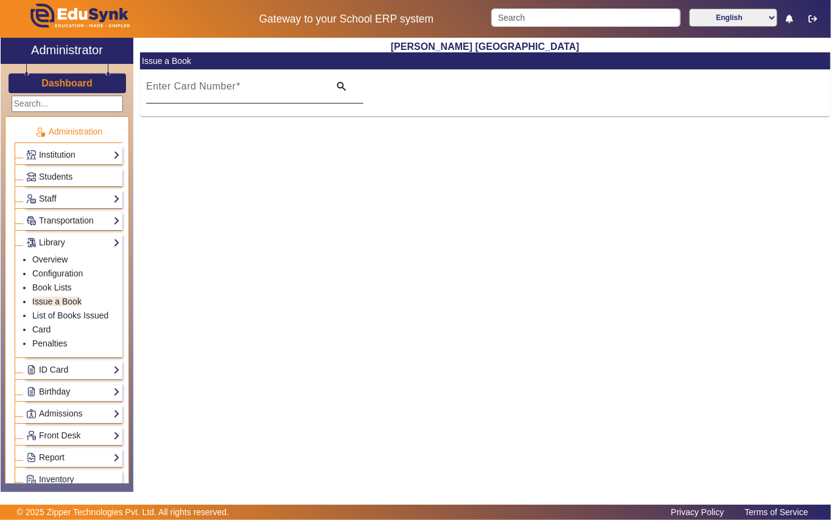
click at [273, 86] on input "Enter Card Number" at bounding box center [234, 91] width 176 height 15
paste input "295"
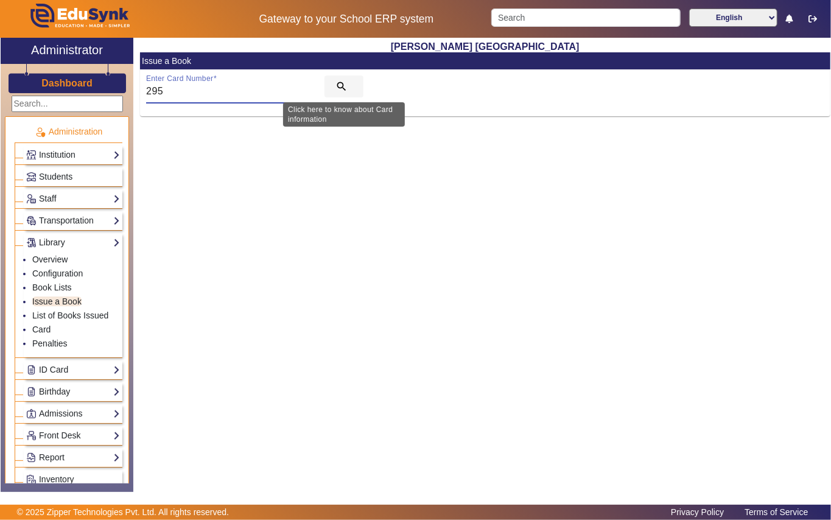
type input "295"
click at [340, 86] on mat-icon "search" at bounding box center [341, 86] width 12 height 12
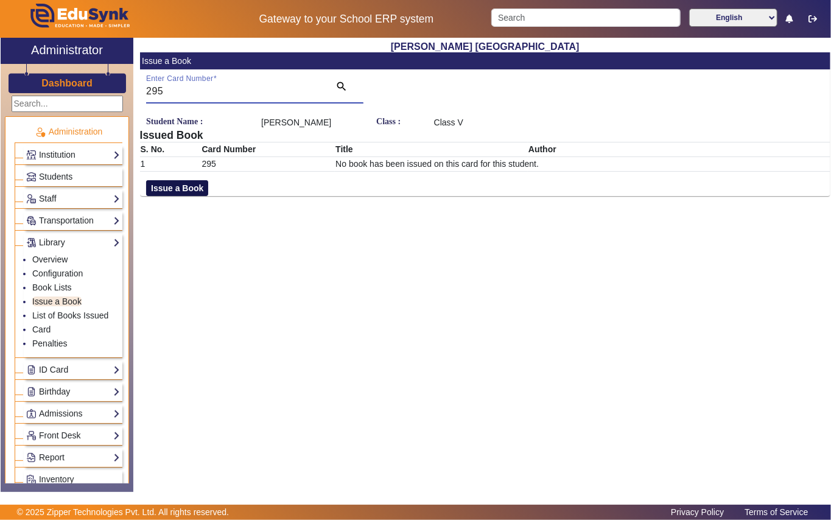
click at [166, 186] on button "Issue a Book" at bounding box center [177, 188] width 62 height 16
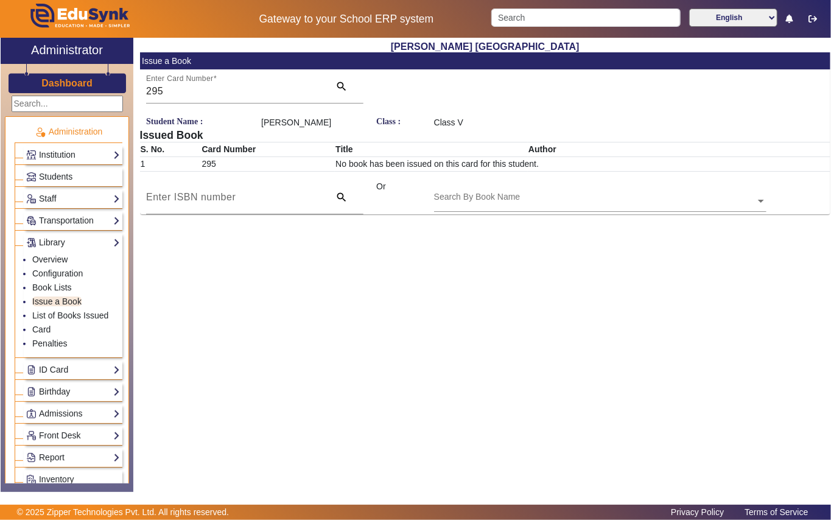
click at [543, 197] on input "text" at bounding box center [600, 201] width 332 height 13
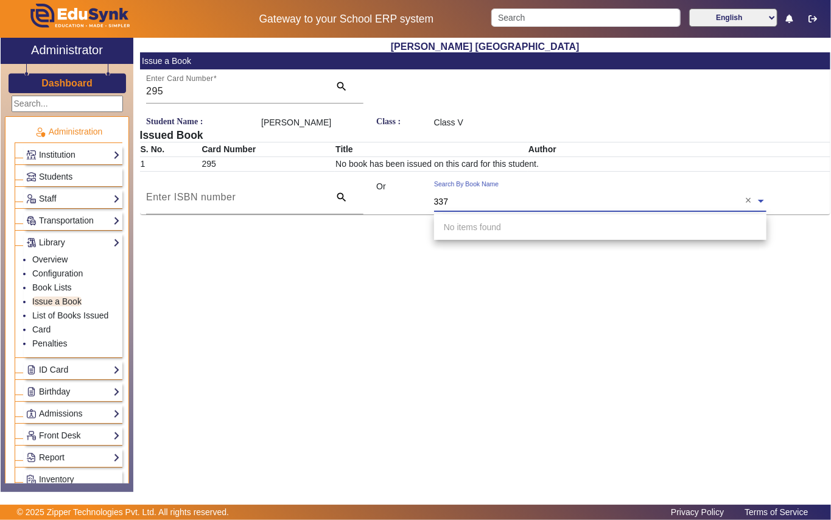
type input "3377"
click at [549, 216] on div "[Ac3377] The Time Machine" at bounding box center [600, 227] width 332 height 26
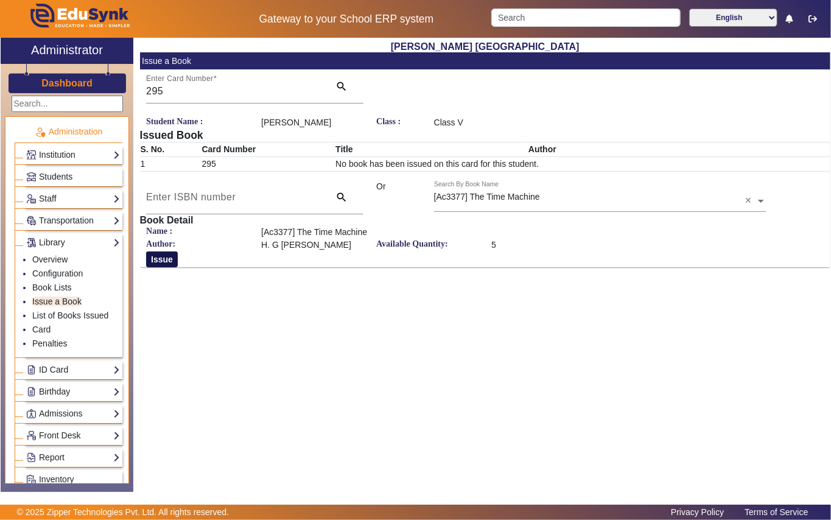
click at [177, 259] on button "Issue" at bounding box center [162, 259] width 32 height 16
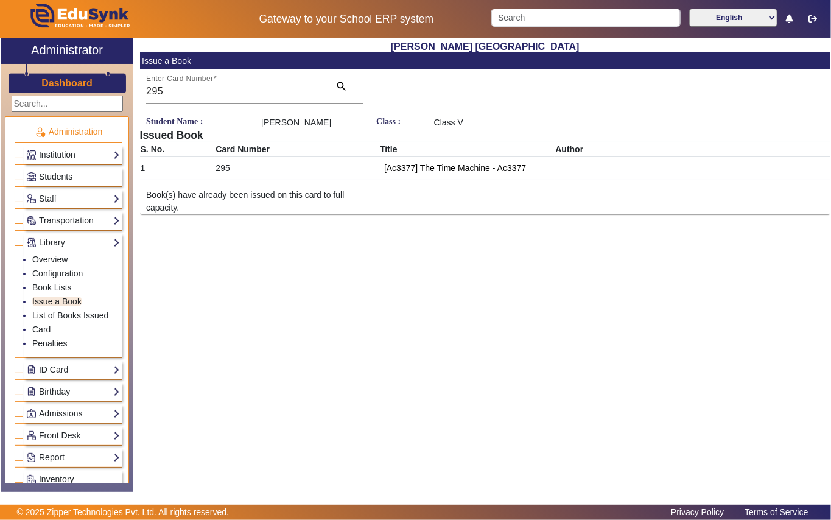
drag, startPoint x: 68, startPoint y: 176, endPoint x: 74, endPoint y: 169, distance: 9.1
click at [67, 176] on span "Students" at bounding box center [55, 177] width 33 height 10
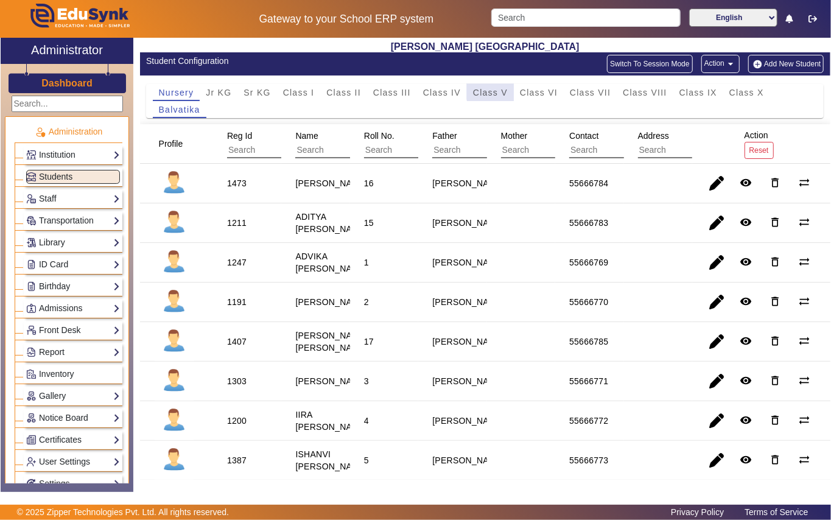
click at [495, 91] on span "Class V" at bounding box center [490, 92] width 35 height 9
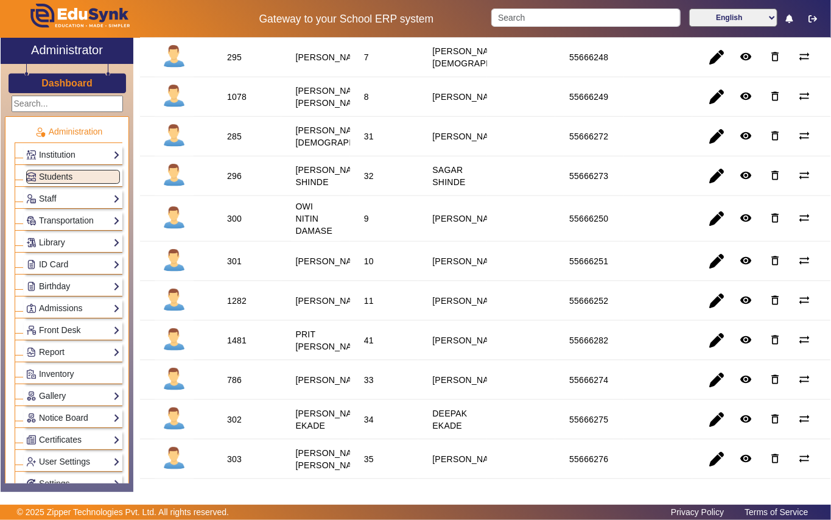
scroll to position [731, 0]
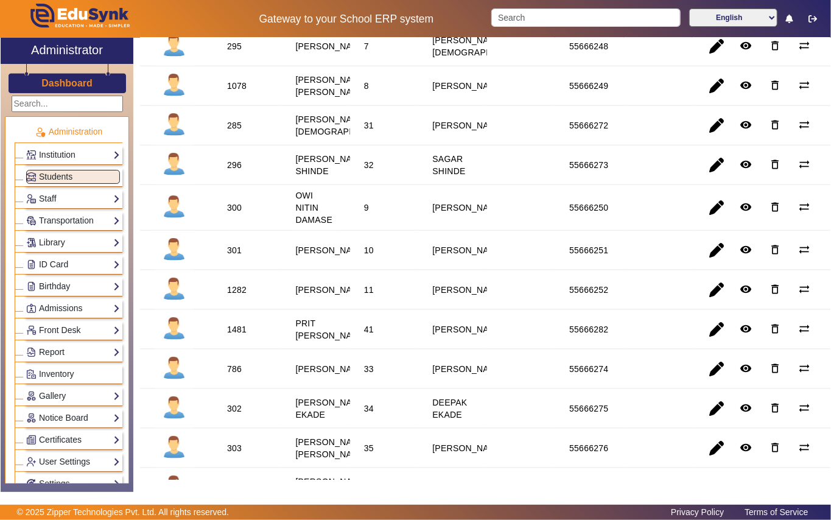
click at [234, 256] on div "301" at bounding box center [234, 250] width 15 height 12
click at [71, 247] on link "Library" at bounding box center [73, 243] width 94 height 14
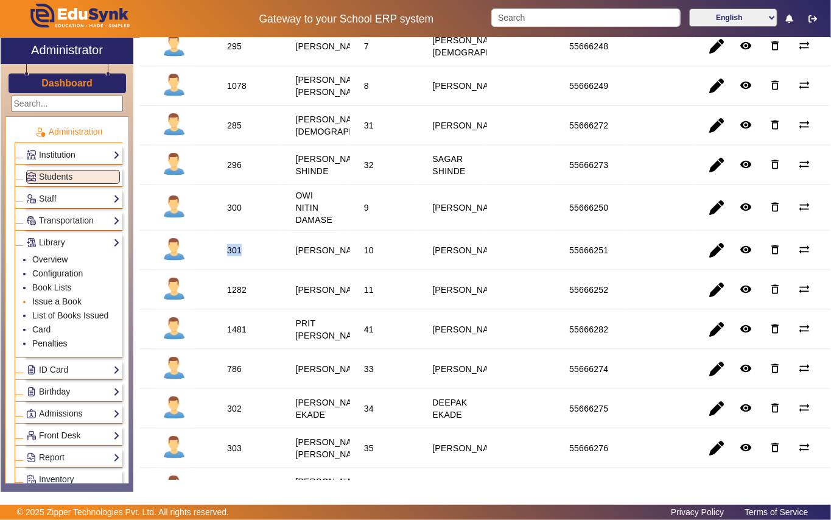
drag, startPoint x: 55, startPoint y: 306, endPoint x: 62, endPoint y: 302, distance: 8.2
click at [56, 306] on link "Issue a Book" at bounding box center [56, 302] width 49 height 10
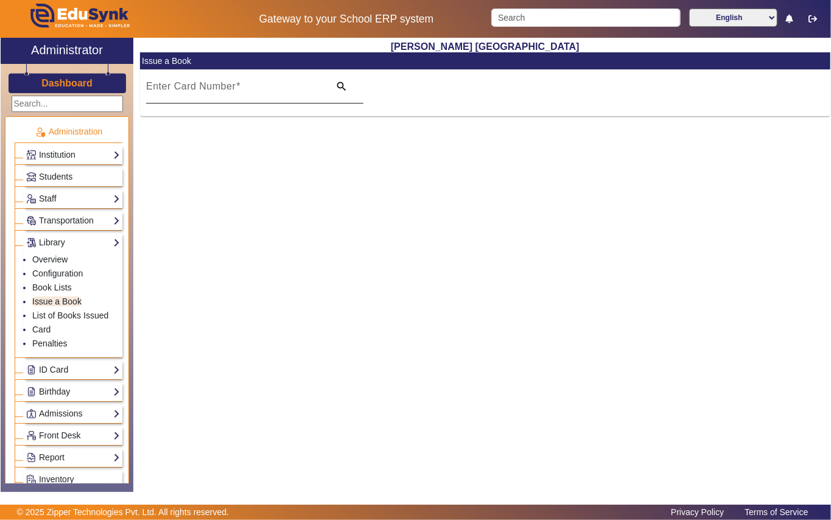
click at [285, 76] on div "Enter Card Number" at bounding box center [234, 86] width 176 height 34
paste input "301"
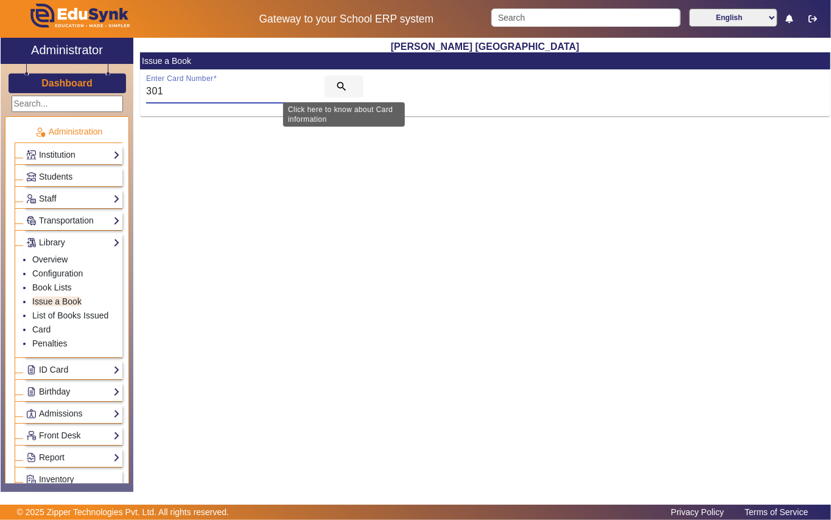
type input "301"
click at [340, 83] on mat-icon "search" at bounding box center [341, 86] width 12 height 12
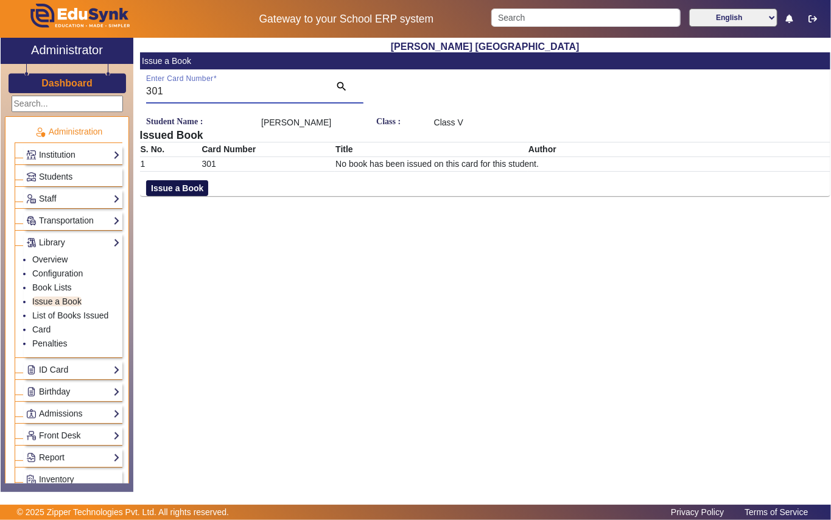
click at [175, 191] on button "Issue a Book" at bounding box center [177, 188] width 62 height 16
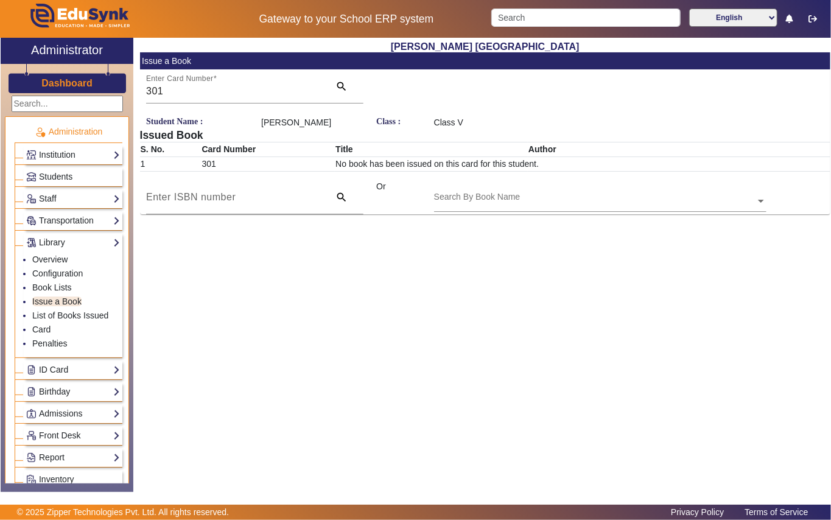
click at [528, 198] on input "text" at bounding box center [600, 201] width 332 height 13
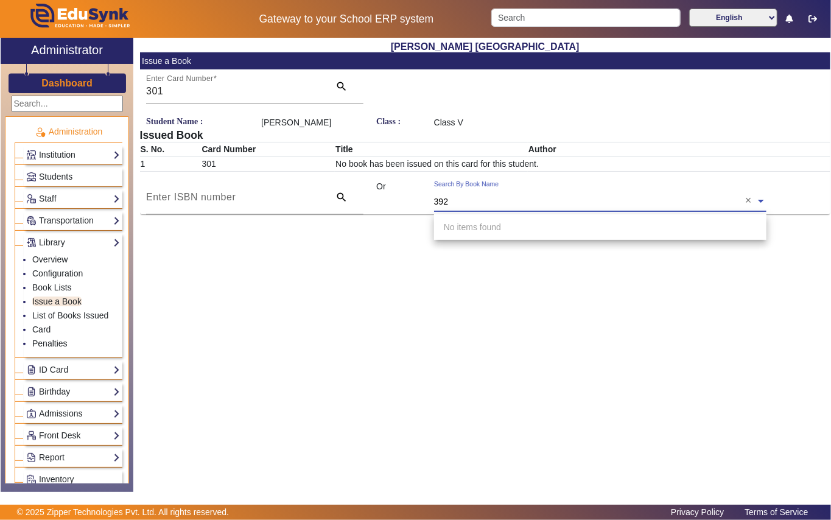
type input "3920"
click at [527, 232] on div "[Ac3920] Gemma: the gymnastics fairy" at bounding box center [600, 227] width 332 height 26
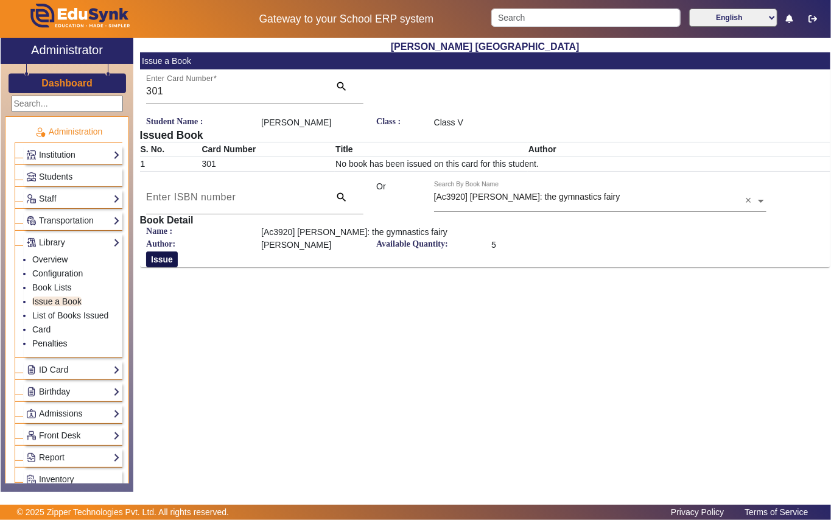
click at [154, 256] on button "Issue" at bounding box center [162, 259] width 32 height 16
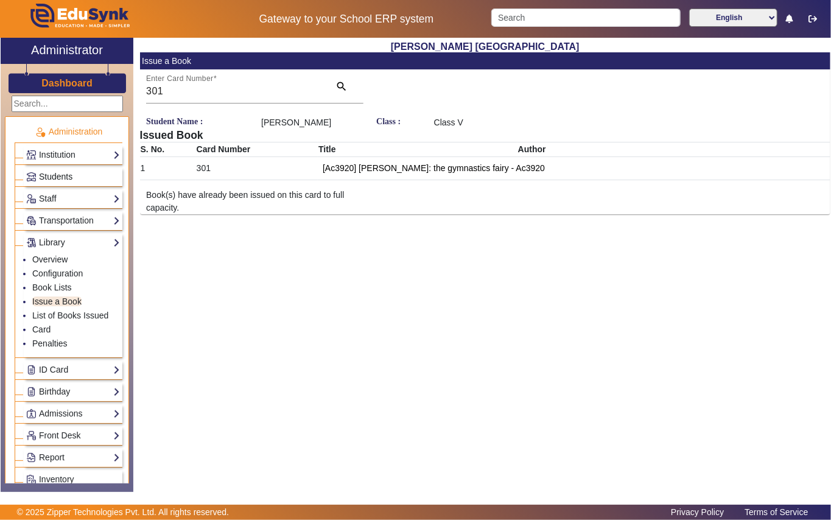
click at [59, 178] on span "Students" at bounding box center [55, 177] width 33 height 10
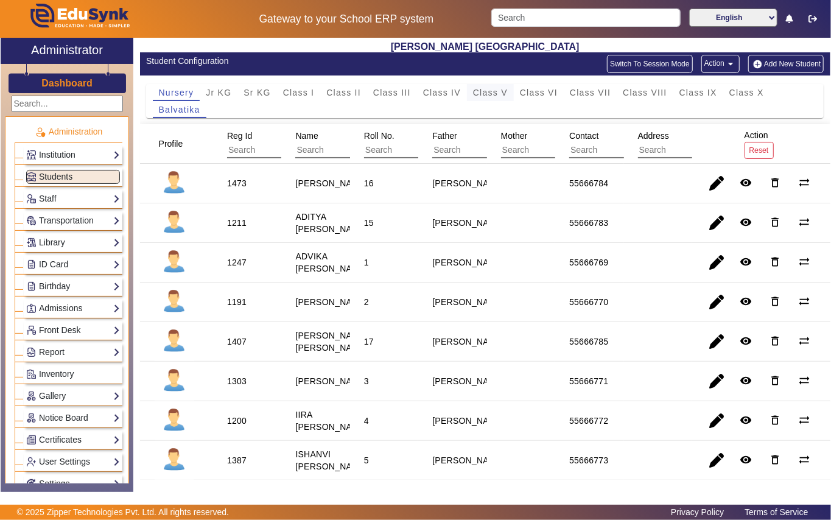
click at [495, 90] on span "Class V" at bounding box center [490, 92] width 35 height 9
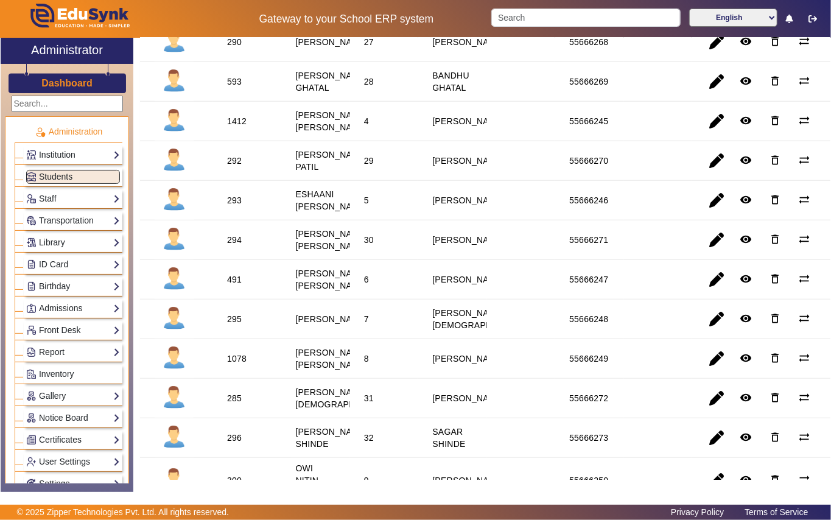
scroll to position [487, 0]
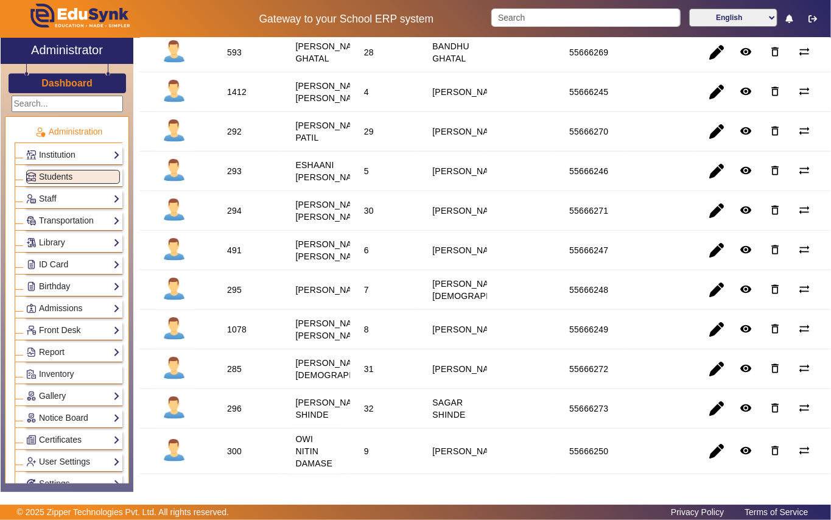
click at [230, 217] on div "294" at bounding box center [234, 211] width 15 height 12
click at [71, 244] on link "Library" at bounding box center [73, 243] width 94 height 14
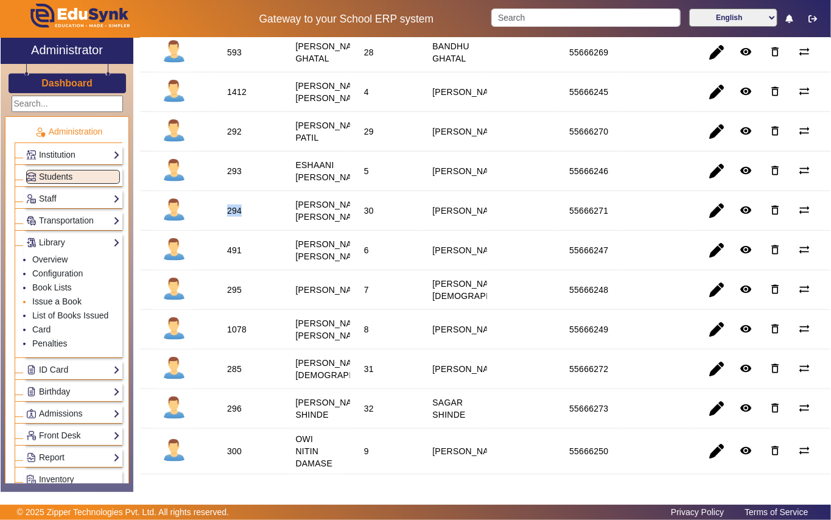
click at [61, 300] on link "Issue a Book" at bounding box center [56, 302] width 49 height 10
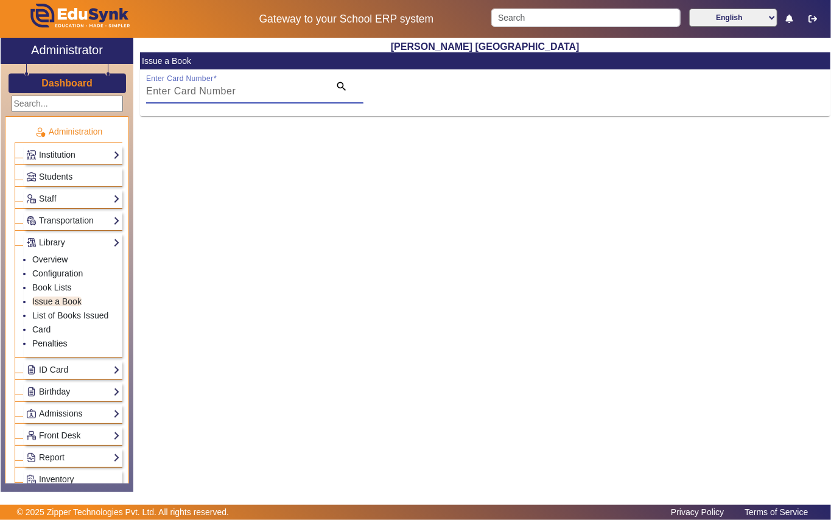
click at [254, 88] on input "Enter Card Number" at bounding box center [234, 91] width 176 height 15
paste input "294"
type input "294"
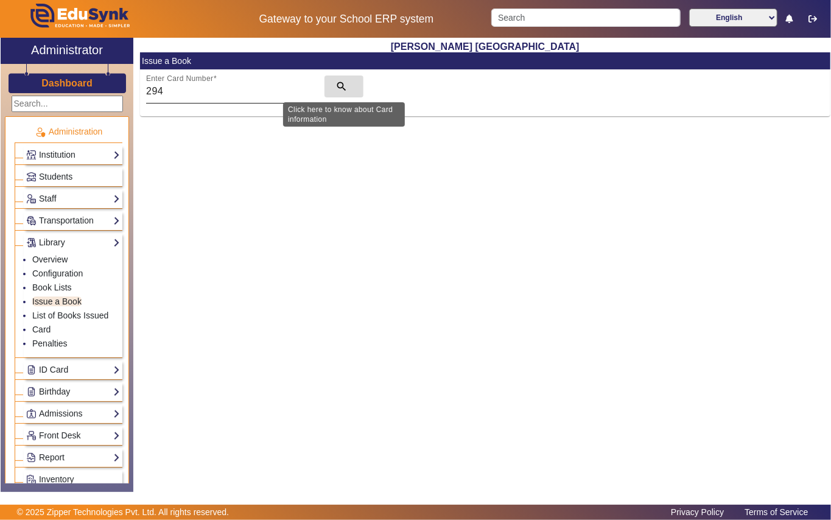
click at [340, 83] on mat-icon "search" at bounding box center [341, 86] width 12 height 12
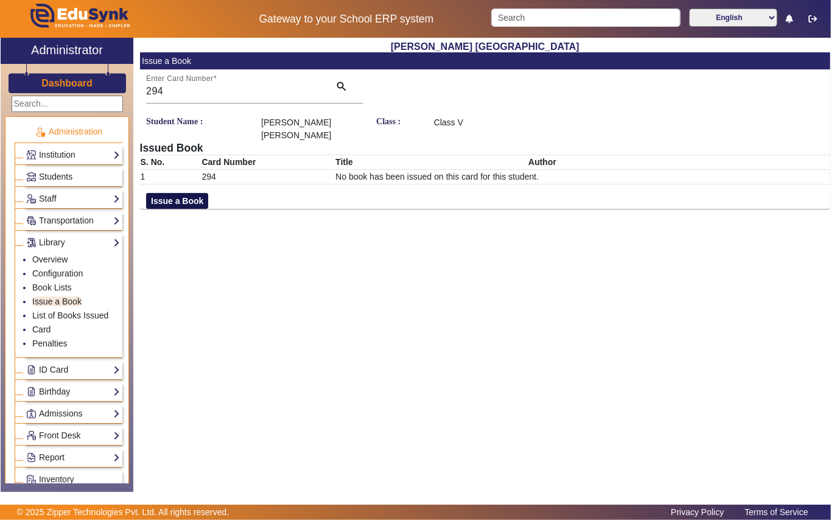
click at [163, 205] on button "Issue a Book" at bounding box center [177, 201] width 62 height 16
click at [561, 209] on input "text" at bounding box center [600, 214] width 332 height 13
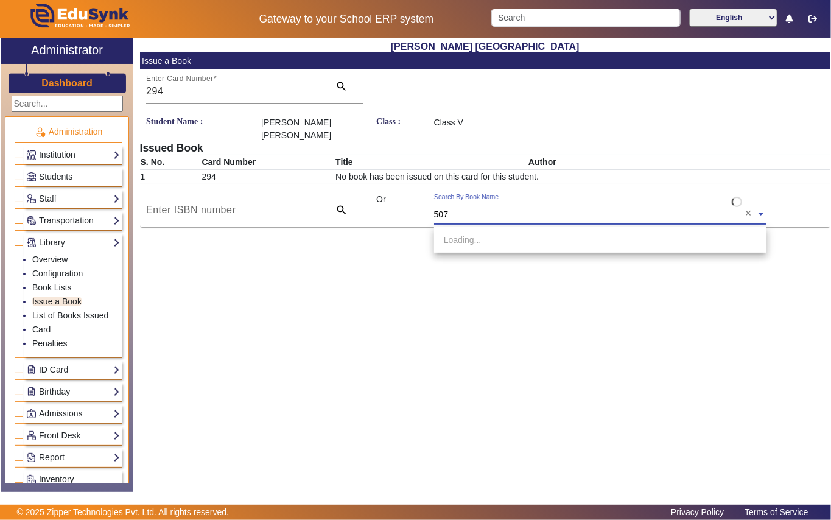
type input "5077"
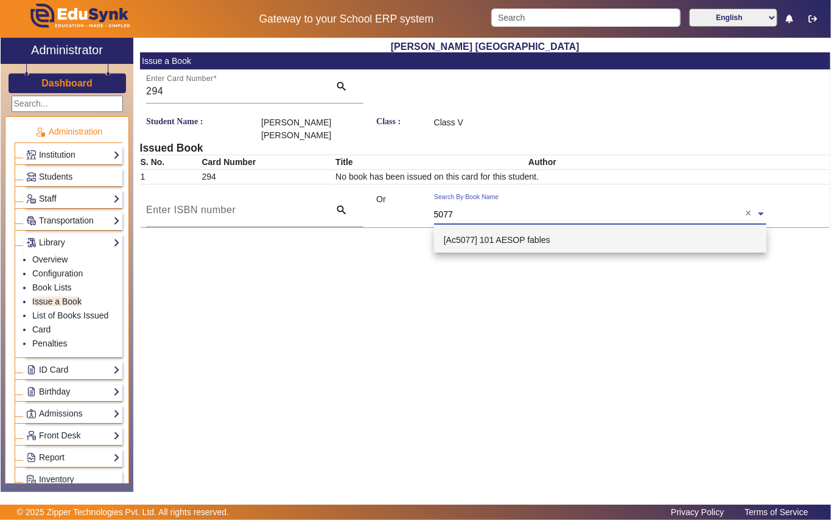
click at [536, 240] on span "[Ac5077] 101 AESOP fables" at bounding box center [497, 240] width 107 height 10
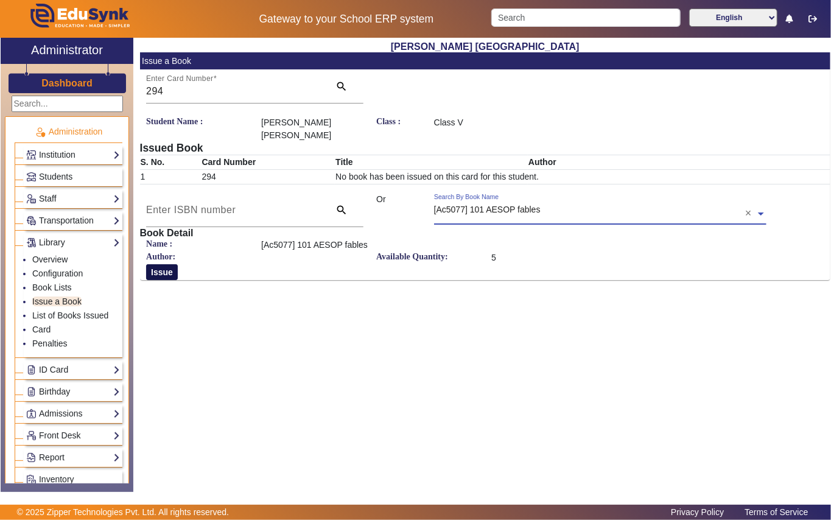
click at [152, 272] on button "Issue" at bounding box center [162, 272] width 32 height 16
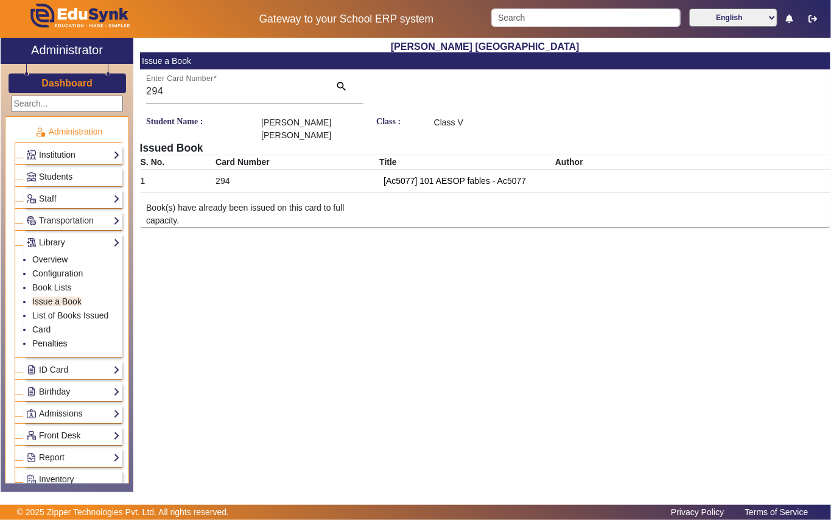
click at [47, 176] on span "Students" at bounding box center [55, 177] width 33 height 10
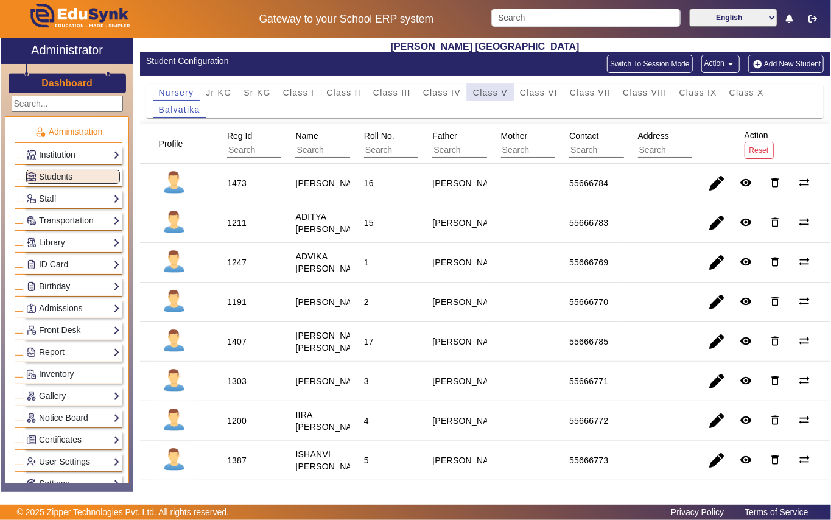
click at [488, 91] on span "Class V" at bounding box center [490, 92] width 35 height 9
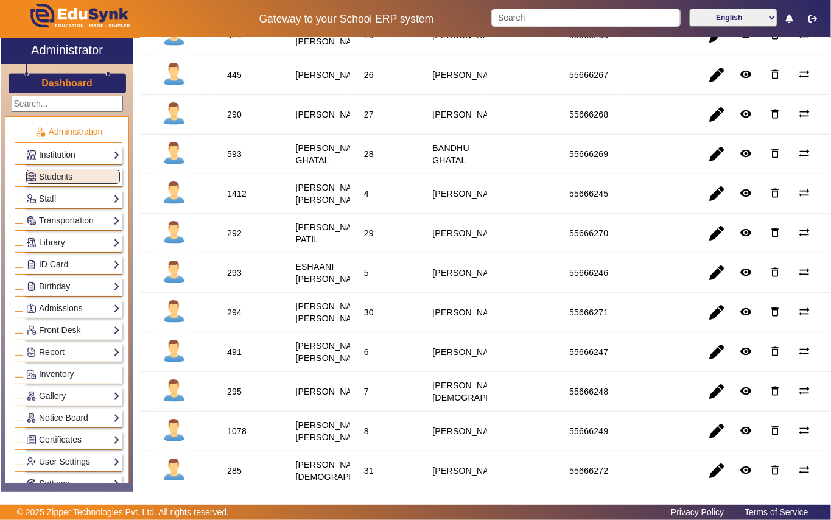
scroll to position [487, 0]
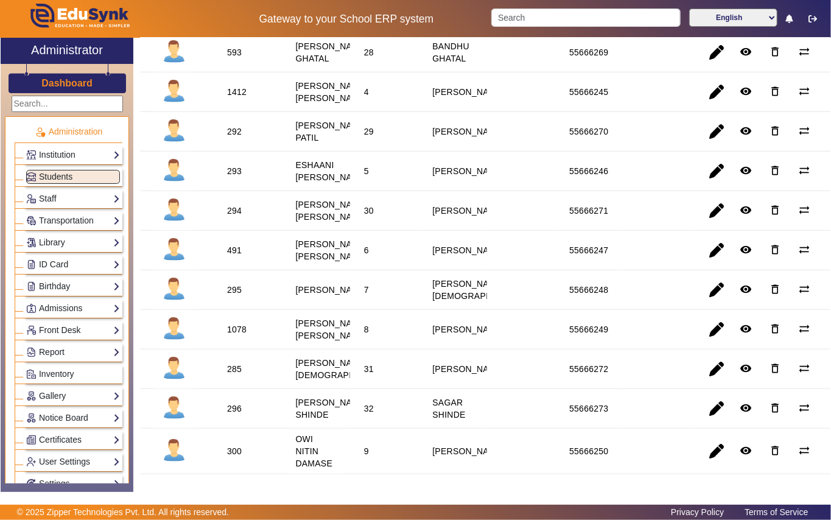
click at [235, 177] on div "293" at bounding box center [234, 171] width 15 height 12
click at [76, 244] on link "Library" at bounding box center [73, 243] width 94 height 14
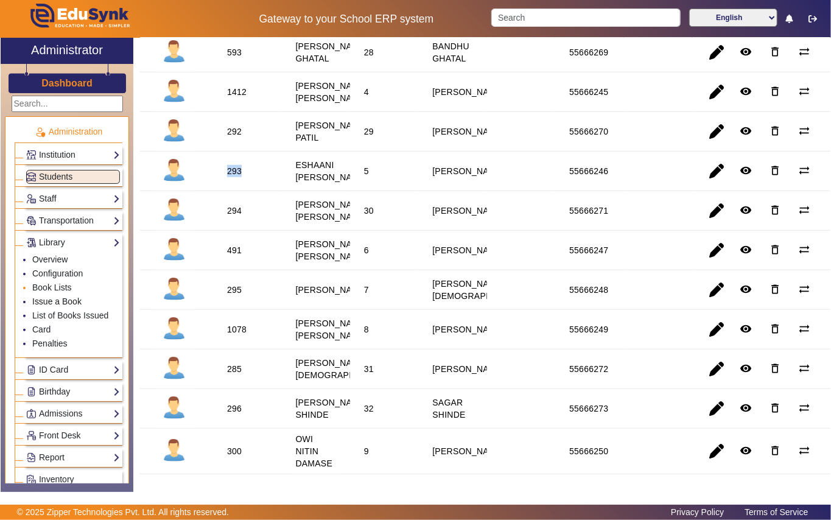
drag, startPoint x: 66, startPoint y: 306, endPoint x: 83, endPoint y: 296, distance: 19.6
click at [66, 306] on link "Issue a Book" at bounding box center [56, 302] width 49 height 10
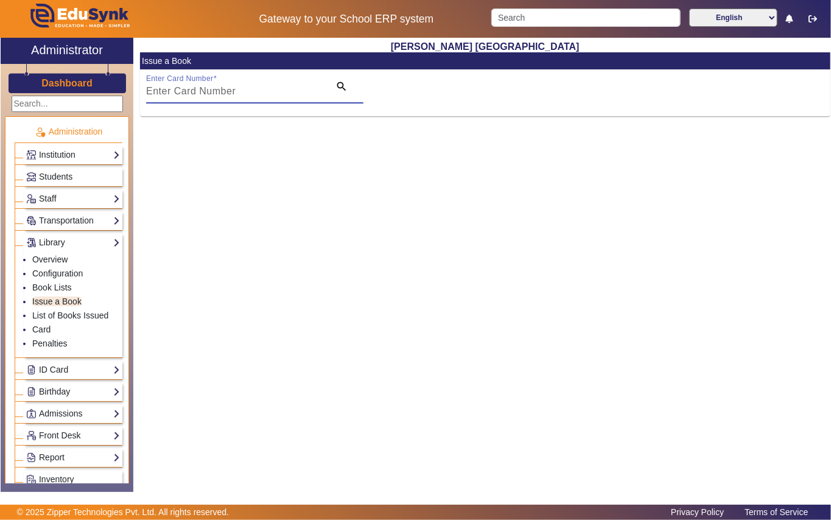
click at [306, 96] on input "Enter Card Number" at bounding box center [234, 91] width 176 height 15
paste input "293"
type input "293"
click at [342, 88] on mat-icon "search" at bounding box center [341, 86] width 12 height 12
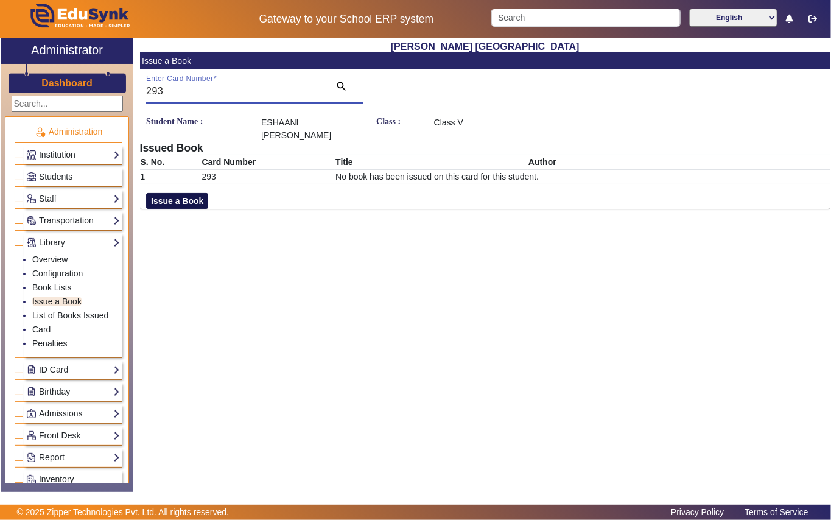
click at [173, 205] on button "Issue a Book" at bounding box center [177, 201] width 62 height 16
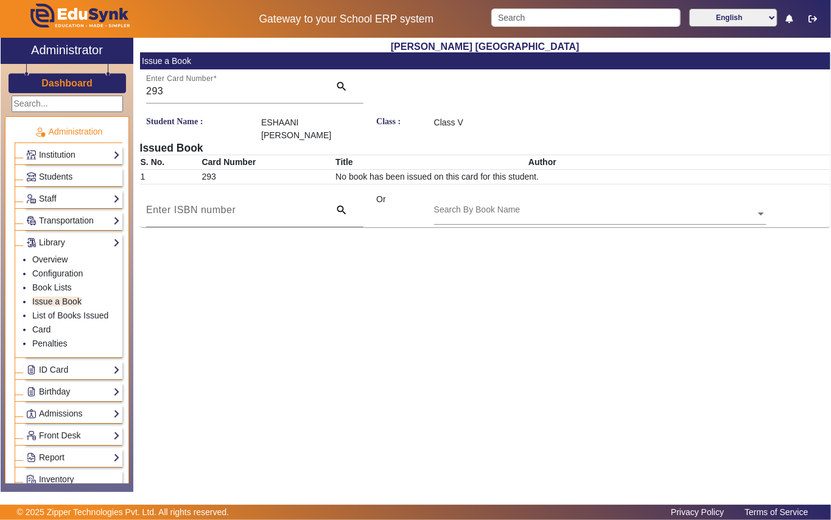
click at [536, 207] on div "Search By Book Name" at bounding box center [594, 200] width 321 height 14
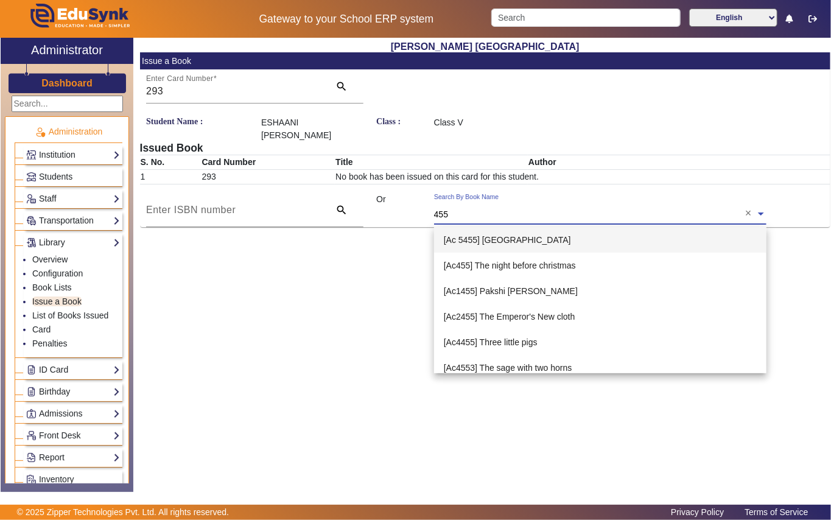
type input "4550"
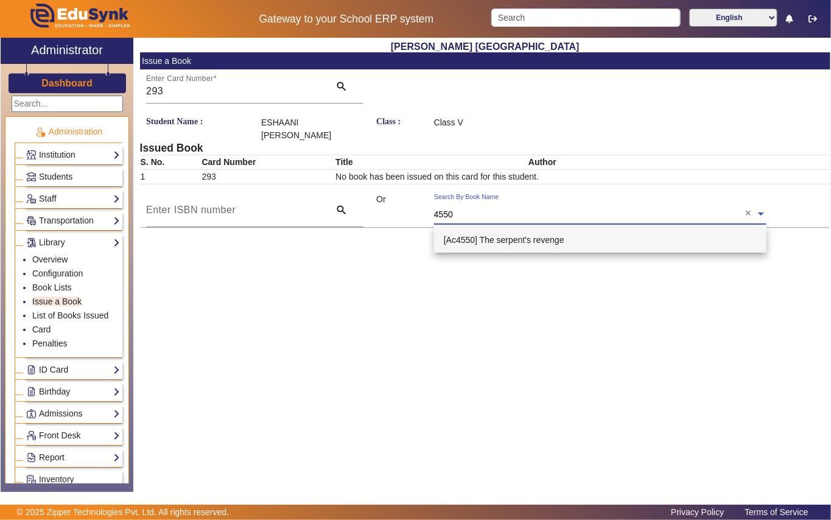
click at [524, 244] on span "[Ac4550] The serpent's revenge" at bounding box center [504, 240] width 121 height 10
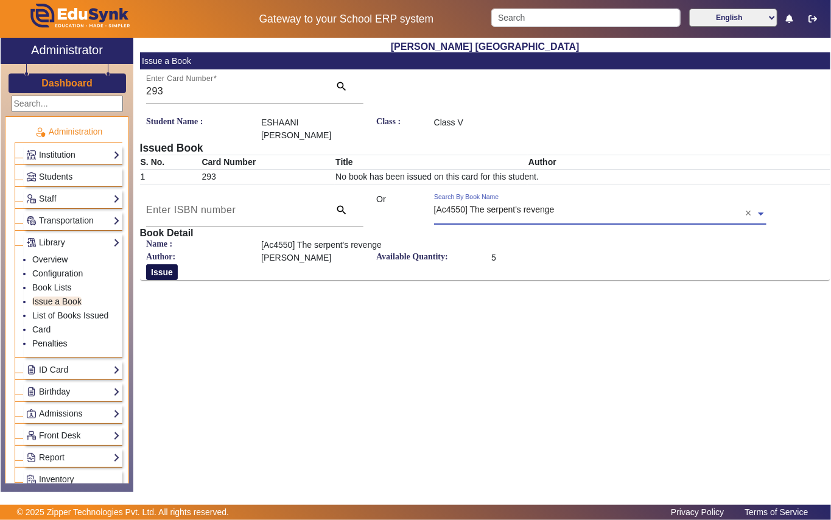
click at [161, 275] on button "Issue" at bounding box center [162, 272] width 32 height 16
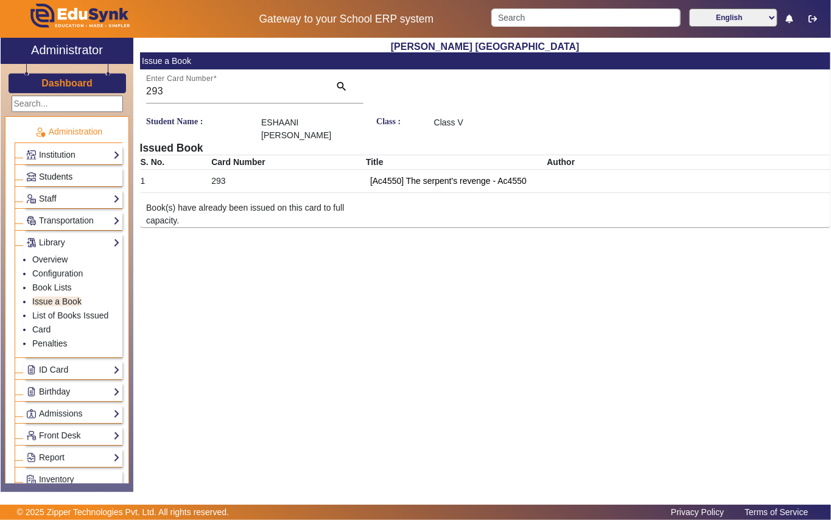
click at [54, 177] on span "Students" at bounding box center [55, 177] width 33 height 10
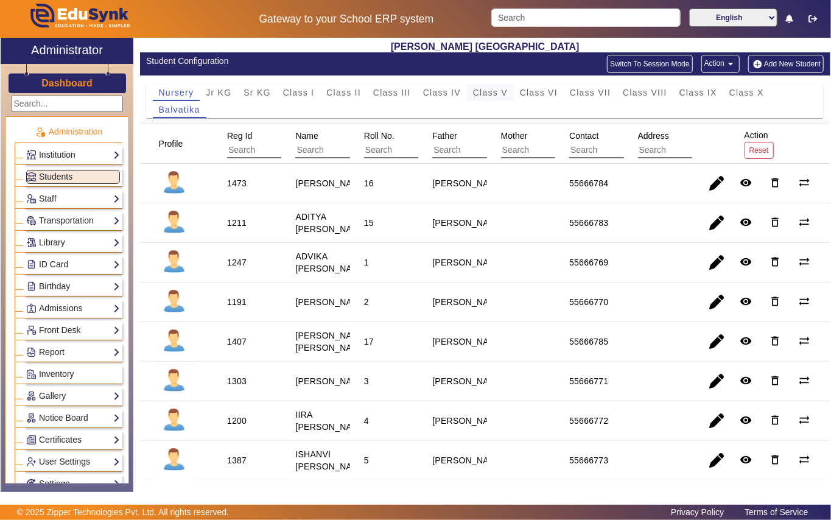
click at [485, 91] on span "Class V" at bounding box center [490, 92] width 35 height 9
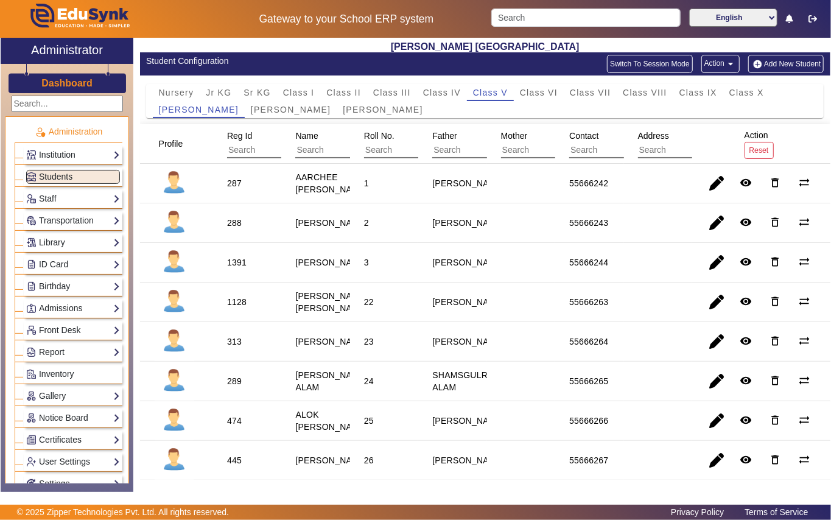
click at [239, 269] on div "1391" at bounding box center [236, 262] width 19 height 12
click at [61, 245] on link "Library" at bounding box center [73, 243] width 94 height 14
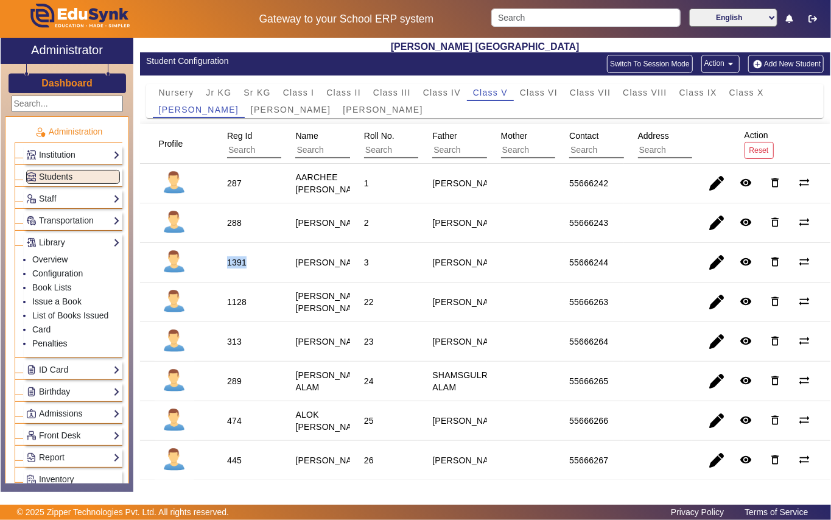
drag, startPoint x: 54, startPoint y: 301, endPoint x: 167, endPoint y: 251, distance: 123.8
click at [54, 302] on link "Issue a Book" at bounding box center [56, 302] width 49 height 10
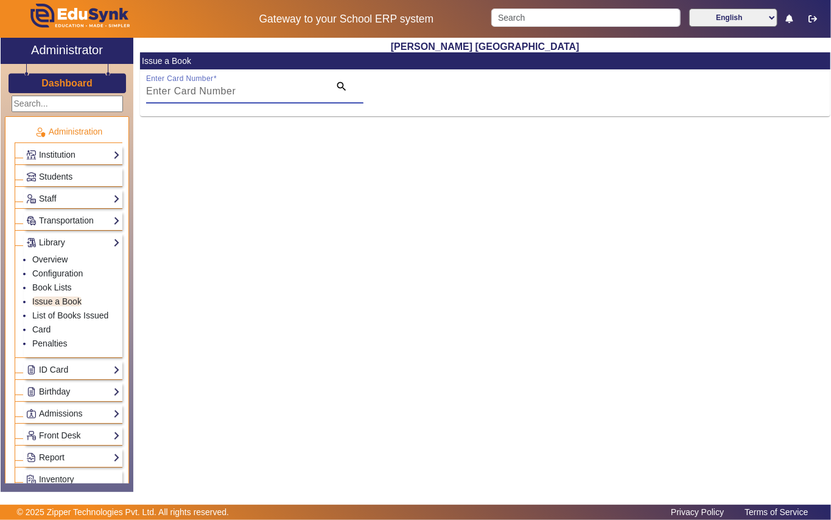
click at [265, 90] on input "Enter Card Number" at bounding box center [234, 91] width 176 height 15
paste input "1391"
type input "1391"
click at [340, 86] on mat-icon "search" at bounding box center [341, 86] width 12 height 12
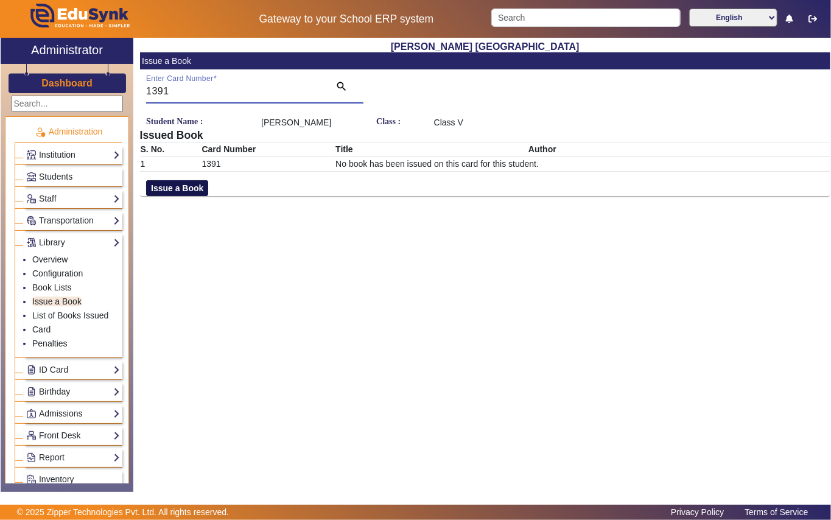
click at [189, 188] on button "Issue a Book" at bounding box center [177, 188] width 62 height 16
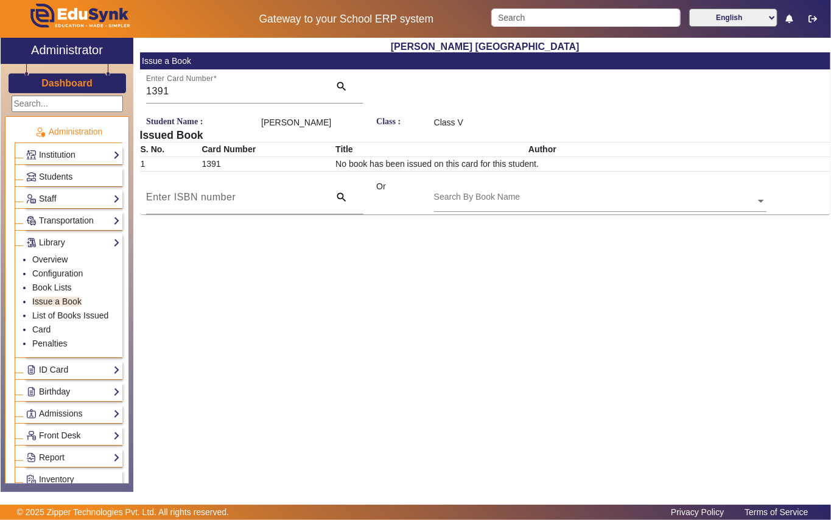
click at [565, 191] on div "Search By Book Name" at bounding box center [594, 187] width 321 height 14
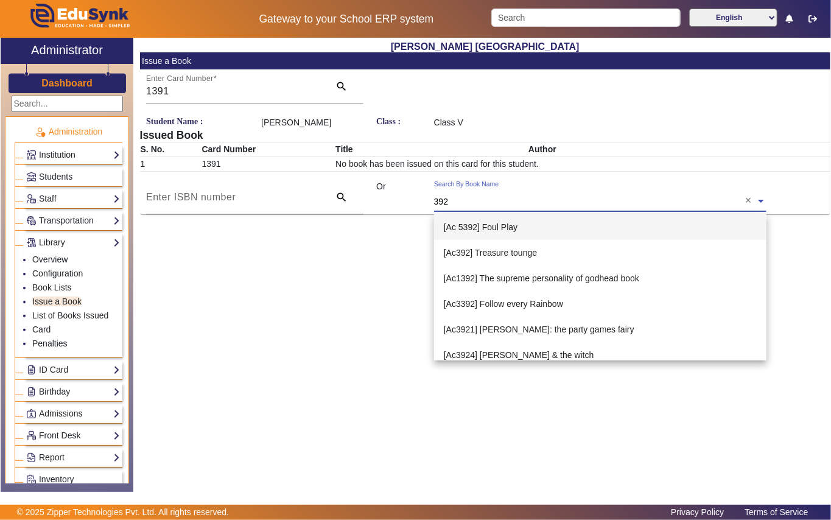
type input "3927"
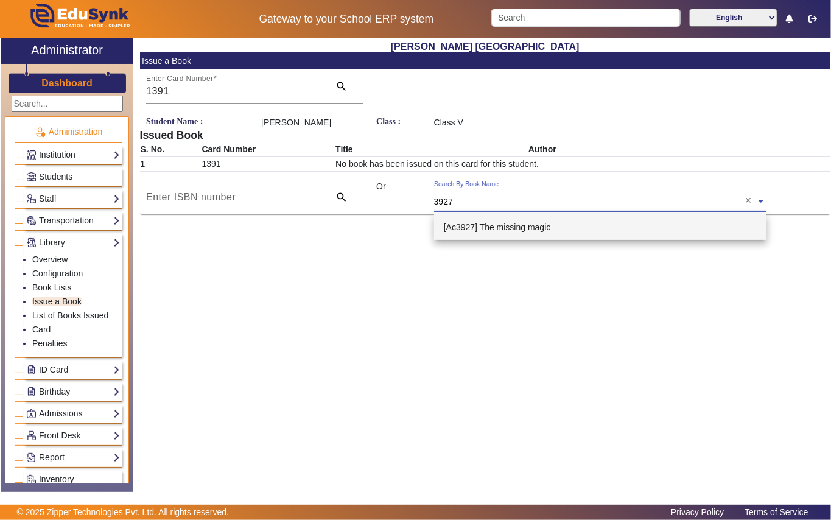
click at [536, 225] on span "[Ac3927] The missing magic" at bounding box center [497, 227] width 107 height 10
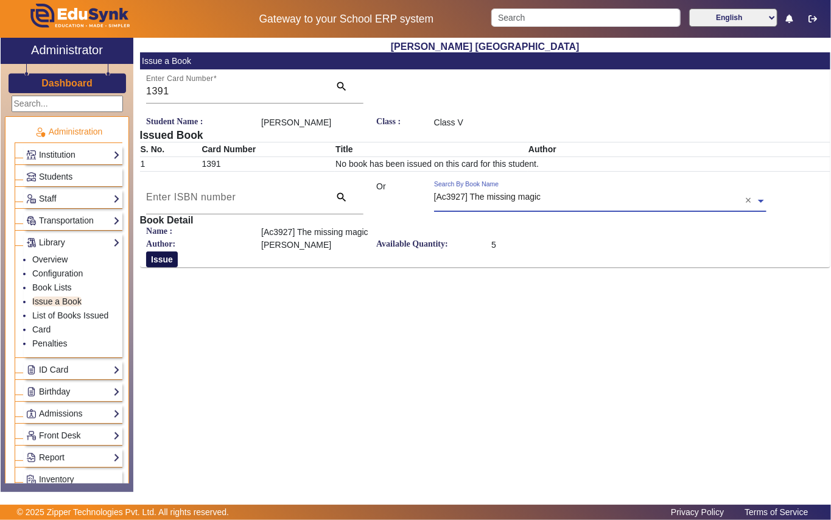
click at [157, 261] on button "Issue" at bounding box center [162, 259] width 32 height 16
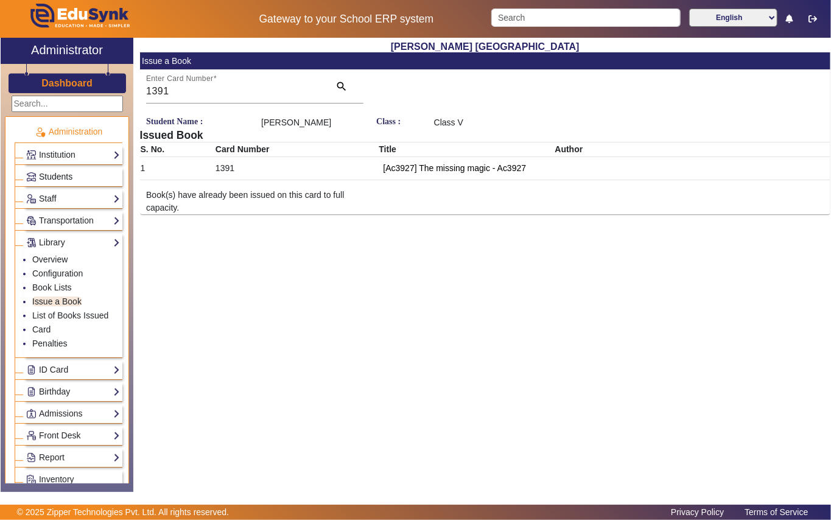
click at [51, 172] on span "Students" at bounding box center [55, 177] width 33 height 10
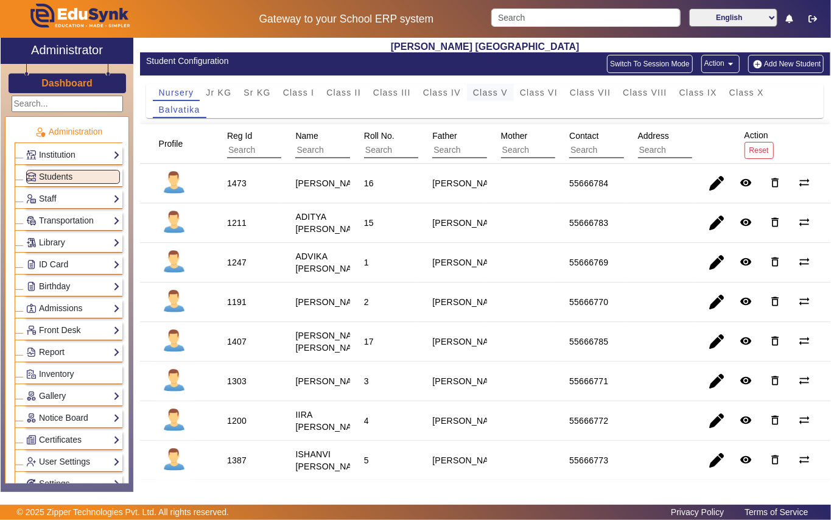
click at [485, 95] on span "Class V" at bounding box center [490, 92] width 35 height 9
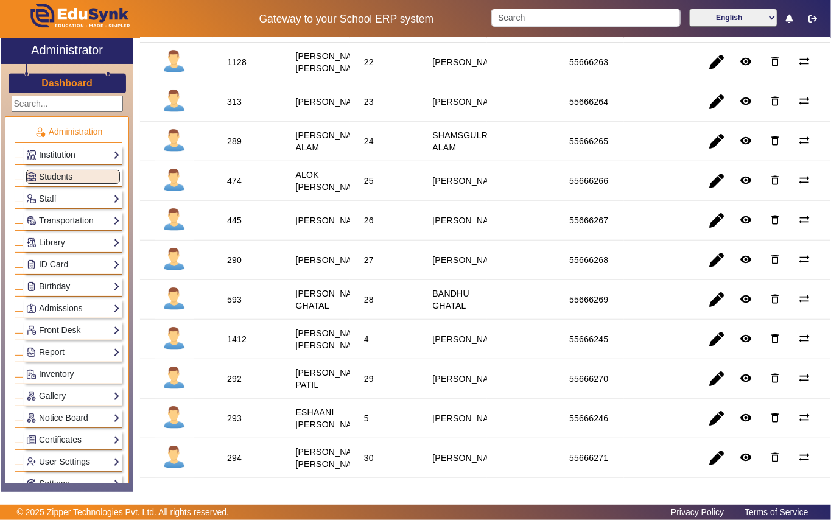
scroll to position [244, 0]
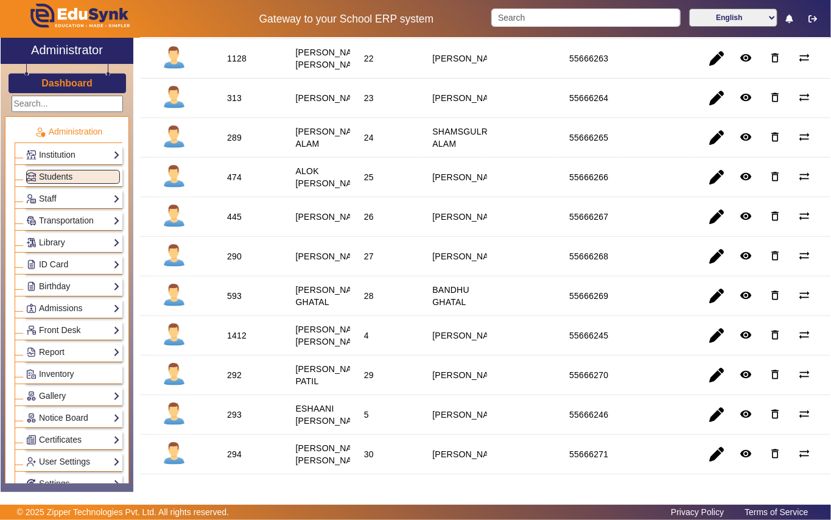
click at [239, 183] on div "474" at bounding box center [234, 177] width 15 height 12
click at [228, 183] on div "474" at bounding box center [234, 177] width 15 height 12
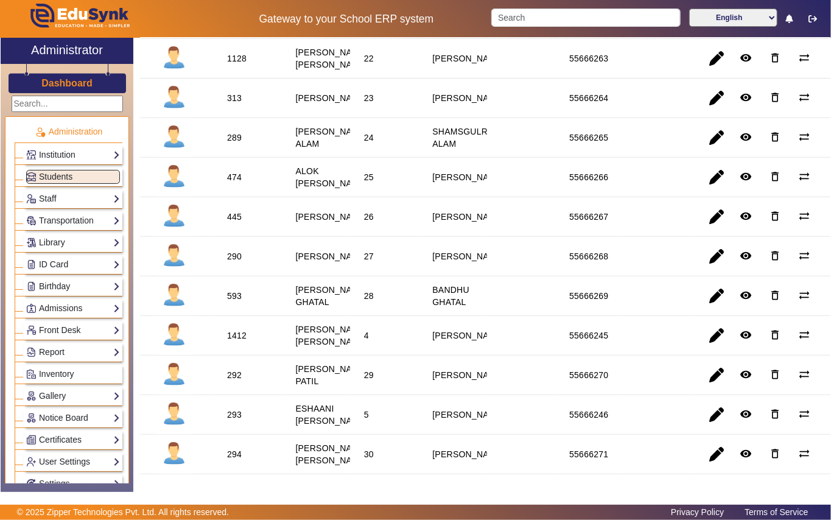
click at [228, 183] on div "474" at bounding box center [234, 177] width 15 height 12
click at [237, 183] on div "474" at bounding box center [234, 177] width 15 height 12
click at [76, 241] on link "Library" at bounding box center [73, 243] width 94 height 14
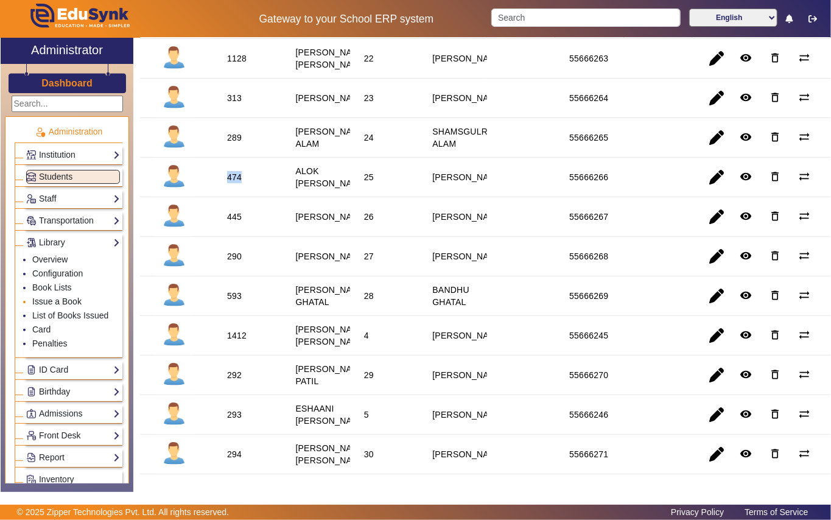
click at [65, 302] on link "Issue a Book" at bounding box center [56, 302] width 49 height 10
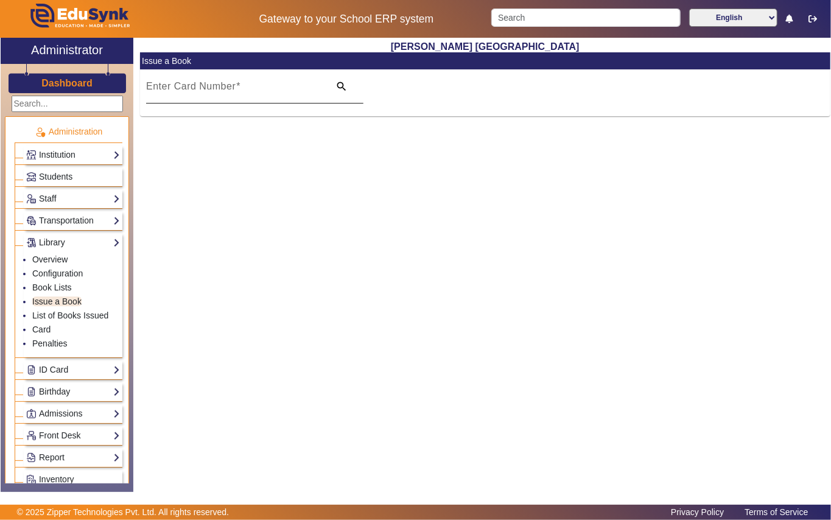
click at [264, 96] on input "Enter Card Number" at bounding box center [234, 91] width 176 height 15
paste input "474"
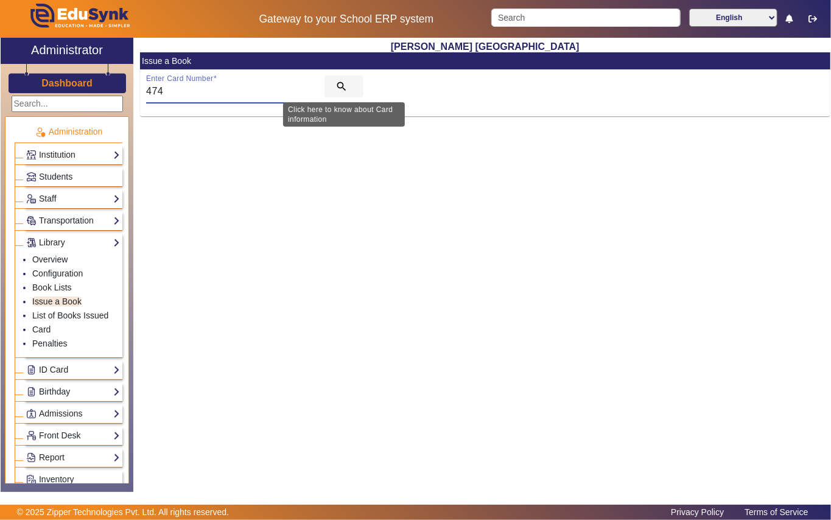
type input "474"
click at [337, 83] on mat-icon "search" at bounding box center [341, 86] width 12 height 12
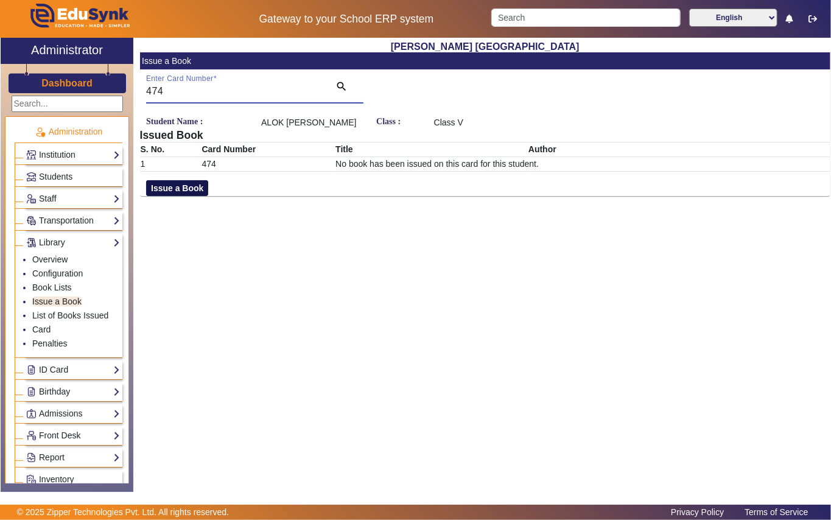
click at [178, 196] on button "Issue a Book" at bounding box center [177, 188] width 62 height 16
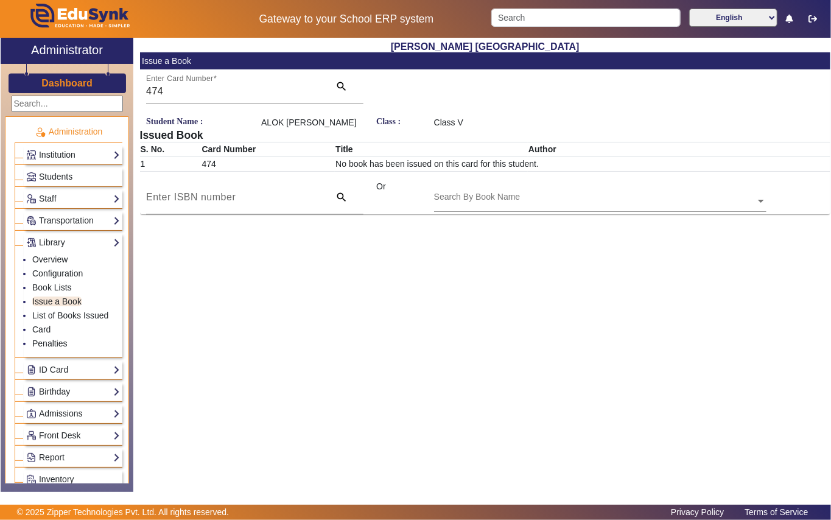
click at [541, 208] on input "text" at bounding box center [600, 201] width 332 height 13
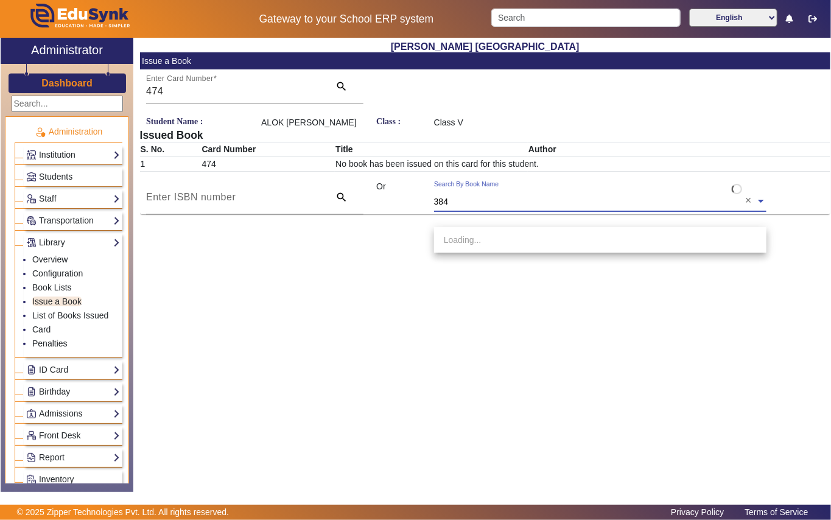
type input "3845"
click at [528, 244] on span "[Ac3845] Day of the Dragon King" at bounding box center [506, 240] width 125 height 10
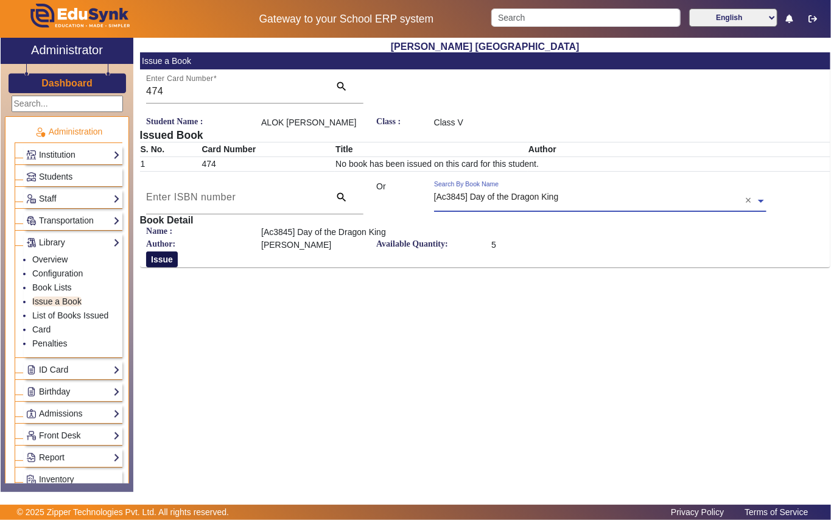
click at [166, 267] on button "Issue" at bounding box center [162, 259] width 32 height 16
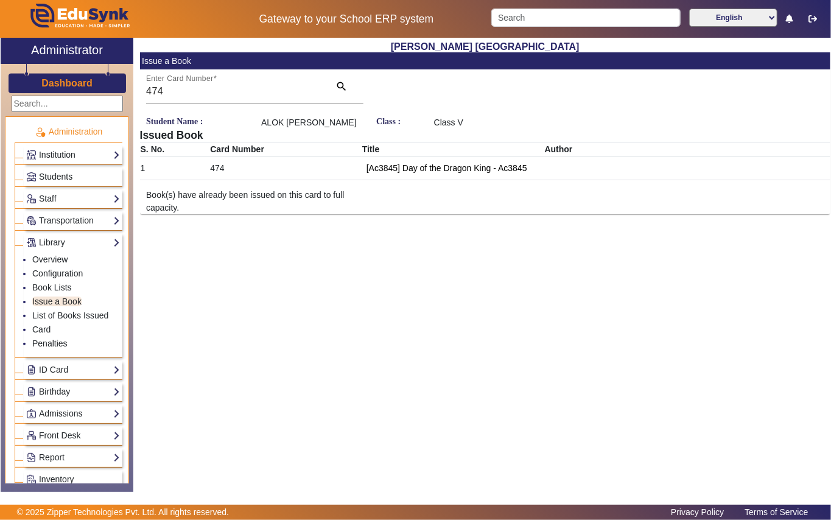
click at [77, 175] on link "Students" at bounding box center [73, 177] width 94 height 14
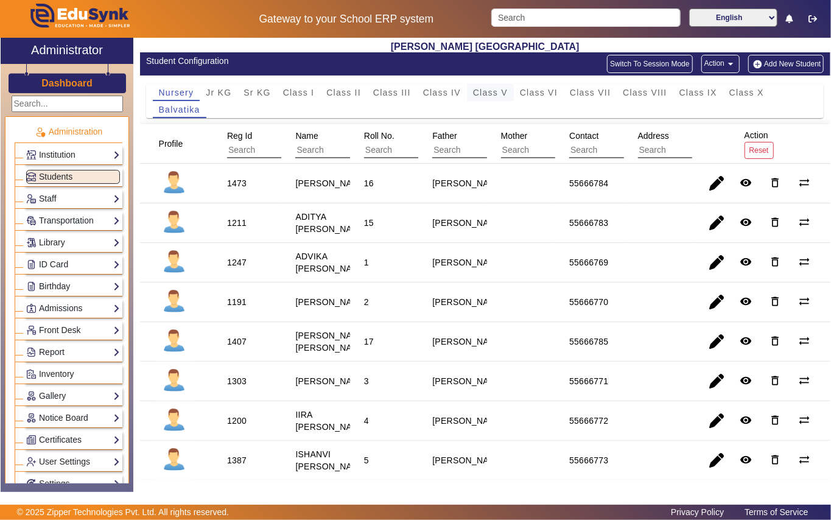
click at [498, 95] on span "Class V" at bounding box center [490, 92] width 35 height 9
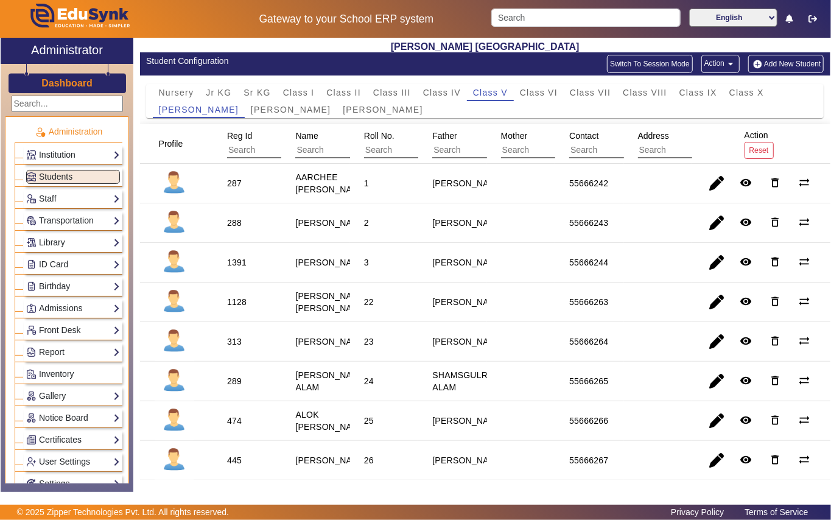
click at [237, 308] on div "1128" at bounding box center [236, 302] width 19 height 12
click at [67, 247] on link "Library" at bounding box center [73, 243] width 94 height 14
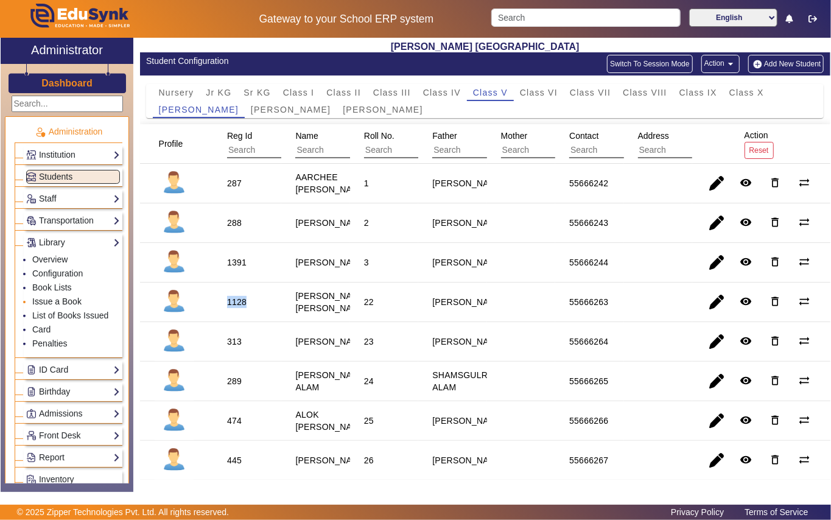
click at [55, 303] on link "Issue a Book" at bounding box center [56, 302] width 49 height 10
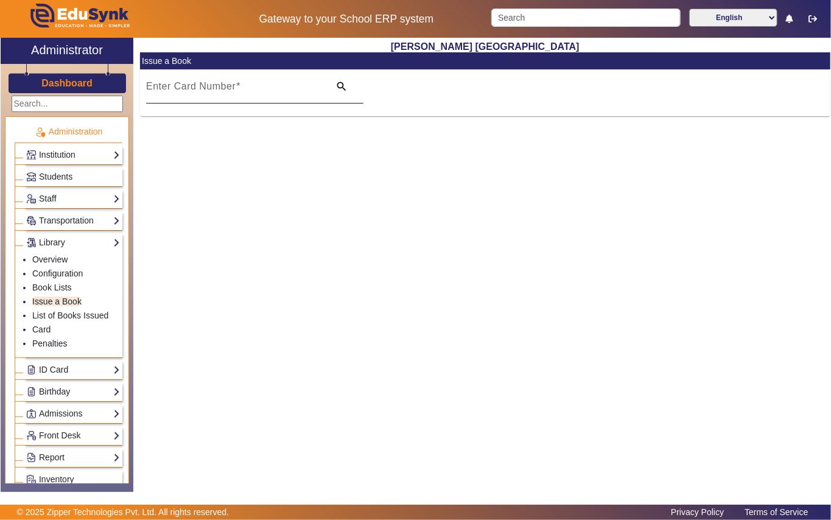
click at [268, 80] on div "Enter Card Number" at bounding box center [234, 86] width 176 height 34
paste input "1128"
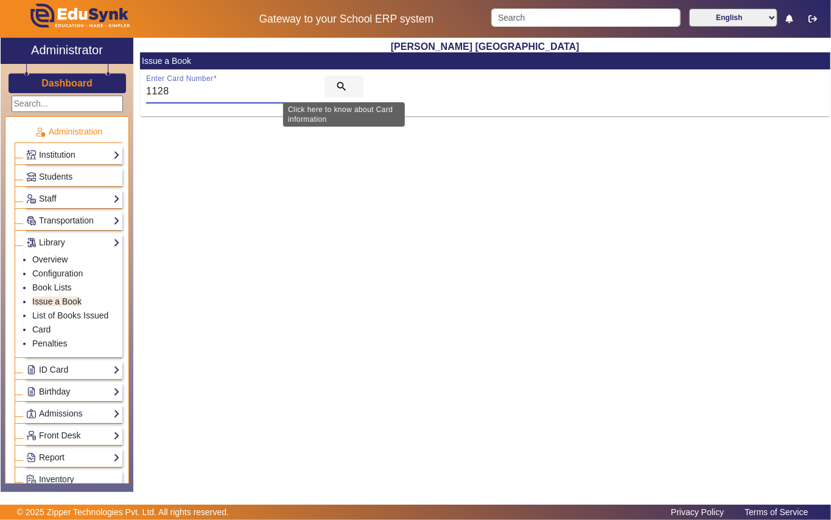
type input "1128"
click at [336, 85] on mat-icon "search" at bounding box center [341, 86] width 12 height 12
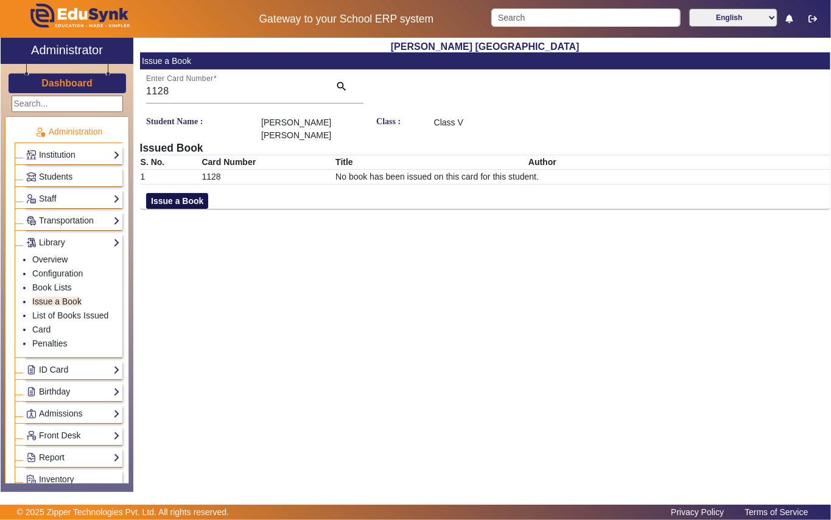
click at [169, 203] on button "Issue a Book" at bounding box center [177, 201] width 62 height 16
click at [533, 208] on input "text" at bounding box center [600, 214] width 332 height 13
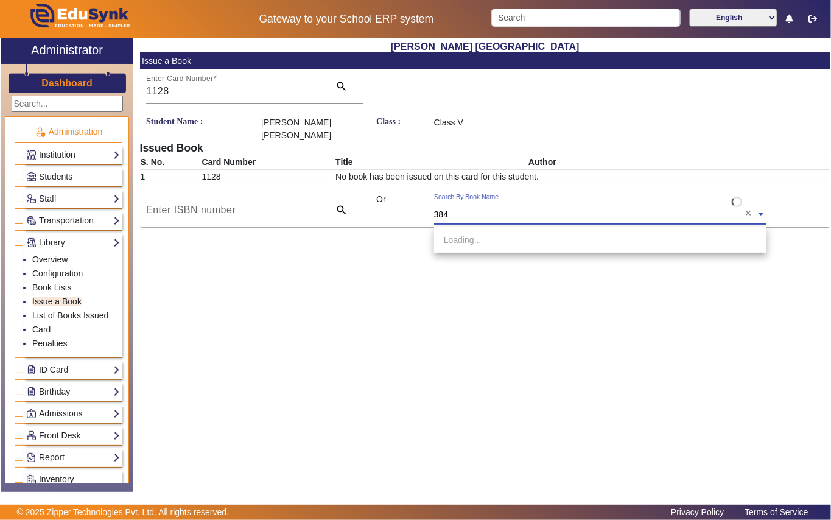
type input "3844"
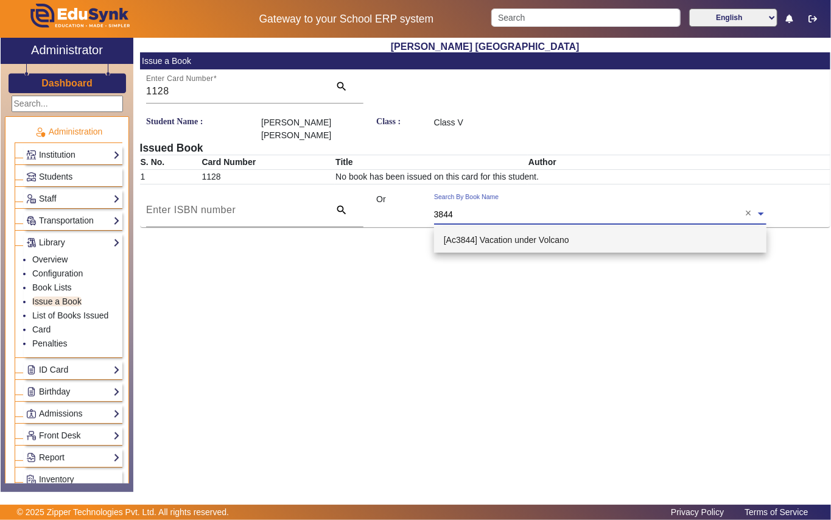
click at [500, 235] on span "[Ac3844] Vacation under Volcano" at bounding box center [506, 240] width 125 height 10
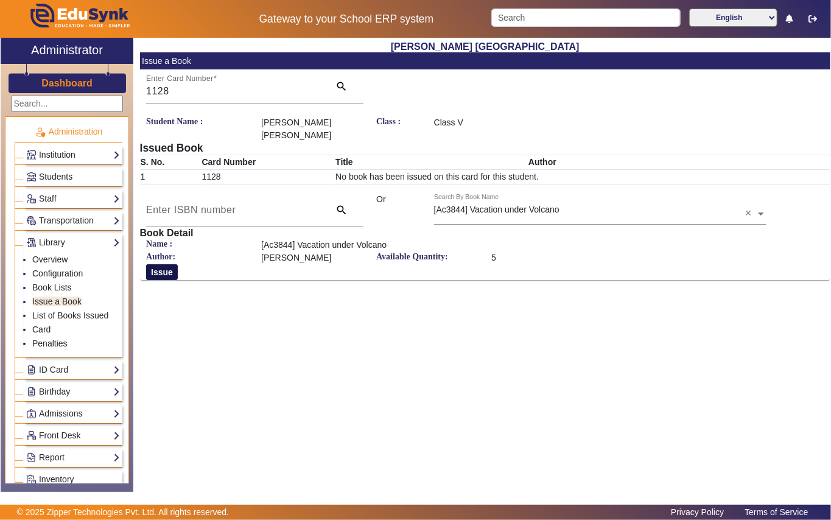
click at [150, 272] on button "Issue" at bounding box center [162, 272] width 32 height 16
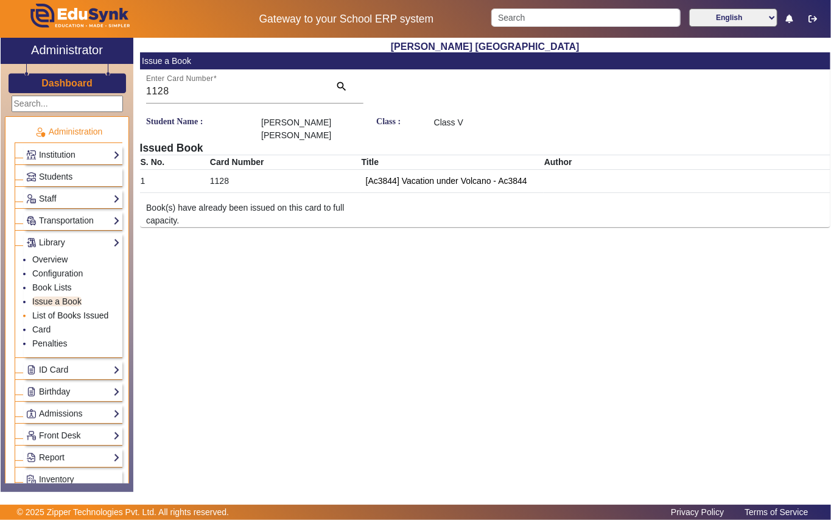
click at [69, 317] on link "List of Books Issued" at bounding box center [70, 316] width 76 height 10
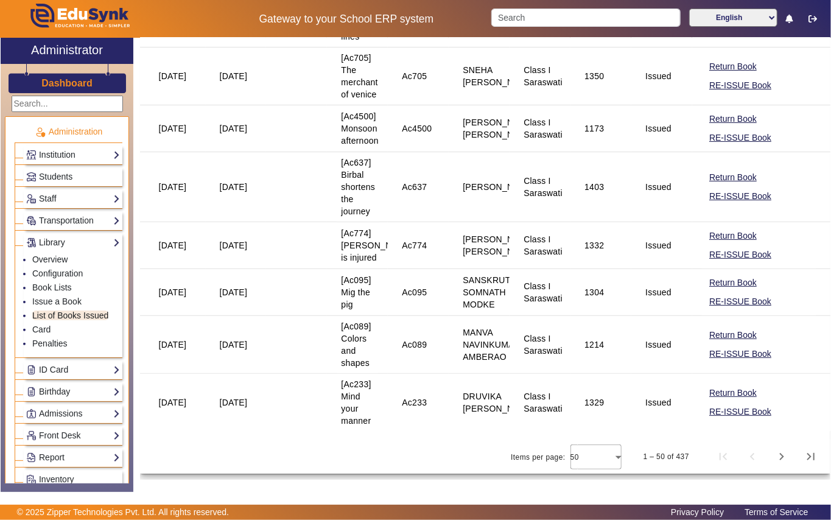
scroll to position [2773, 0]
